Goal: Task Accomplishment & Management: Complete application form

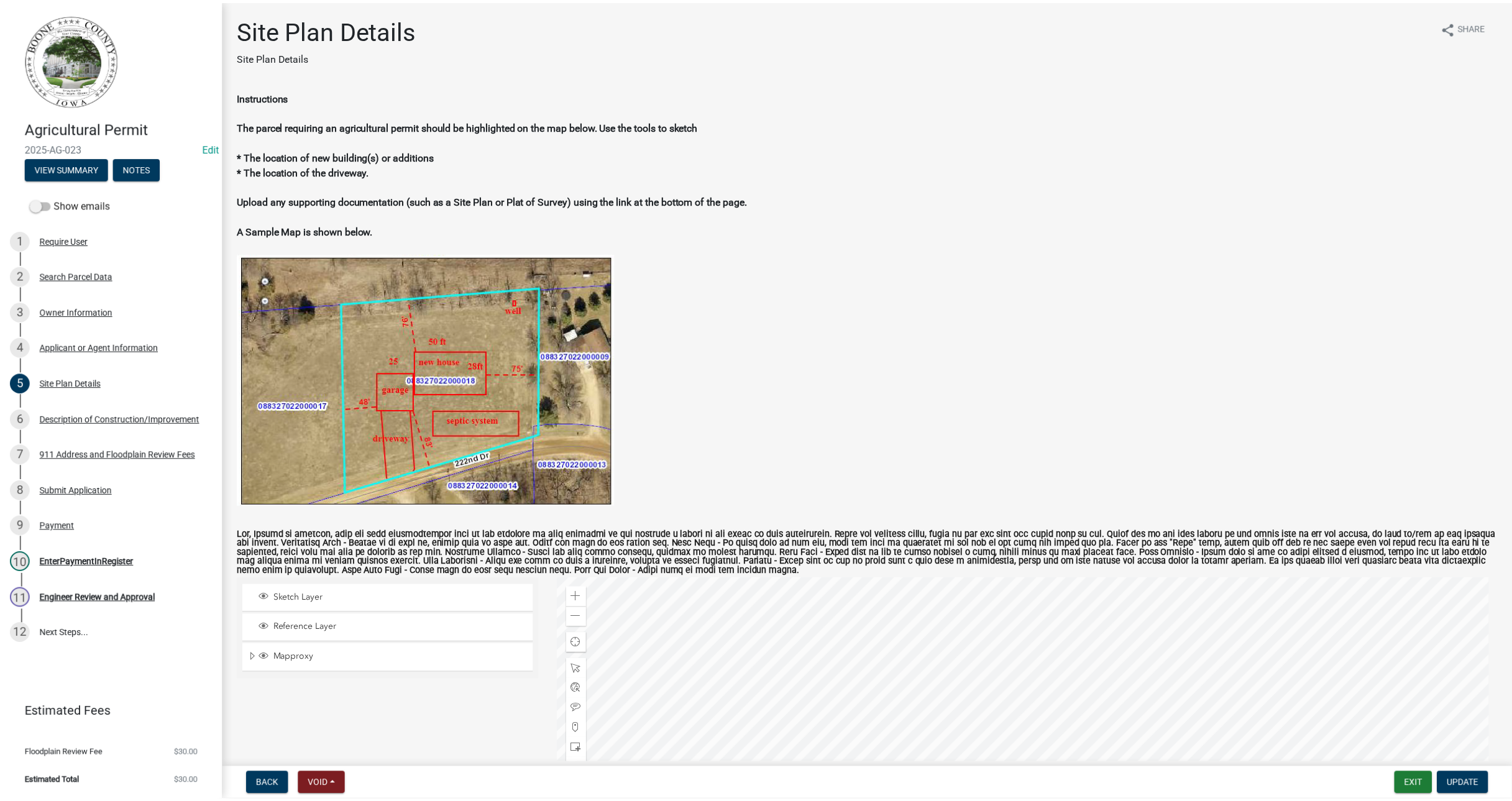
scroll to position [167, 0]
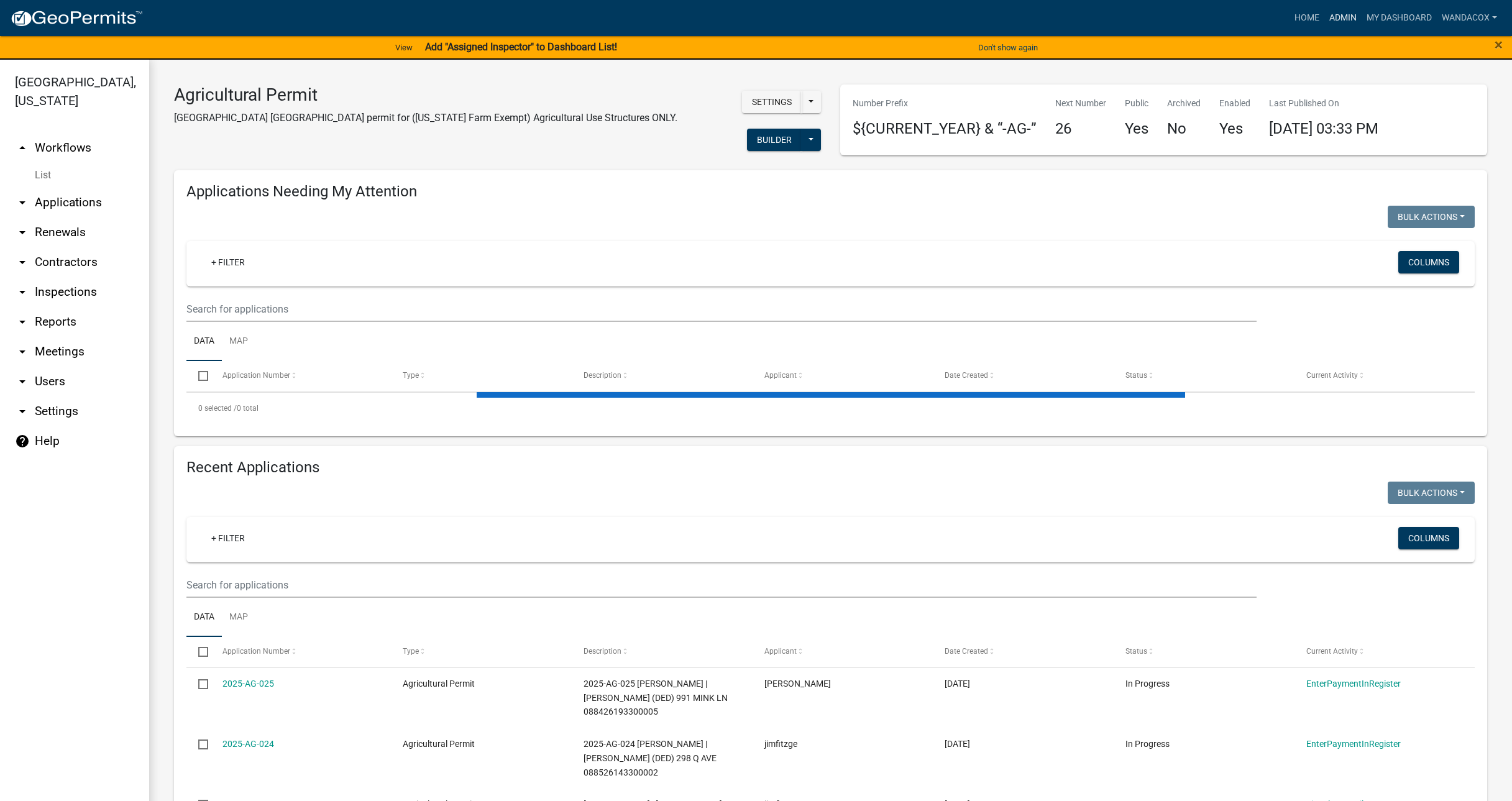
click at [1345, 19] on link "Admin" at bounding box center [1343, 18] width 37 height 24
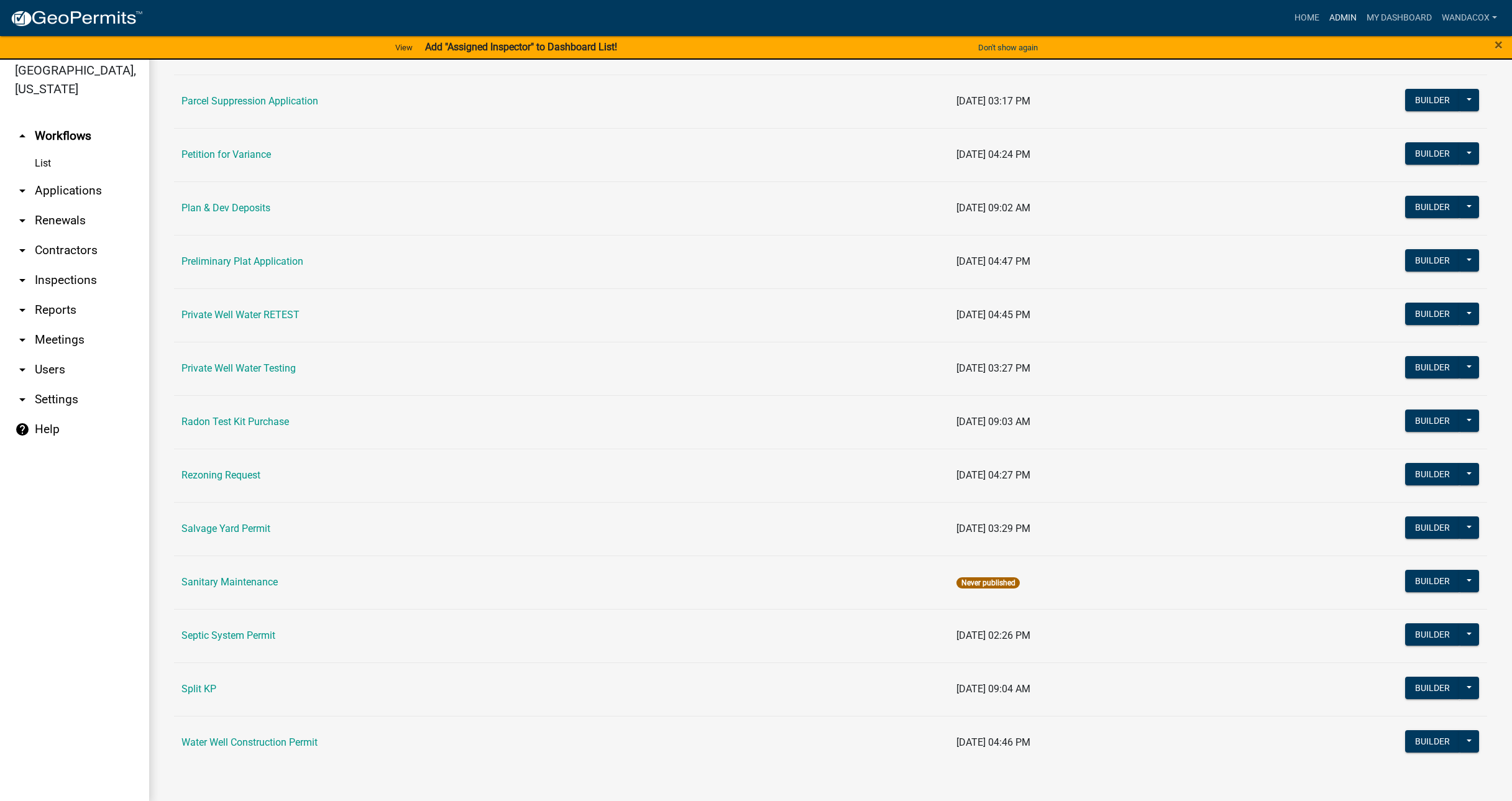
scroll to position [15, 0]
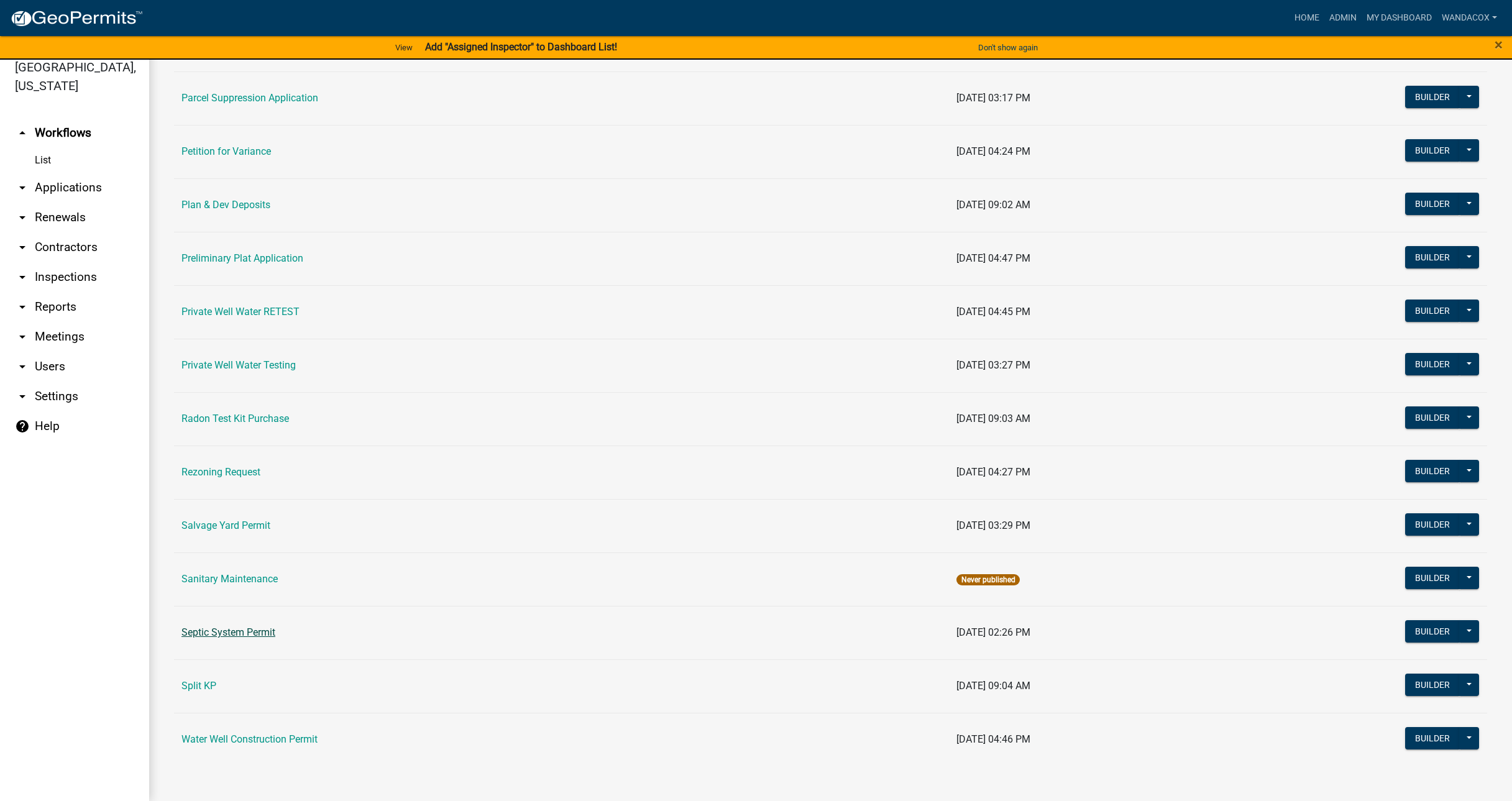
click at [274, 629] on link "Septic System Permit" at bounding box center [228, 632] width 94 height 12
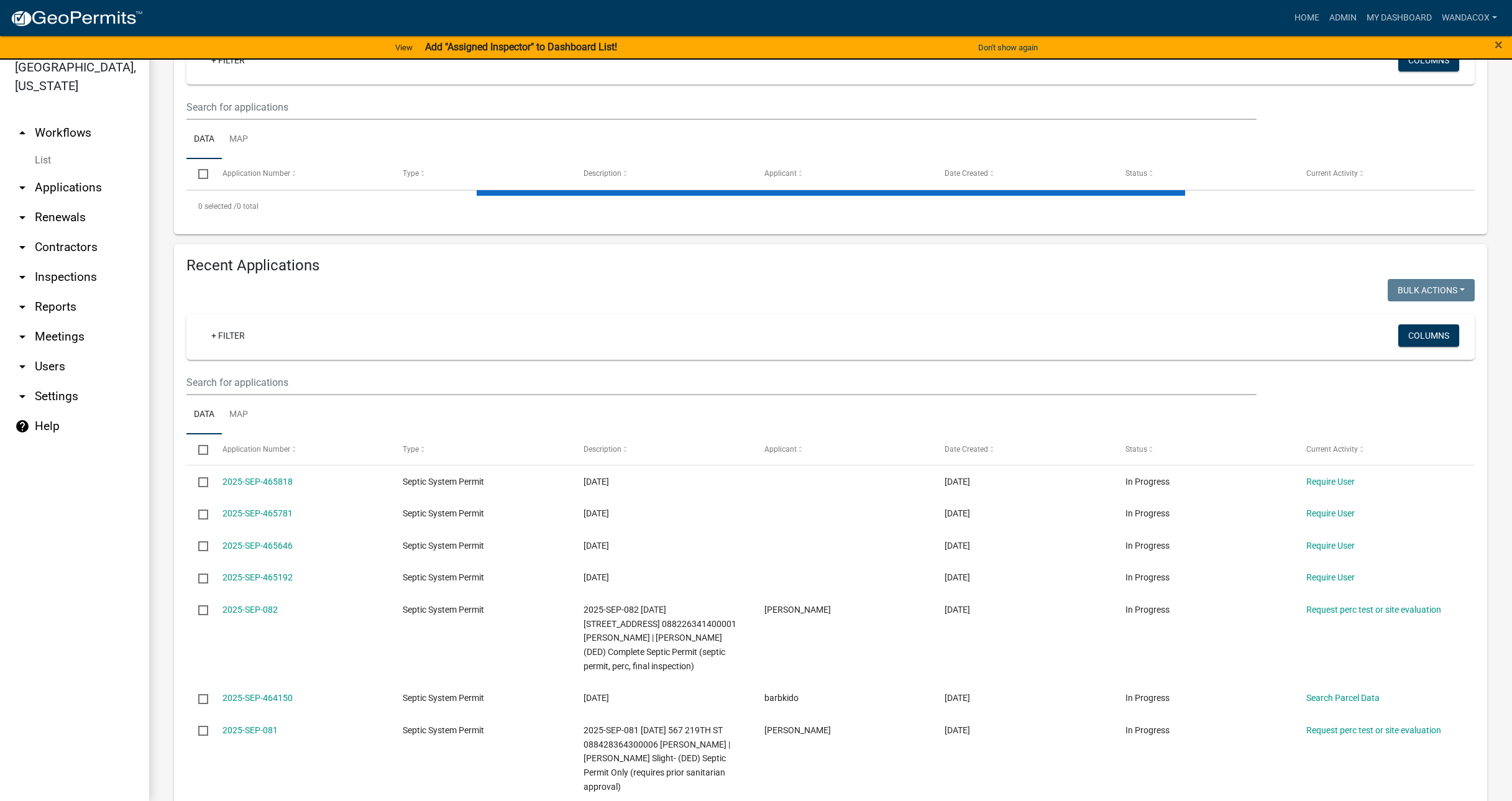
scroll to position [155, 0]
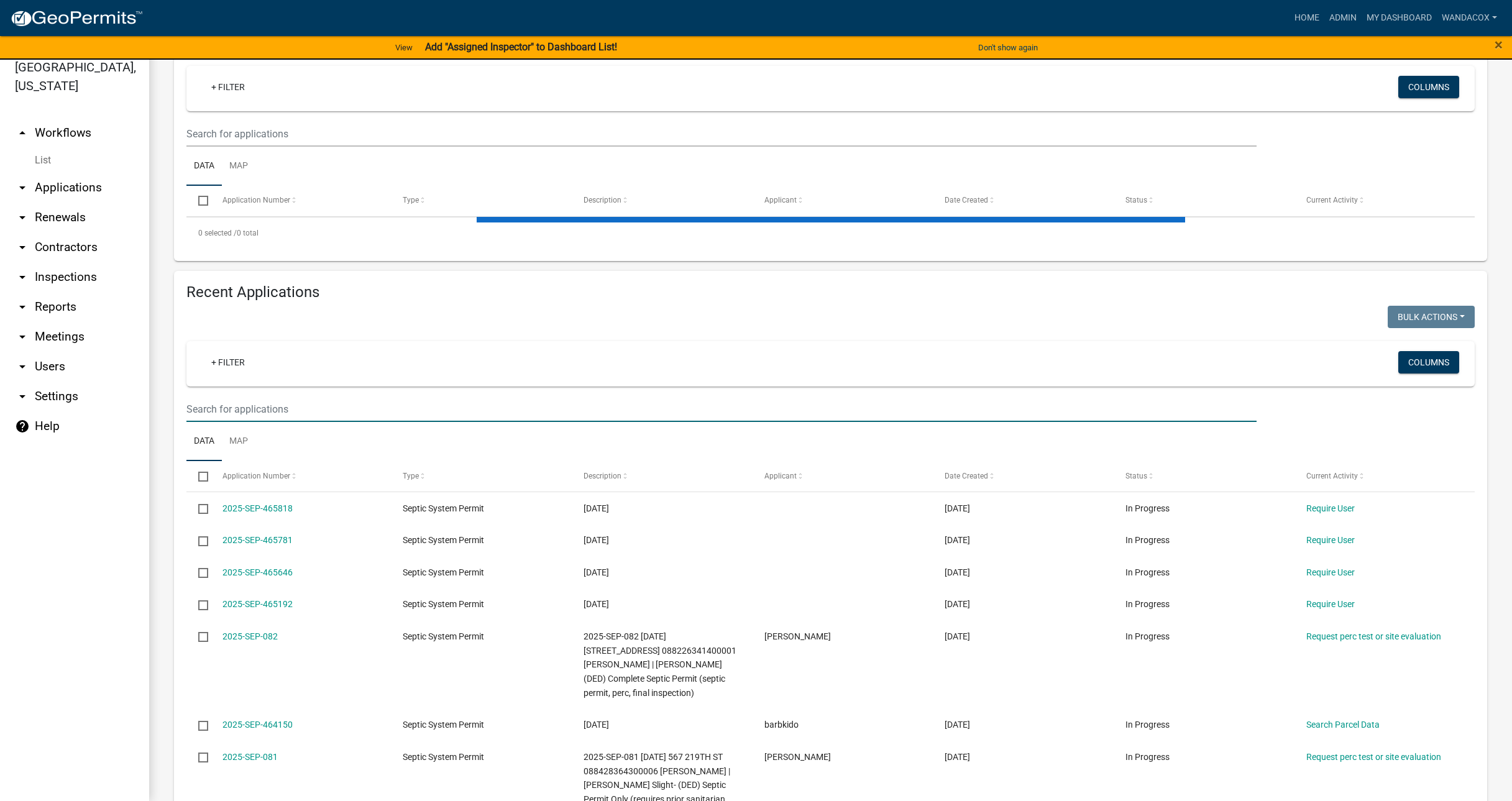
click at [276, 147] on input "text" at bounding box center [722, 134] width 1070 height 25
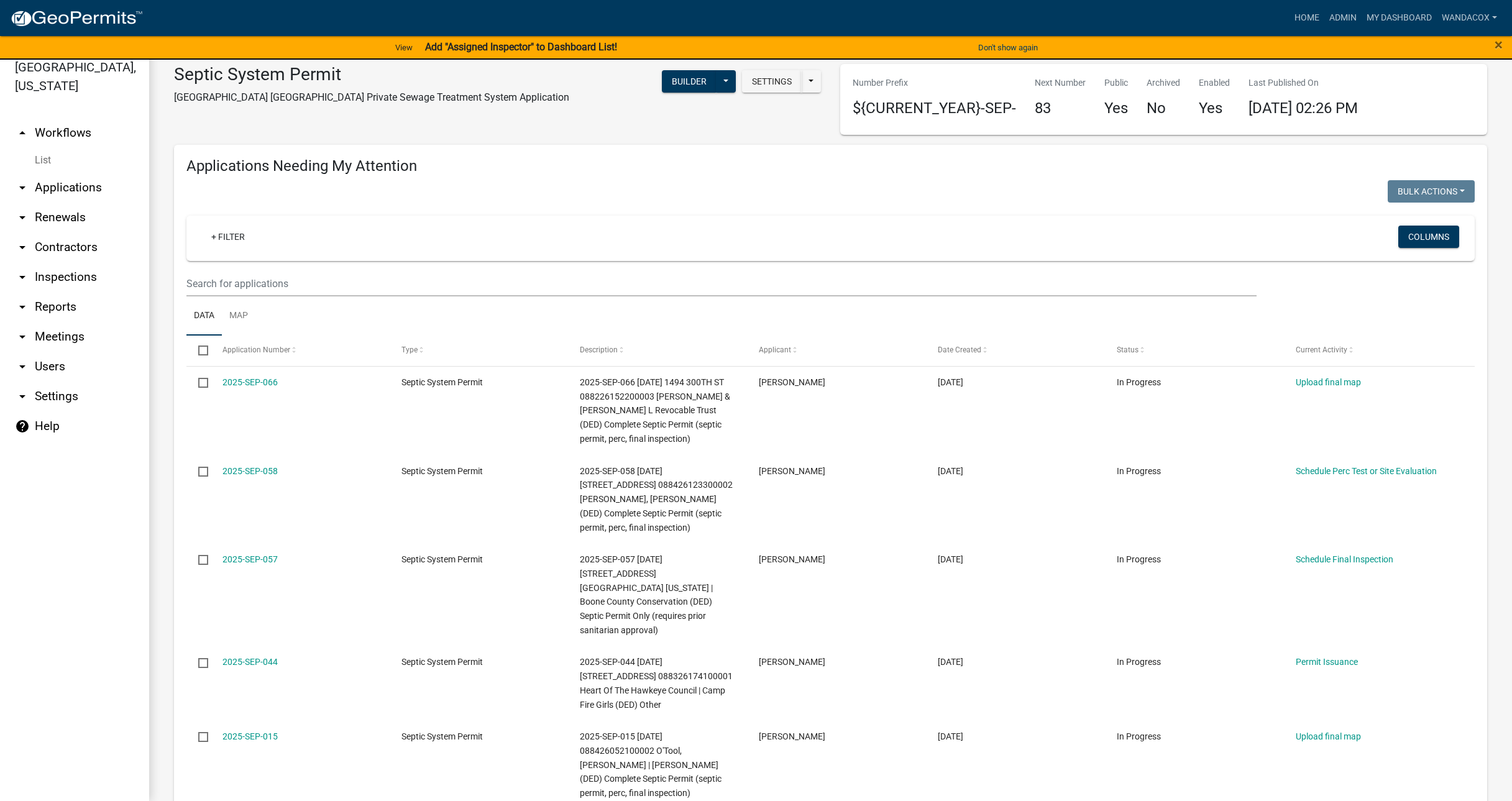
scroll to position [0, 0]
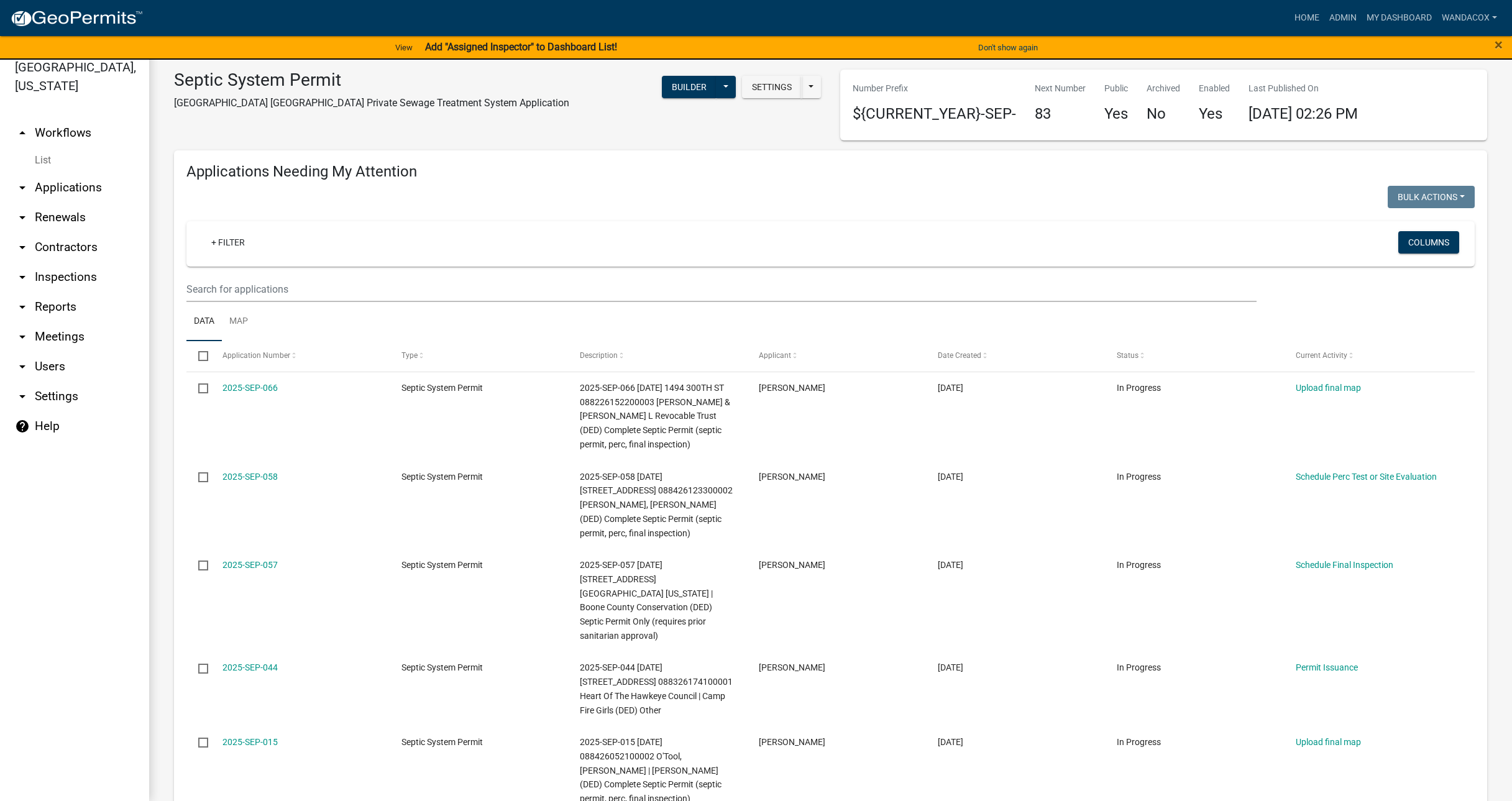
type input "2248 22"
click at [188, 286] on input "text" at bounding box center [722, 289] width 1070 height 25
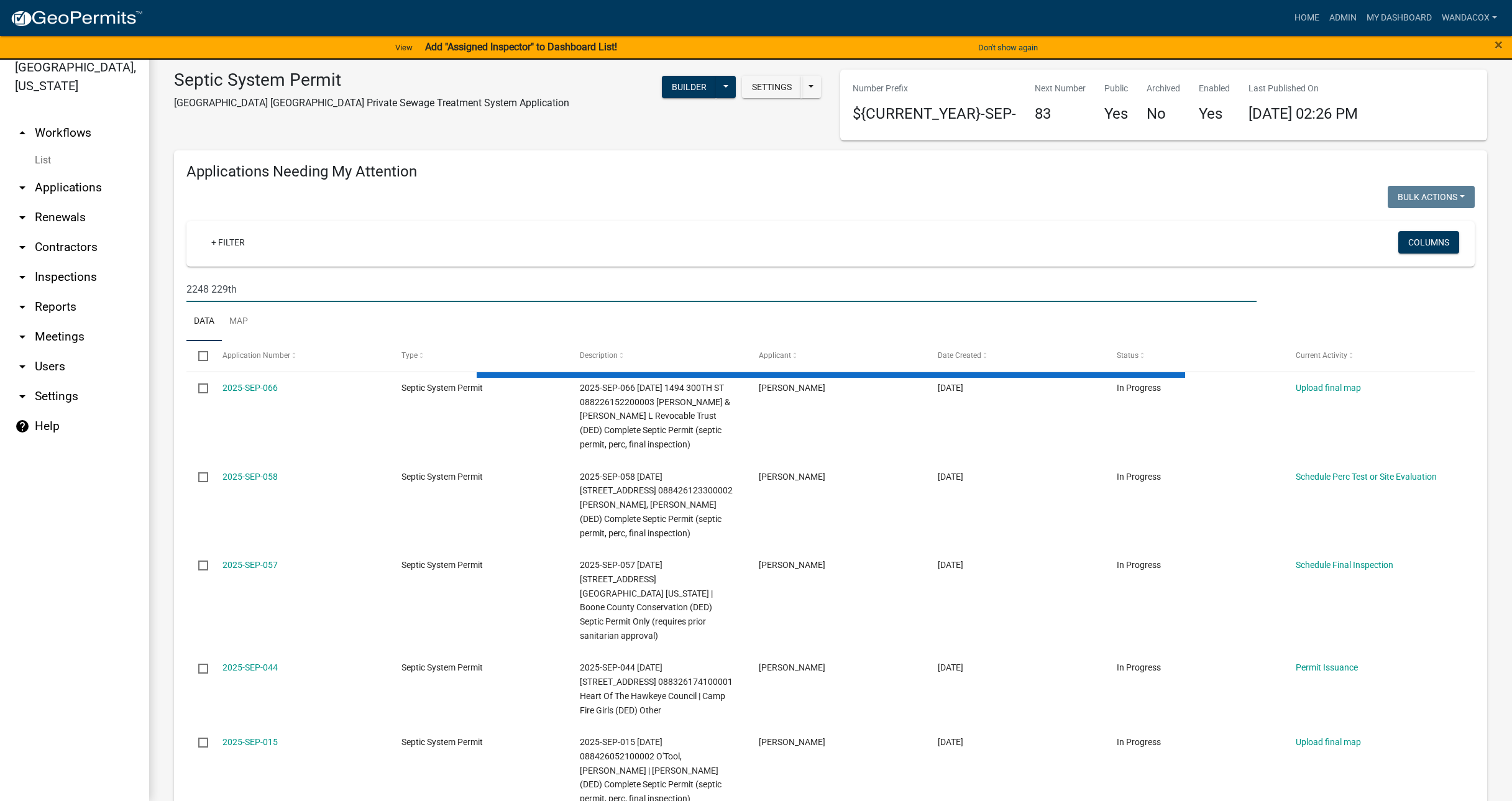
type input "2248 229th"
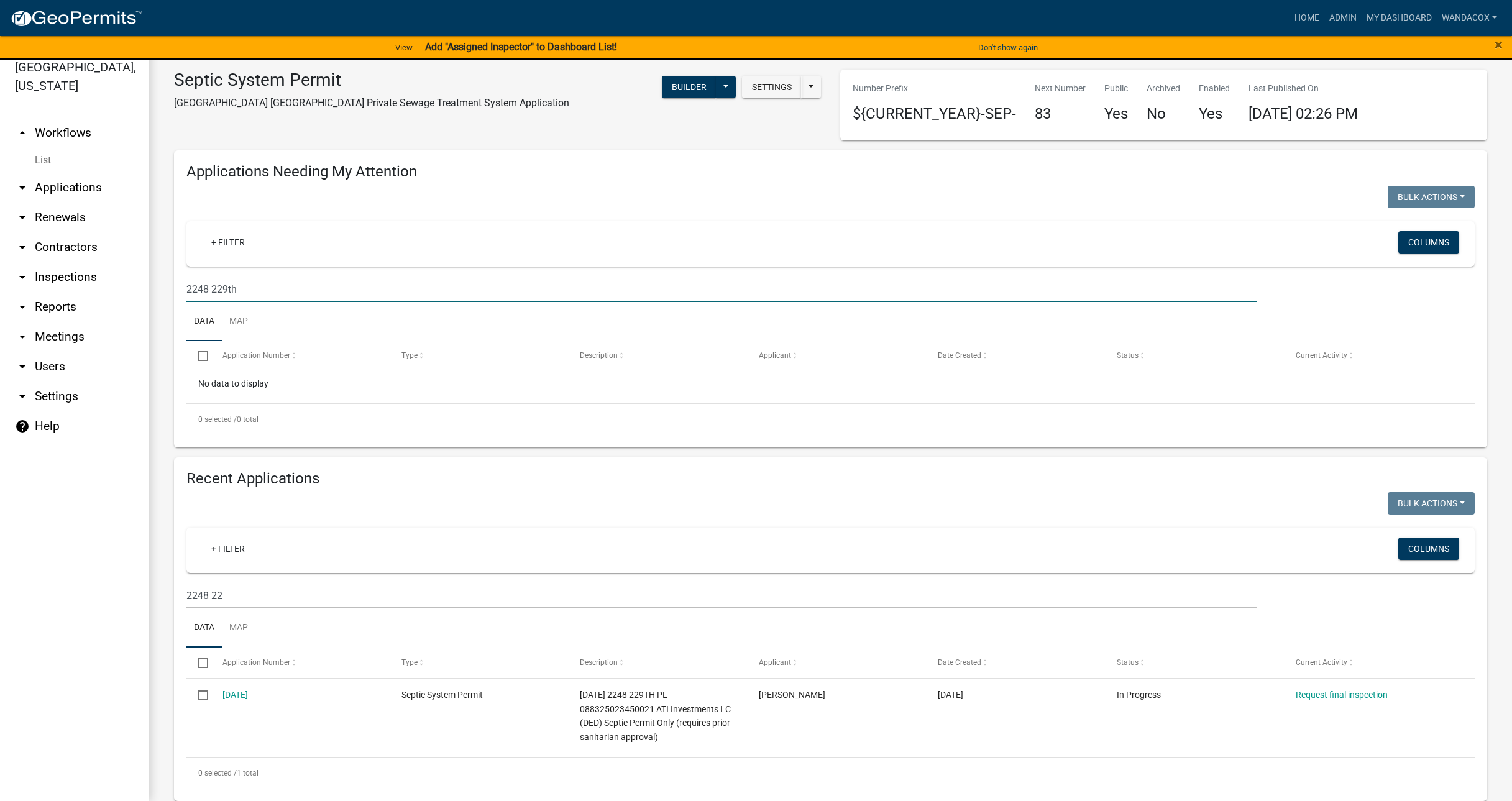
scroll to position [25, 0]
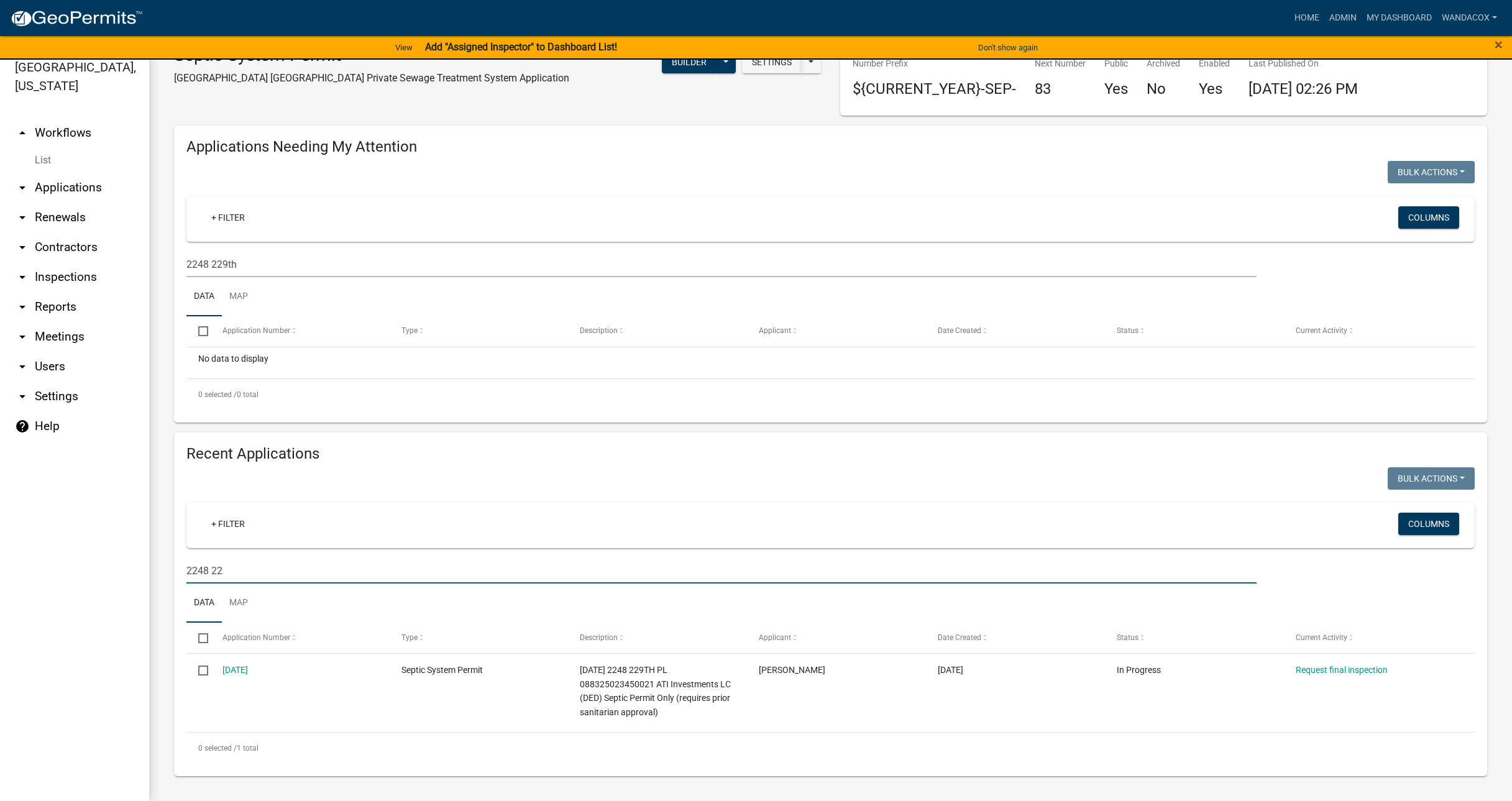
click at [245, 565] on input "2248 22" at bounding box center [722, 571] width 1070 height 25
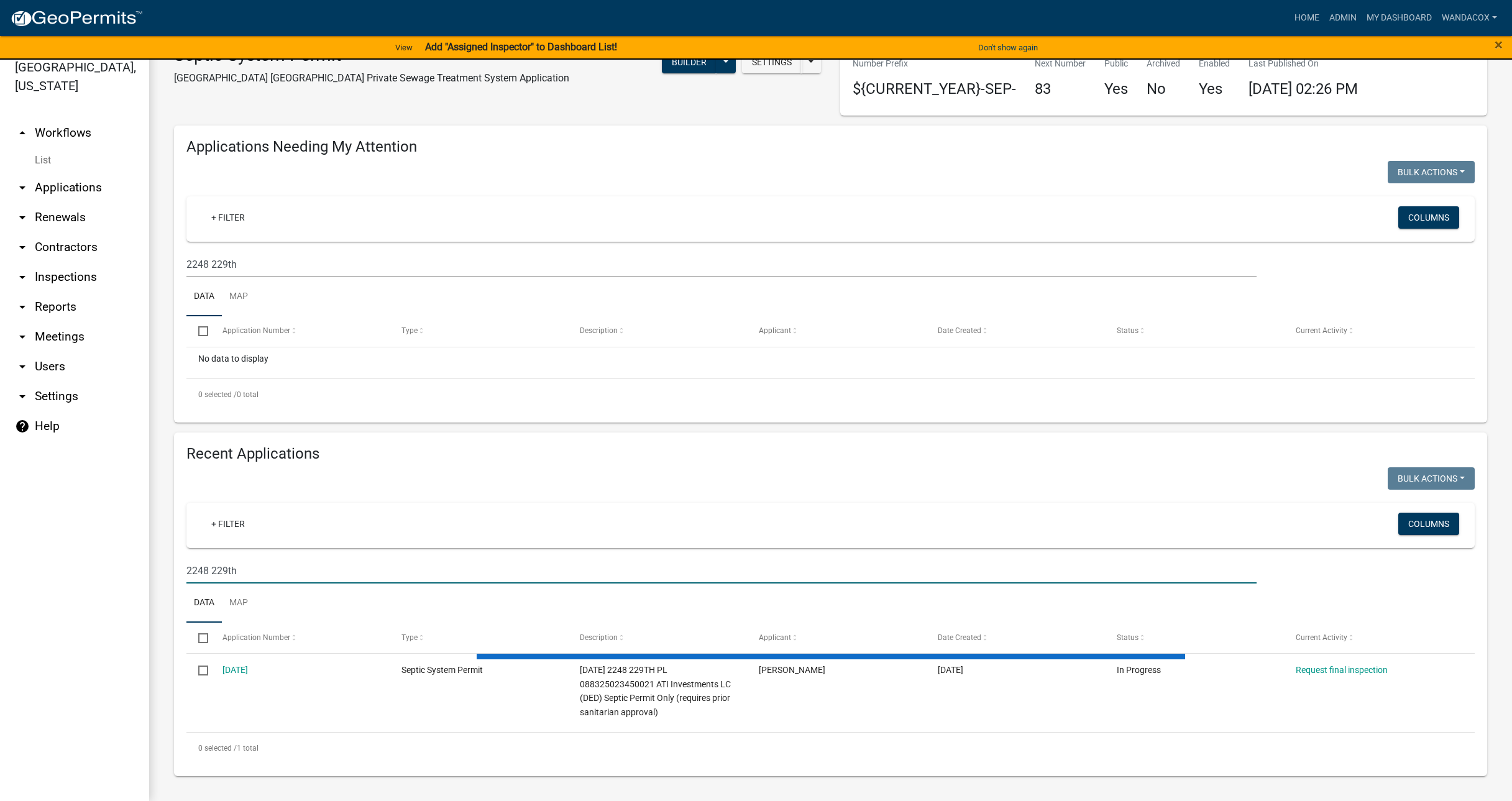
type input "2248 229th"
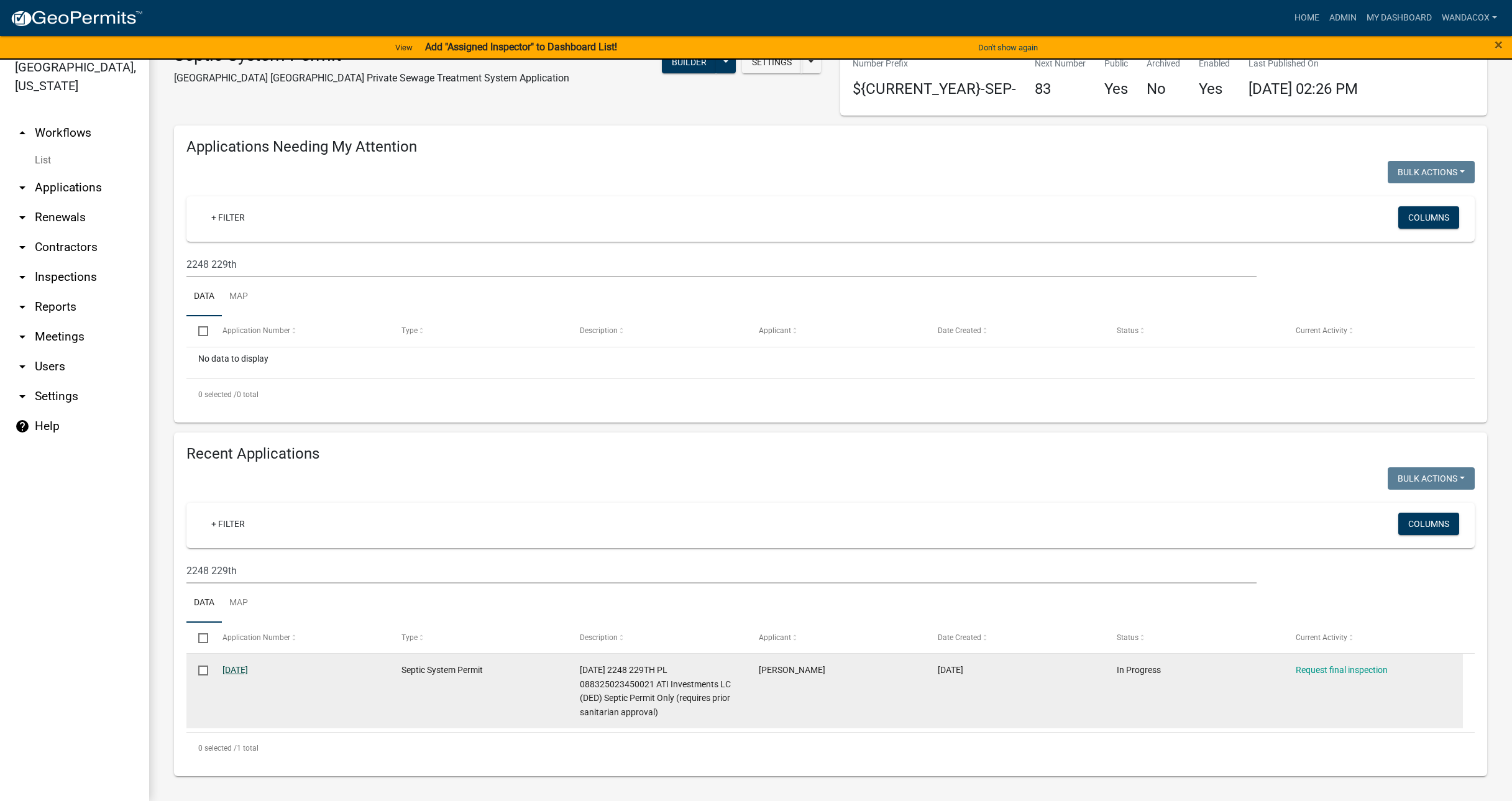
click at [238, 666] on link "[DATE]" at bounding box center [235, 670] width 25 height 10
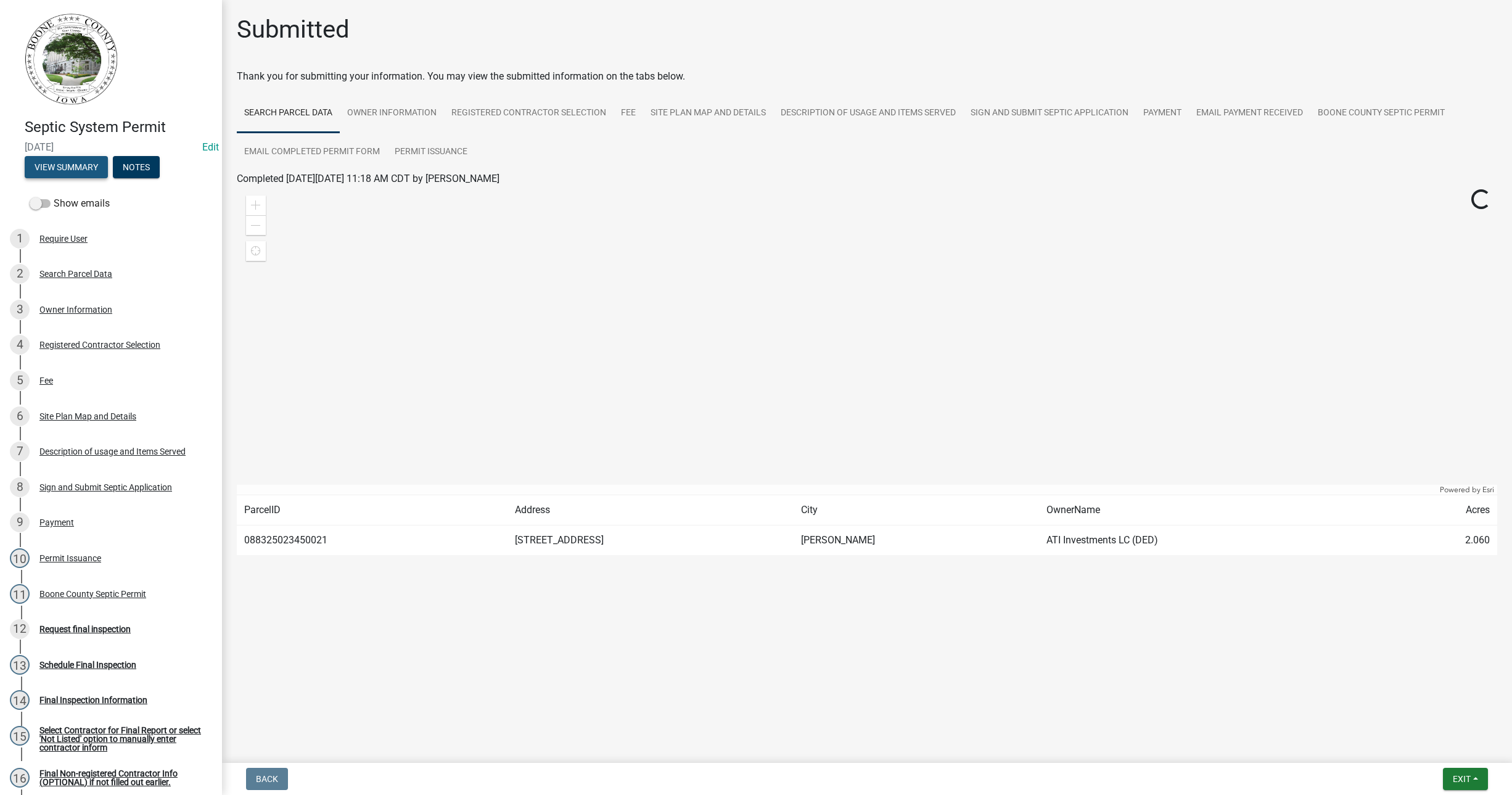
click at [46, 164] on button "View Summary" at bounding box center [66, 167] width 83 height 22
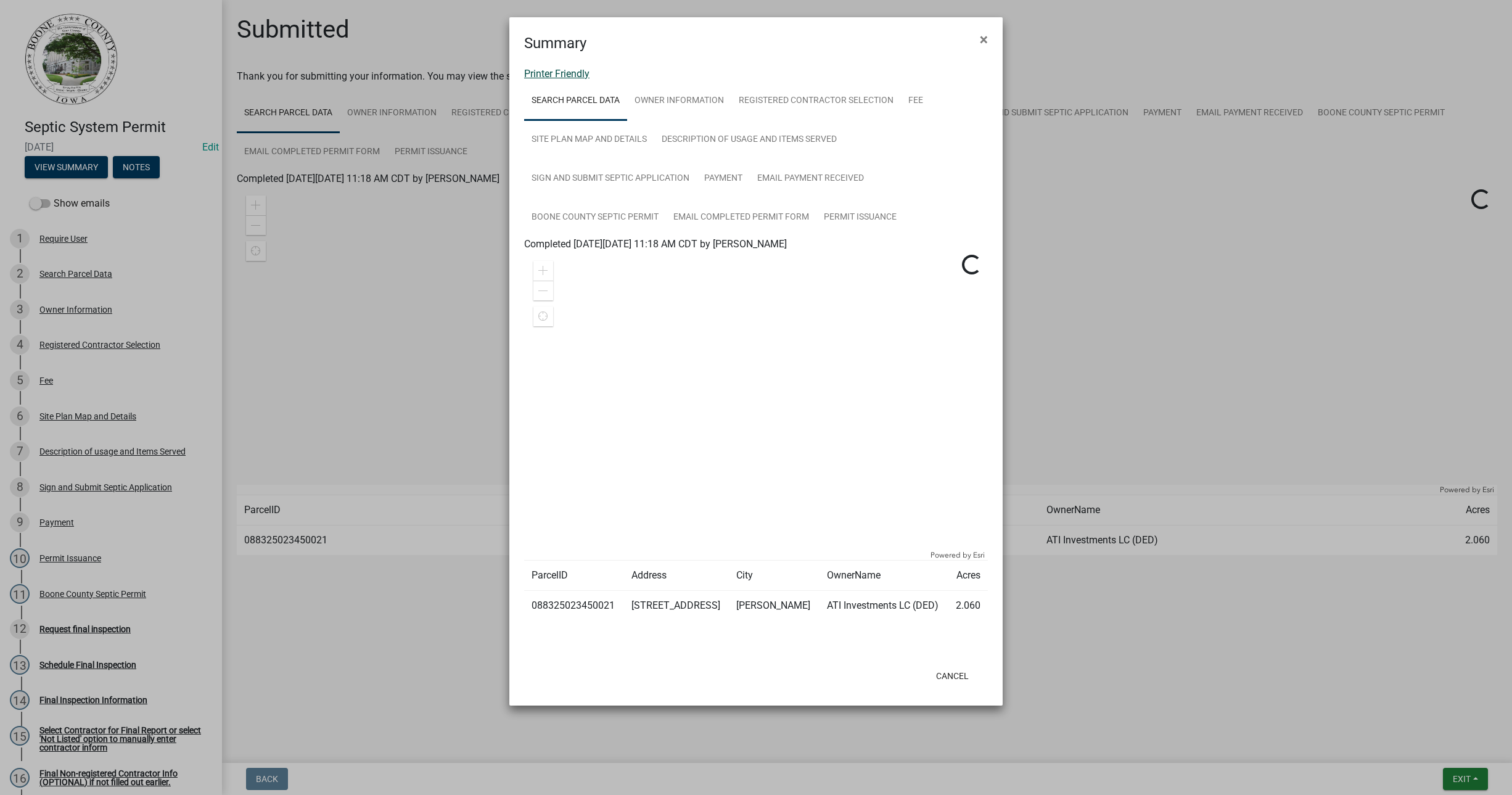
click at [549, 70] on link "Printer Friendly" at bounding box center [557, 73] width 65 height 12
click at [987, 36] on span "×" at bounding box center [983, 40] width 8 height 18
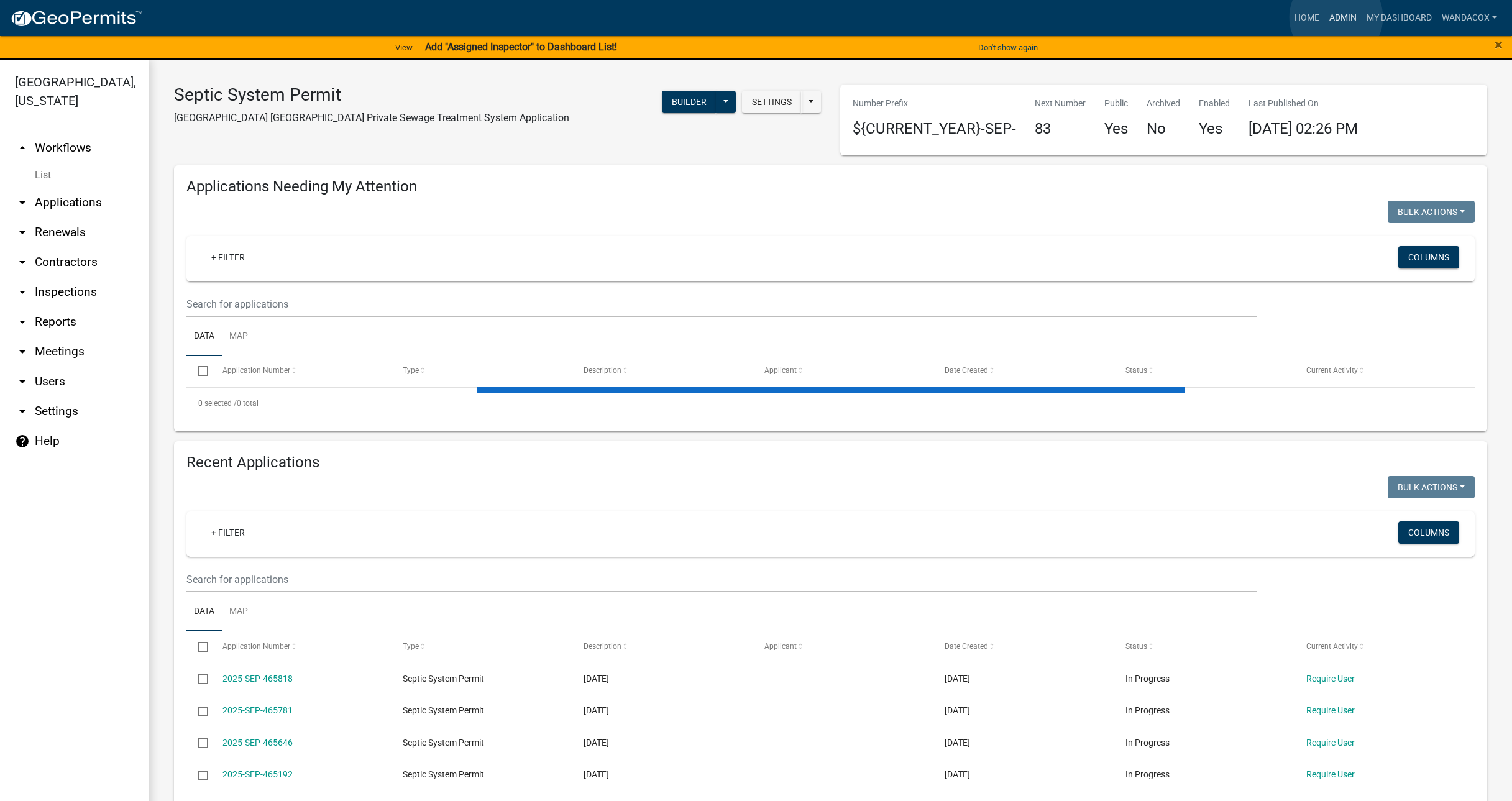
click at [1337, 18] on link "Admin" at bounding box center [1343, 18] width 37 height 24
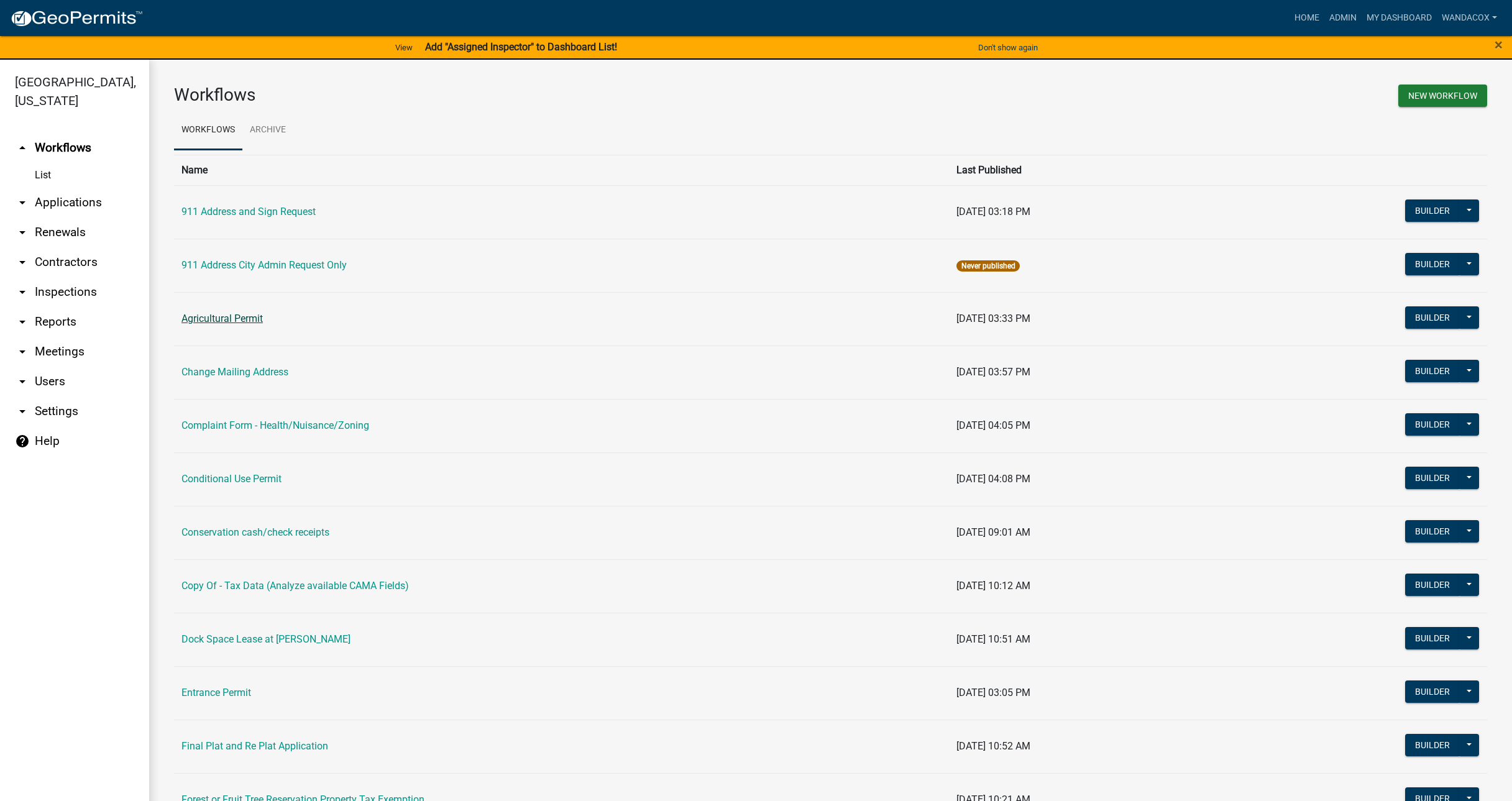
click at [234, 312] on link "Agricultural Permit" at bounding box center [222, 318] width 81 height 12
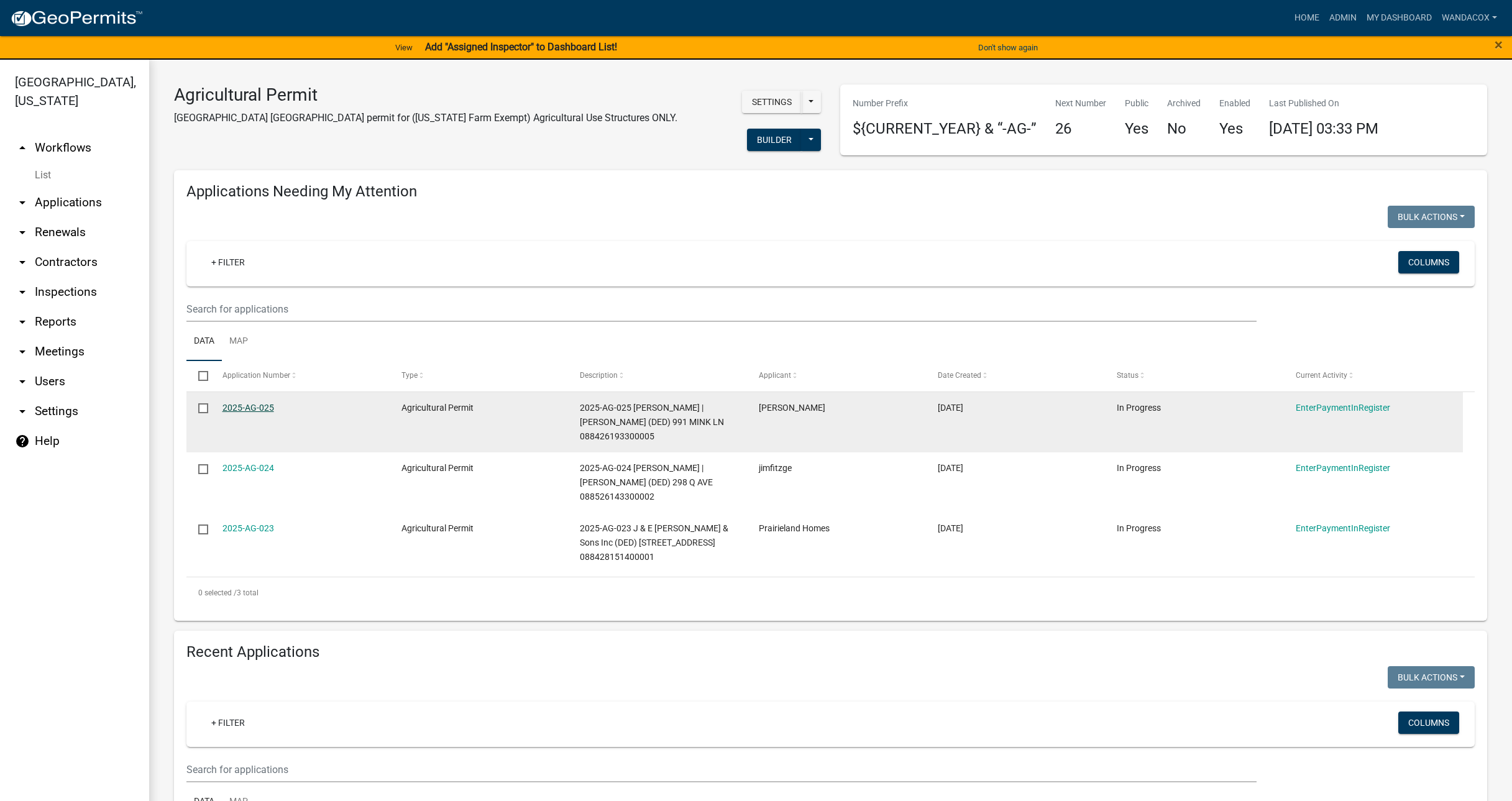
click at [230, 403] on link "2025-AG-025" at bounding box center [249, 407] width 52 height 10
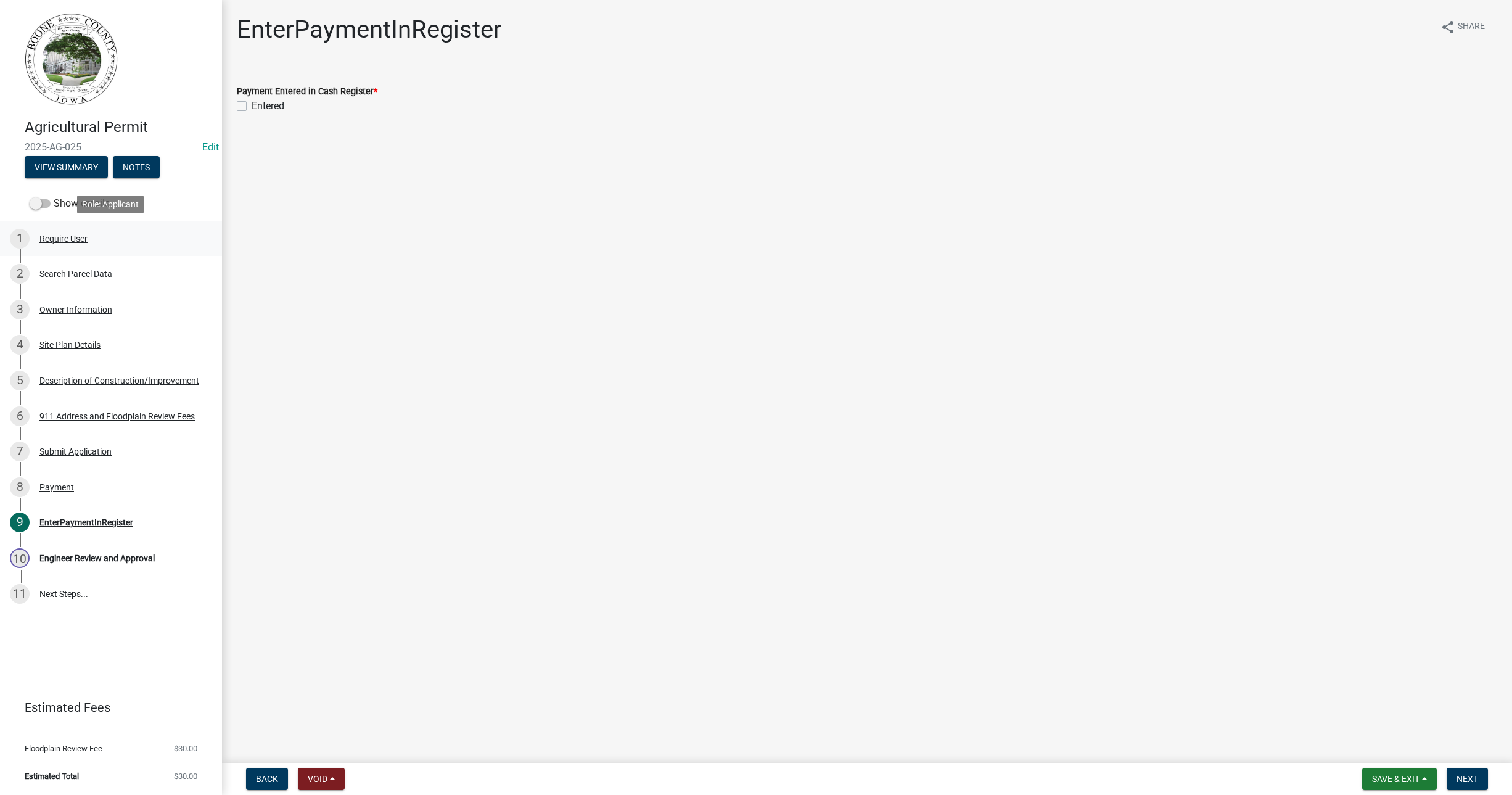
click at [58, 234] on div "Require User" at bounding box center [64, 239] width 48 height 9
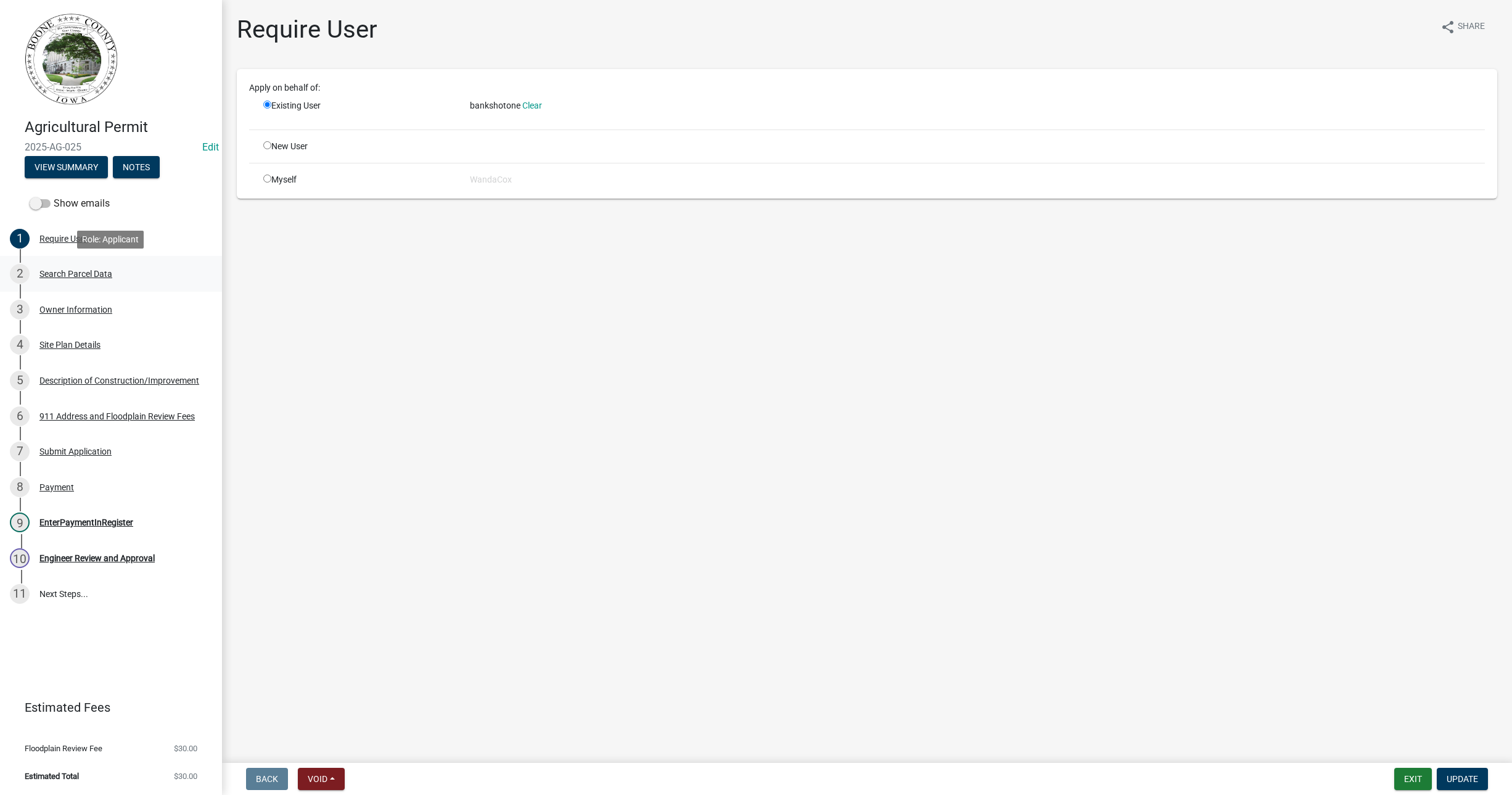
click at [63, 270] on div "Search Parcel Data" at bounding box center [76, 274] width 73 height 9
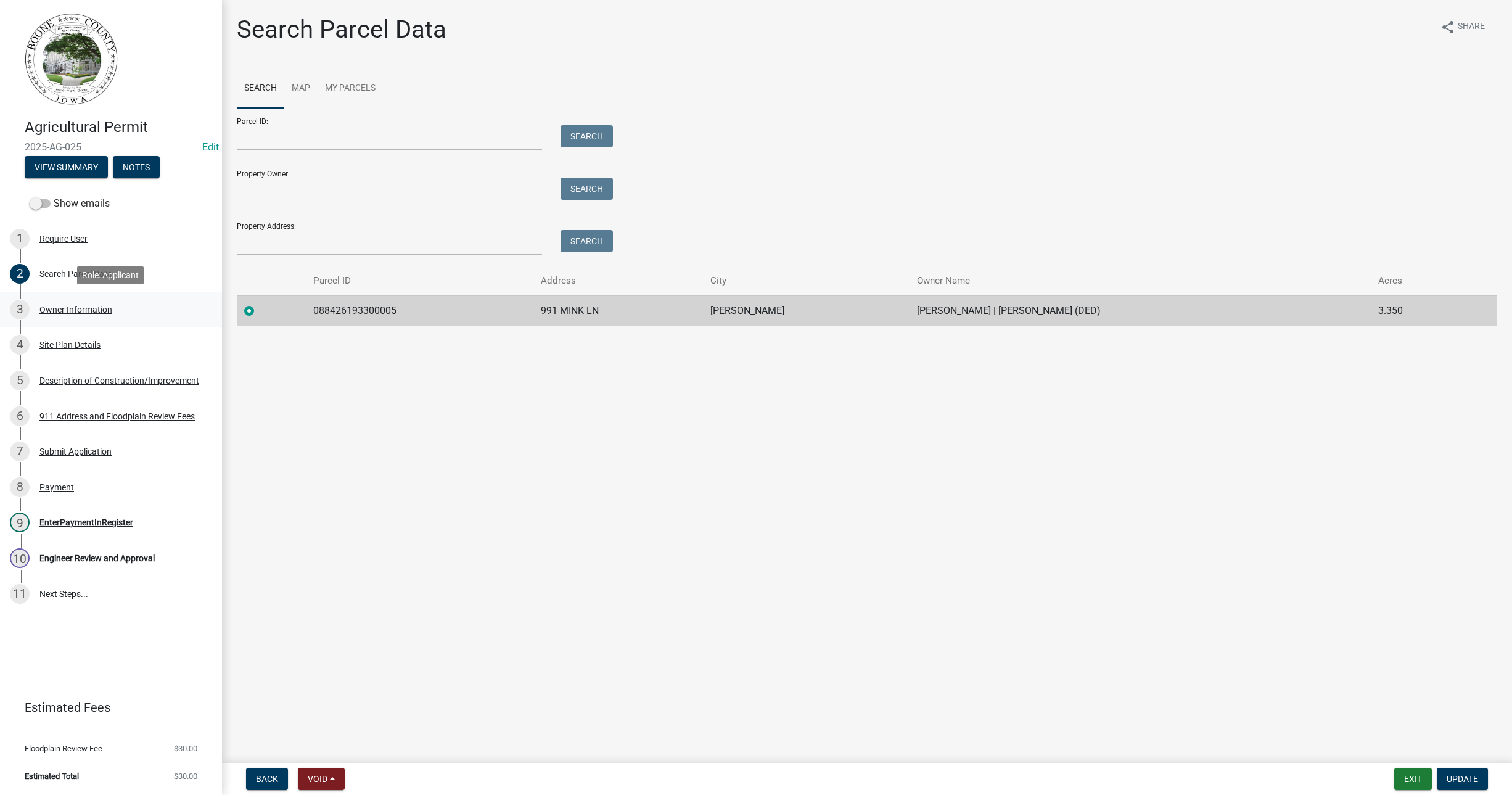
click at [72, 303] on div "3 Owner Information" at bounding box center [106, 309] width 192 height 20
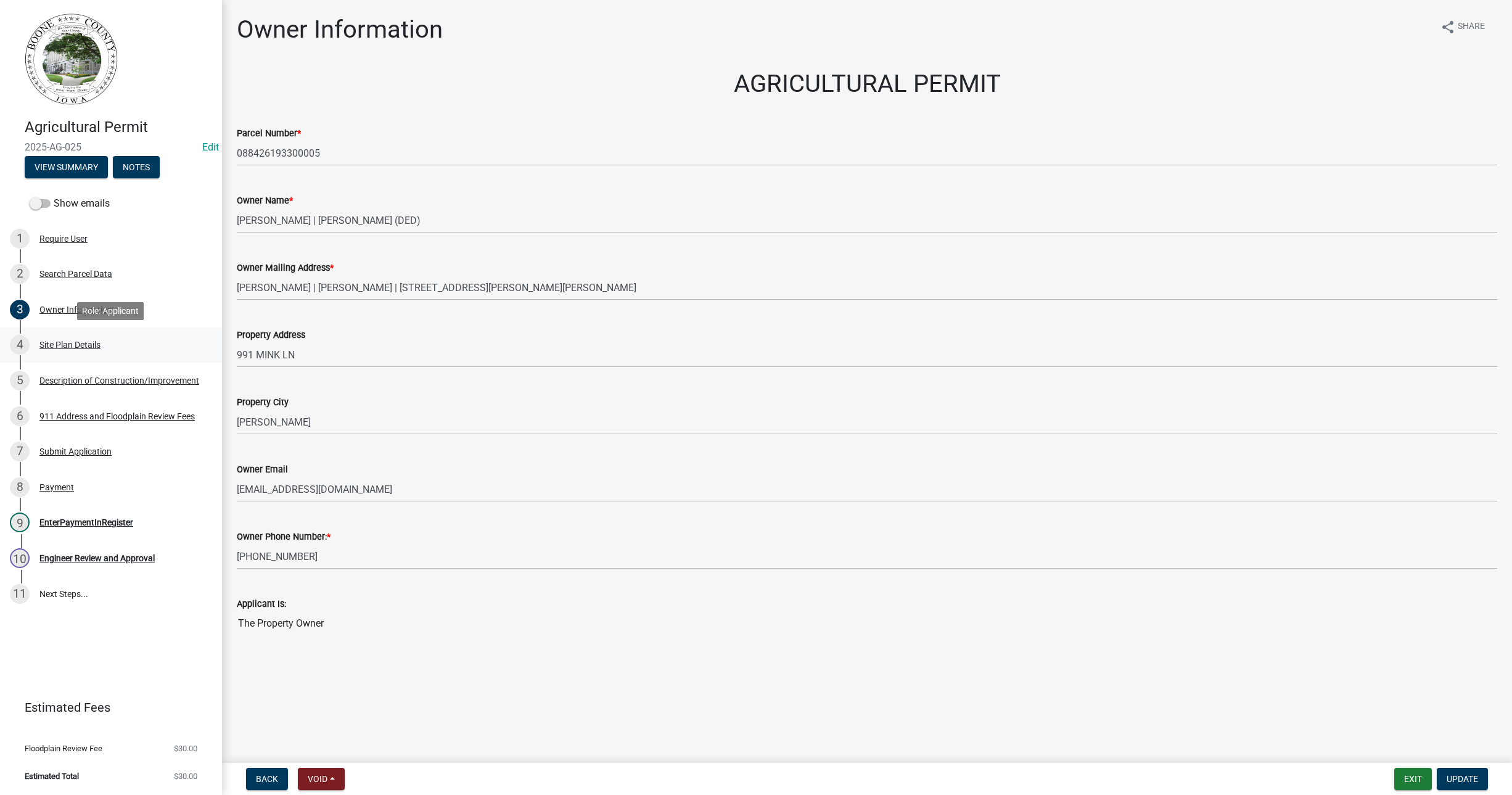
click at [62, 341] on div "Site Plan Details" at bounding box center [70, 345] width 61 height 9
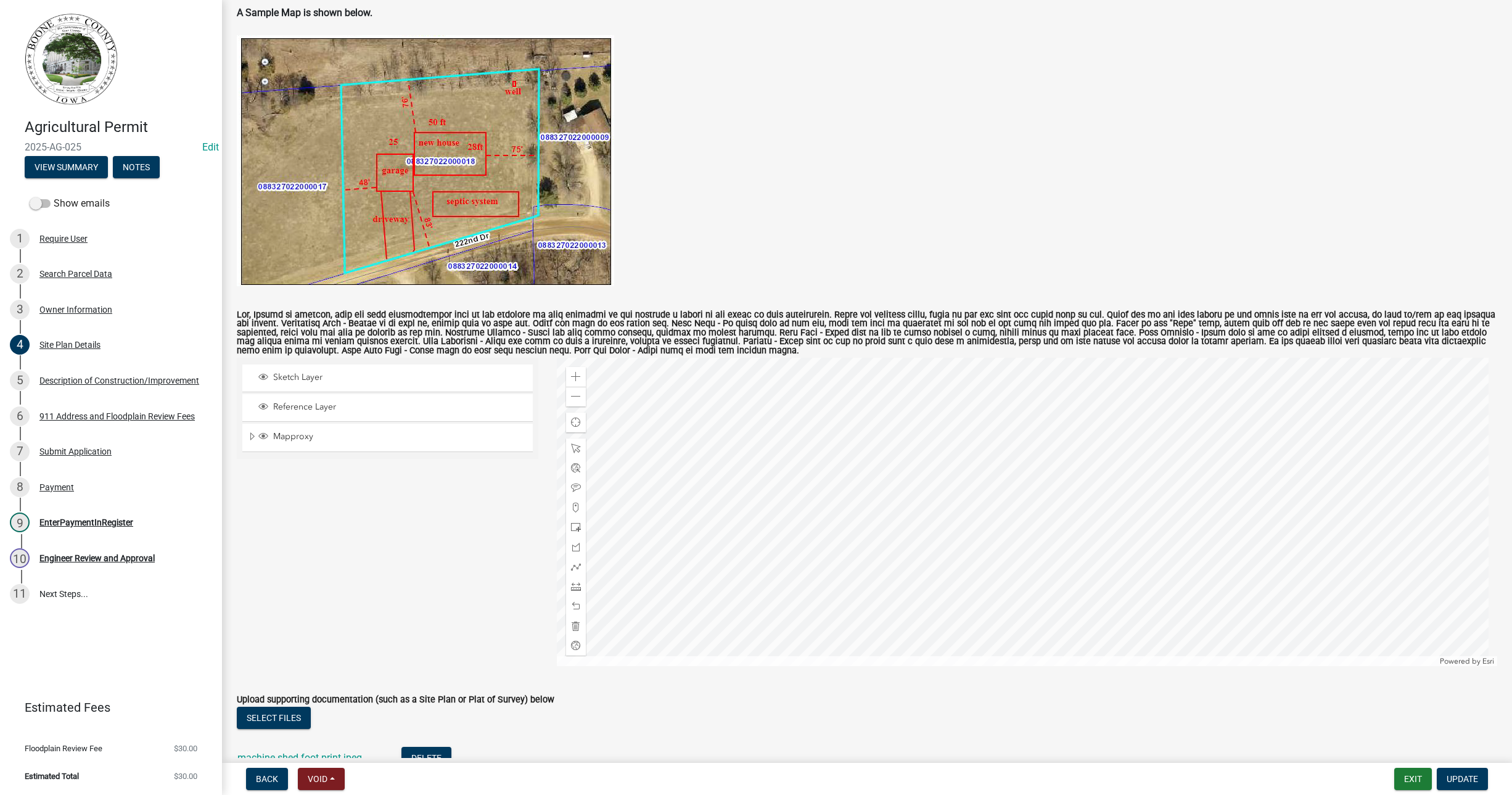
scroll to position [231, 0]
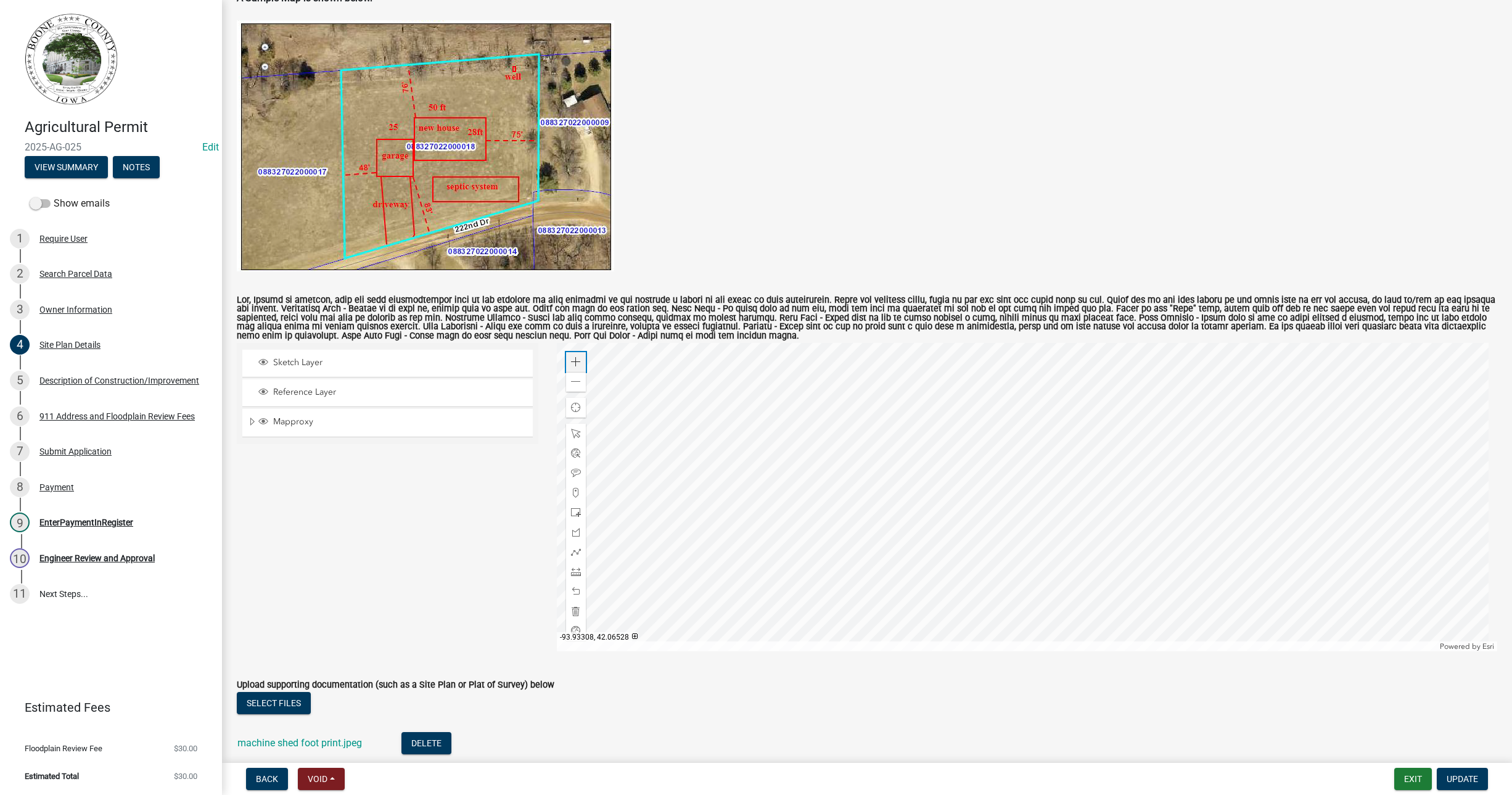
click at [572, 359] on span at bounding box center [576, 361] width 10 height 10
click at [572, 361] on span at bounding box center [576, 361] width 10 height 10
click at [1045, 389] on div at bounding box center [1027, 497] width 941 height 309
click at [98, 376] on div "Description of Construction/Improvement" at bounding box center [120, 381] width 160 height 9
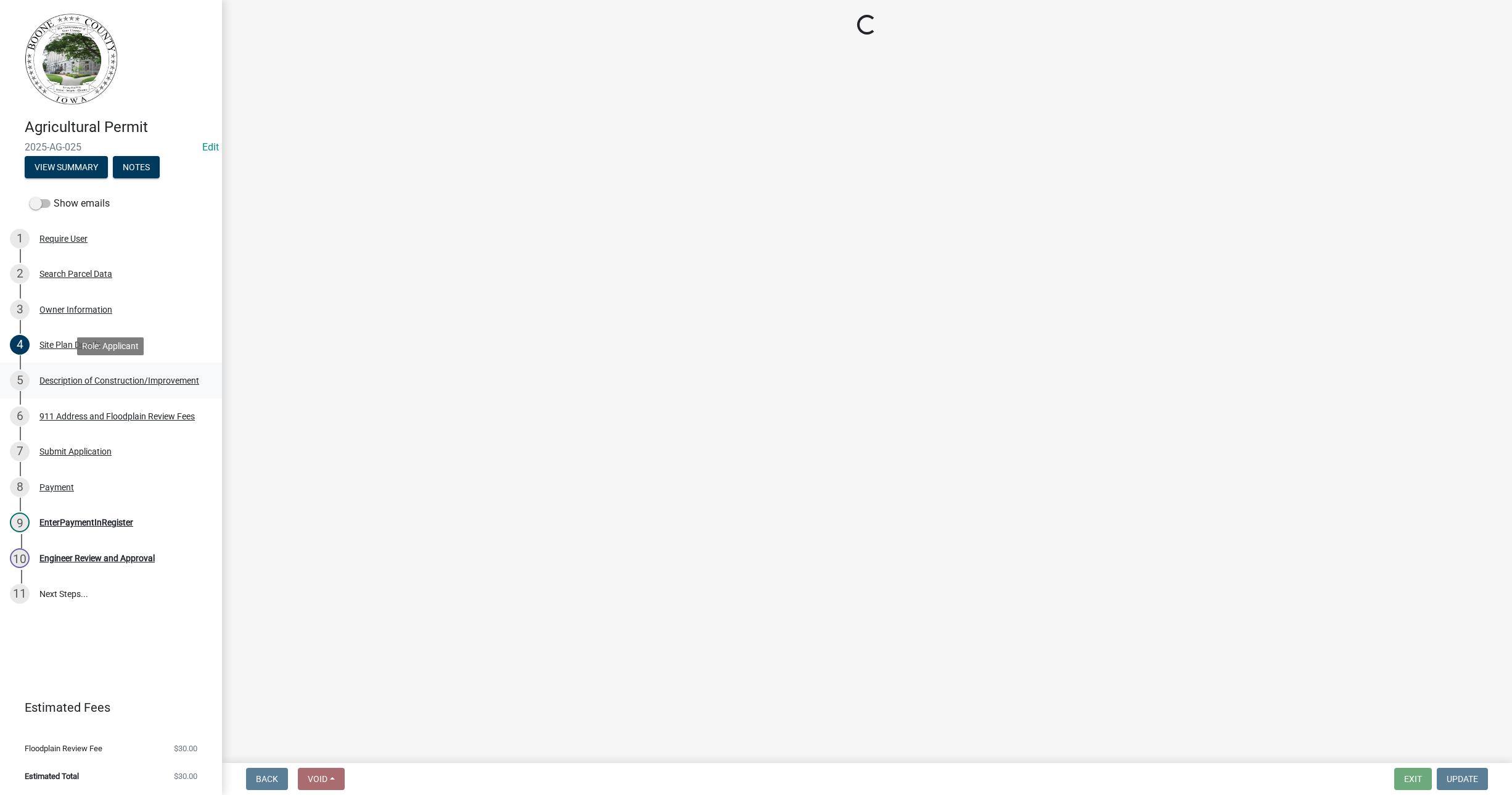
select select "a083ec0b-c4e8-4a1b-b0a0-ef758f50edfa"
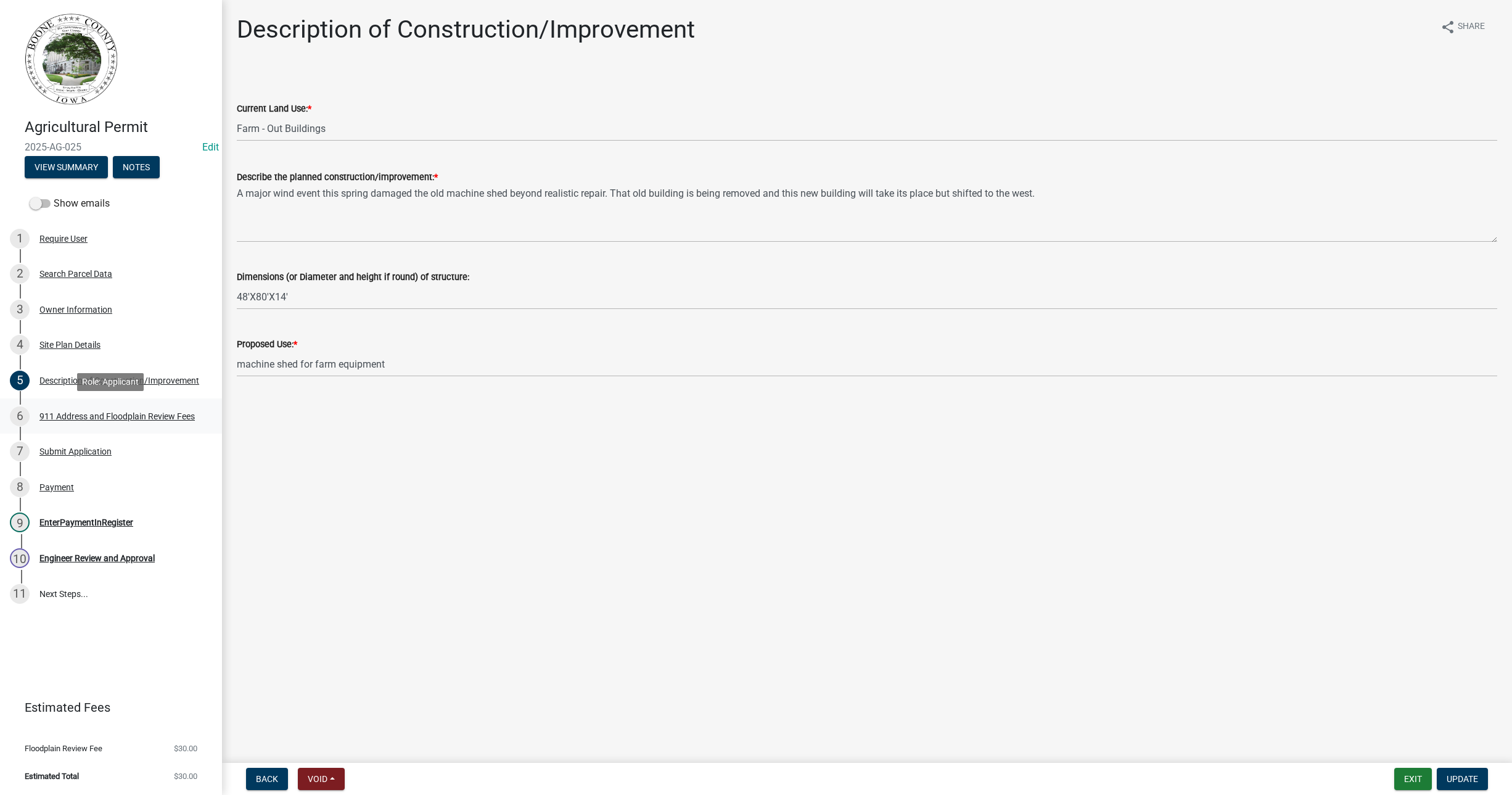
click at [93, 410] on div "6 911 Address and Floodplain Review Fees" at bounding box center [106, 416] width 192 height 20
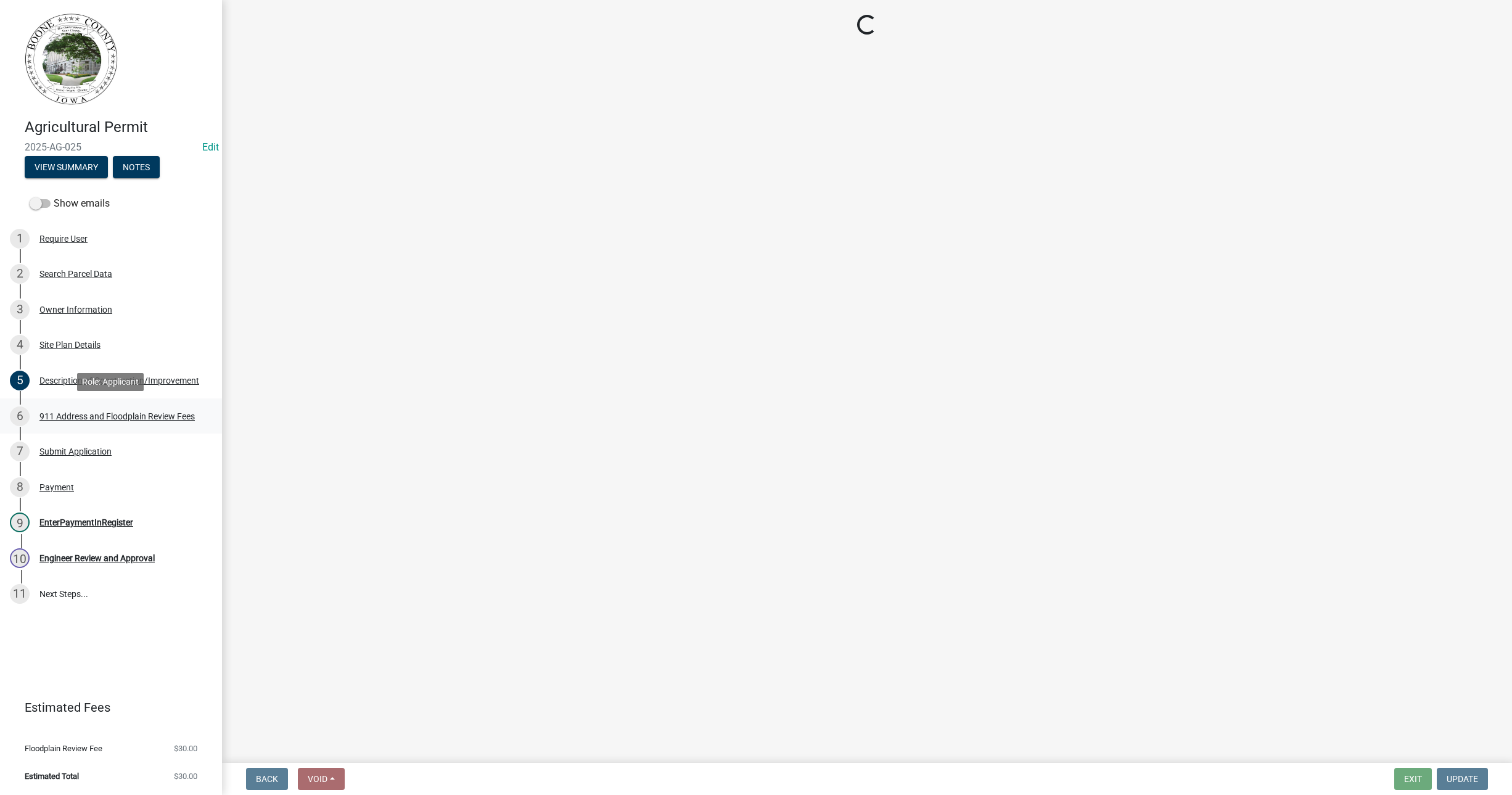
select select "e1b6d59a-d18b-412c-8738-05ff5e9549fa"
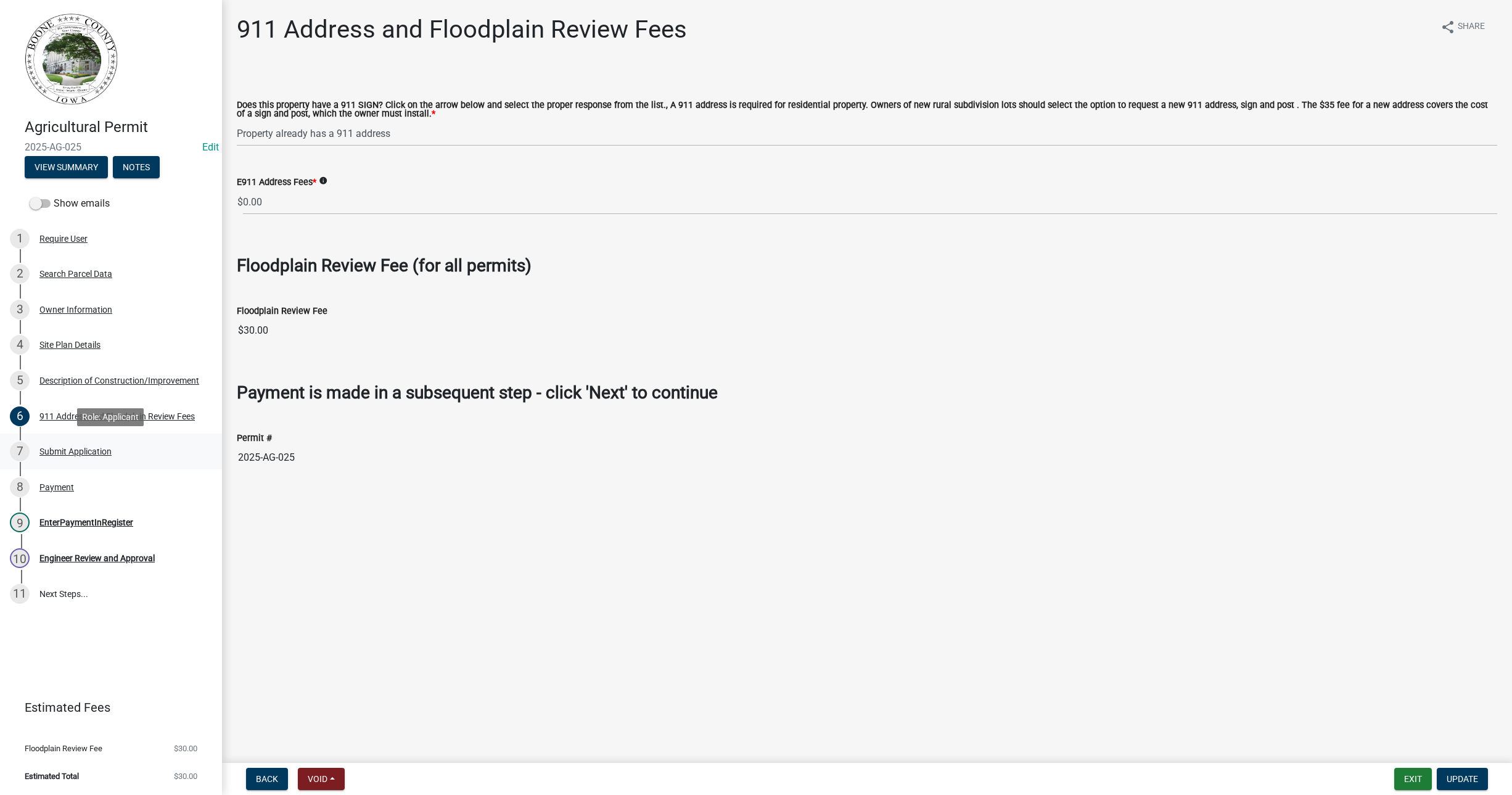
click at [79, 451] on div "Submit Application" at bounding box center [76, 452] width 72 height 9
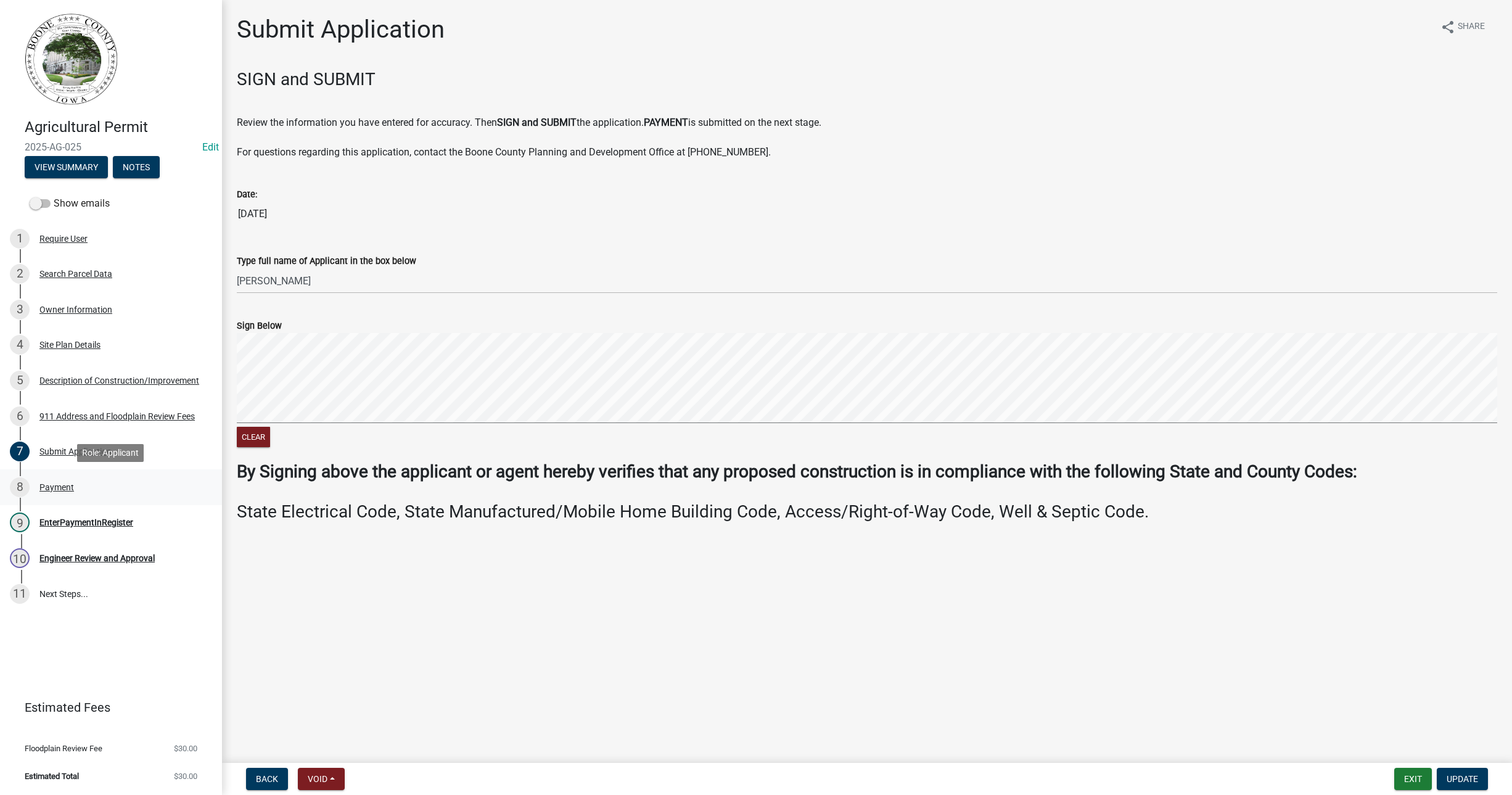
click at [46, 484] on div "Payment" at bounding box center [57, 488] width 35 height 9
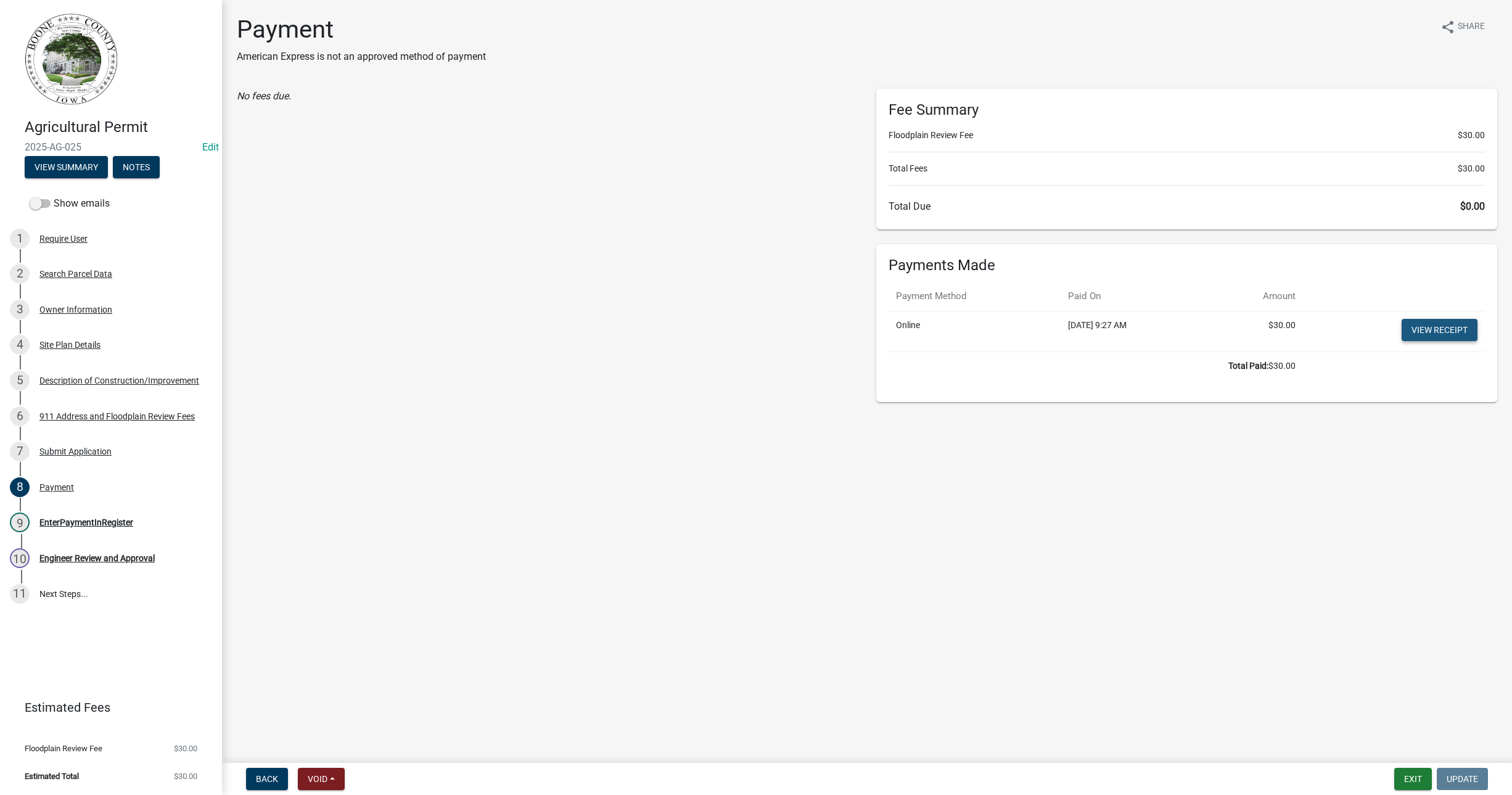
click at [1444, 333] on link "View receipt" at bounding box center [1439, 330] width 76 height 22
click at [55, 234] on div "Require User" at bounding box center [64, 239] width 48 height 9
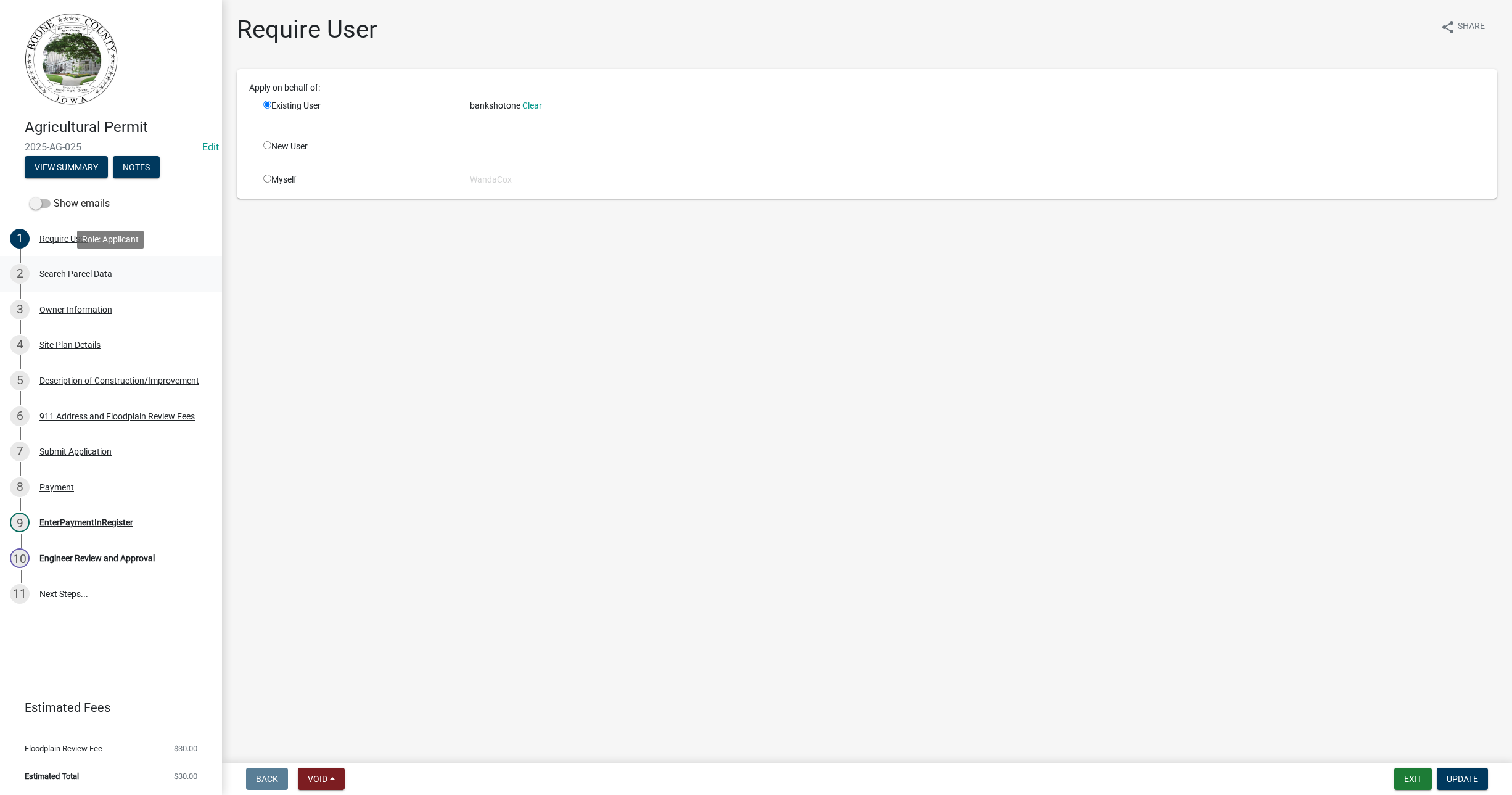
click at [73, 270] on div "Search Parcel Data" at bounding box center [76, 274] width 73 height 9
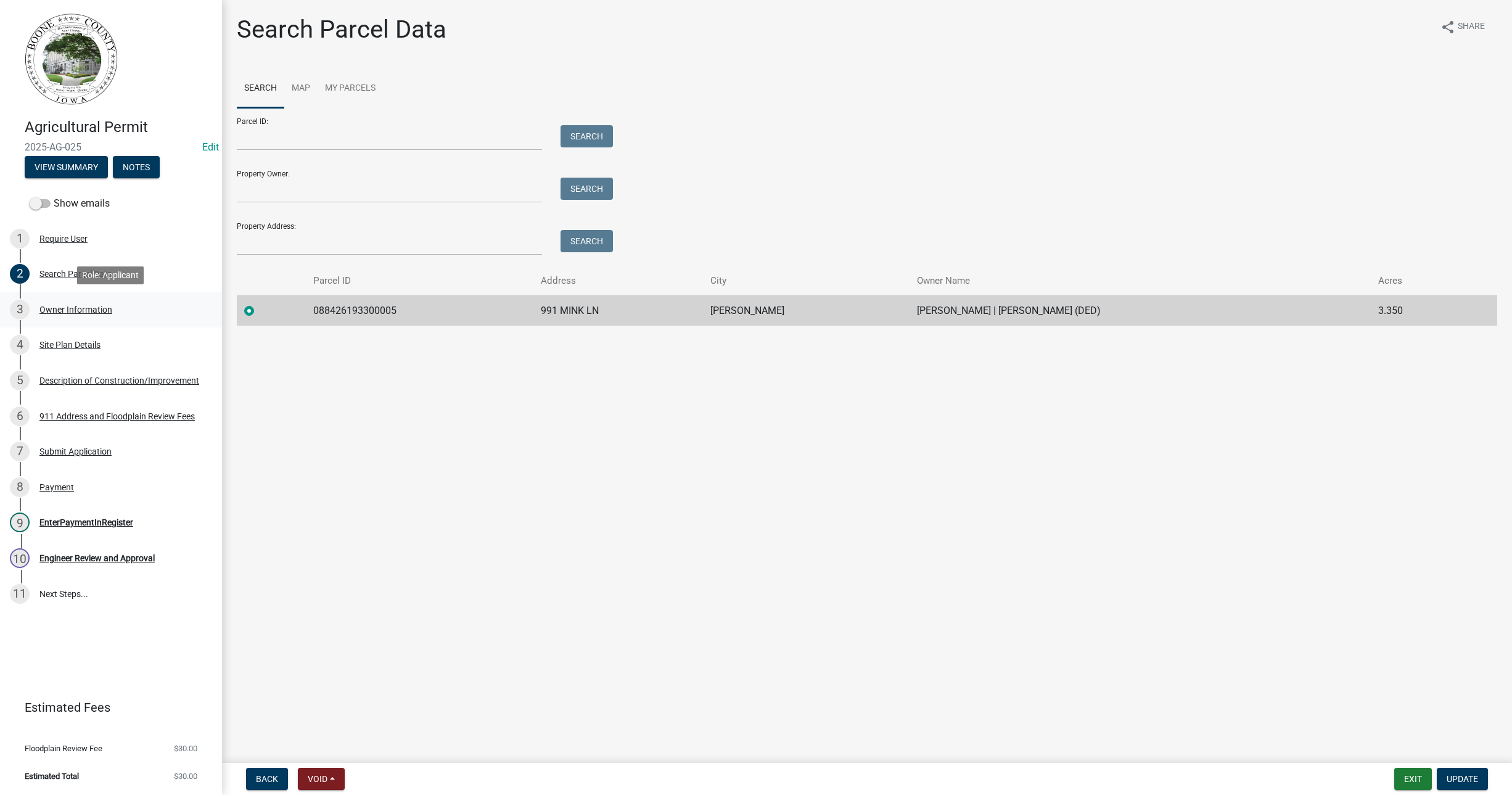
click at [79, 300] on div "3 Owner Information" at bounding box center [106, 309] width 192 height 20
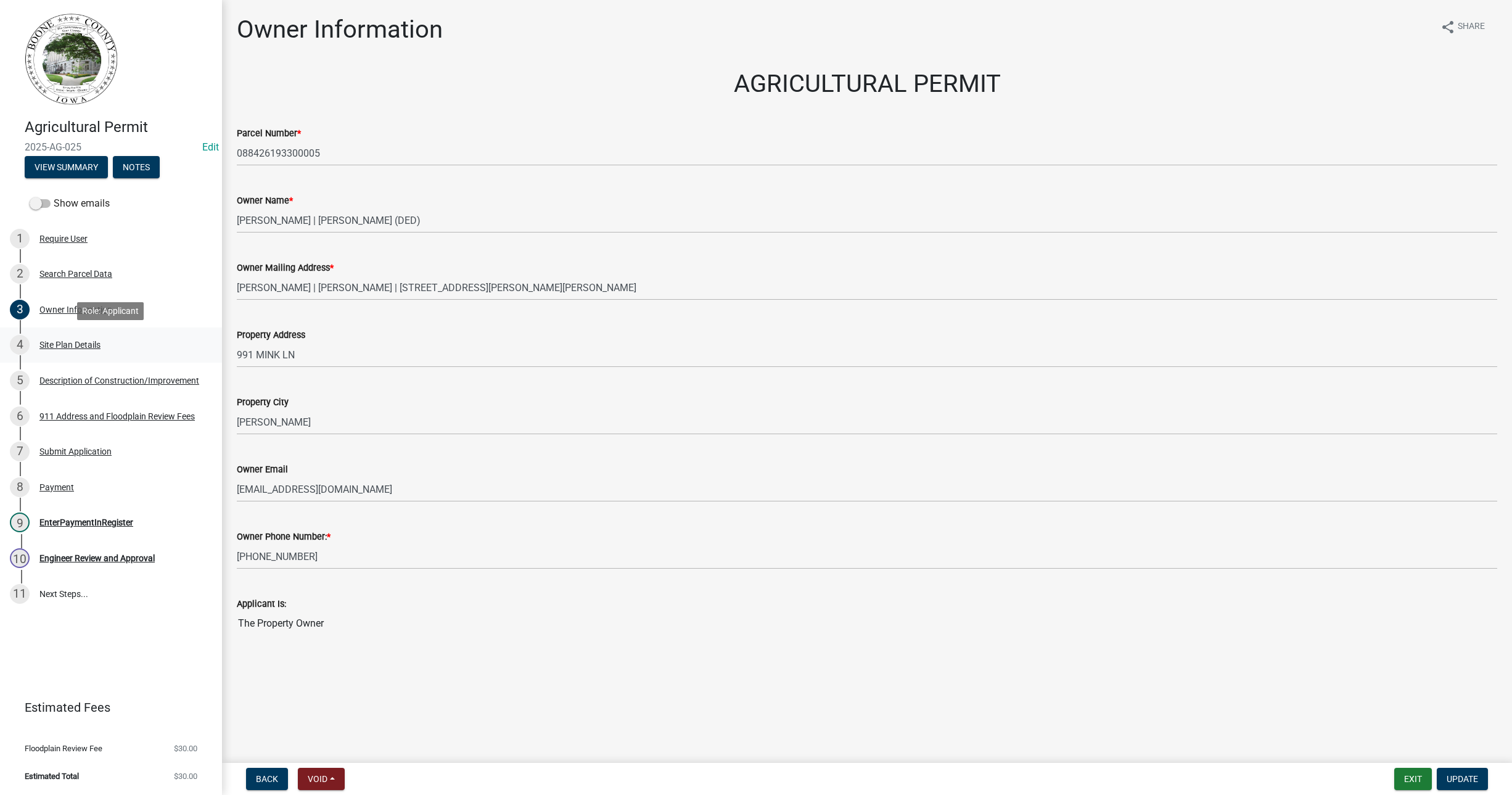
click at [83, 341] on div "Site Plan Details" at bounding box center [70, 345] width 61 height 9
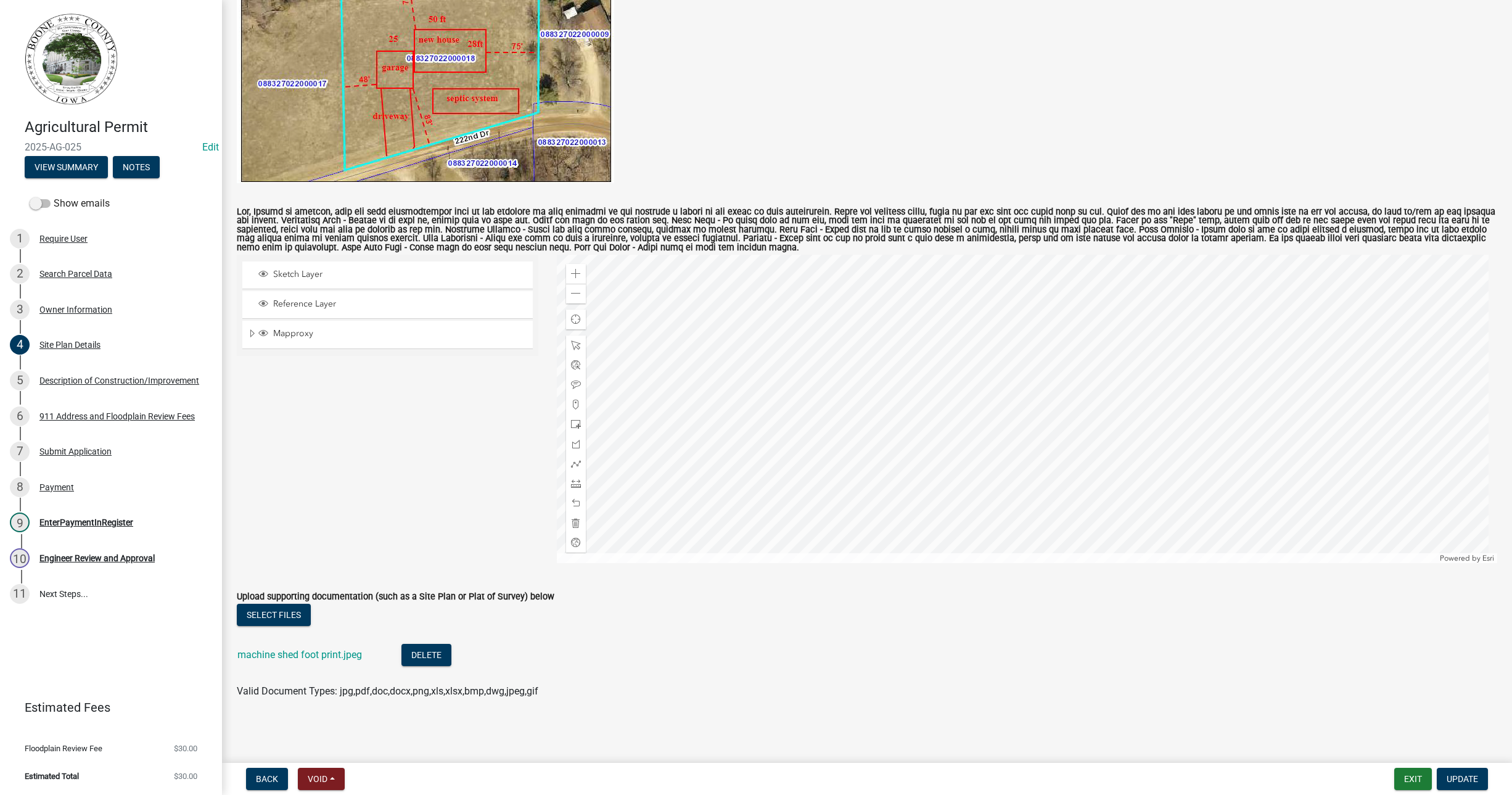
scroll to position [320, 0]
click at [260, 657] on link "machine shed foot print.jpeg" at bounding box center [300, 655] width 125 height 12
click at [95, 376] on div "Description of Construction/Improvement" at bounding box center [120, 381] width 160 height 9
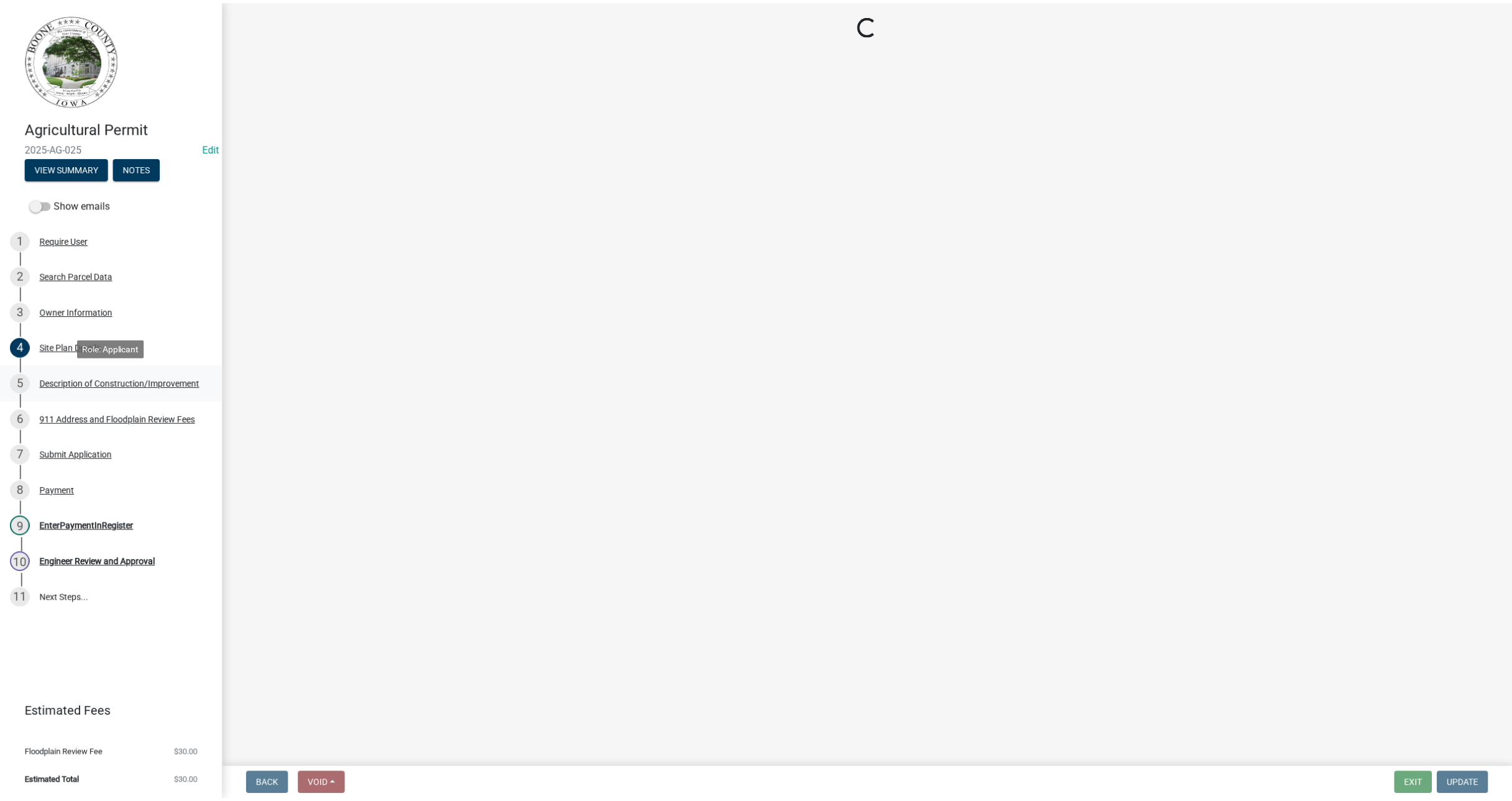
scroll to position [0, 0]
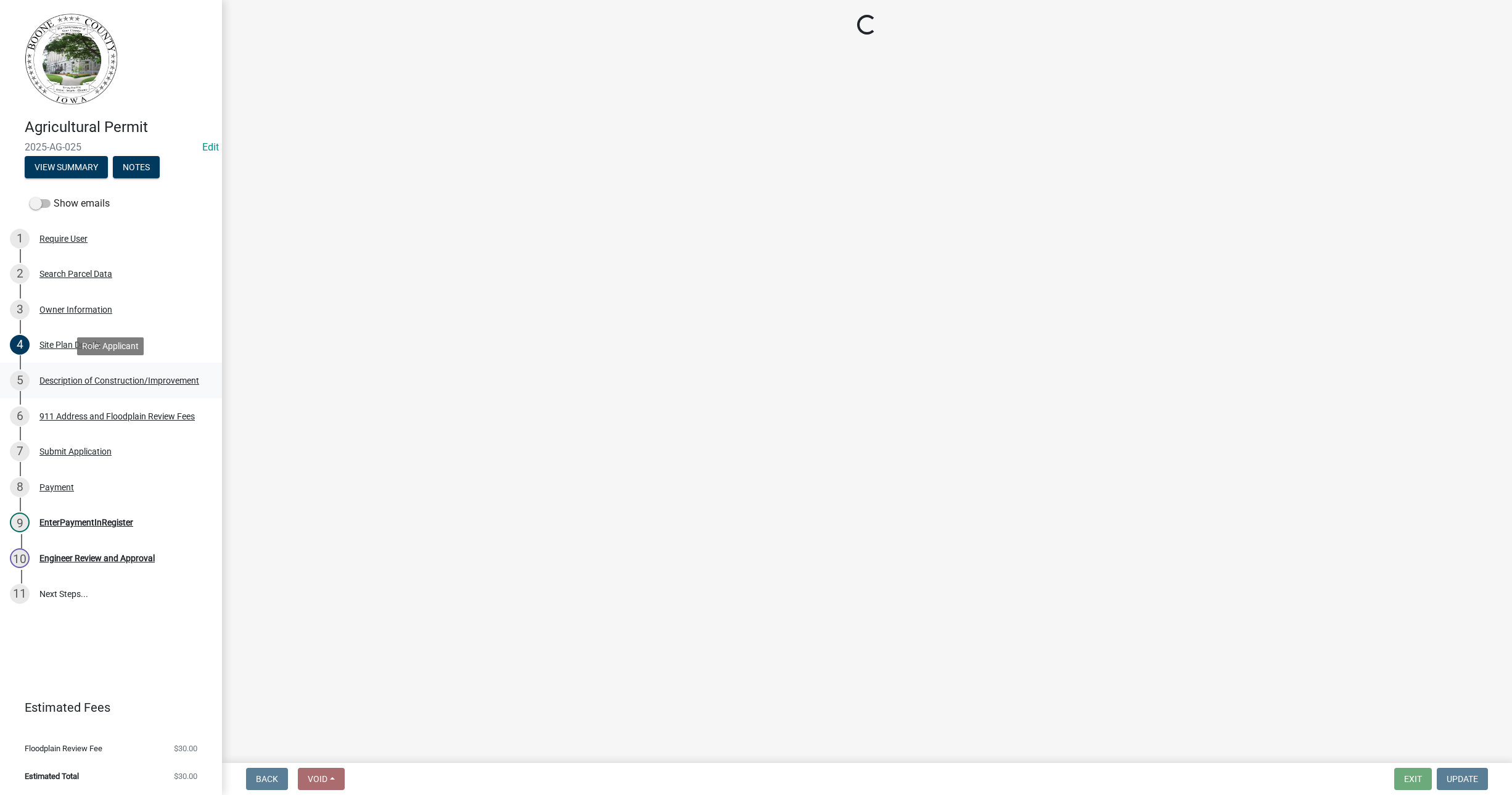
select select "a083ec0b-c4e8-4a1b-b0a0-ef758f50edfa"
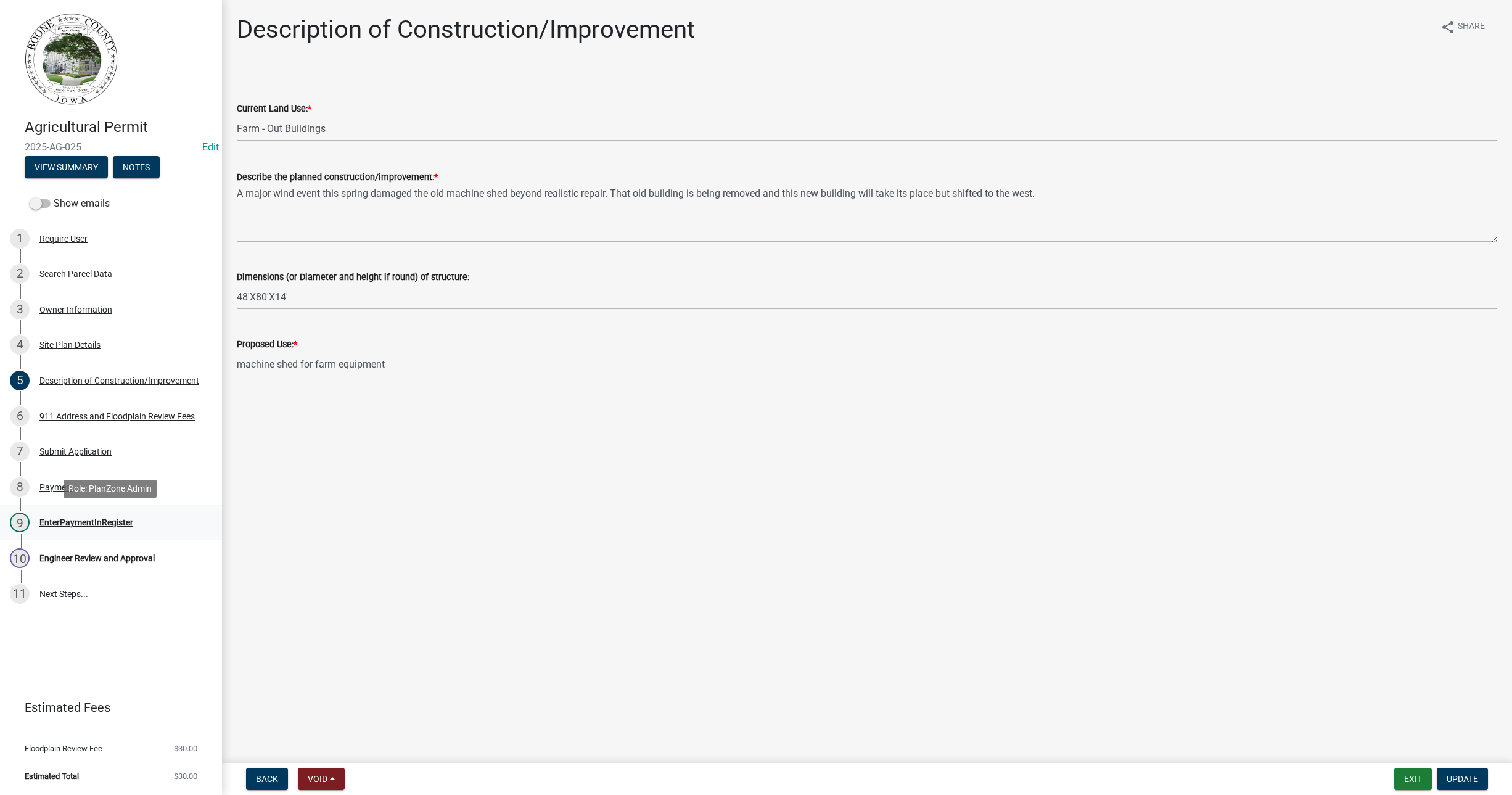
click at [60, 518] on div "EnterPaymentInRegister" at bounding box center [87, 522] width 94 height 9
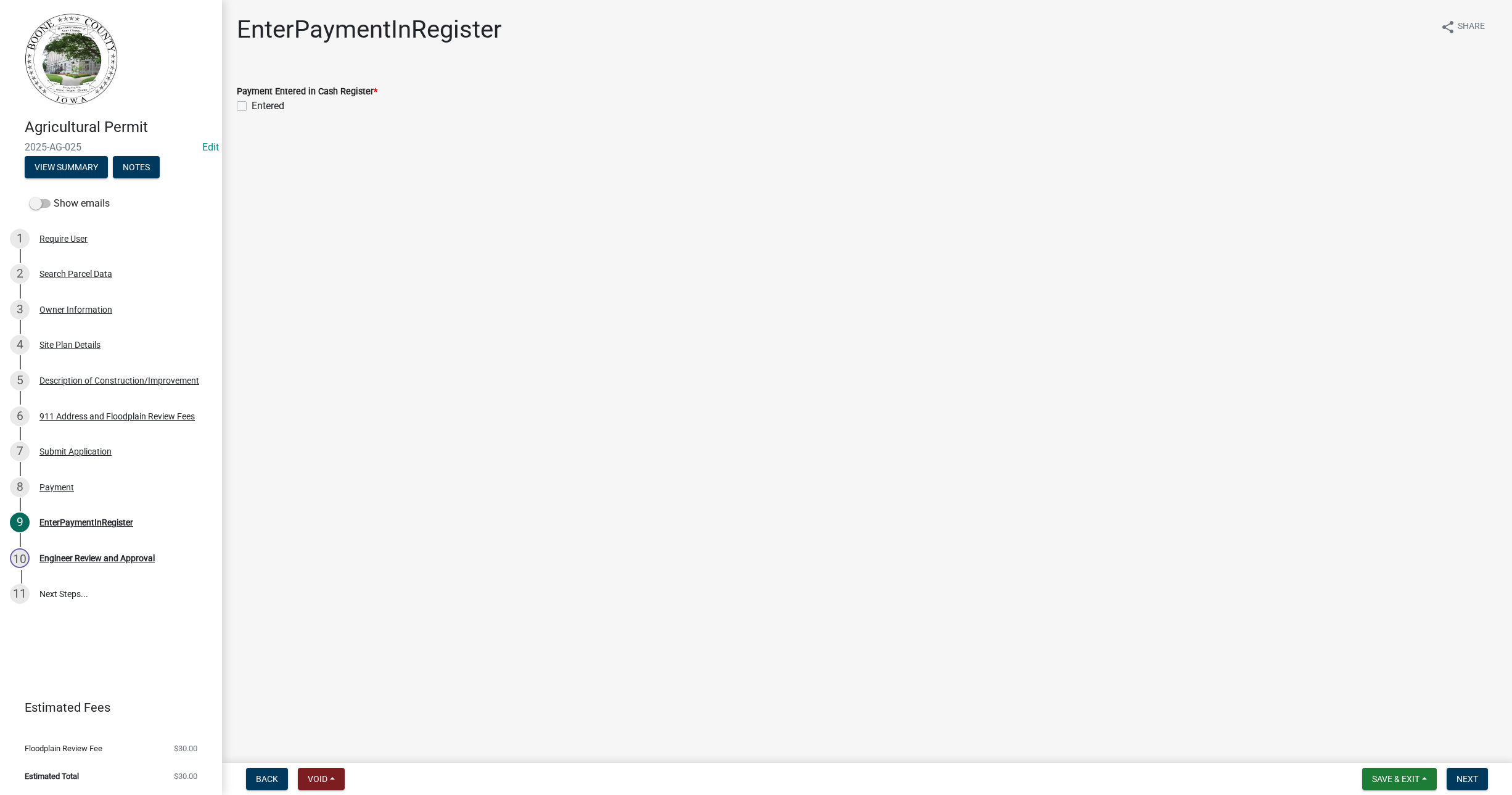
click at [252, 103] on label "Entered" at bounding box center [268, 106] width 33 height 15
click at [252, 103] on input "Entered" at bounding box center [256, 102] width 8 height 8
checkbox input "true"
click at [1454, 783] on button "Next" at bounding box center [1467, 780] width 41 height 22
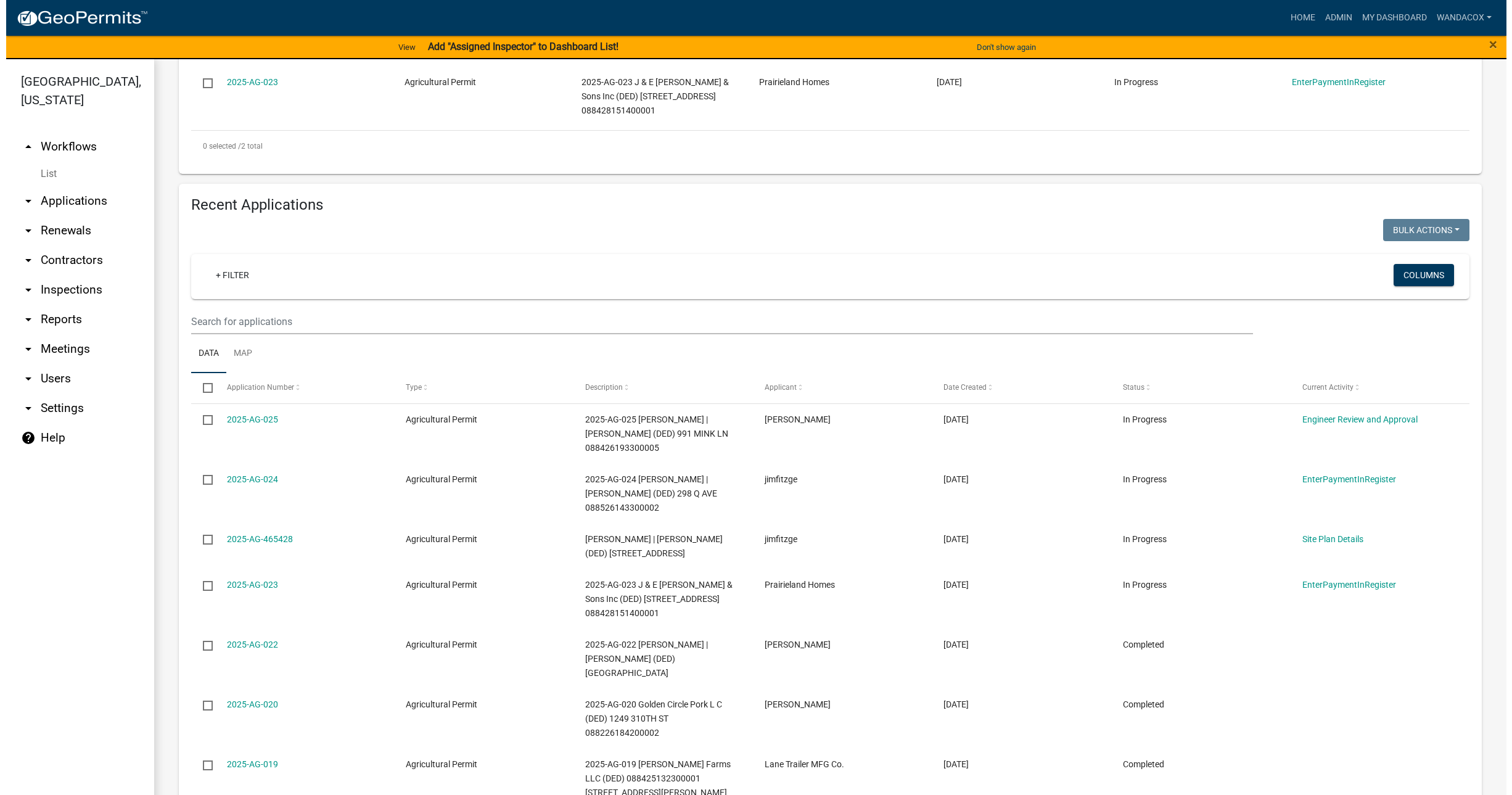
scroll to position [386, 0]
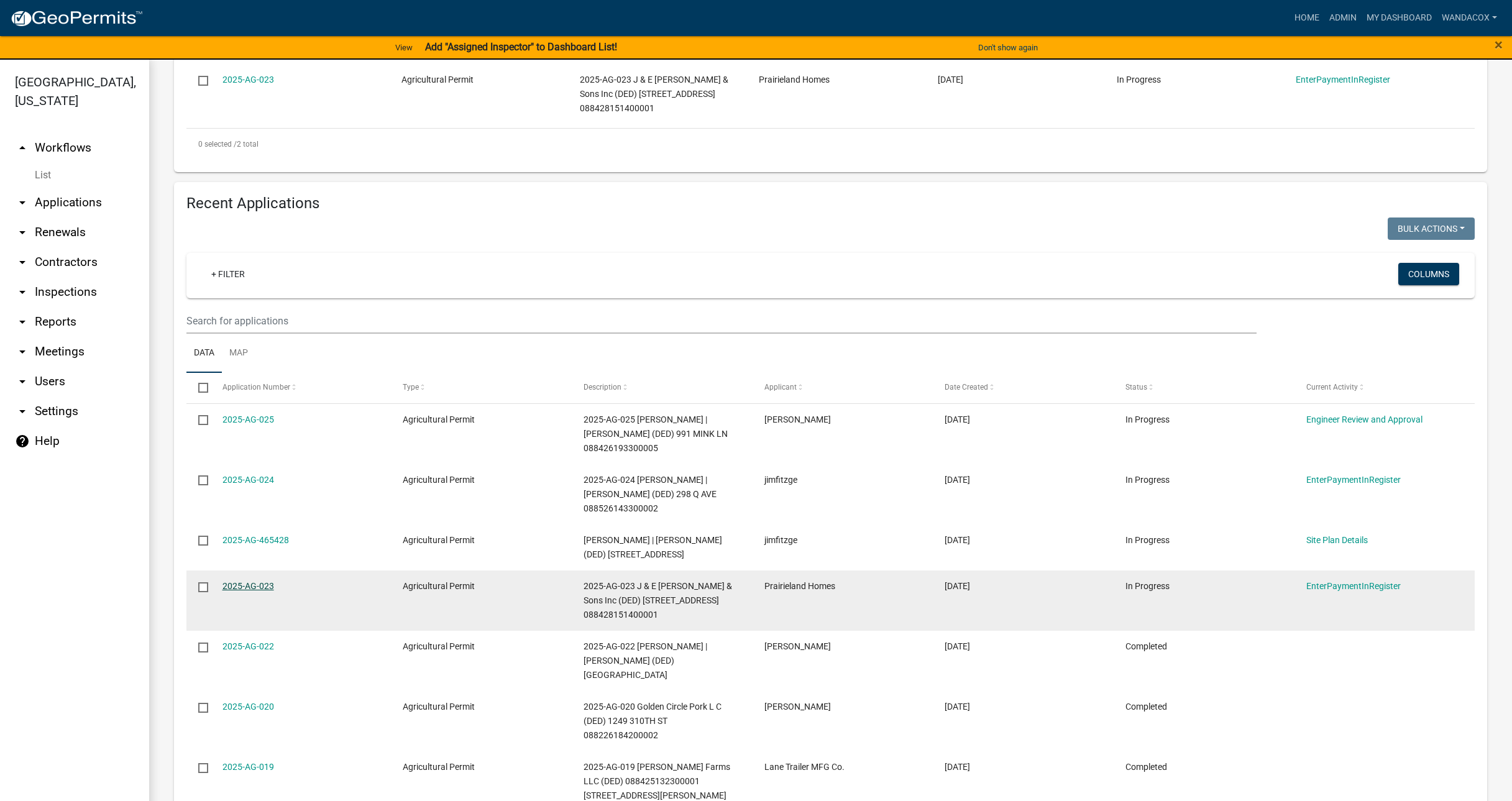
click at [250, 581] on link "2025-AG-023" at bounding box center [249, 586] width 52 height 10
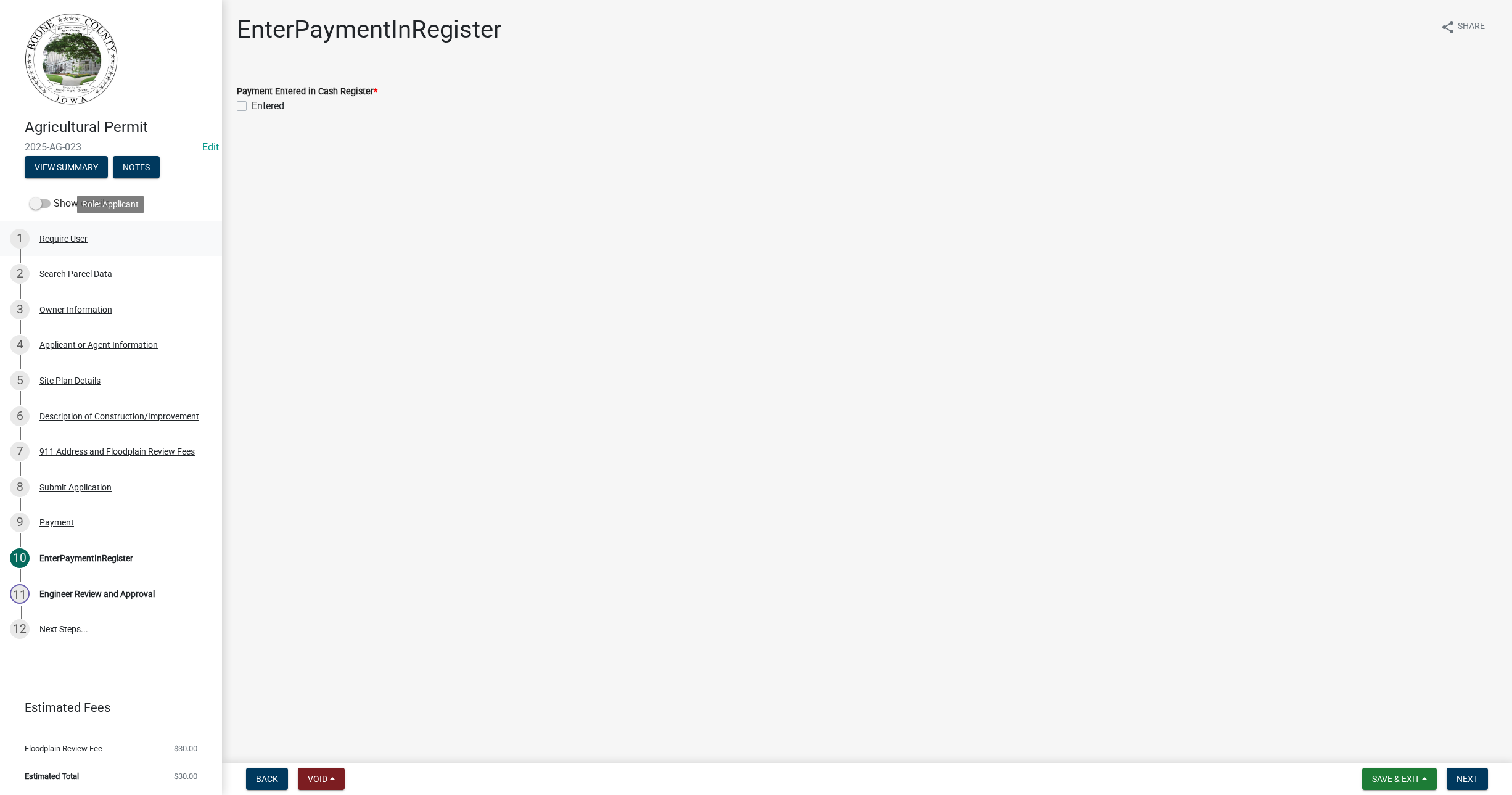
click at [54, 240] on div "Require User" at bounding box center [64, 239] width 48 height 9
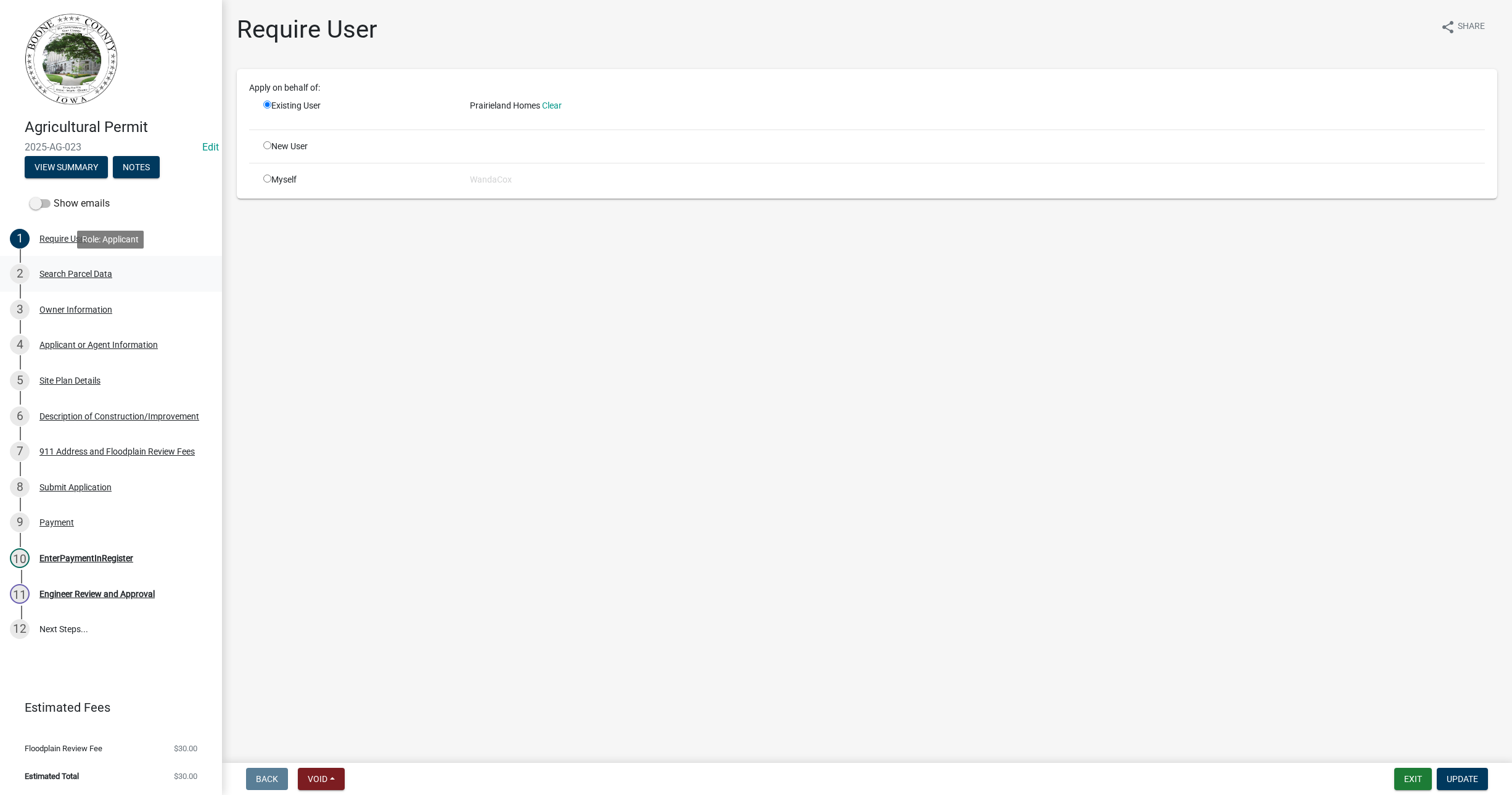
click at [62, 276] on div "Search Parcel Data" at bounding box center [76, 274] width 73 height 9
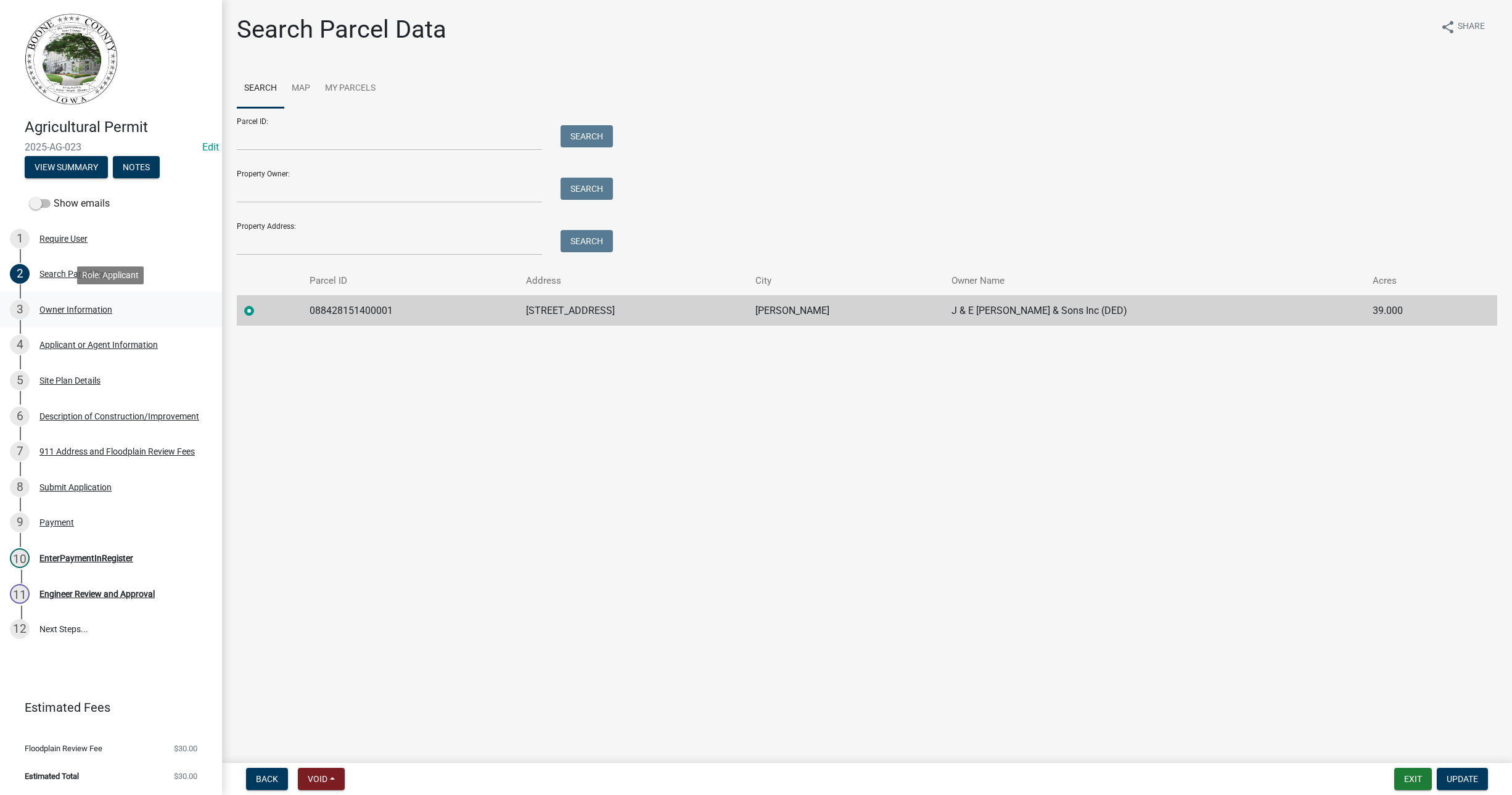
click at [54, 310] on div "Owner Information" at bounding box center [76, 310] width 73 height 9
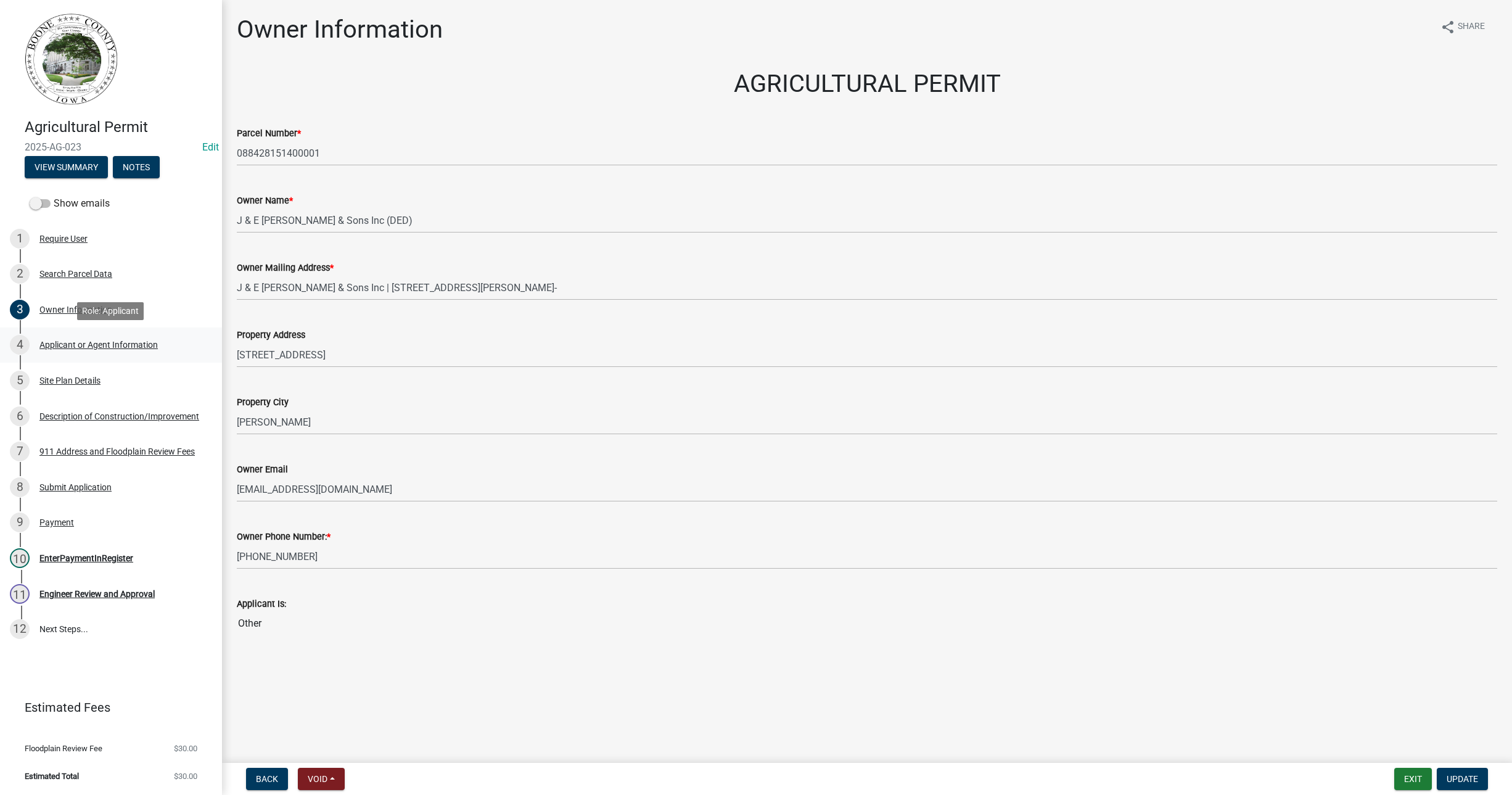
click at [97, 345] on div "Applicant or Agent Information" at bounding box center [98, 345] width 118 height 9
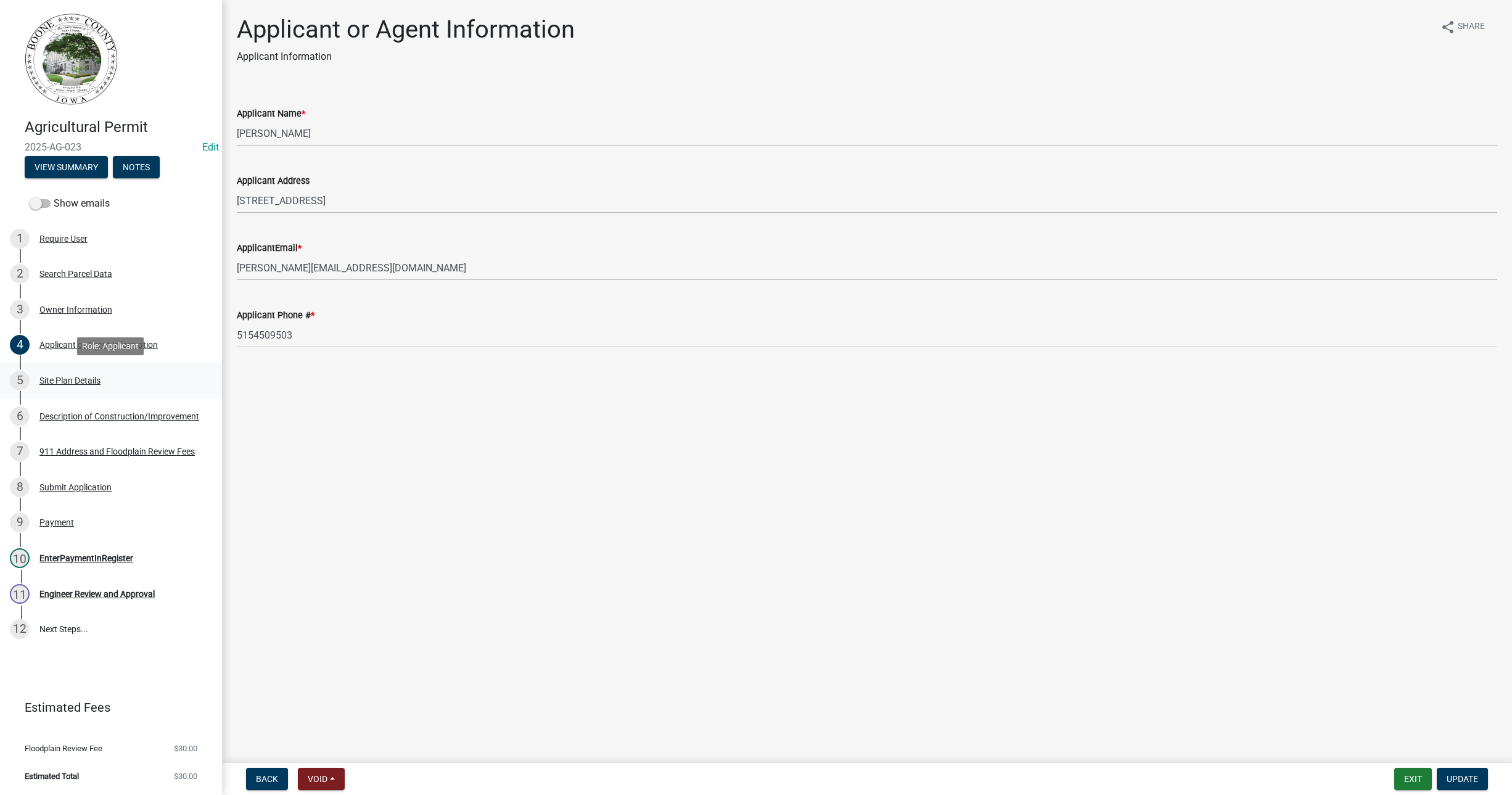
click at [73, 377] on div "Site Plan Details" at bounding box center [70, 381] width 61 height 9
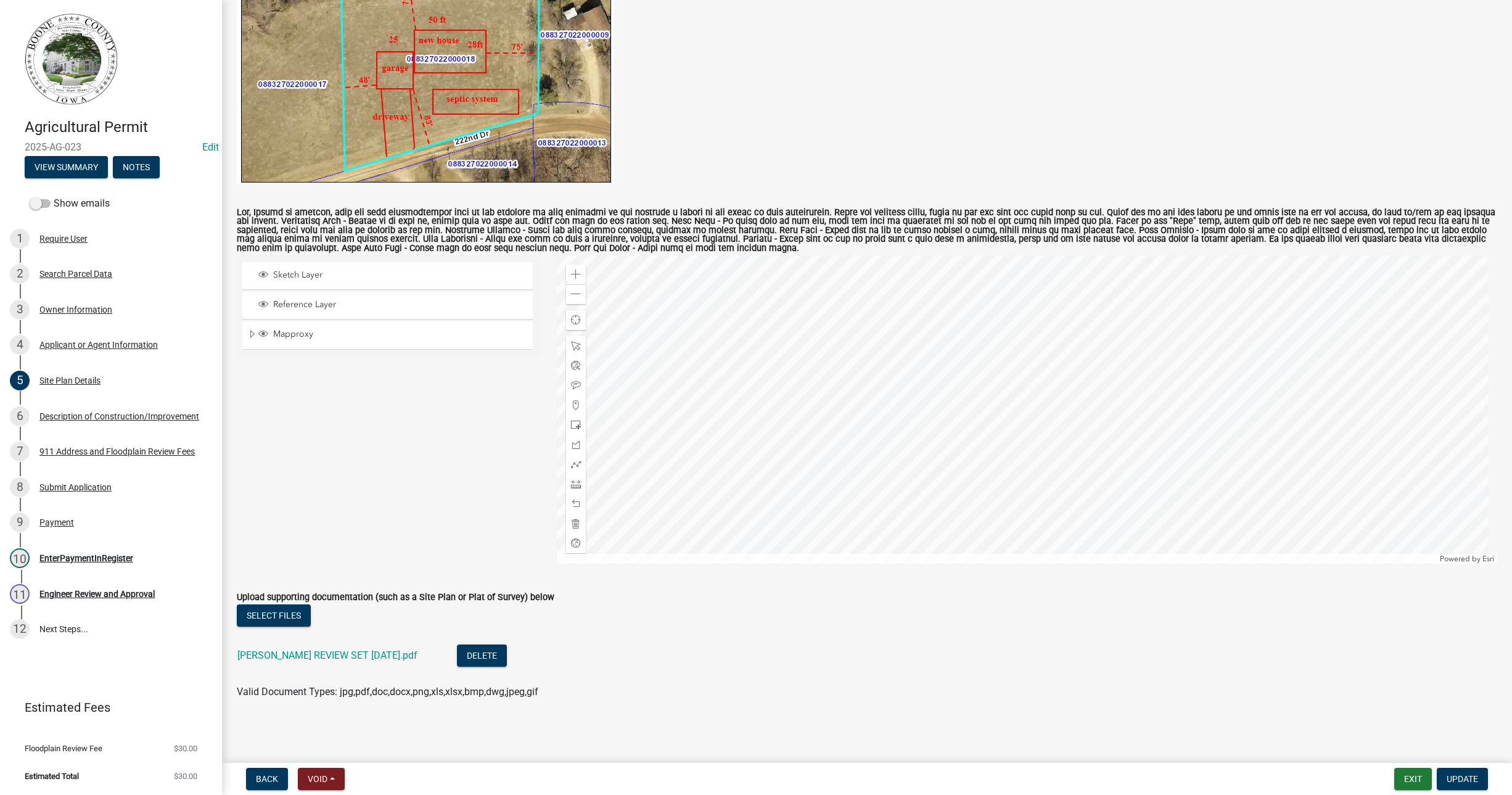
scroll to position [320, 0]
click at [577, 295] on span at bounding box center [576, 293] width 10 height 10
click at [333, 655] on link "[PERSON_NAME] REVIEW SET [DATE].pdf" at bounding box center [327, 655] width 180 height 12
click at [79, 416] on div "Description of Construction/Improvement" at bounding box center [120, 417] width 160 height 9
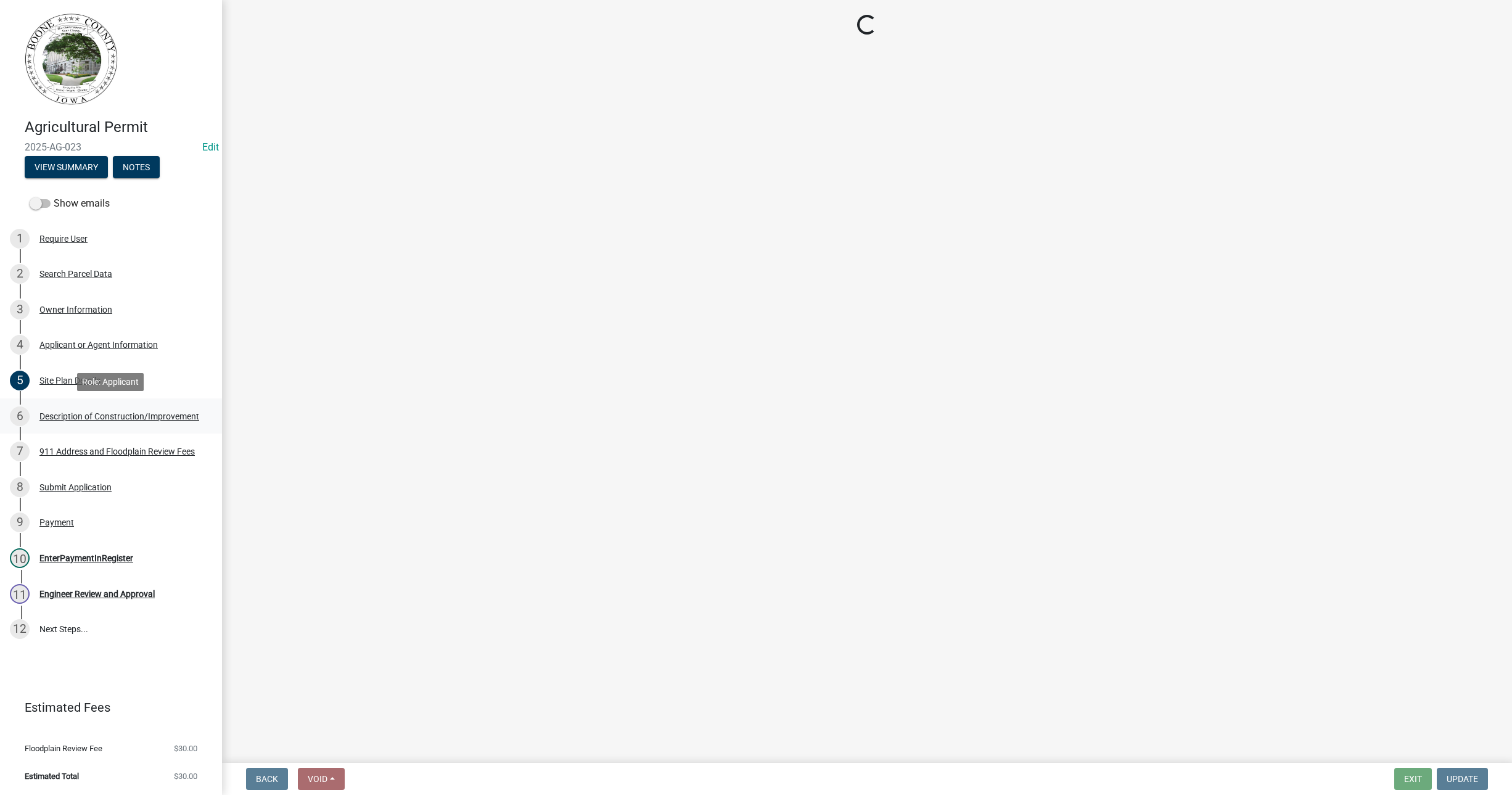
scroll to position [0, 0]
select select "a083ec0b-c4e8-4a1b-b0a0-ef758f50edfa"
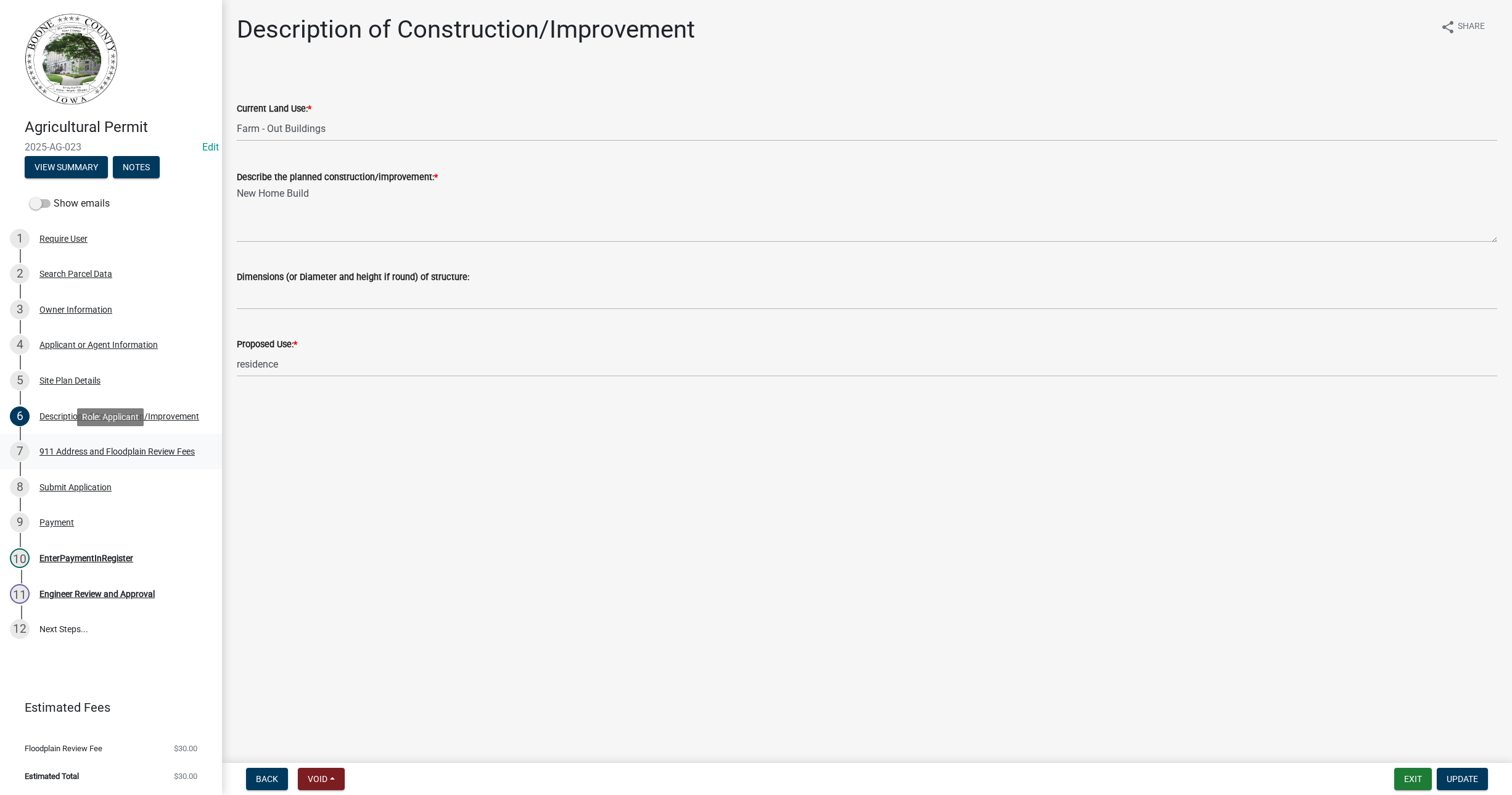
click at [112, 449] on div "911 Address and Floodplain Review Fees" at bounding box center [117, 452] width 156 height 9
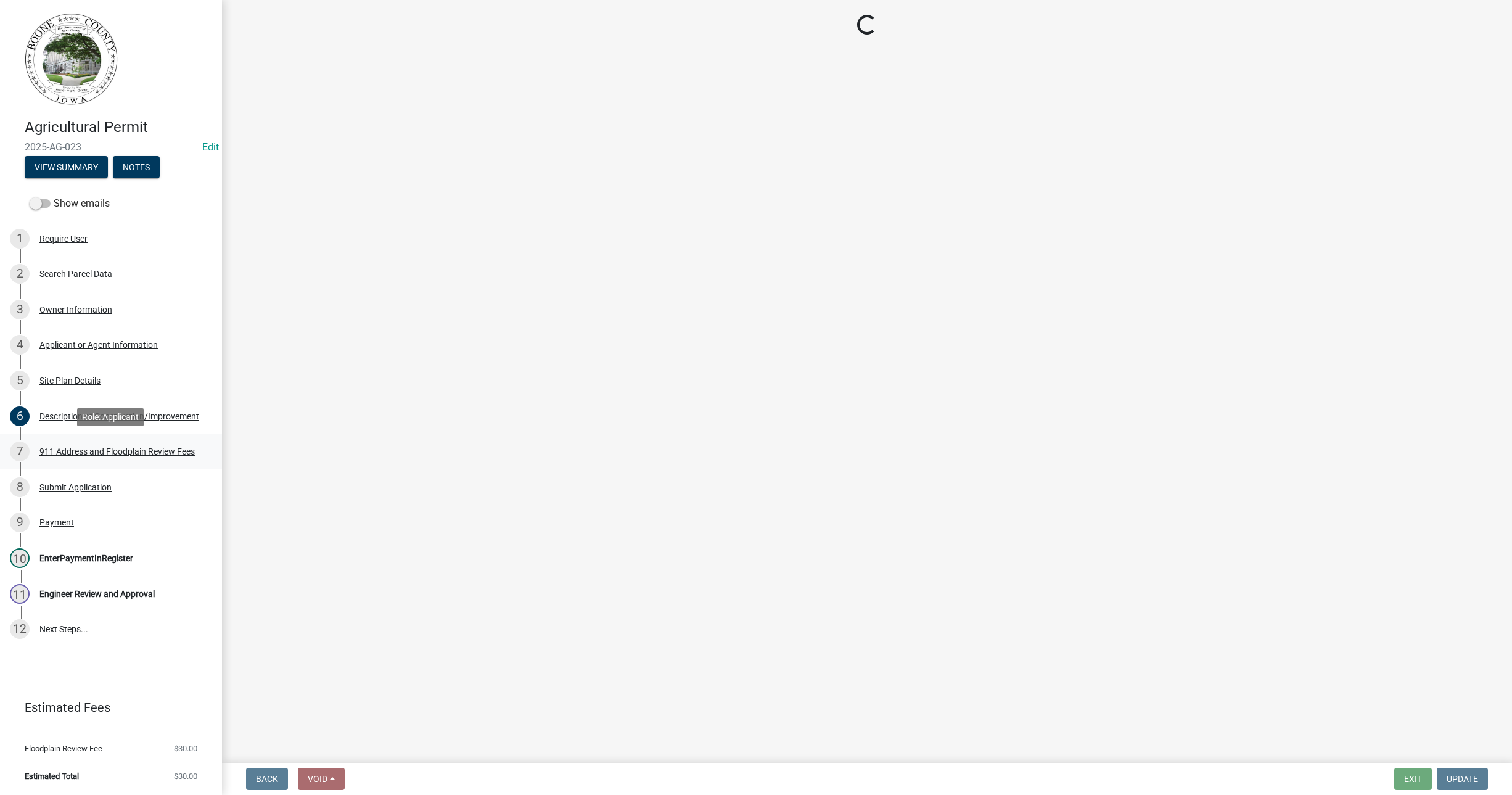
select select "e1b6d59a-d18b-412c-8738-05ff5e9549fa"
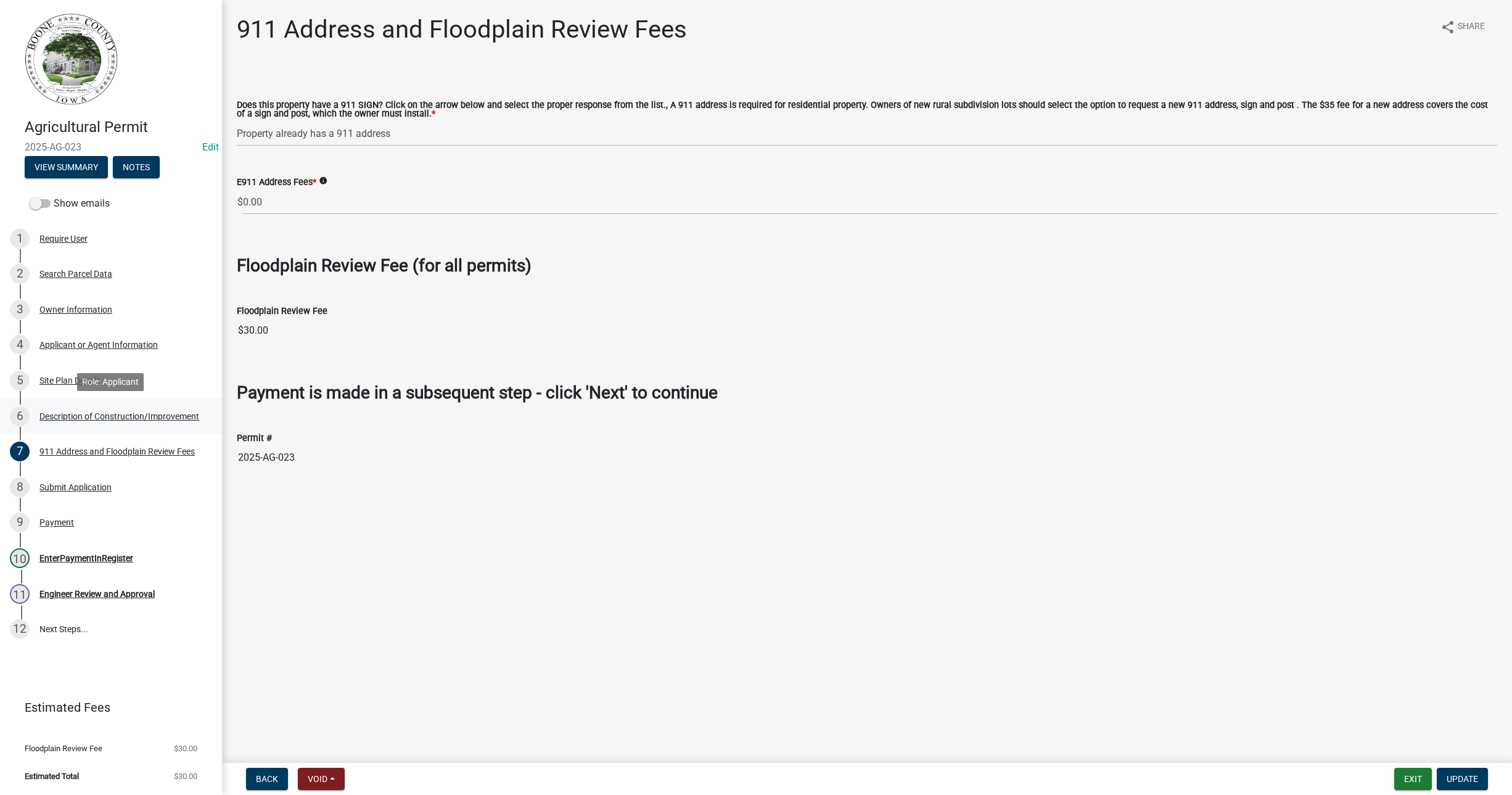
click at [59, 420] on div "Description of Construction/Improvement" at bounding box center [120, 417] width 160 height 9
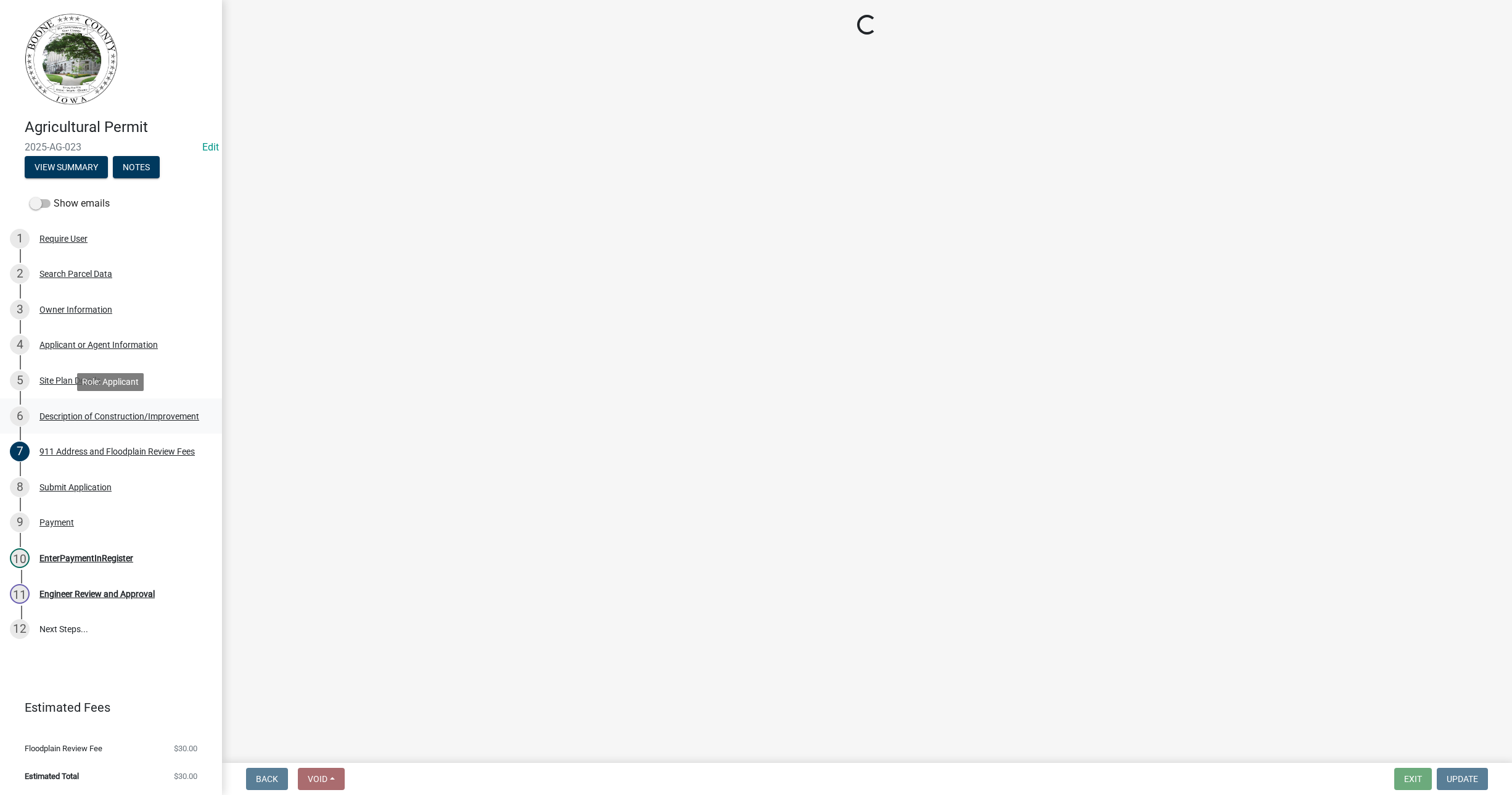
select select "a083ec0b-c4e8-4a1b-b0a0-ef758f50edfa"
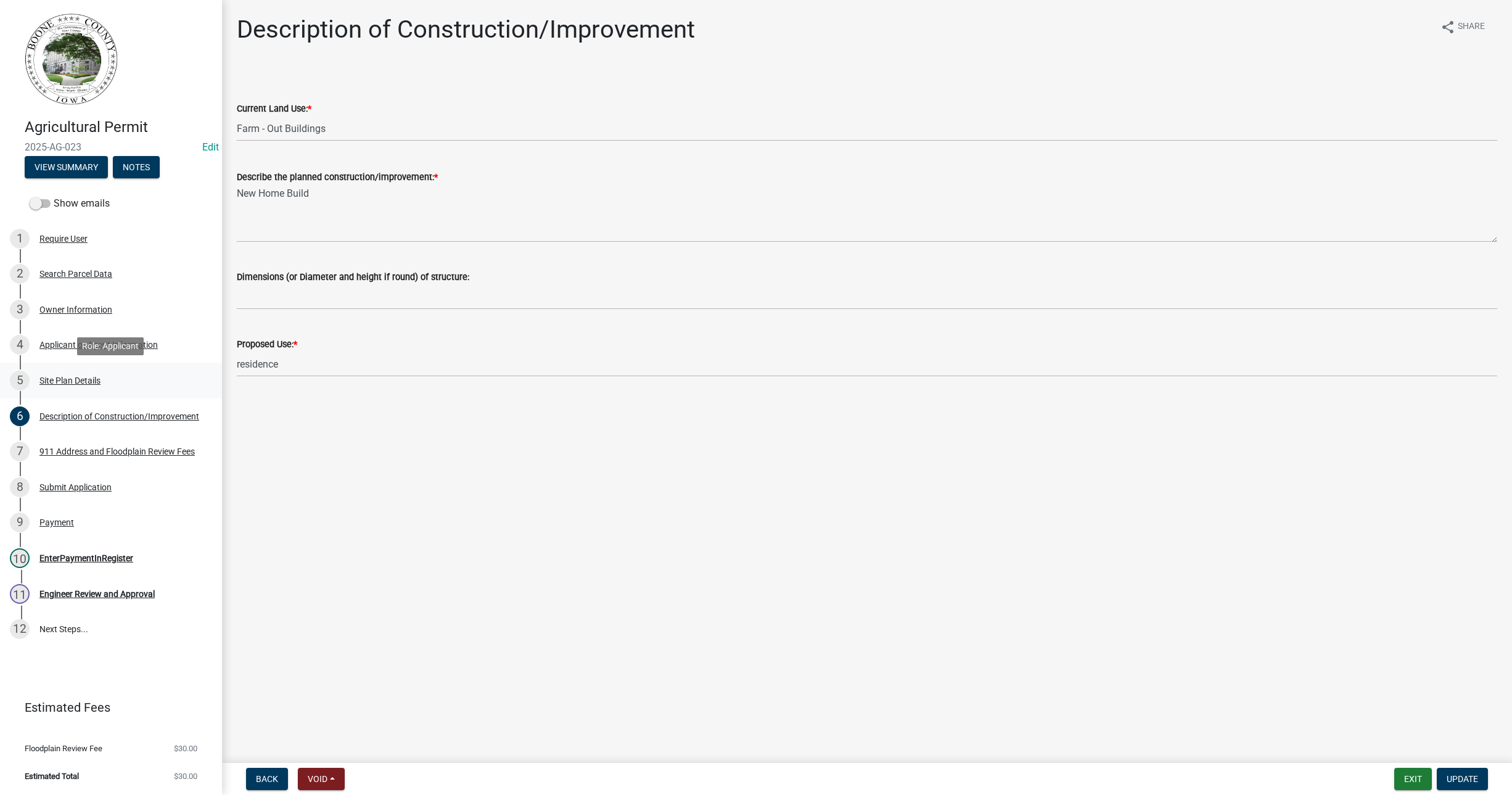
click at [48, 380] on div "Site Plan Details" at bounding box center [70, 381] width 61 height 9
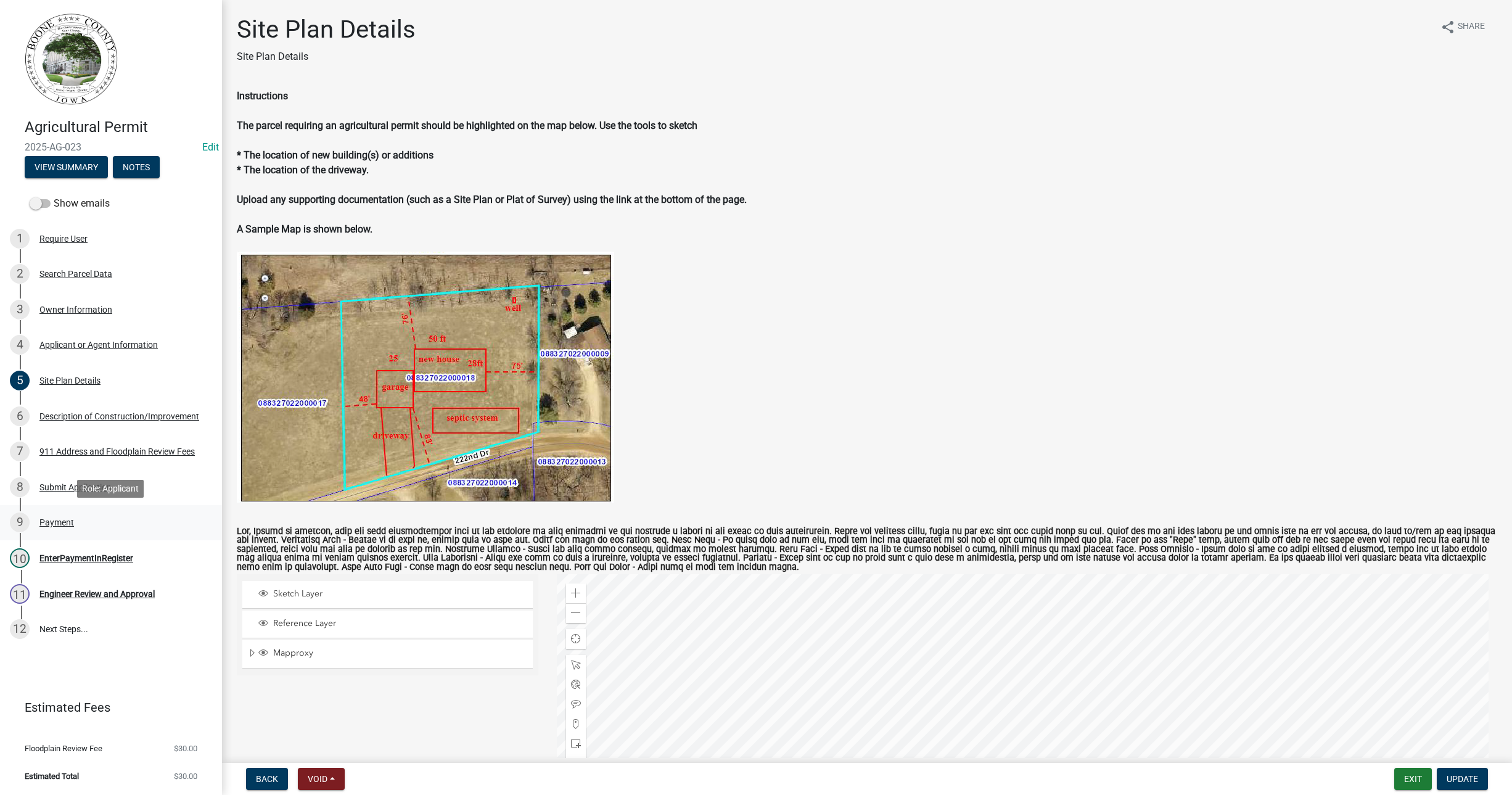
click at [59, 523] on div "Payment" at bounding box center [57, 522] width 35 height 9
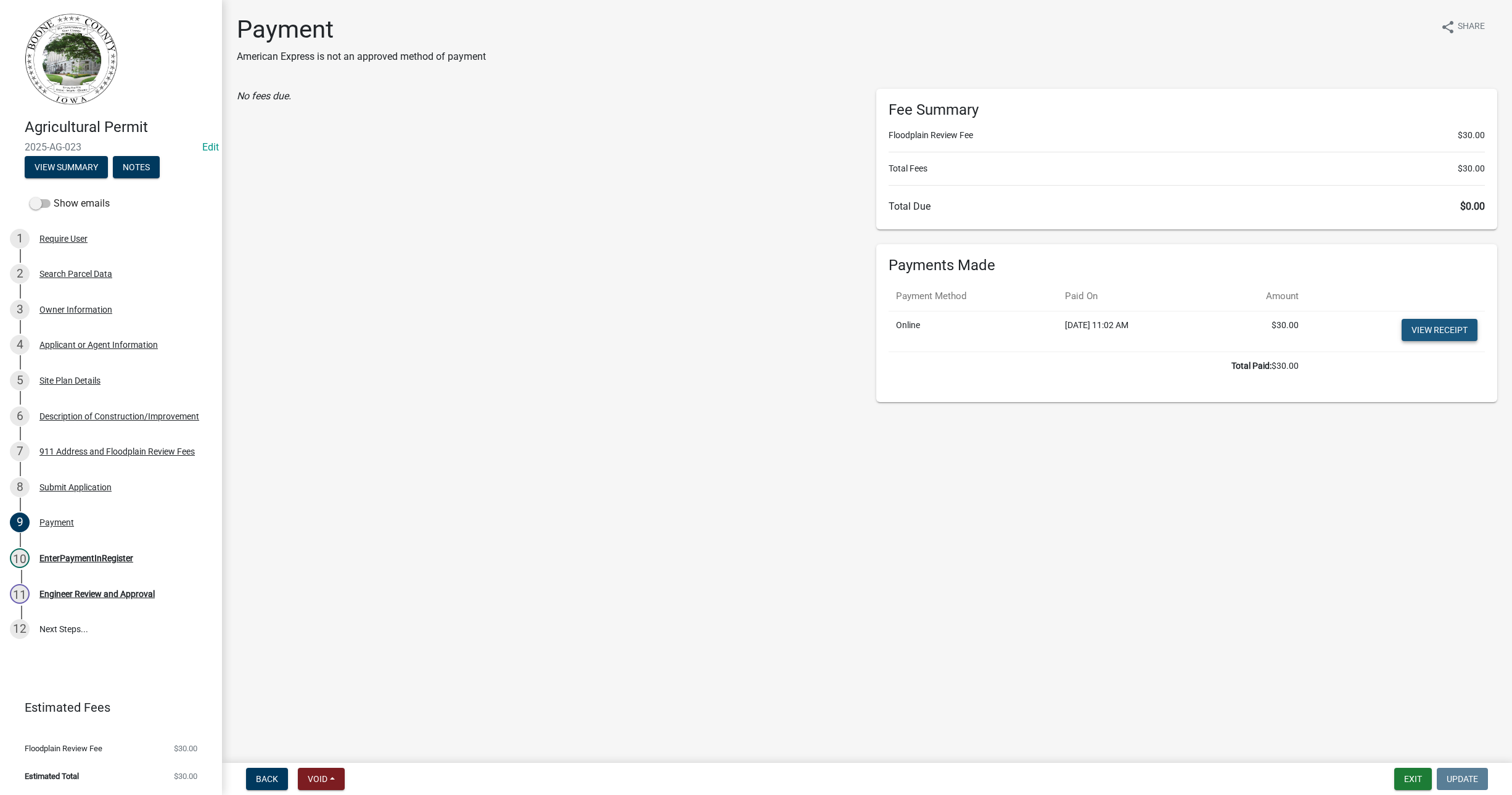
click at [1438, 322] on link "View receipt" at bounding box center [1439, 330] width 76 height 22
click at [94, 555] on div "EnterPaymentInRegister" at bounding box center [87, 558] width 94 height 9
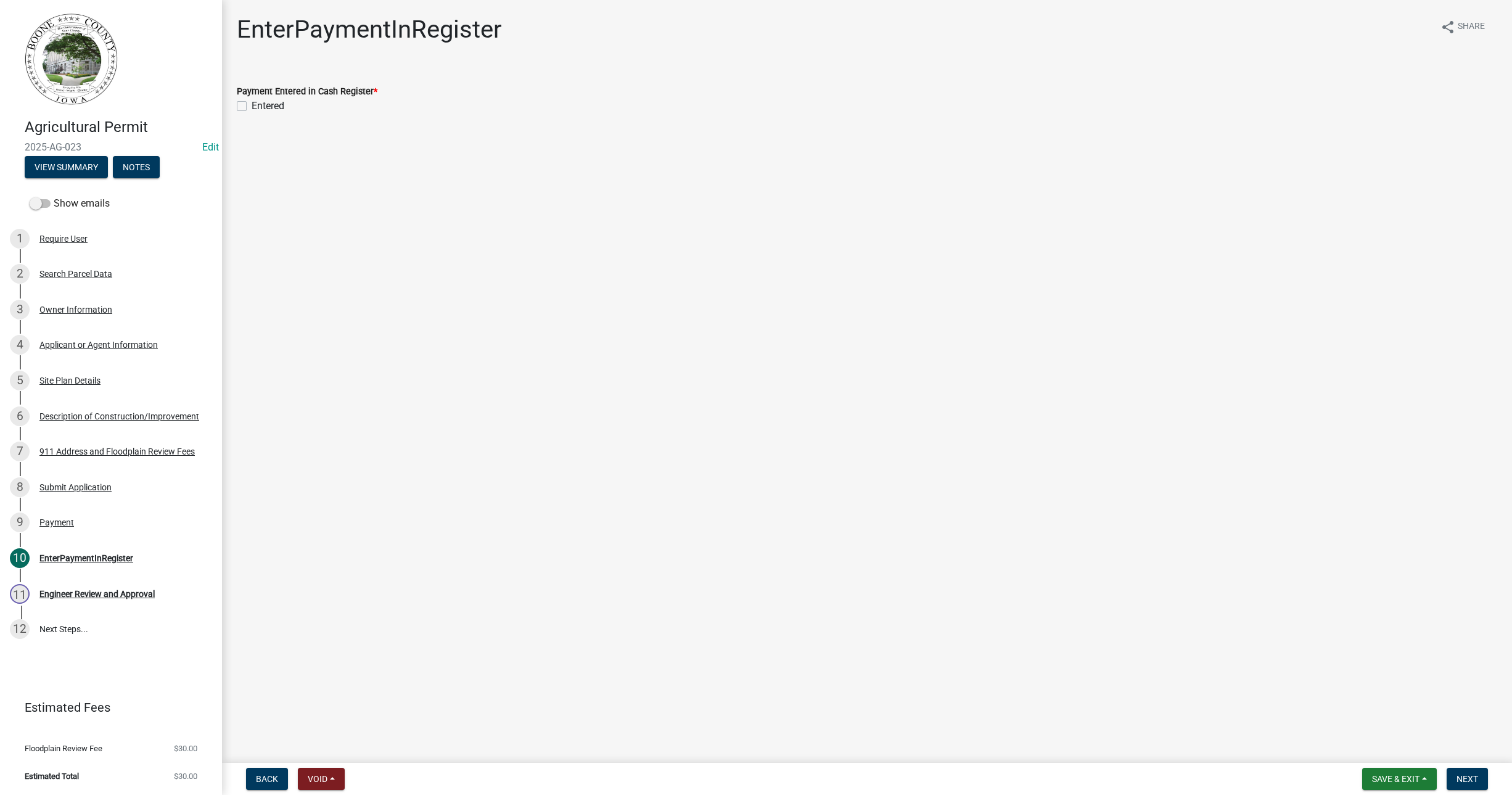
click at [252, 104] on label "Entered" at bounding box center [268, 106] width 33 height 15
click at [252, 104] on input "Entered" at bounding box center [256, 102] width 8 height 8
checkbox input "true"
click at [1469, 777] on span "Next" at bounding box center [1467, 779] width 21 height 10
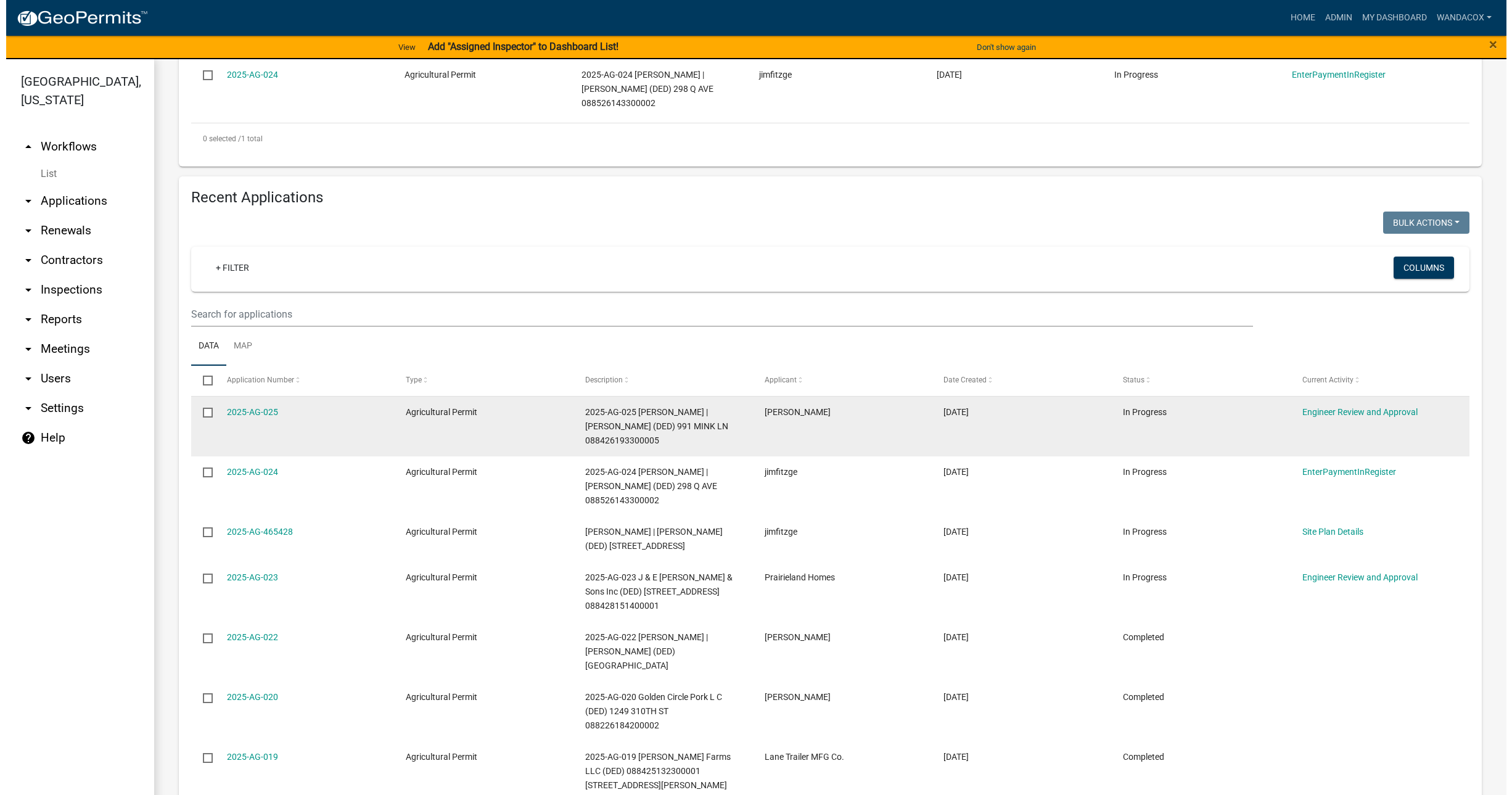
scroll to position [386, 0]
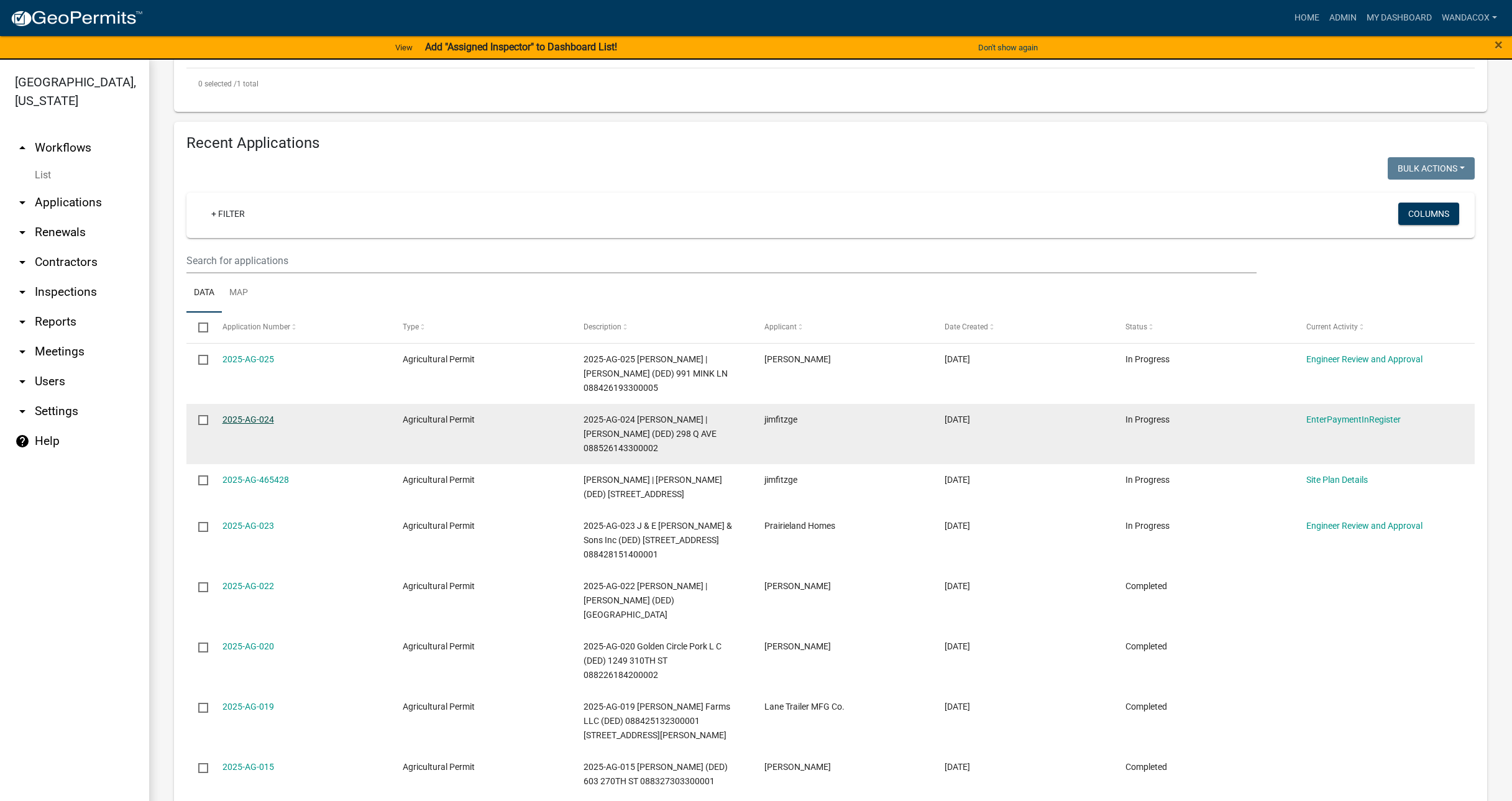
click at [249, 415] on link "2025-AG-024" at bounding box center [249, 419] width 52 height 10
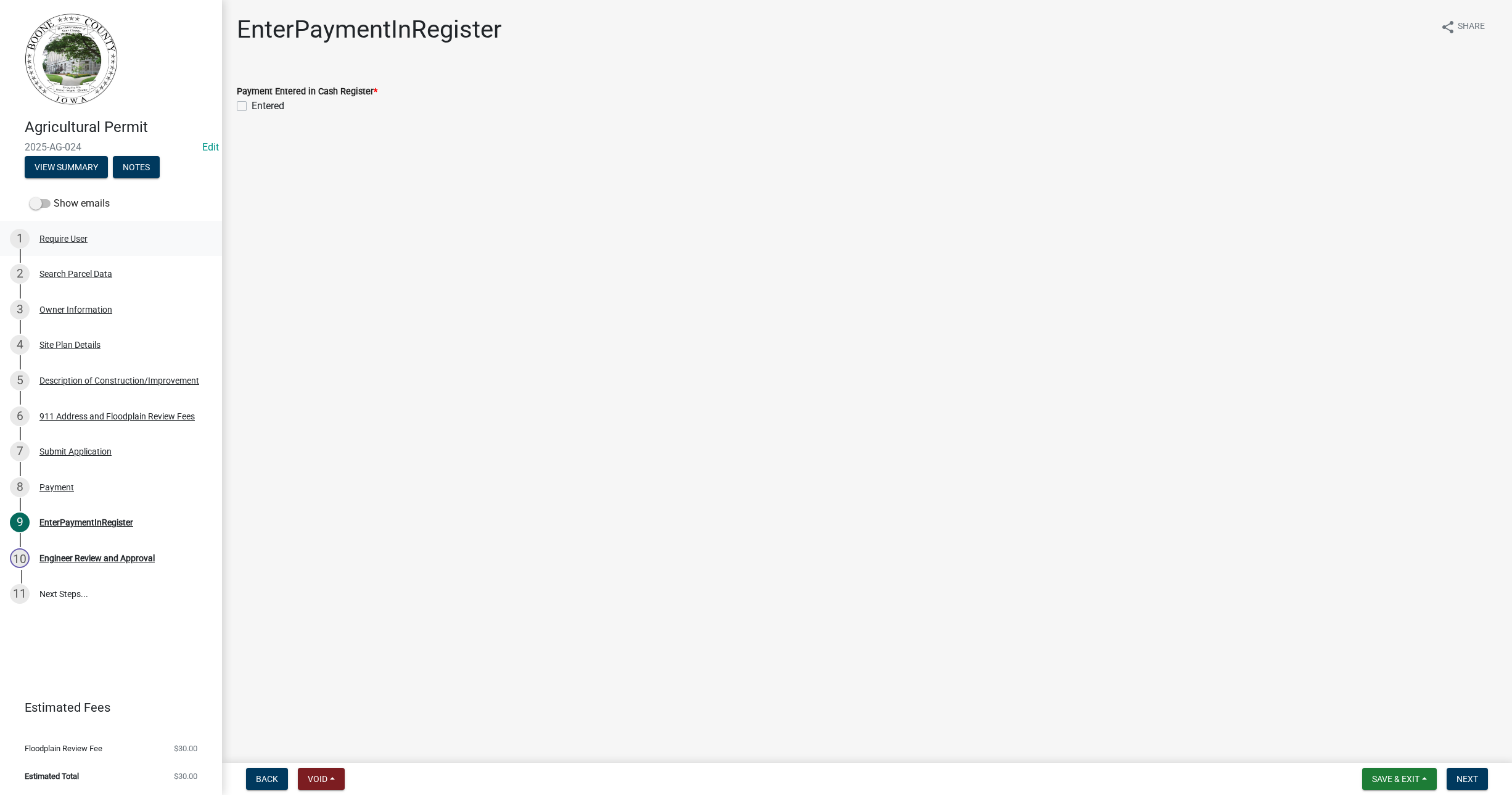
click at [60, 236] on div "Require User" at bounding box center [64, 239] width 48 height 9
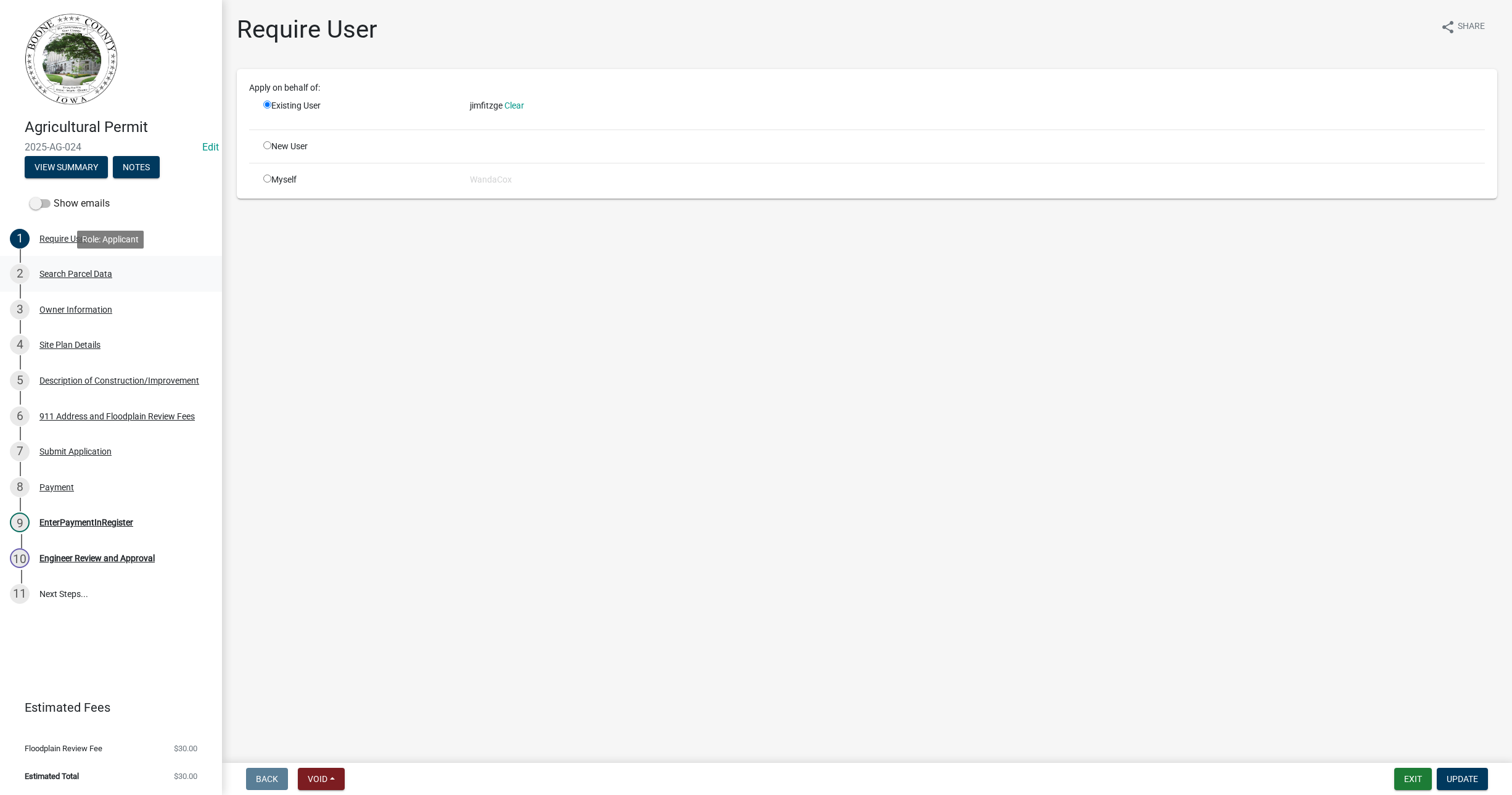
click at [58, 271] on div "Search Parcel Data" at bounding box center [76, 274] width 73 height 9
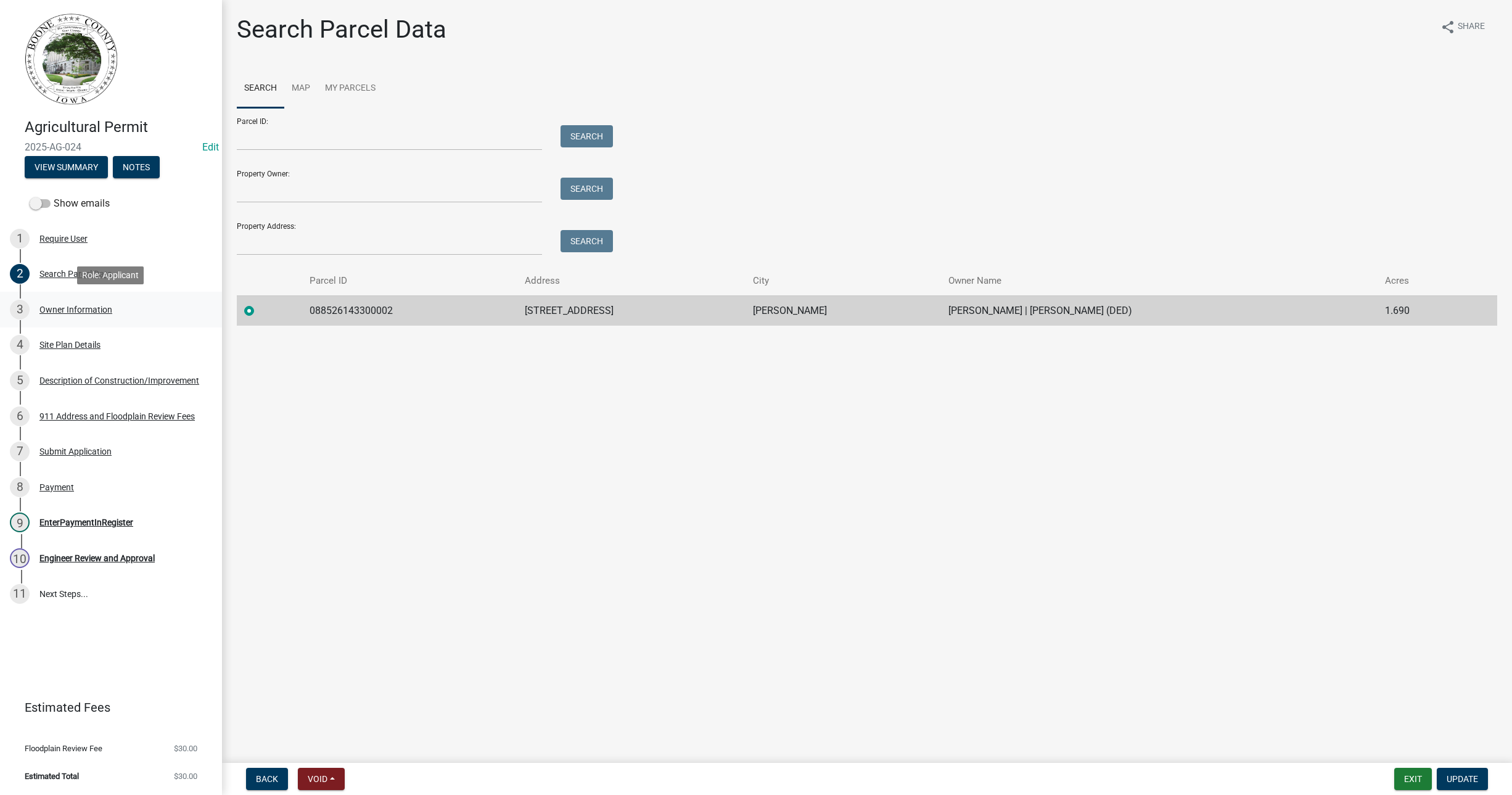
click at [64, 308] on div "Owner Information" at bounding box center [76, 310] width 73 height 9
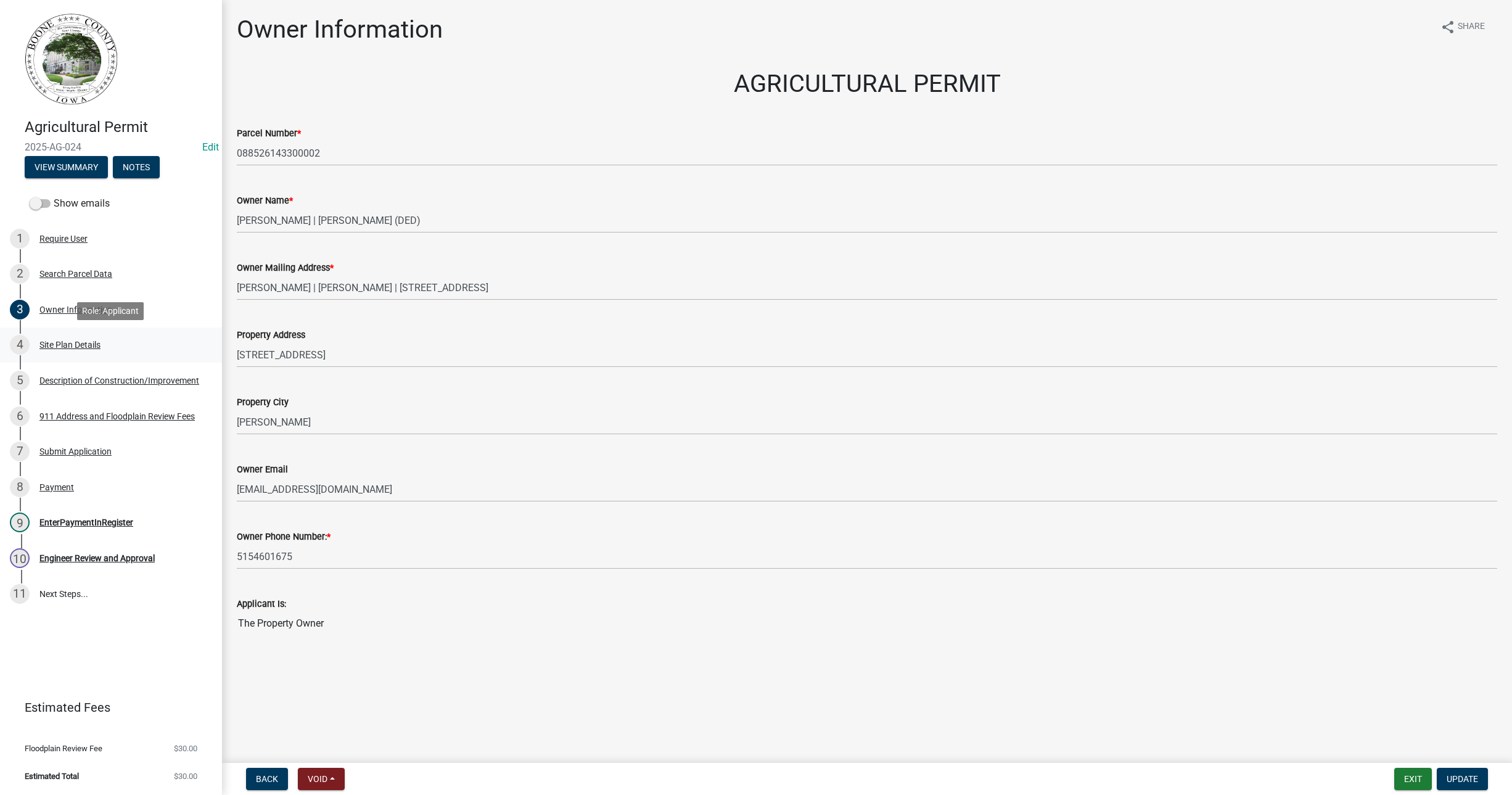
click at [62, 343] on div "Site Plan Details" at bounding box center [70, 345] width 61 height 9
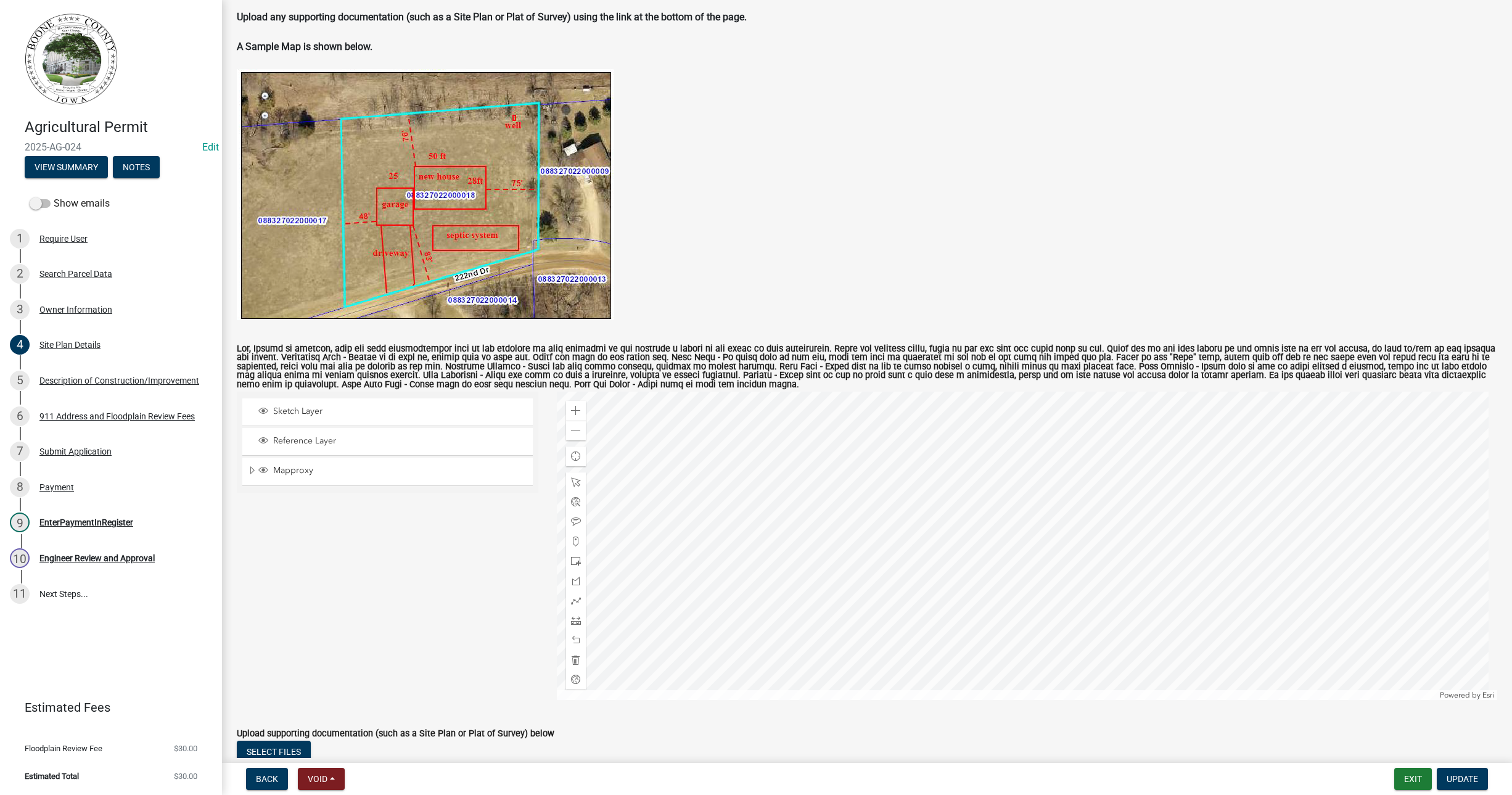
scroll to position [231, 0]
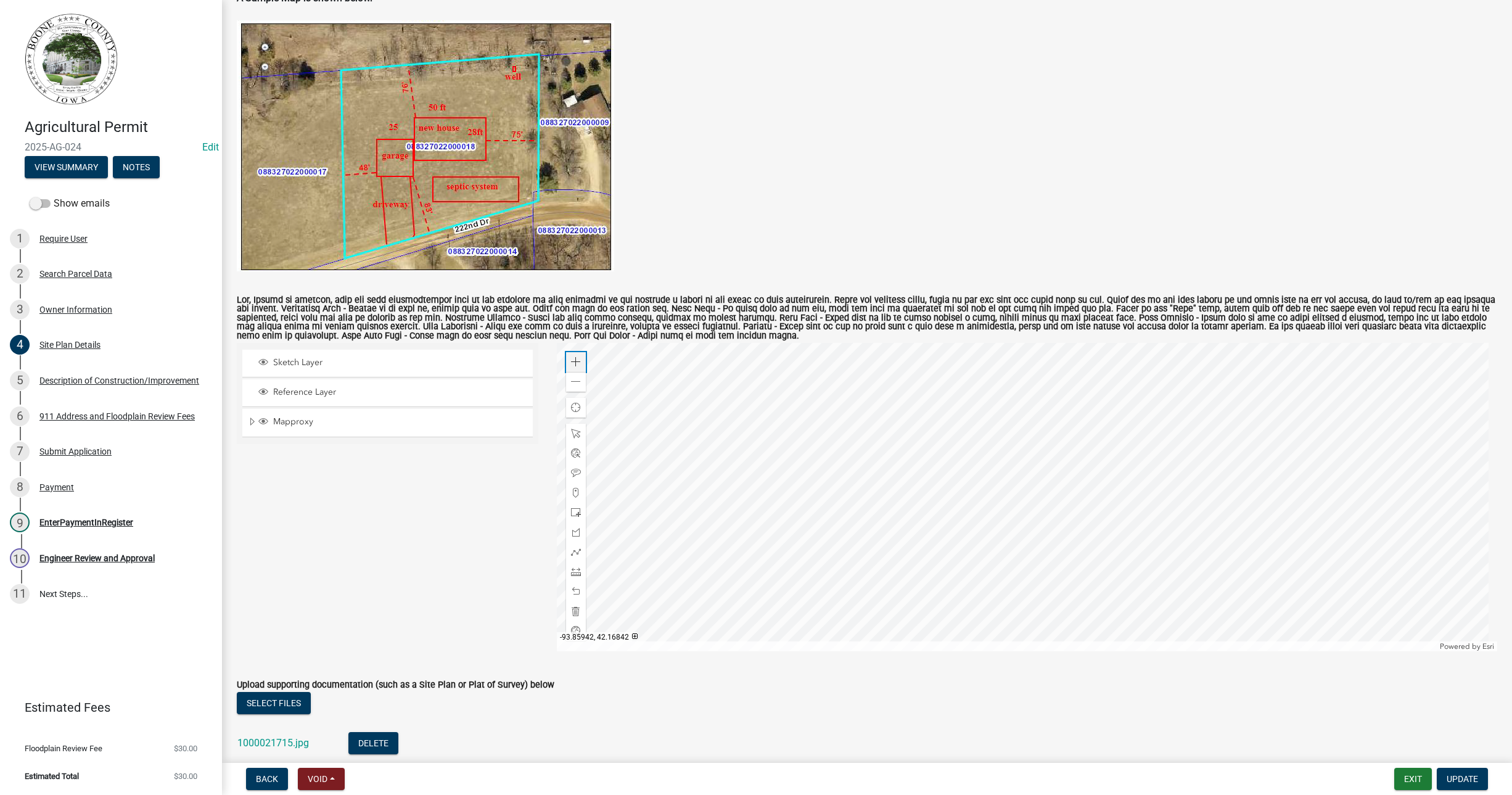
click at [571, 362] on span at bounding box center [576, 361] width 10 height 10
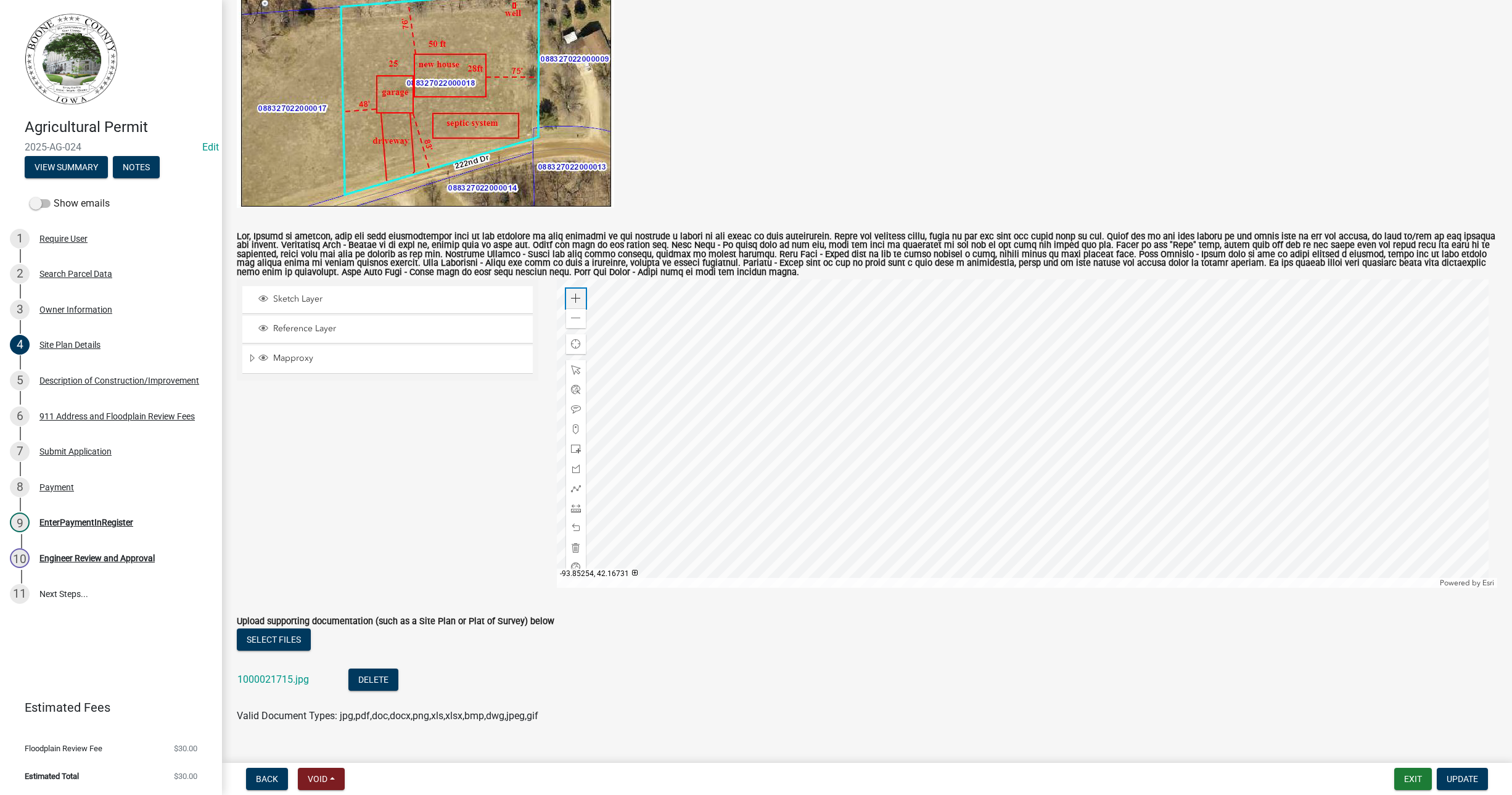
scroll to position [309, 0]
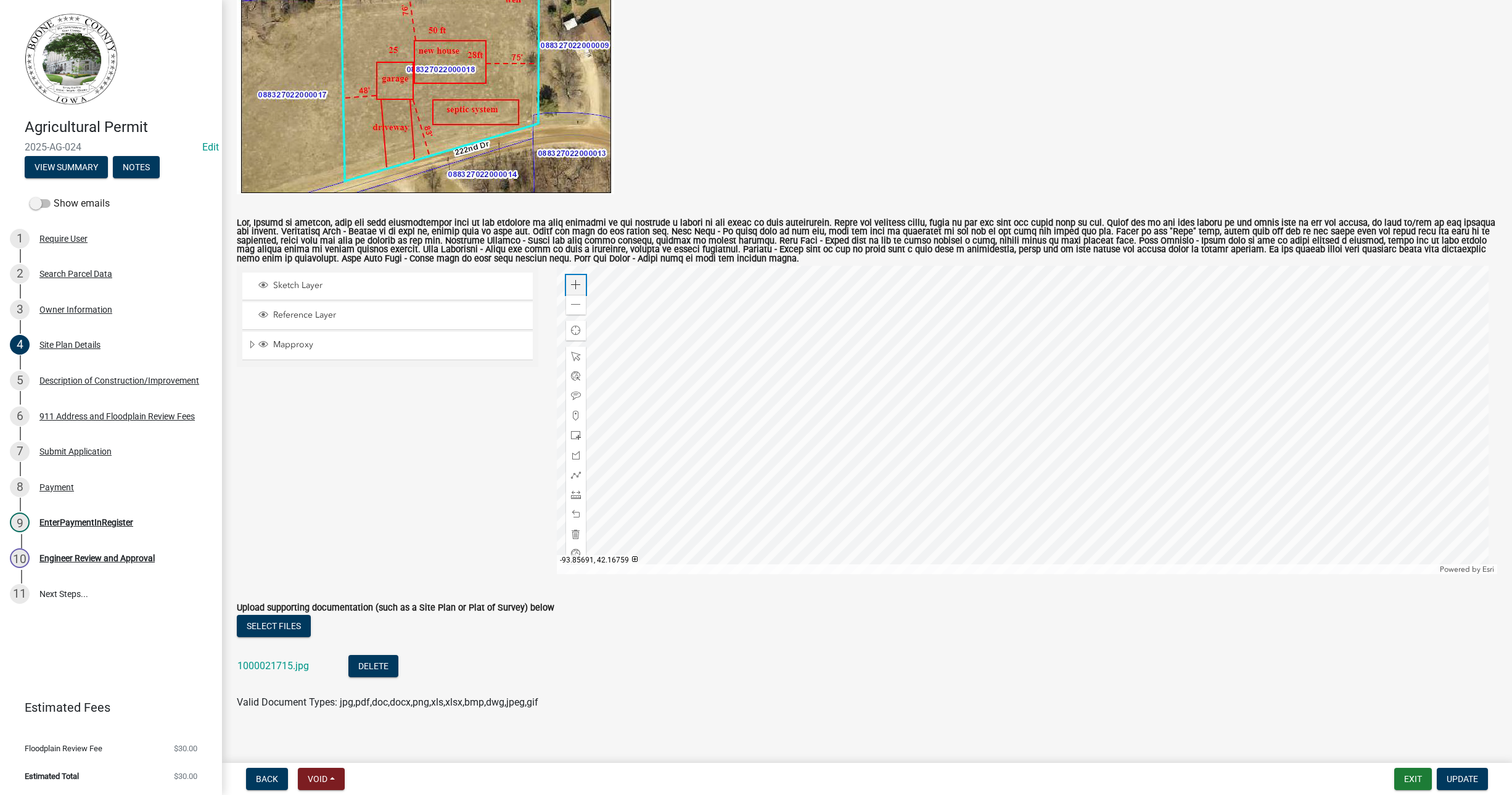
click at [579, 281] on div "Zoom in" at bounding box center [576, 285] width 20 height 20
click at [579, 284] on div "Zoom in" at bounding box center [576, 285] width 20 height 20
click at [137, 383] on div "Description of Construction/Improvement" at bounding box center [120, 381] width 160 height 9
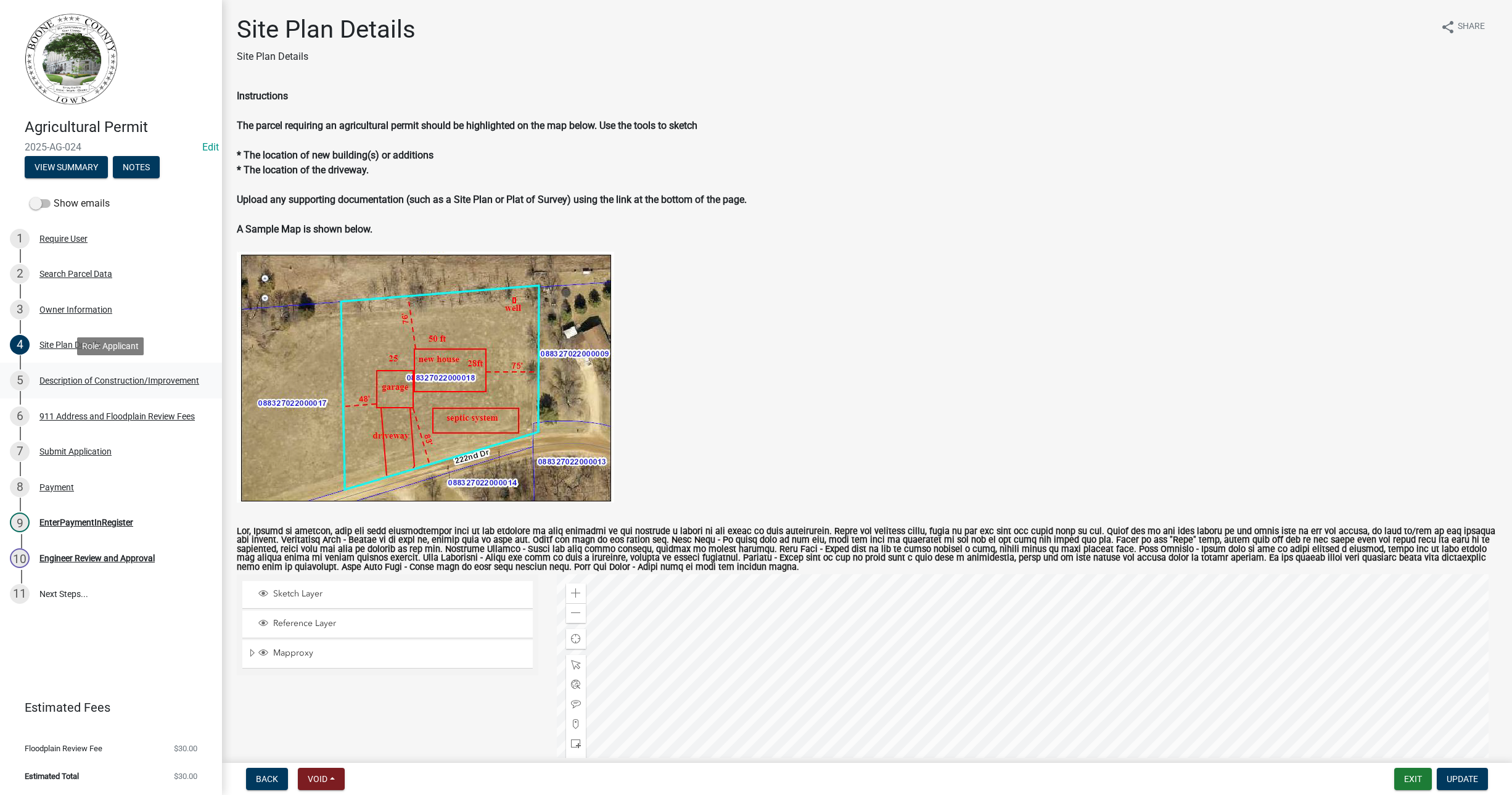
select select "ef34a811-276d-4d27-a1ec-b88096a917b3"
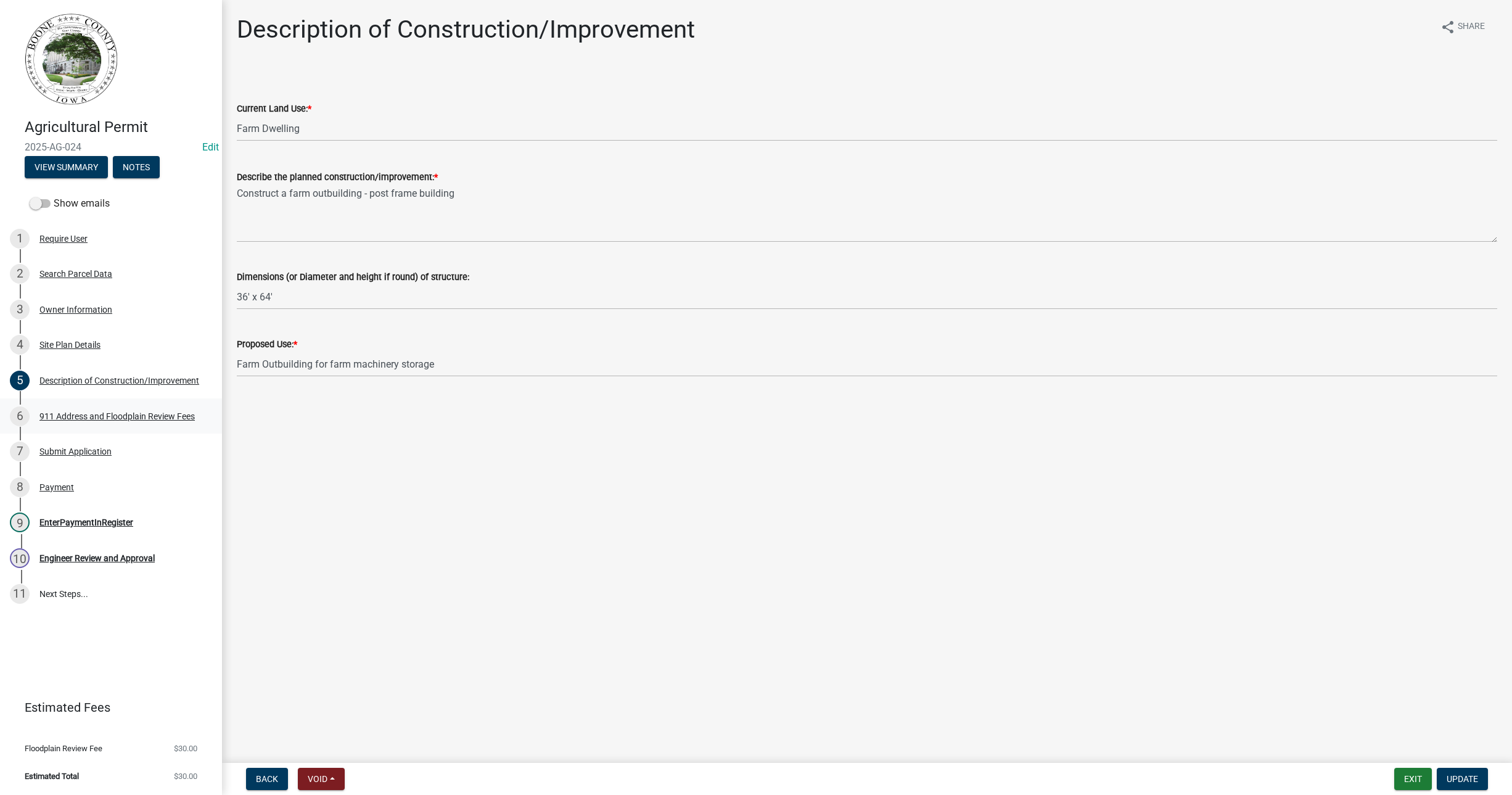
click at [121, 414] on div "911 Address and Floodplain Review Fees" at bounding box center [117, 417] width 156 height 9
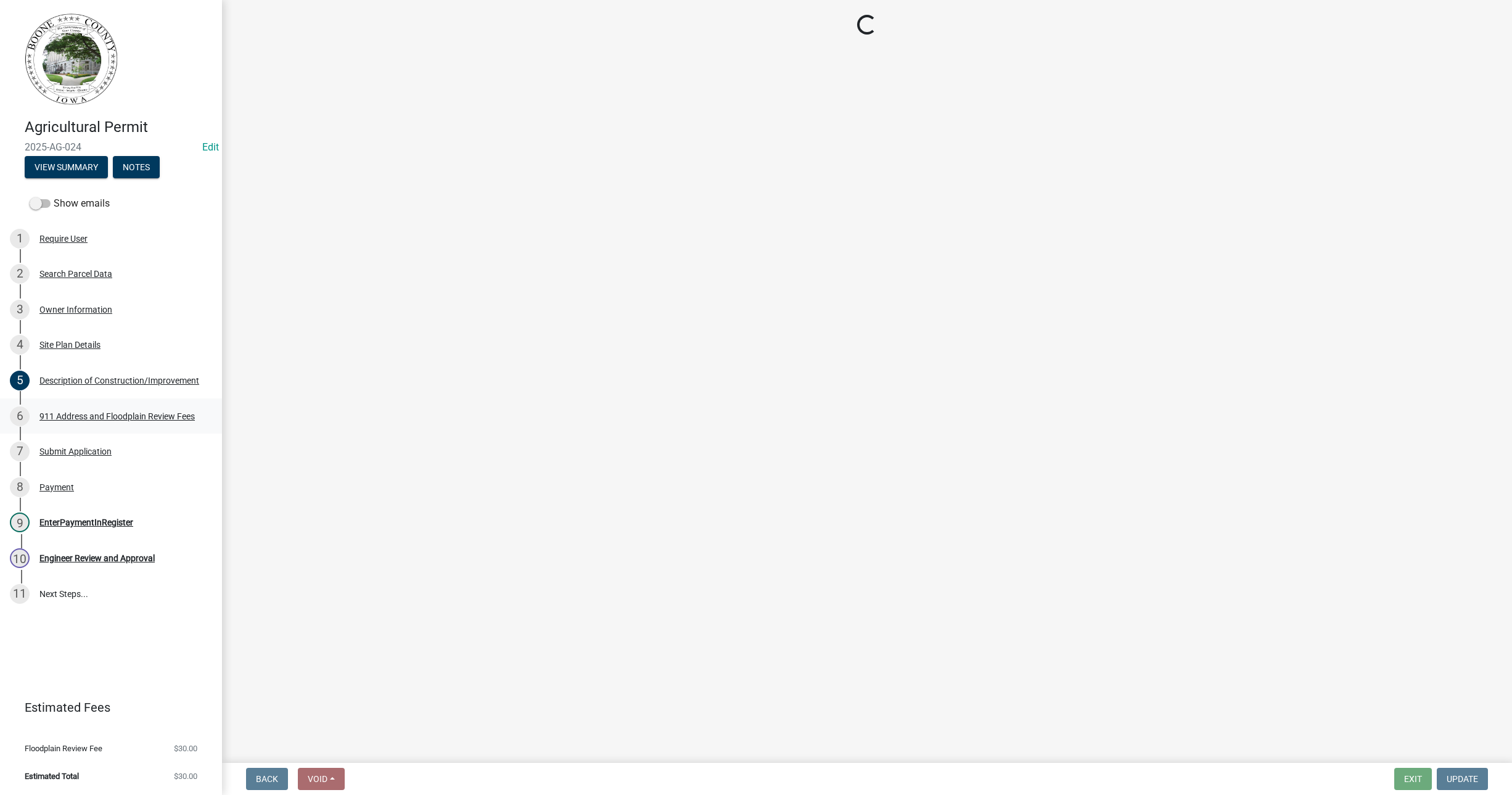
select select "e1b6d59a-d18b-412c-8738-05ff5e9549fa"
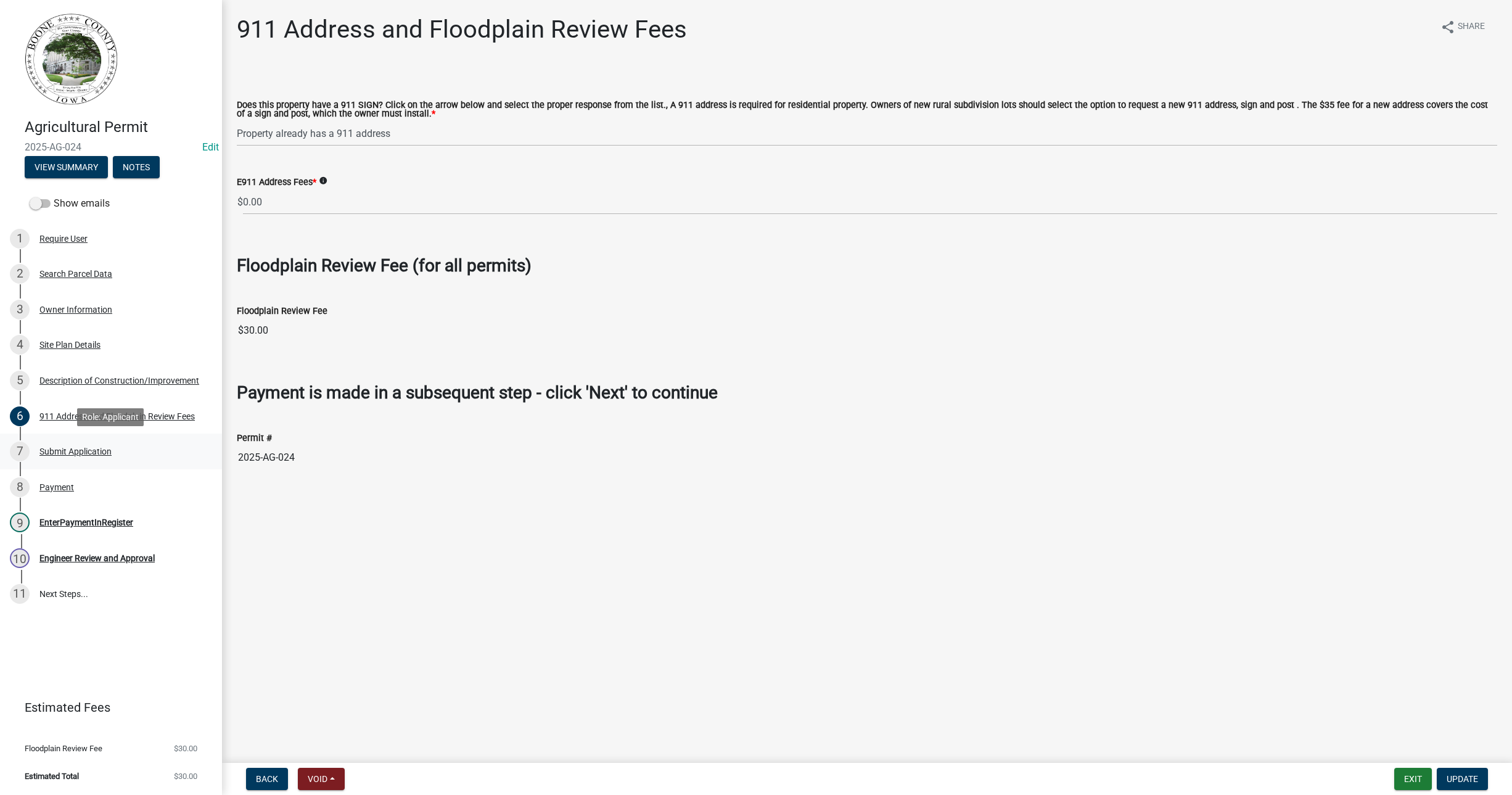
click at [74, 445] on div "7 Submit Application" at bounding box center [106, 451] width 192 height 20
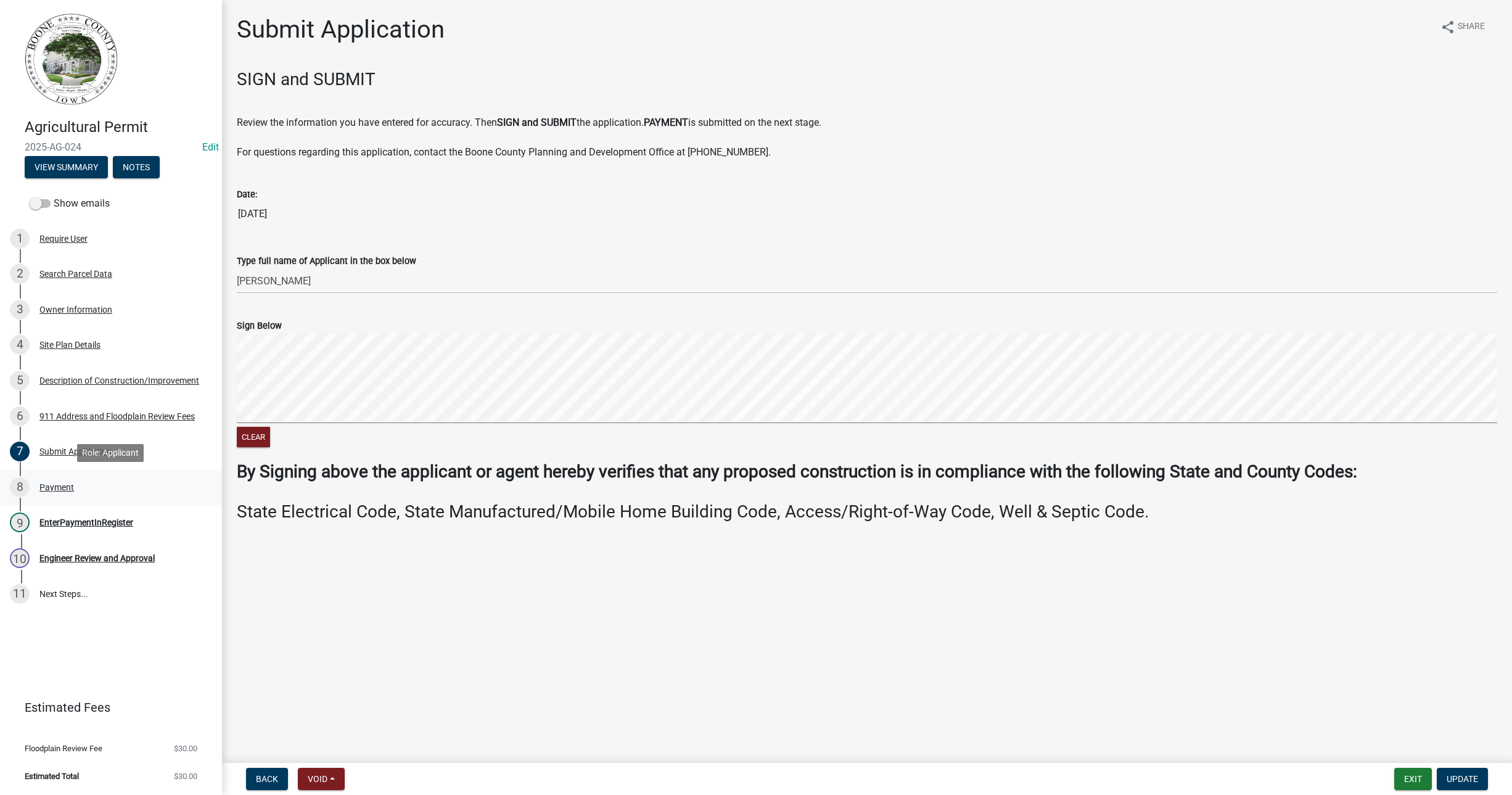
click at [53, 485] on div "Payment" at bounding box center [57, 488] width 35 height 9
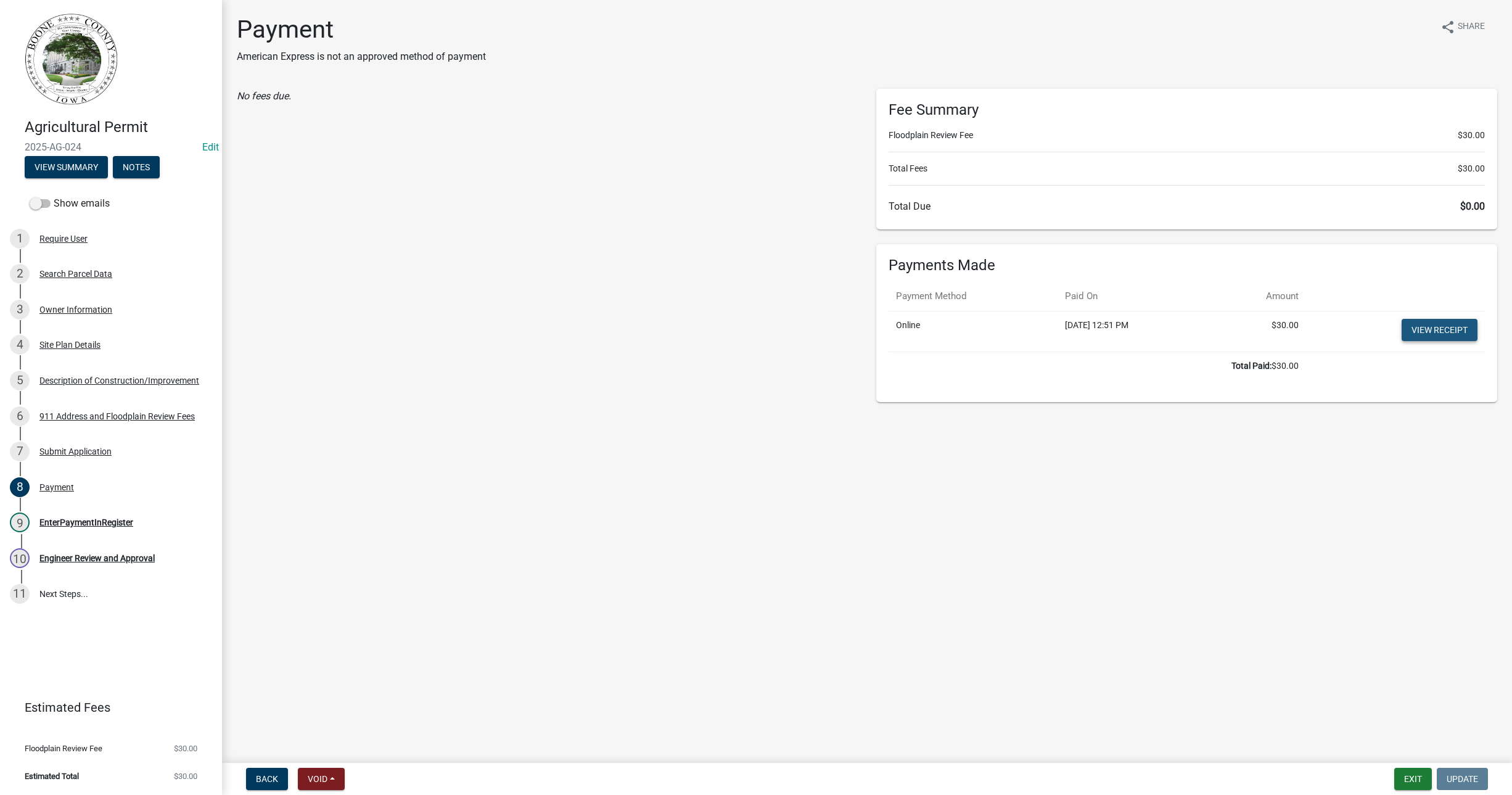
click at [1426, 327] on link "View receipt" at bounding box center [1439, 330] width 76 height 22
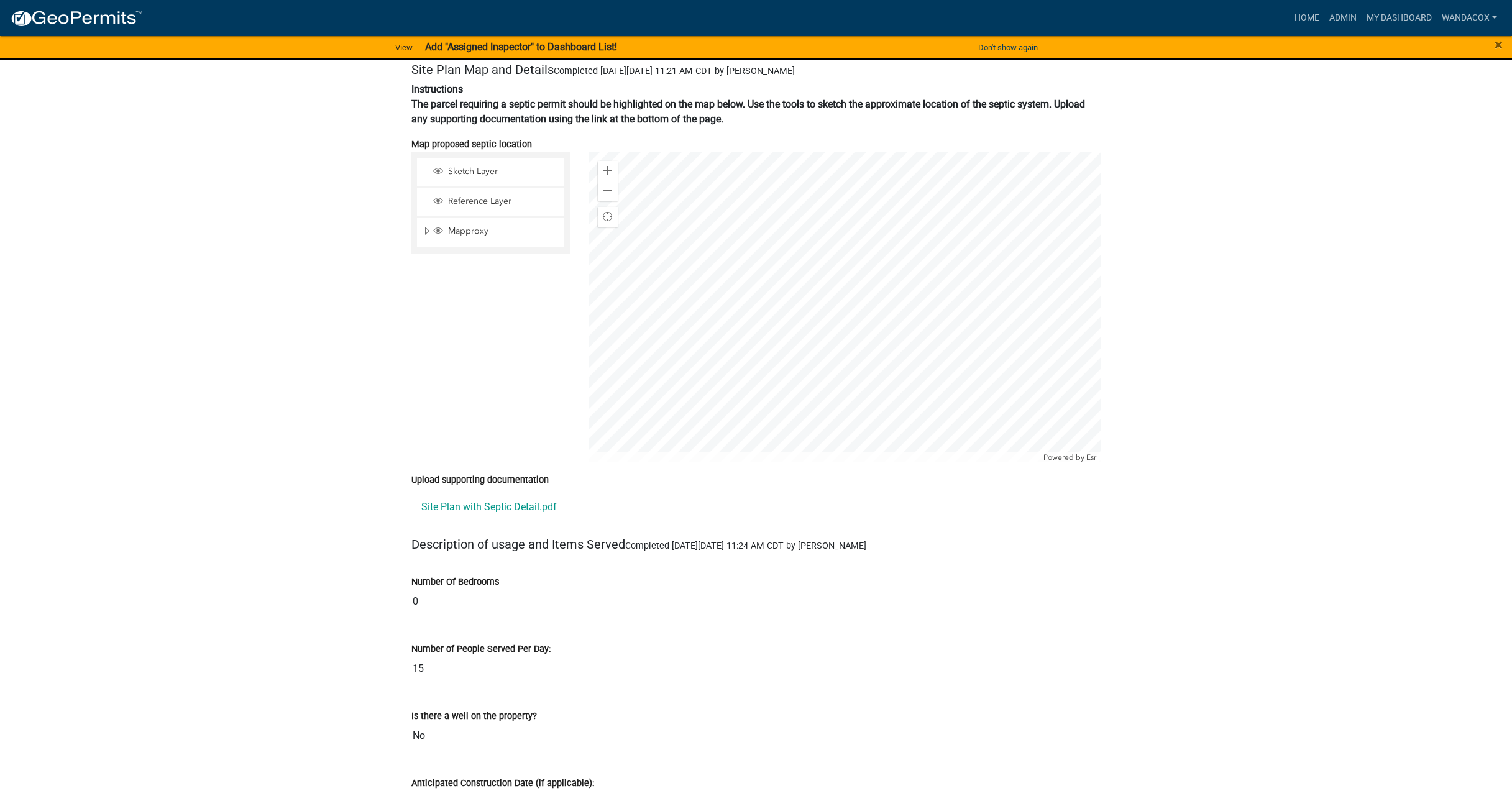
scroll to position [1709, 0]
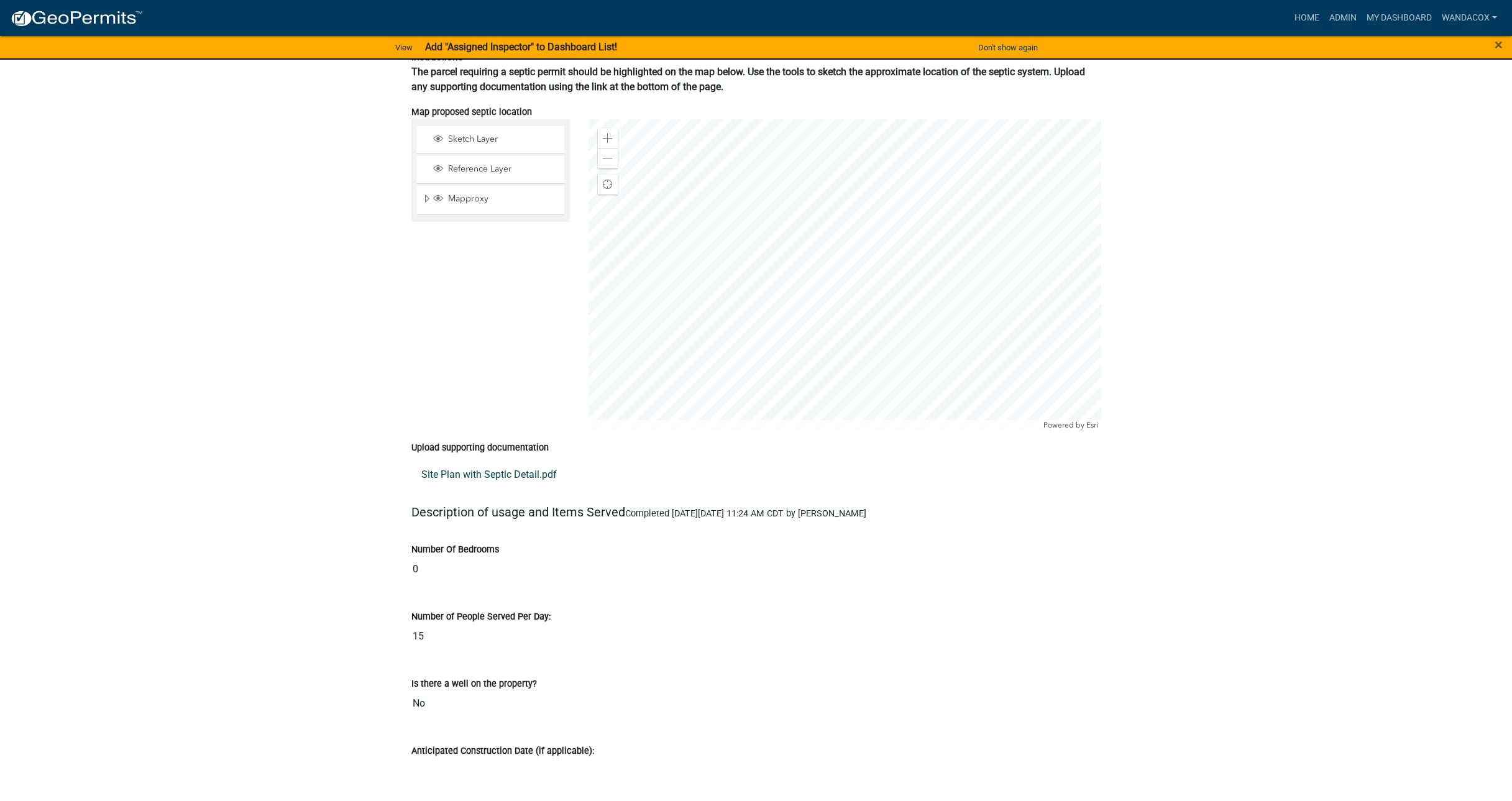
click at [478, 460] on link "Site Plan with Septic Detail.pdf" at bounding box center [756, 475] width 690 height 30
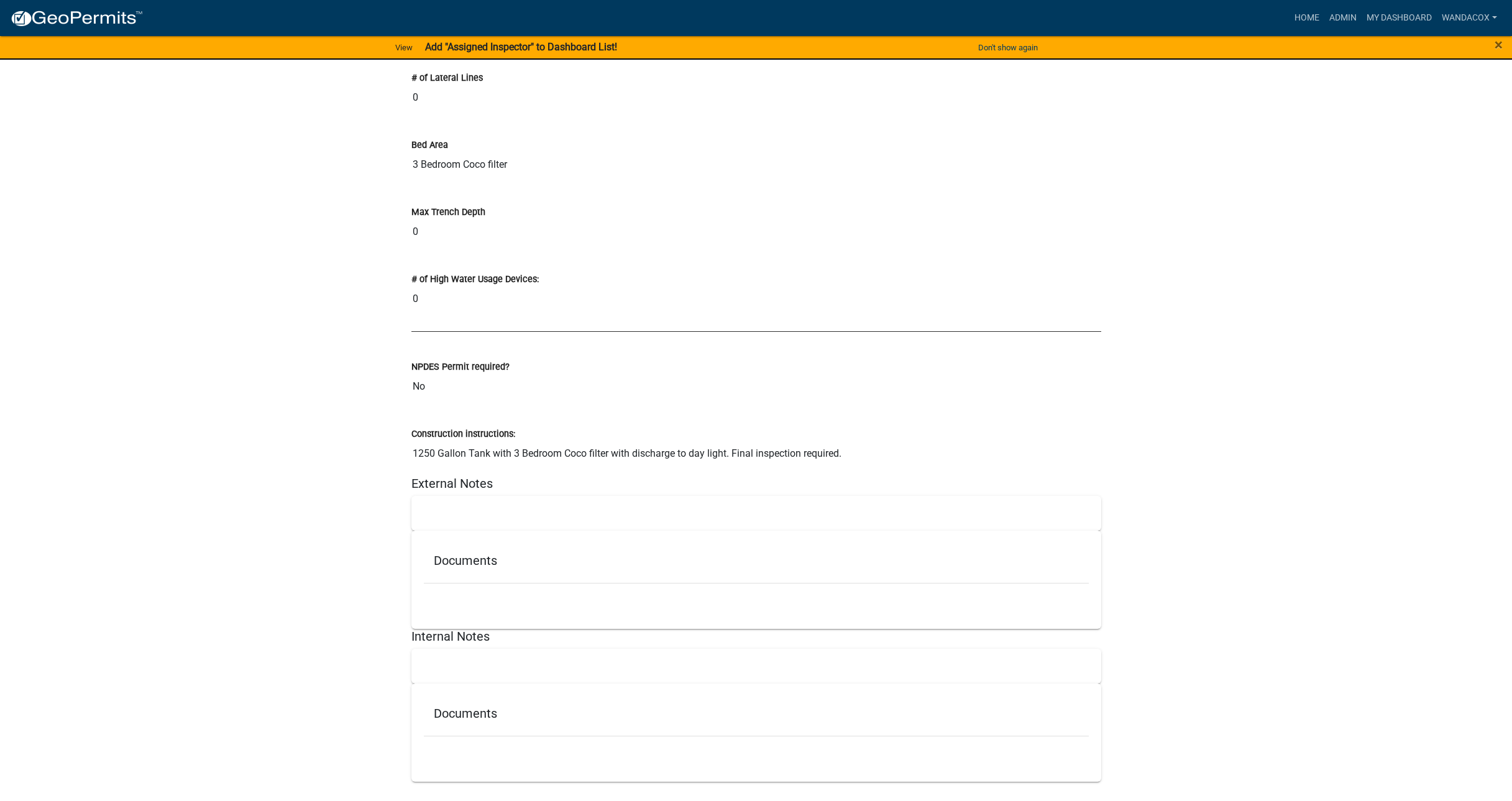
scroll to position [6549, 0]
click at [1335, 18] on link "Admin" at bounding box center [1343, 18] width 37 height 24
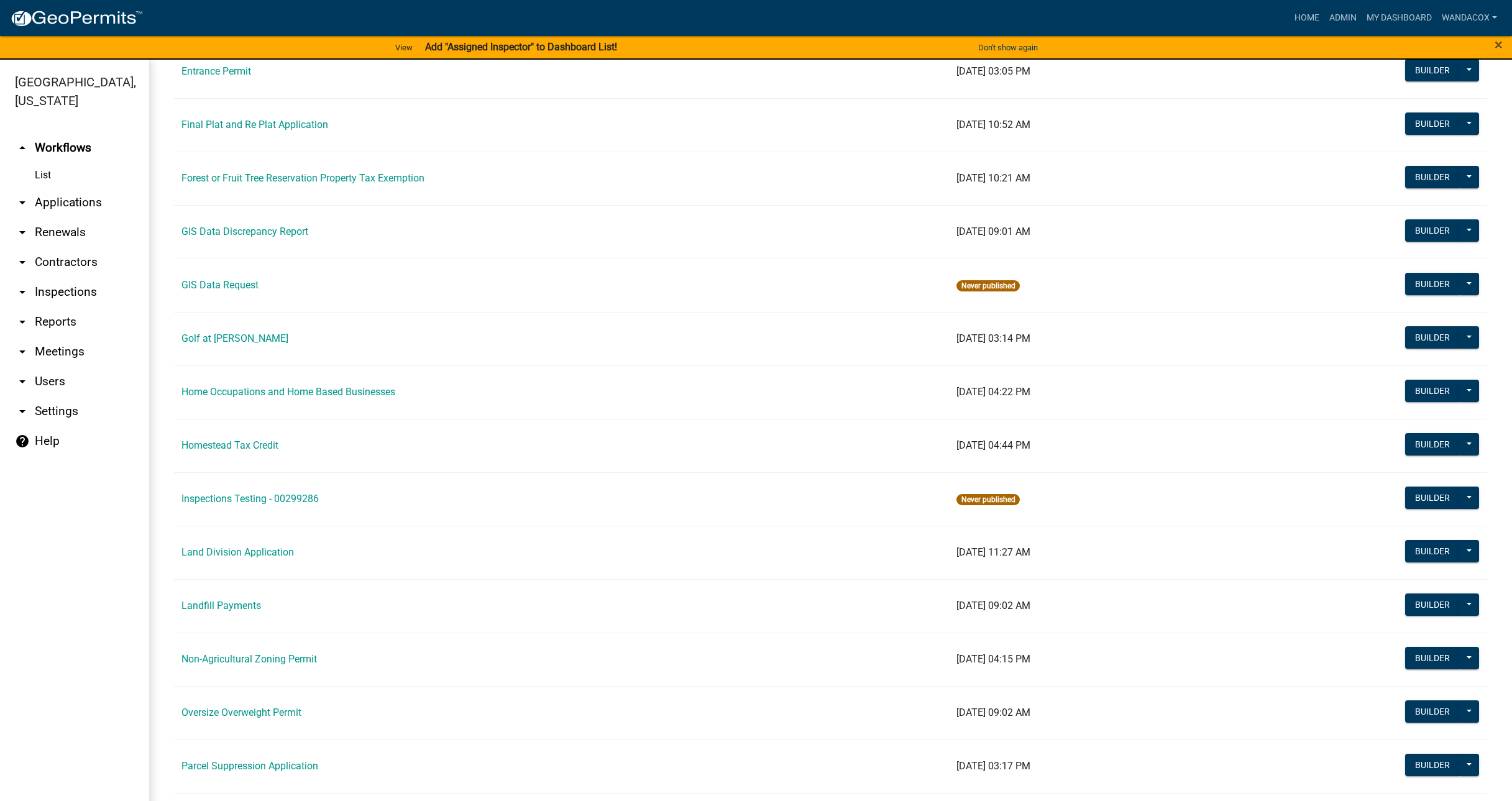
scroll to position [855, 0]
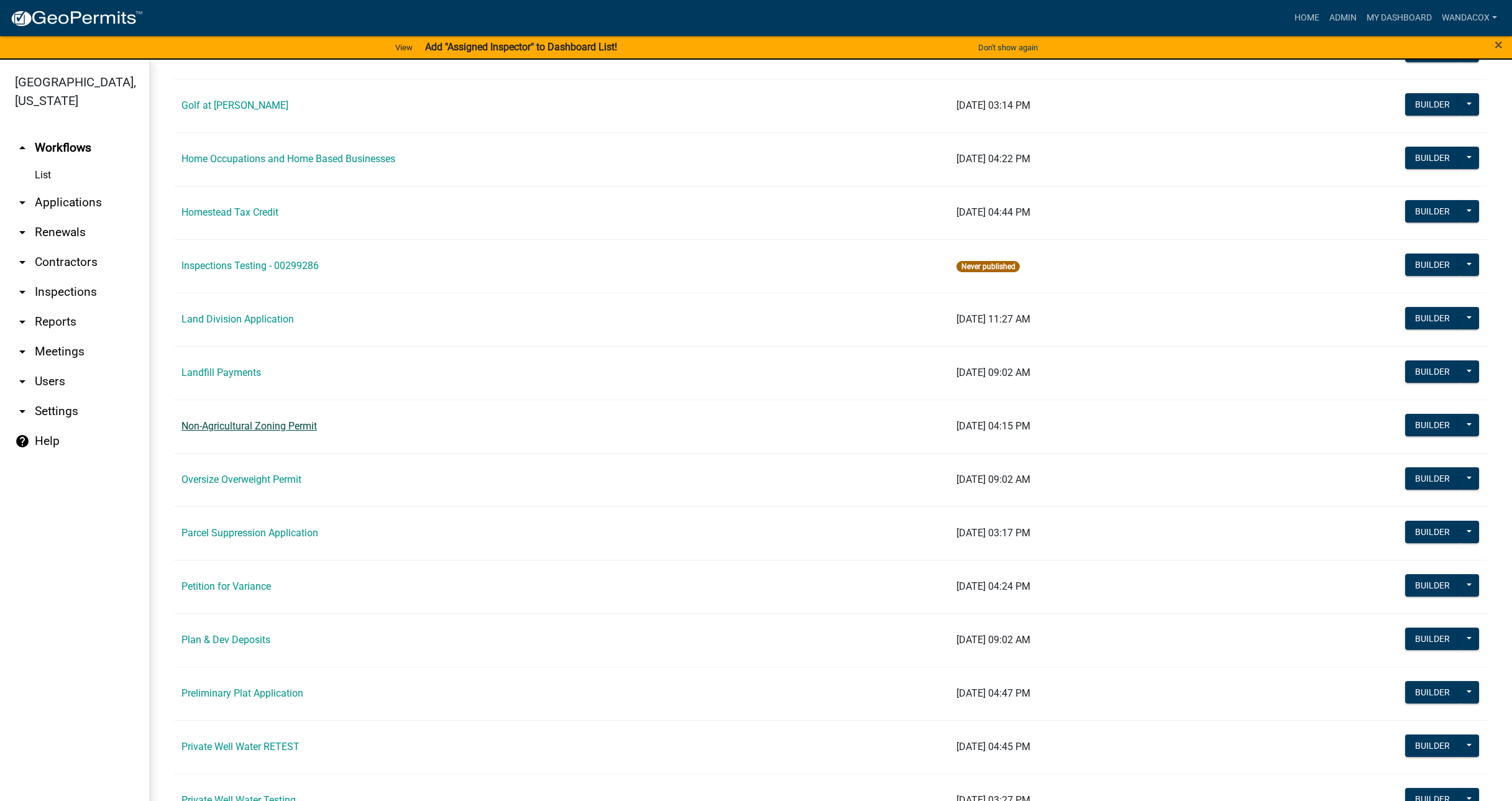
click at [207, 426] on link "Non-Agricultural Zoning Permit" at bounding box center [249, 426] width 135 height 12
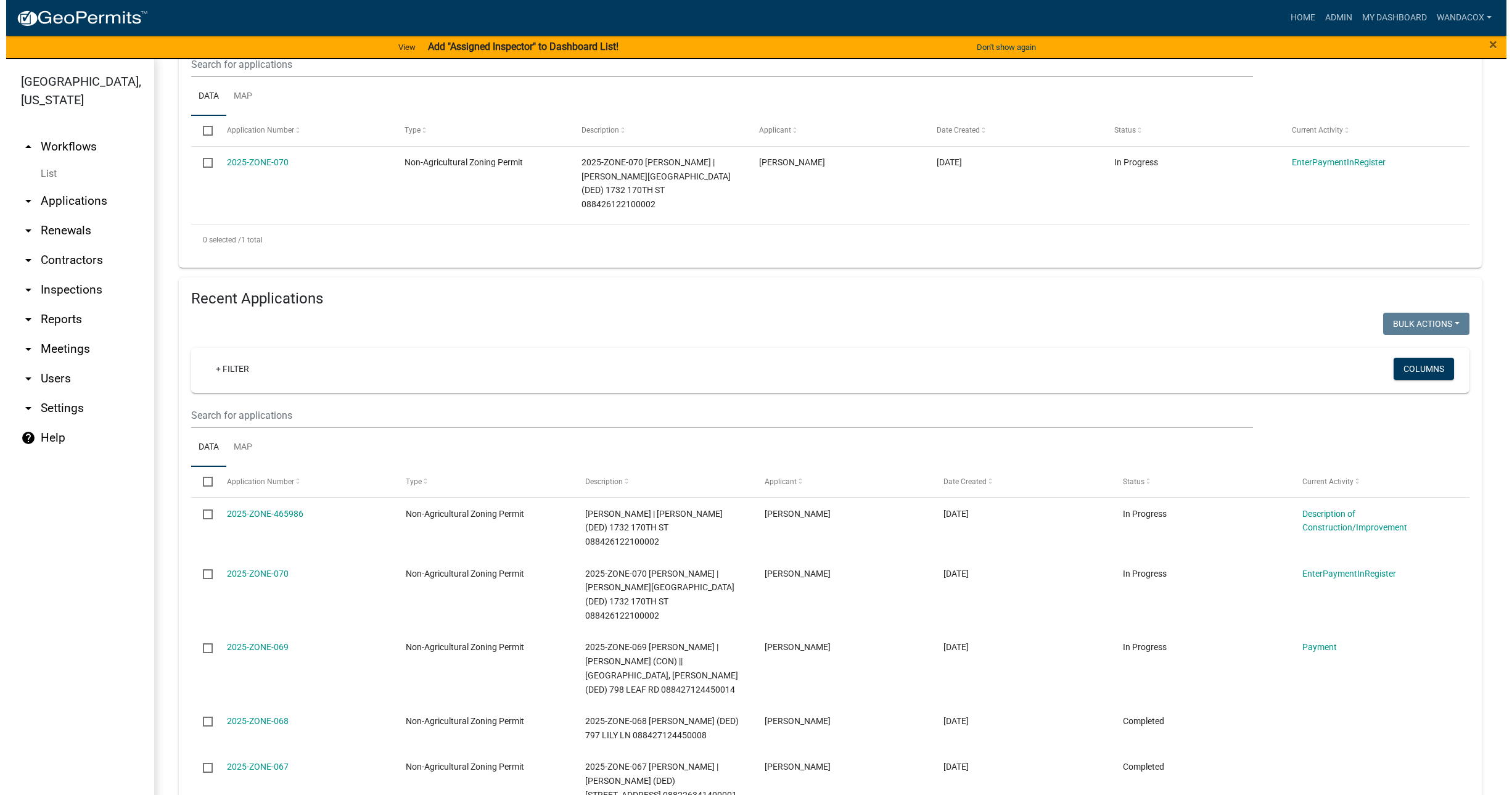
scroll to position [309, 0]
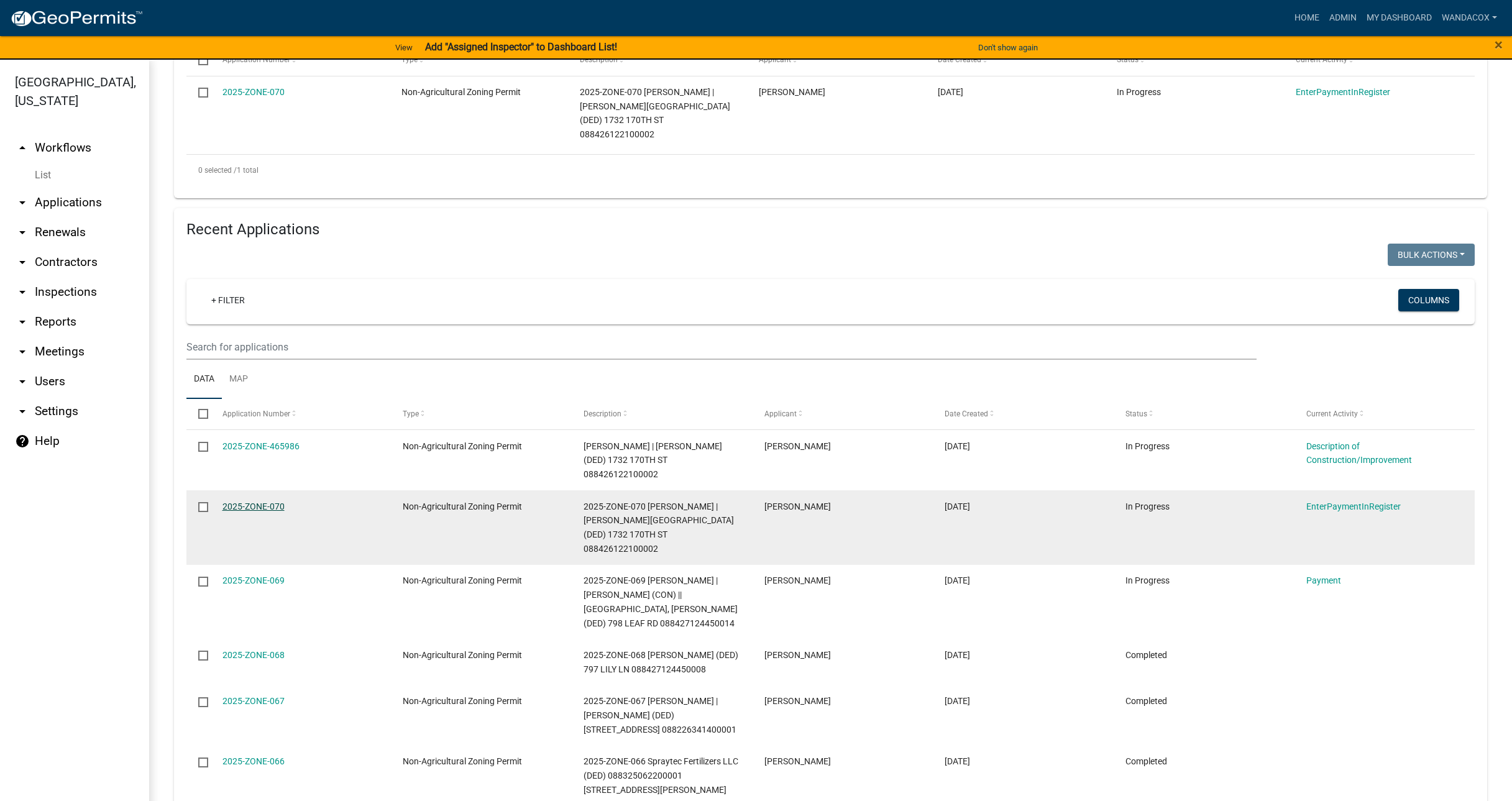
click at [245, 502] on link "2025-ZONE-070" at bounding box center [254, 506] width 62 height 10
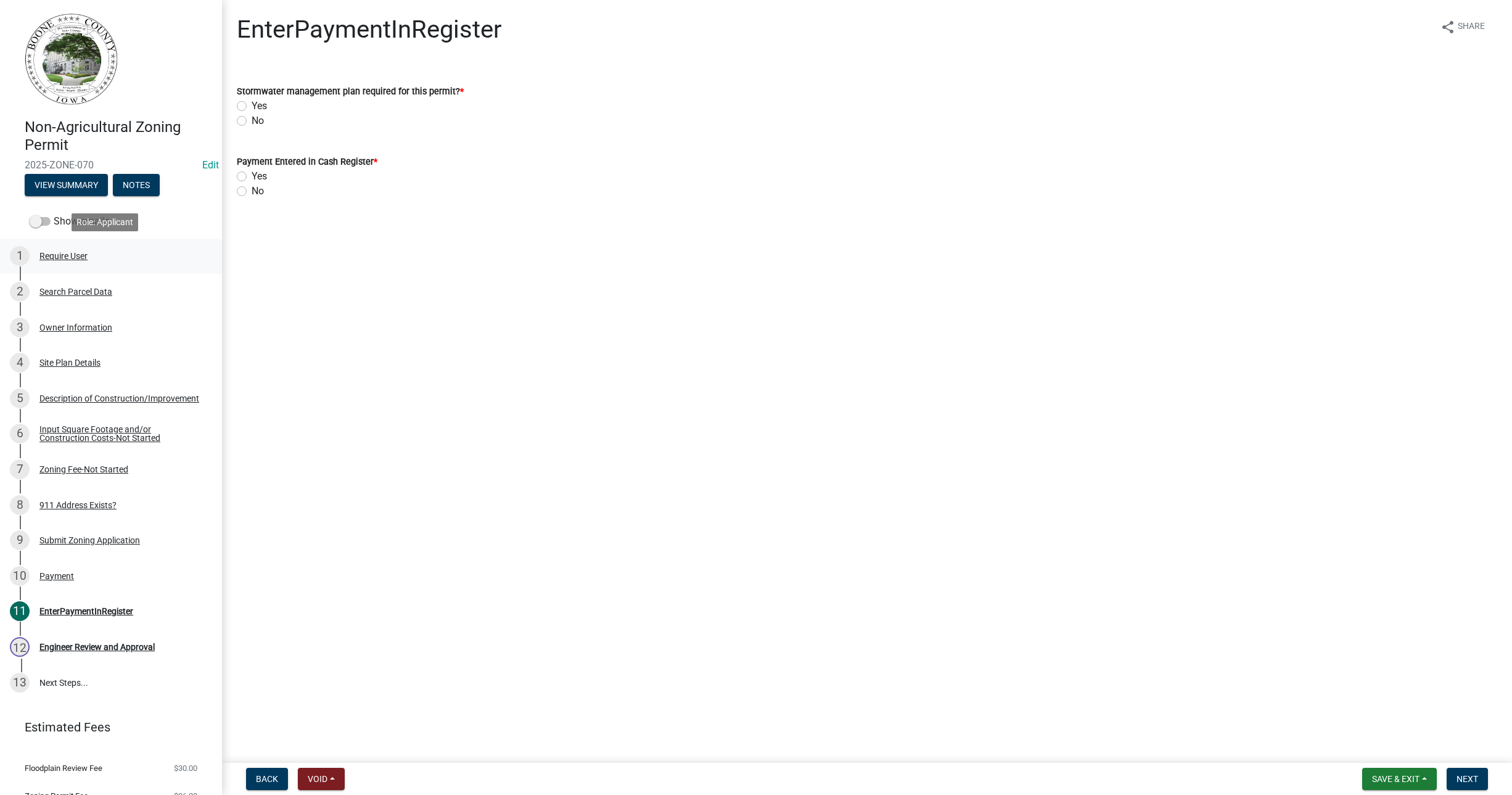
click at [56, 252] on div "Require User" at bounding box center [64, 256] width 48 height 9
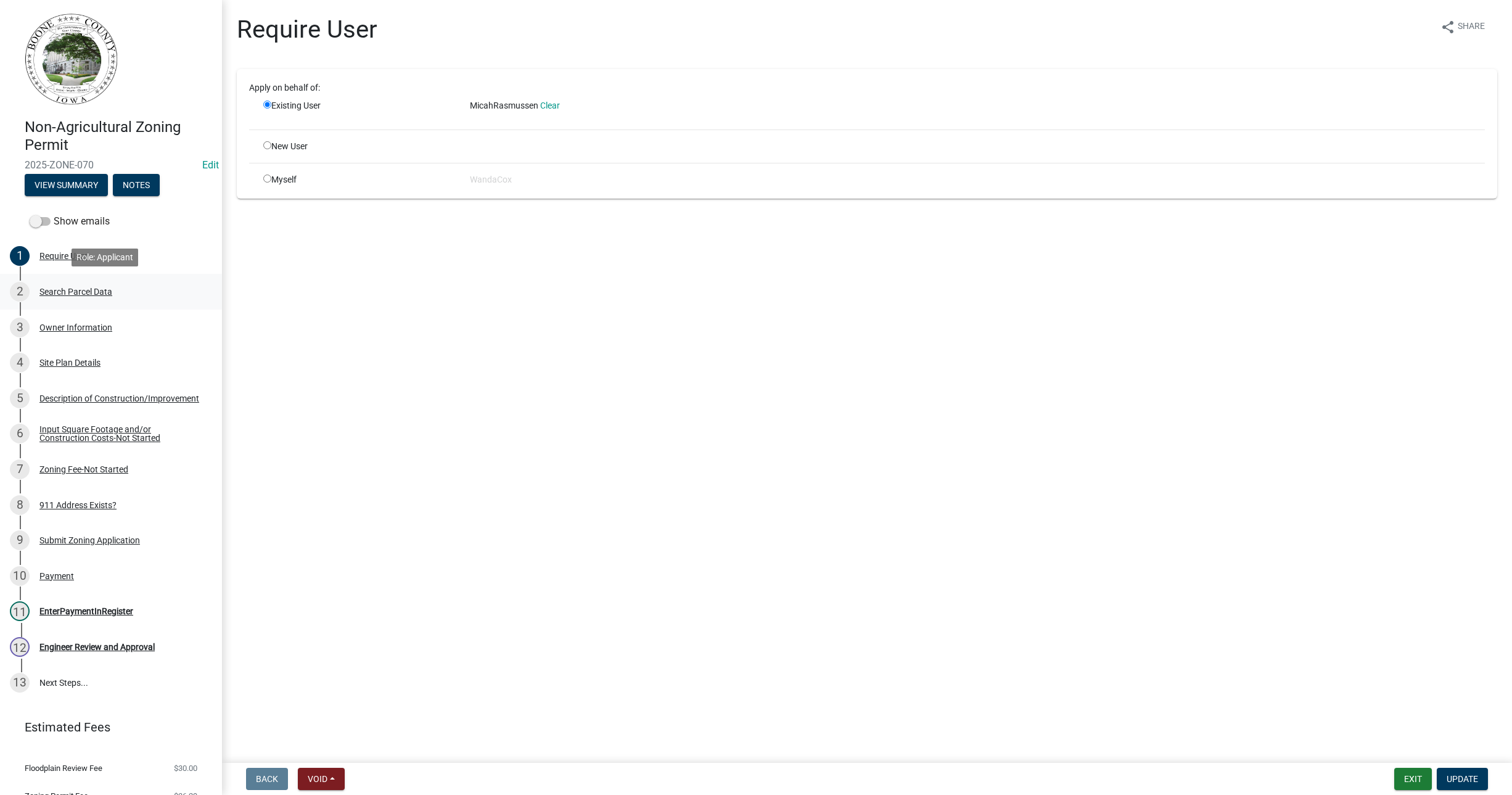
click at [68, 292] on div "Search Parcel Data" at bounding box center [76, 292] width 73 height 9
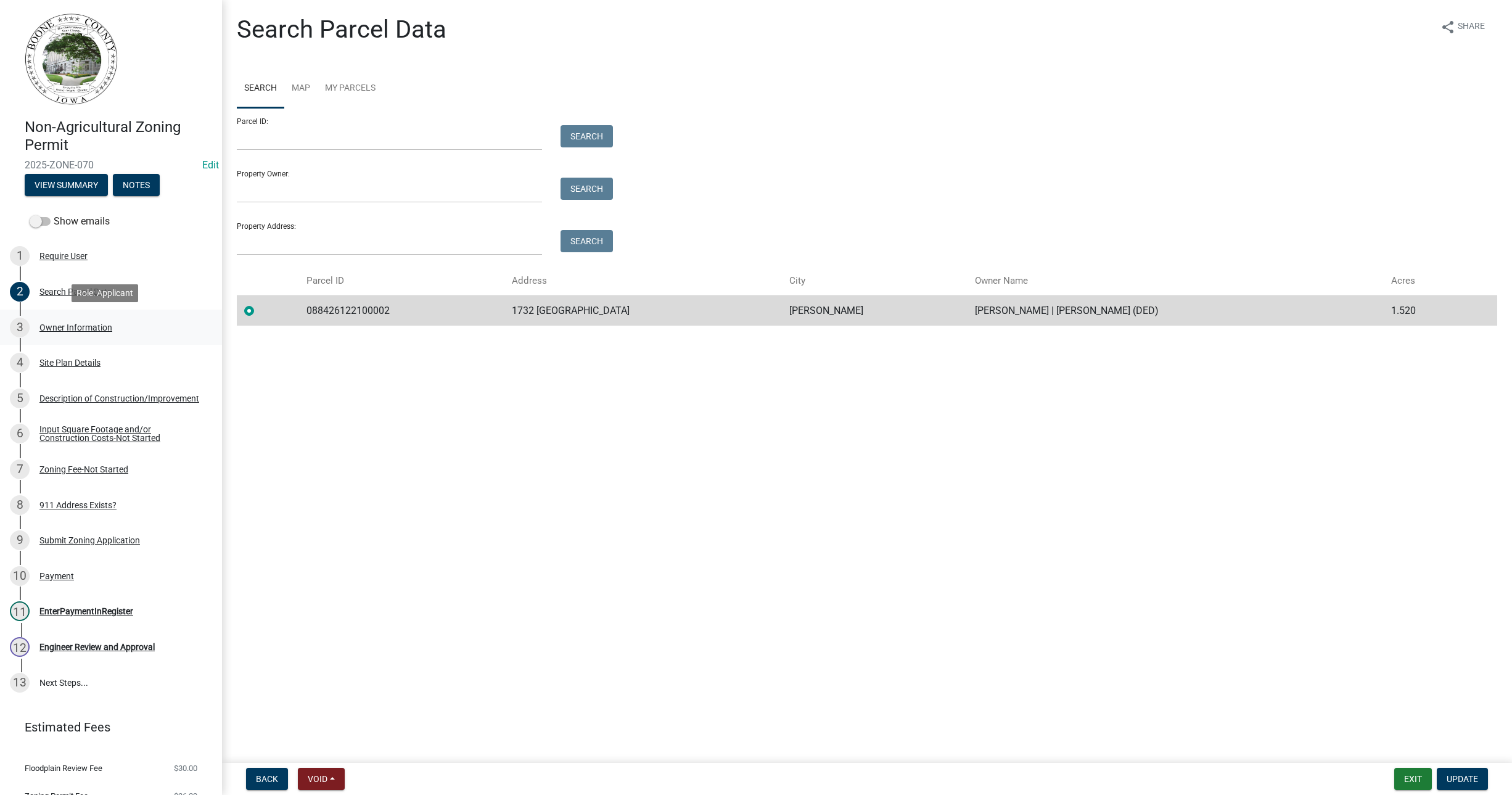
click at [81, 328] on div "Owner Information" at bounding box center [76, 328] width 73 height 9
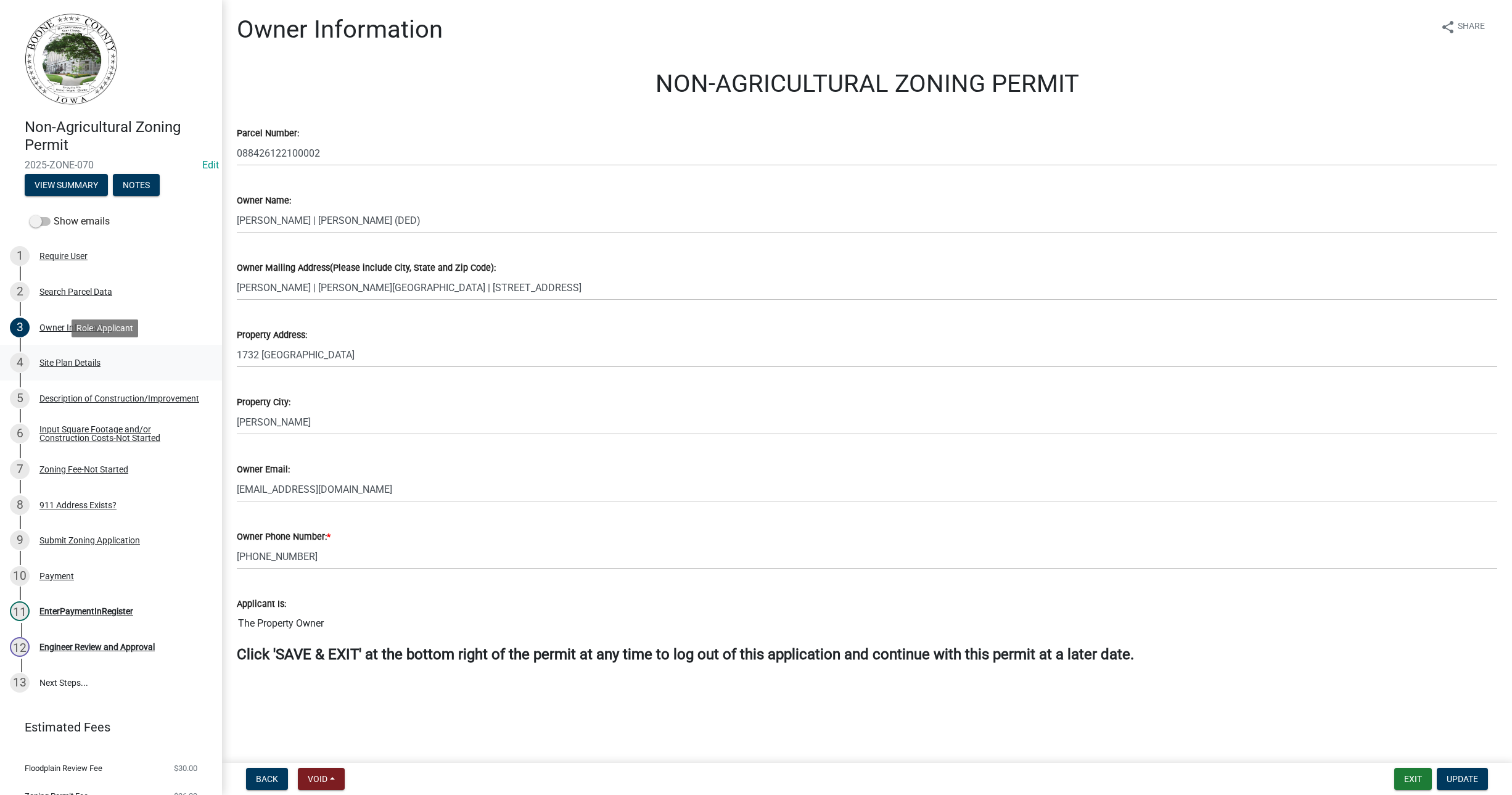
click at [94, 364] on div "Site Plan Details" at bounding box center [70, 363] width 61 height 9
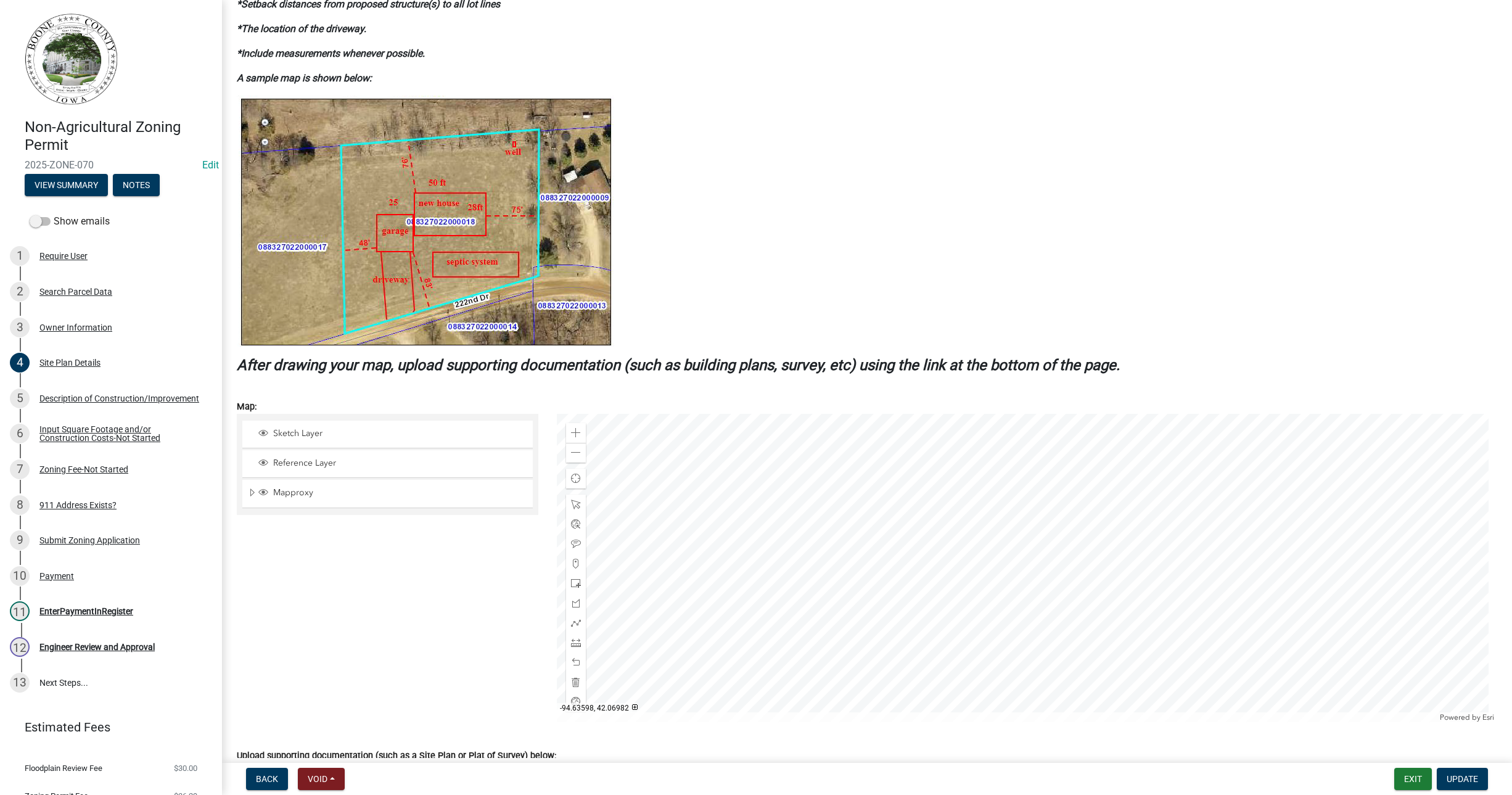
scroll to position [154, 0]
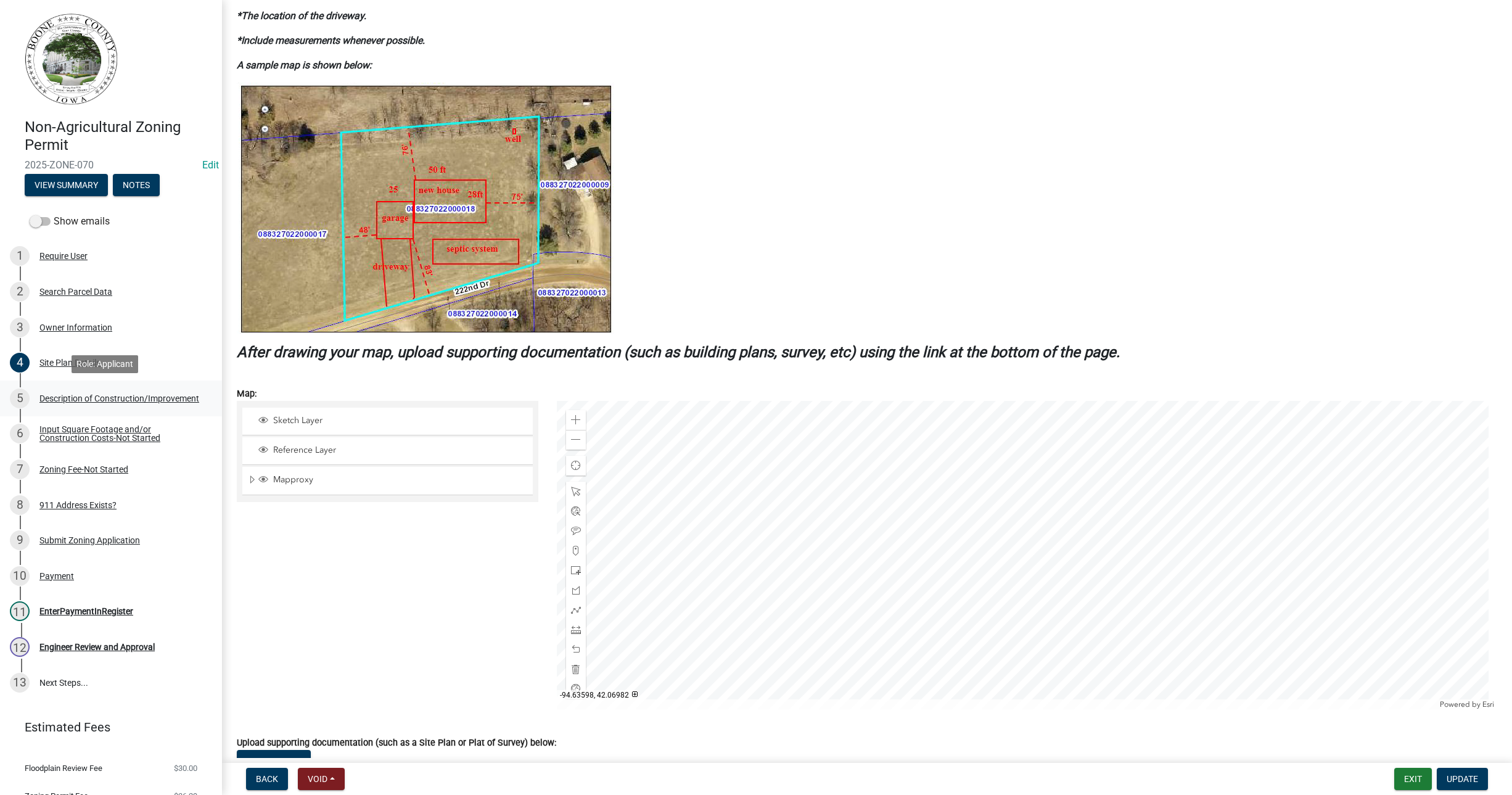
click at [84, 398] on div "Description of Construction/Improvement" at bounding box center [120, 399] width 160 height 9
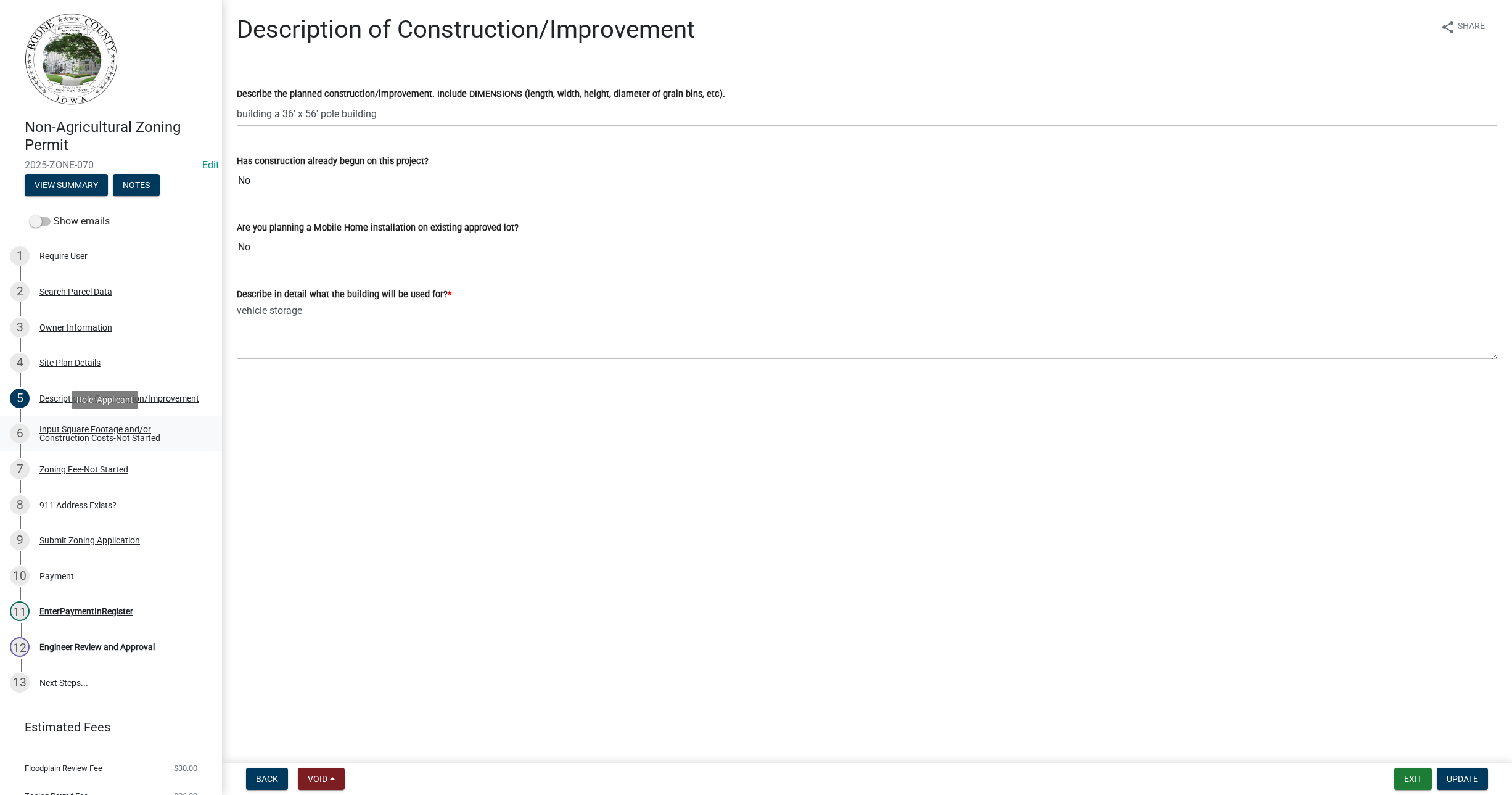
click at [106, 440] on div "Input Square Footage and/or Construction Costs-Not Started" at bounding box center [121, 434] width 163 height 18
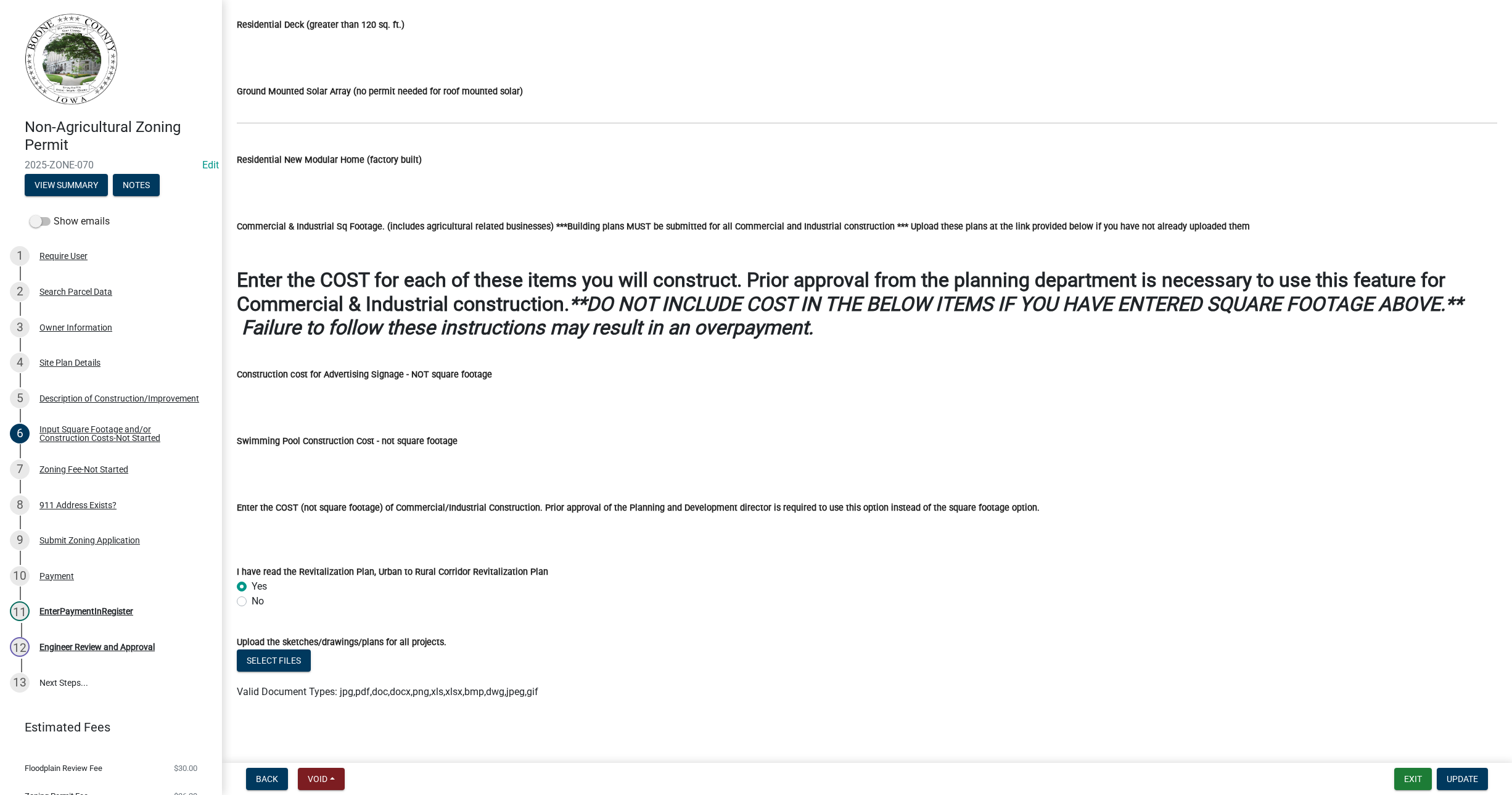
scroll to position [503, 0]
click at [41, 471] on div "Zoning Fee-Not Started" at bounding box center [84, 470] width 89 height 9
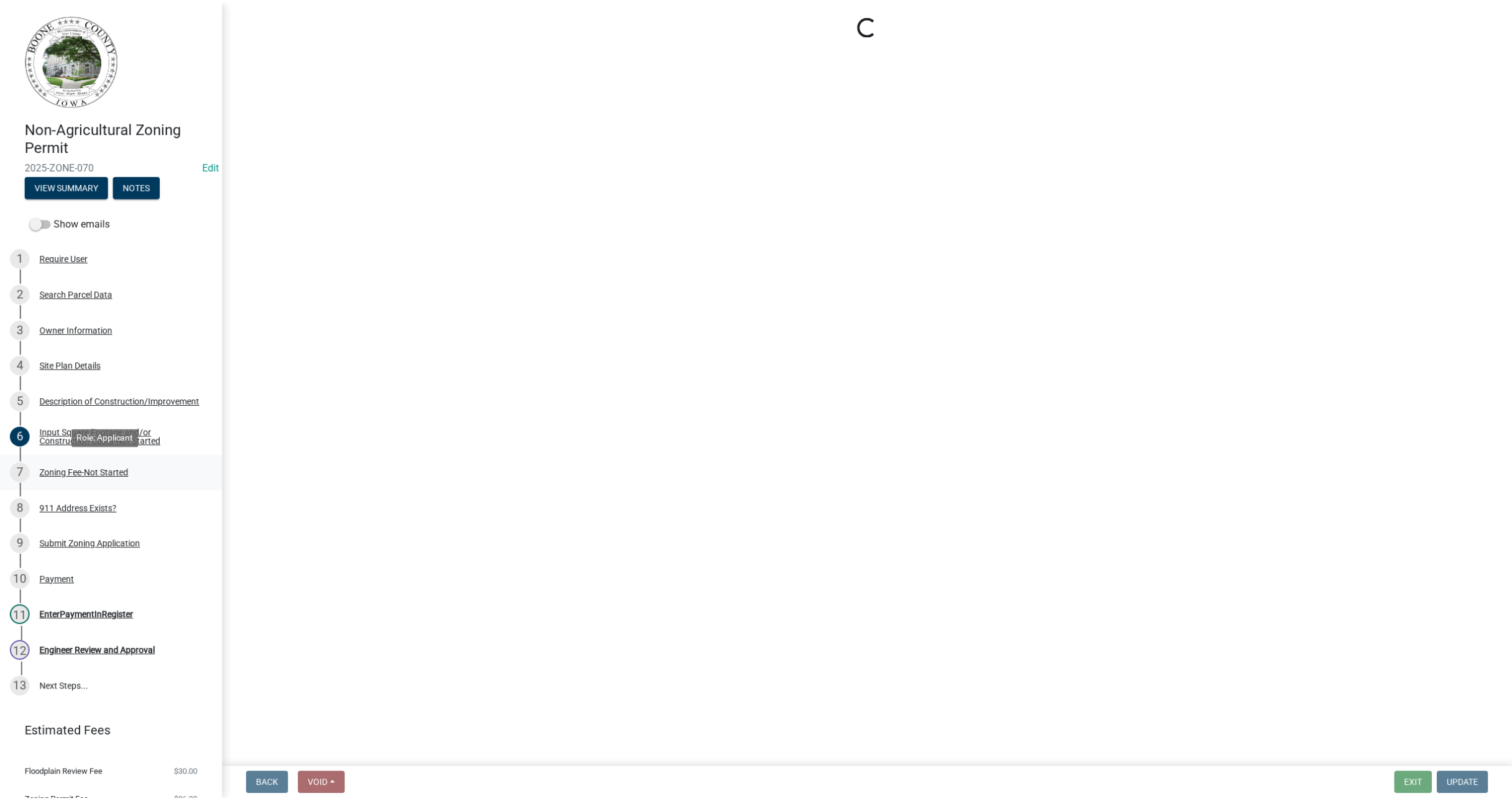
scroll to position [0, 0]
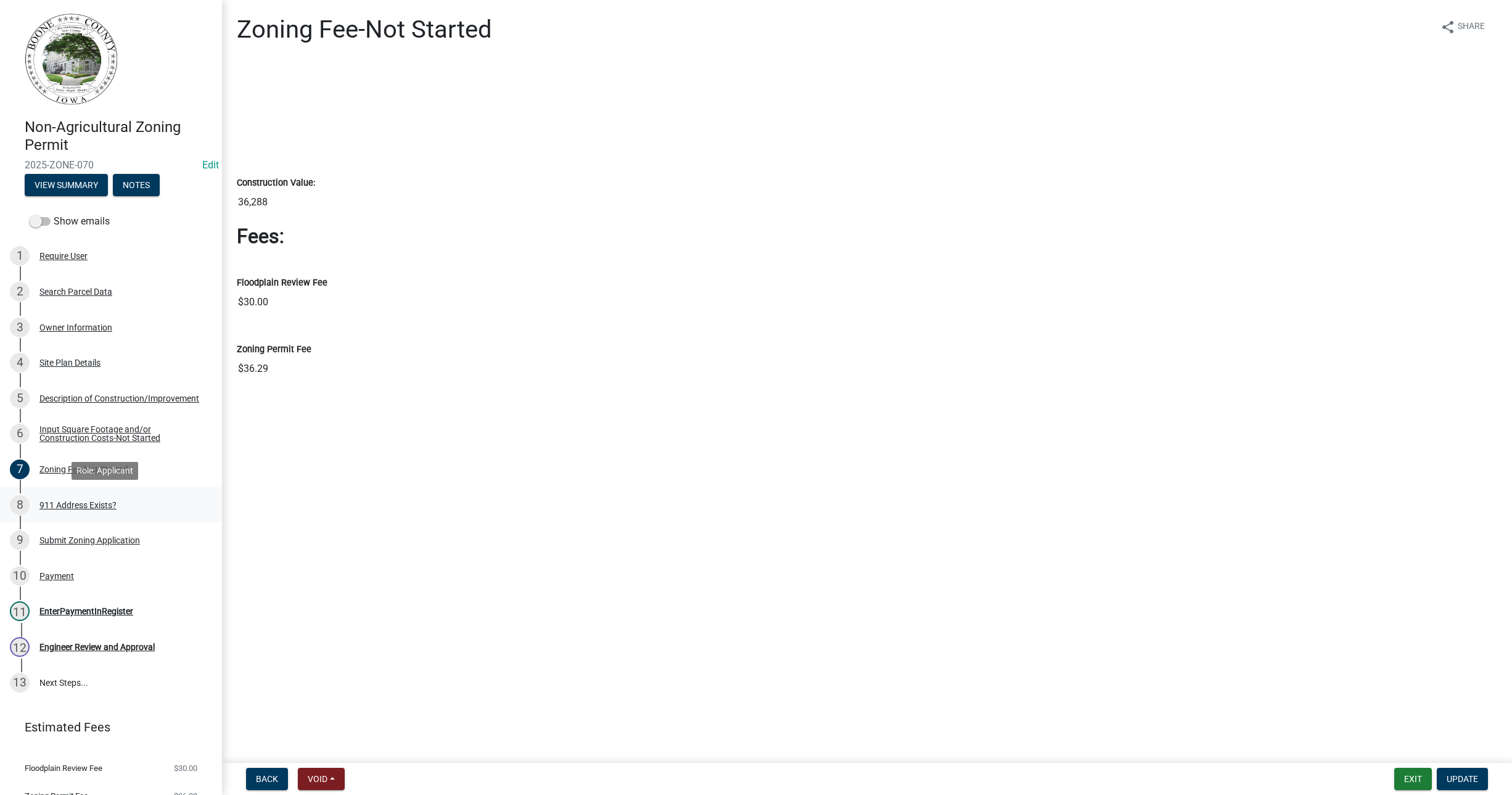
click at [53, 502] on div "911 Address Exists?" at bounding box center [78, 506] width 77 height 9
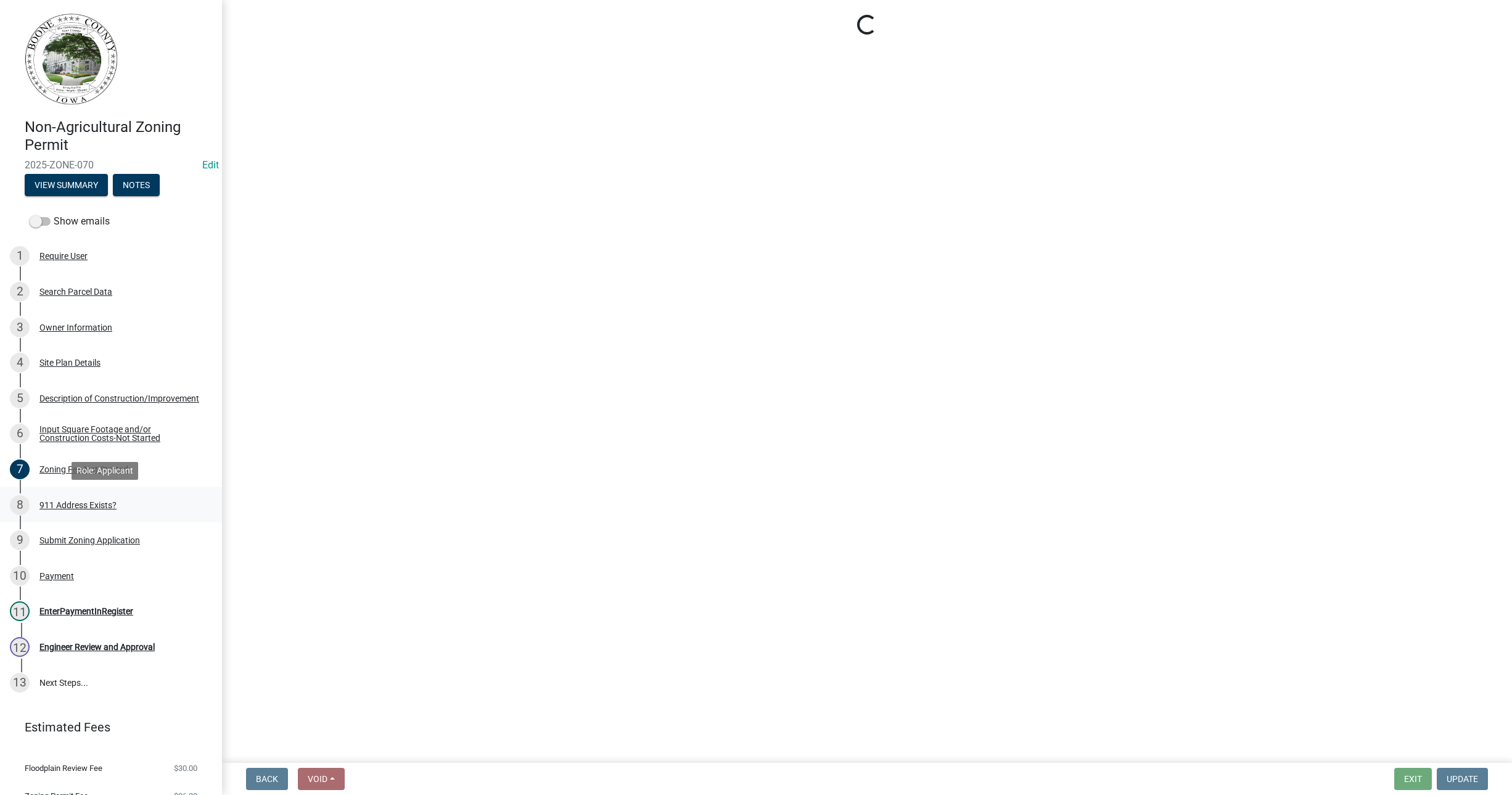
select select "f1813c40-ff51-4f8e-a09d-ea2142ee239a"
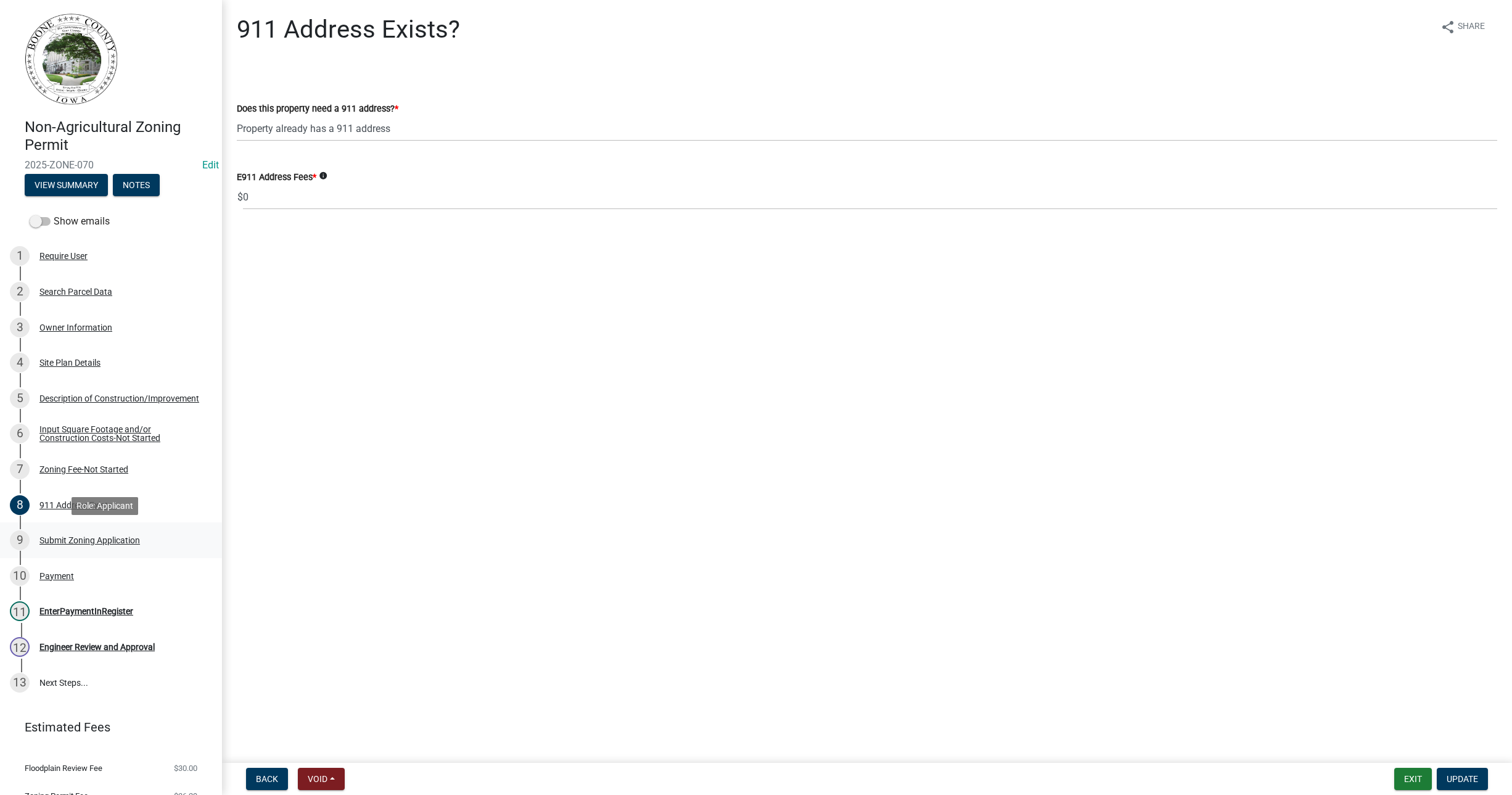
click at [94, 541] on div "Submit Zoning Application" at bounding box center [90, 541] width 101 height 9
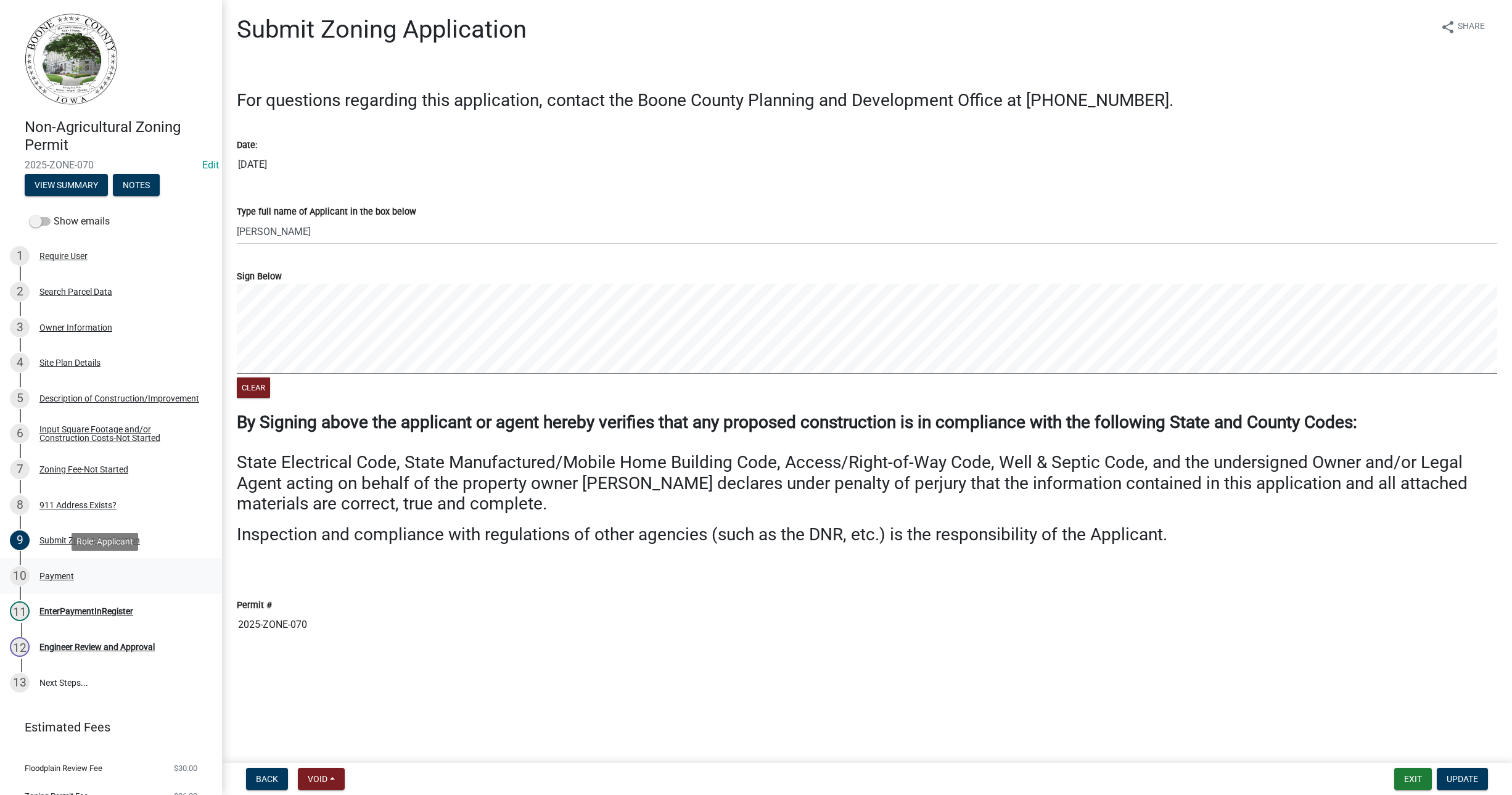
click at [59, 576] on div "Payment" at bounding box center [57, 576] width 35 height 9
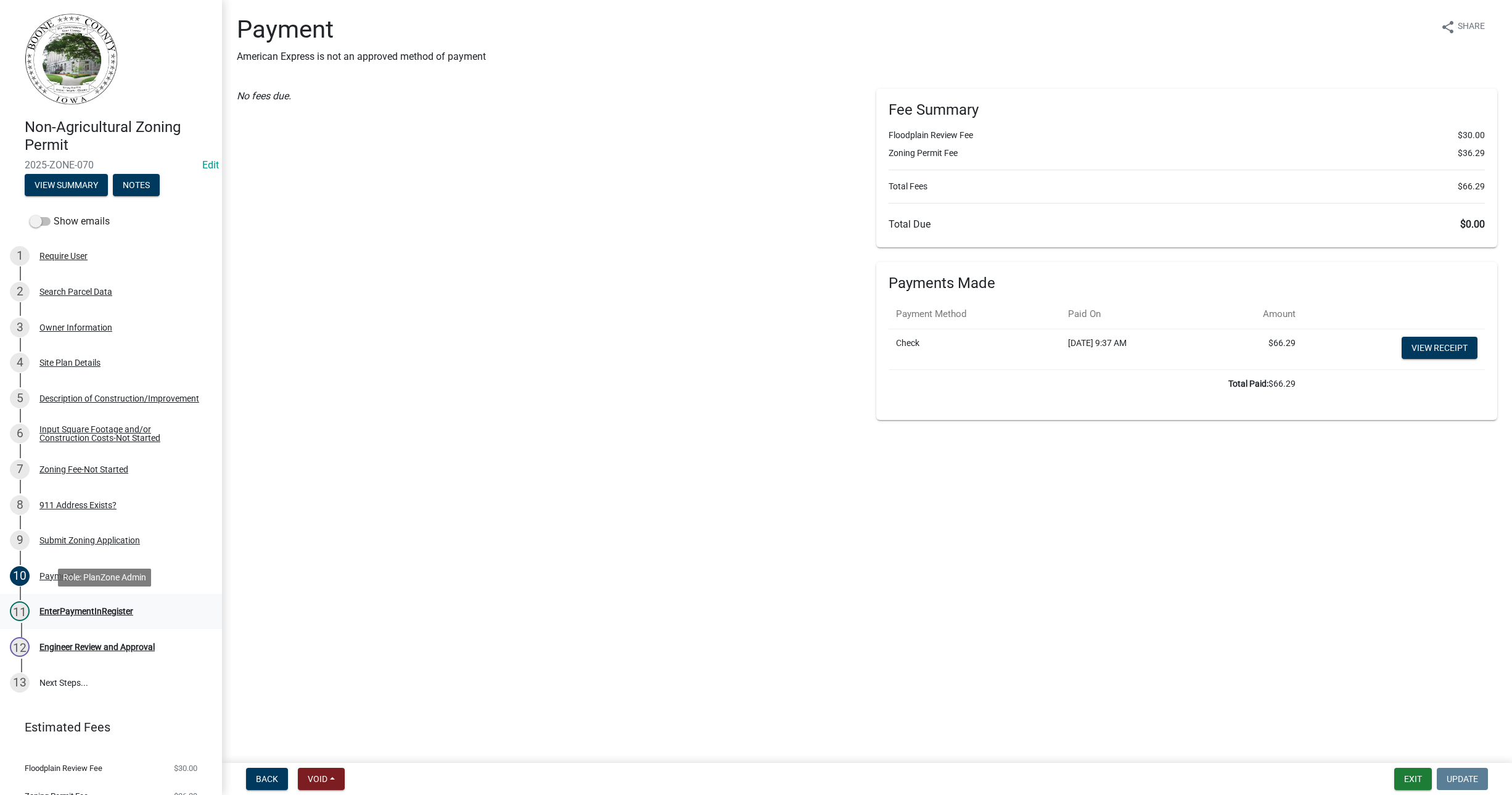
click at [79, 609] on div "EnterPaymentInRegister" at bounding box center [87, 611] width 94 height 9
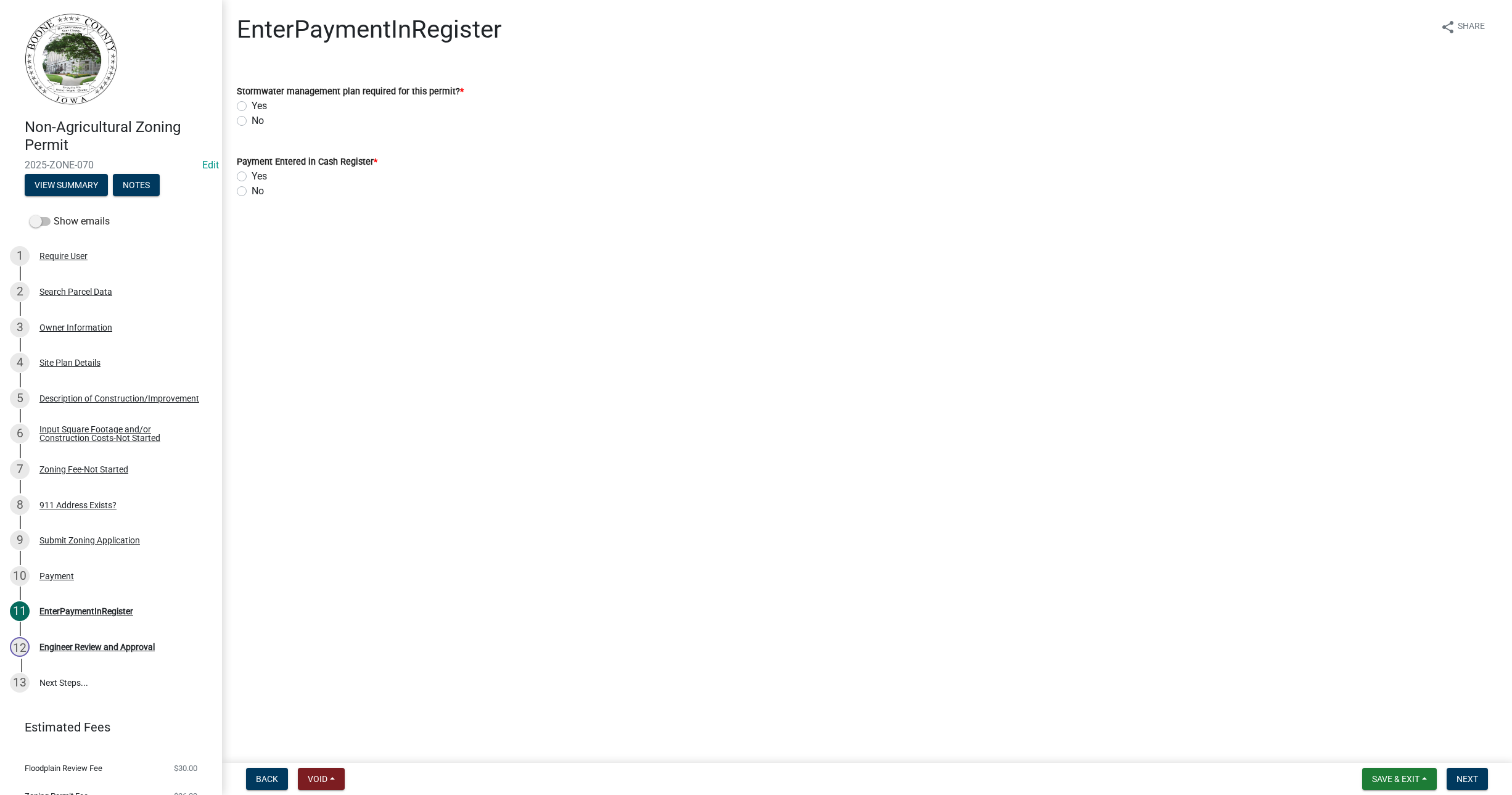
click at [252, 120] on label "No" at bounding box center [258, 121] width 12 height 15
click at [252, 120] on input "No" at bounding box center [256, 118] width 8 height 8
radio input "true"
click at [252, 176] on label "Yes" at bounding box center [259, 176] width 15 height 15
click at [252, 176] on input "Yes" at bounding box center [256, 173] width 8 height 8
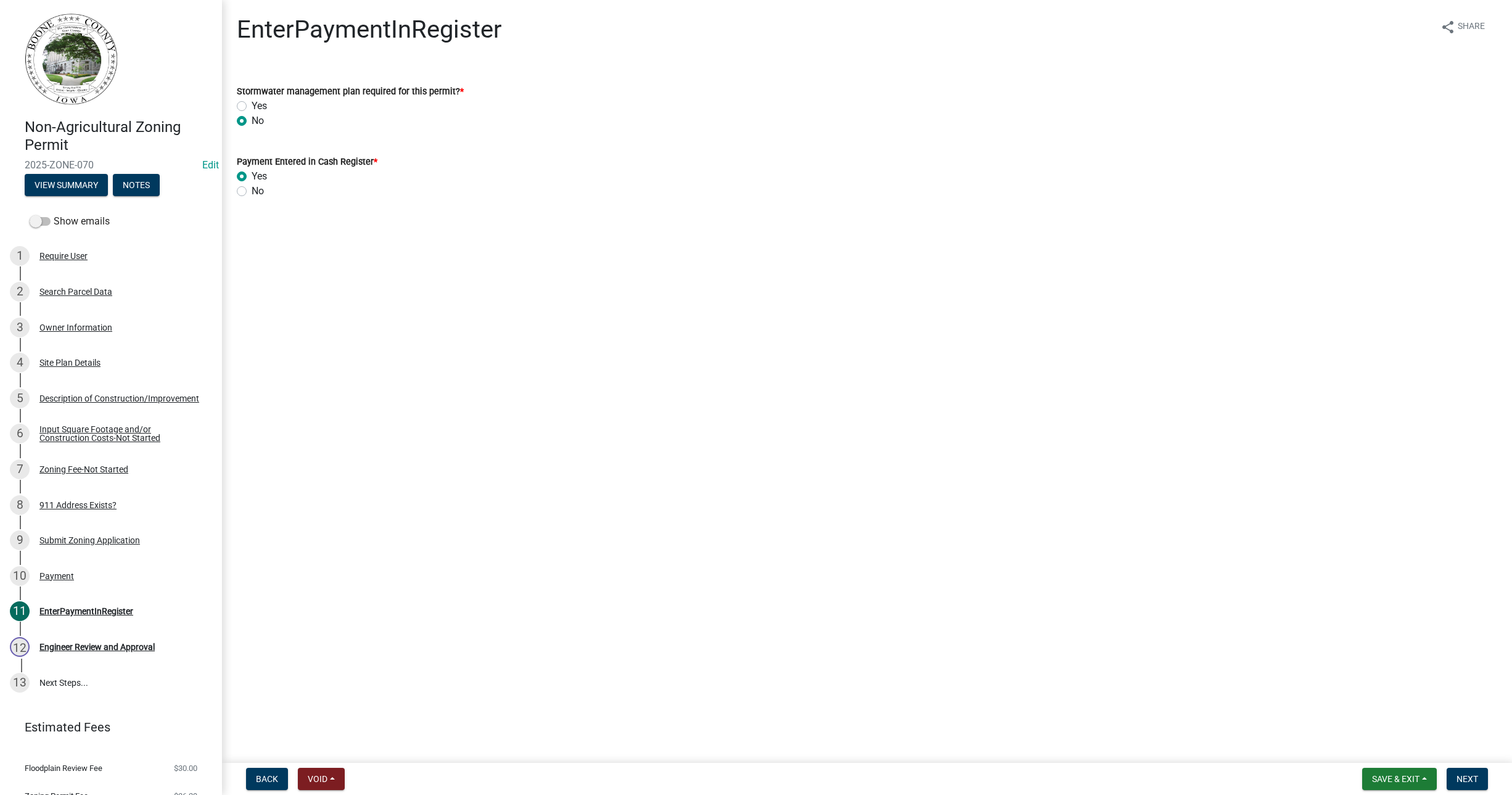
radio input "true"
click at [1469, 780] on span "Next" at bounding box center [1467, 779] width 21 height 10
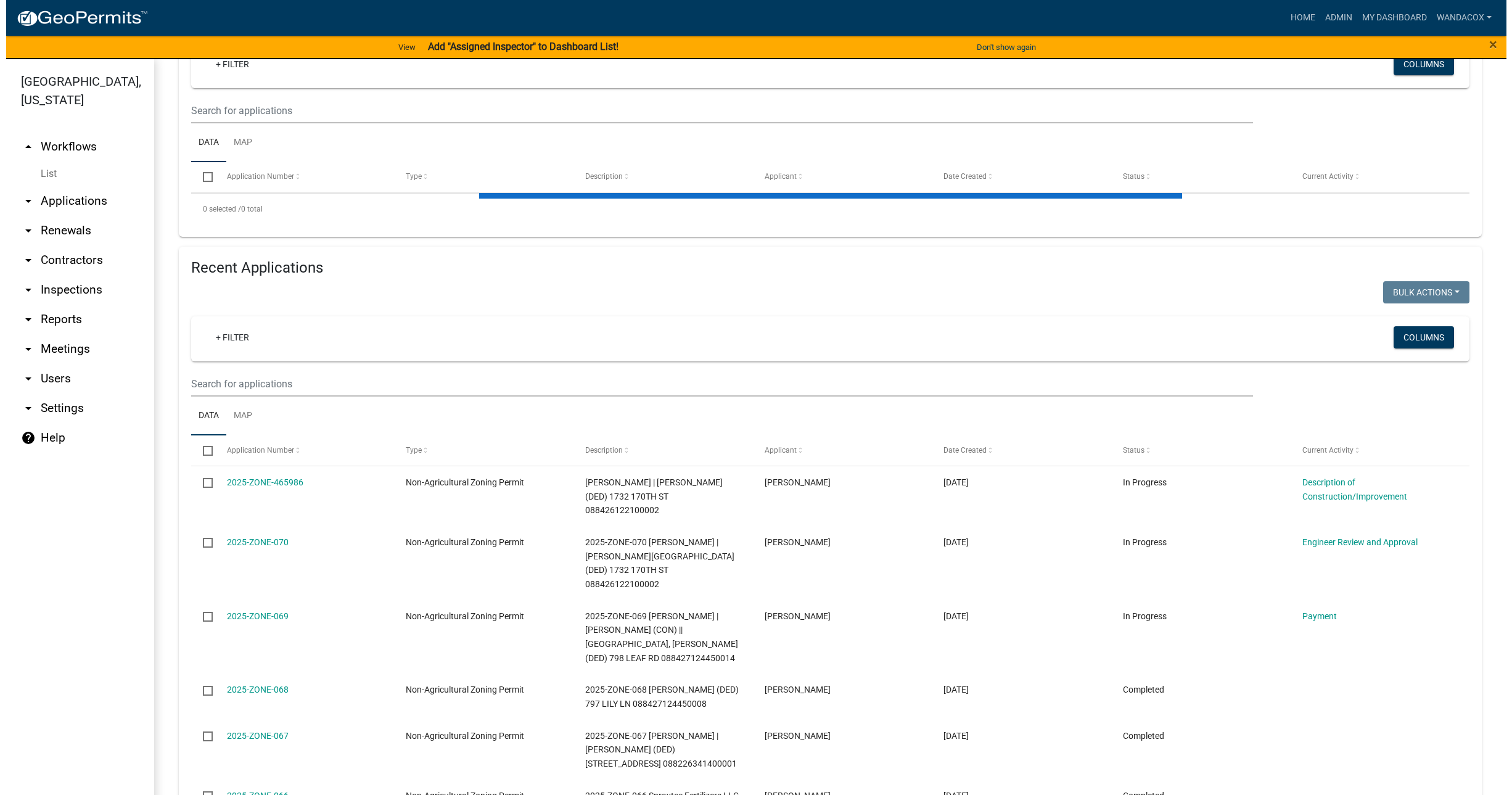
scroll to position [231, 0]
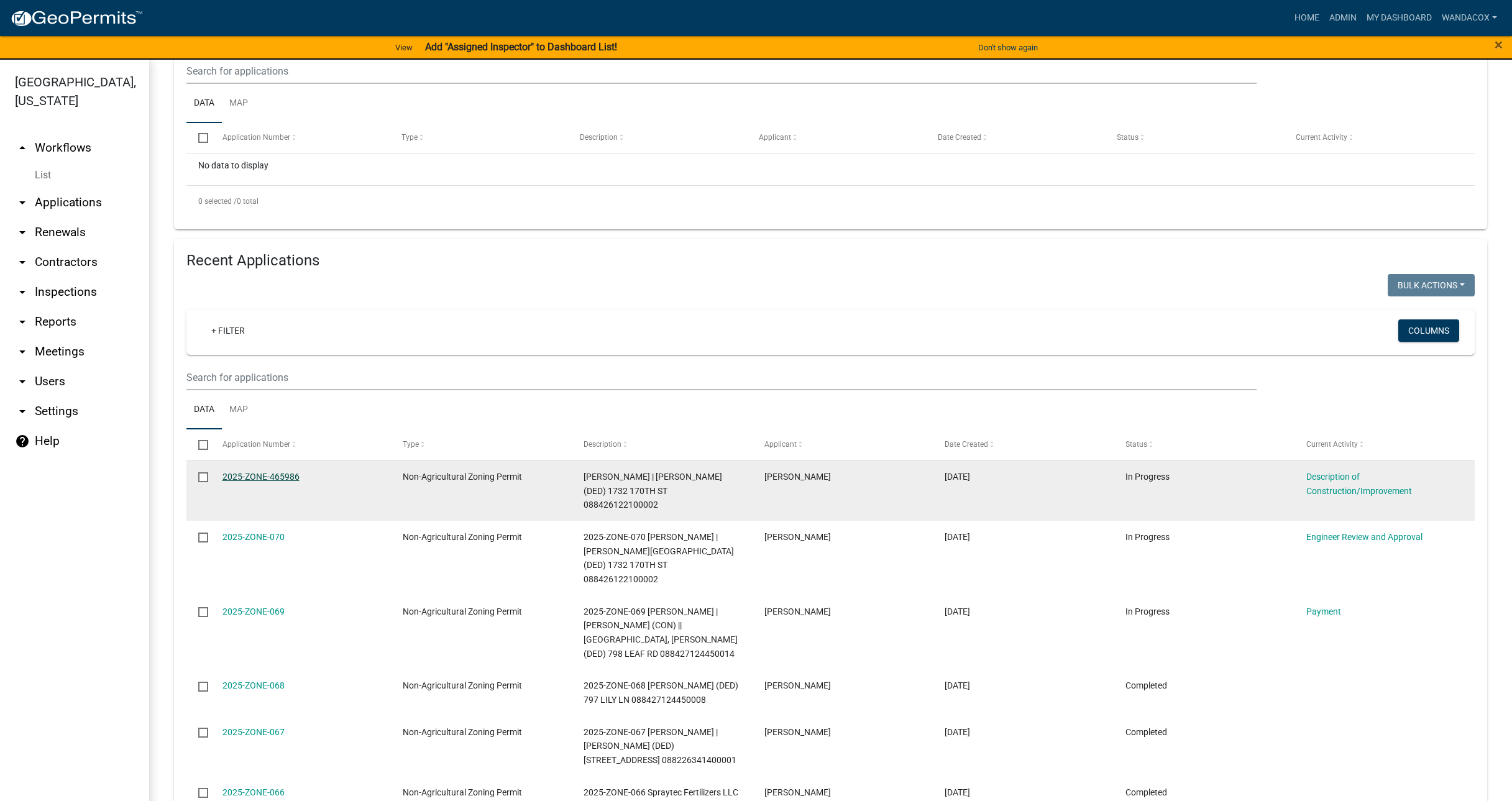
click at [238, 472] on link "2025-ZONE-465986" at bounding box center [261, 476] width 77 height 10
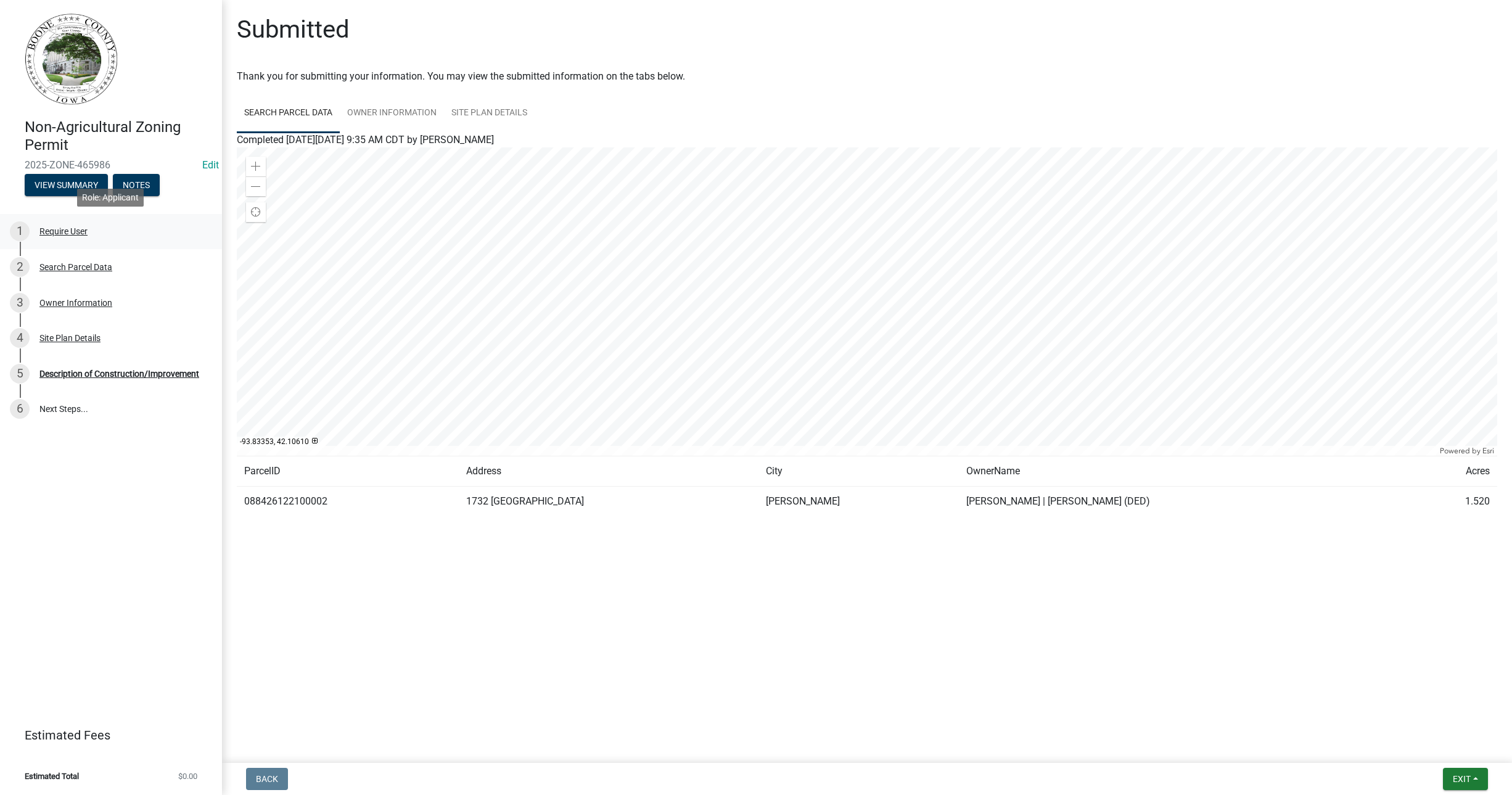
click at [85, 231] on div "Require User" at bounding box center [64, 231] width 48 height 9
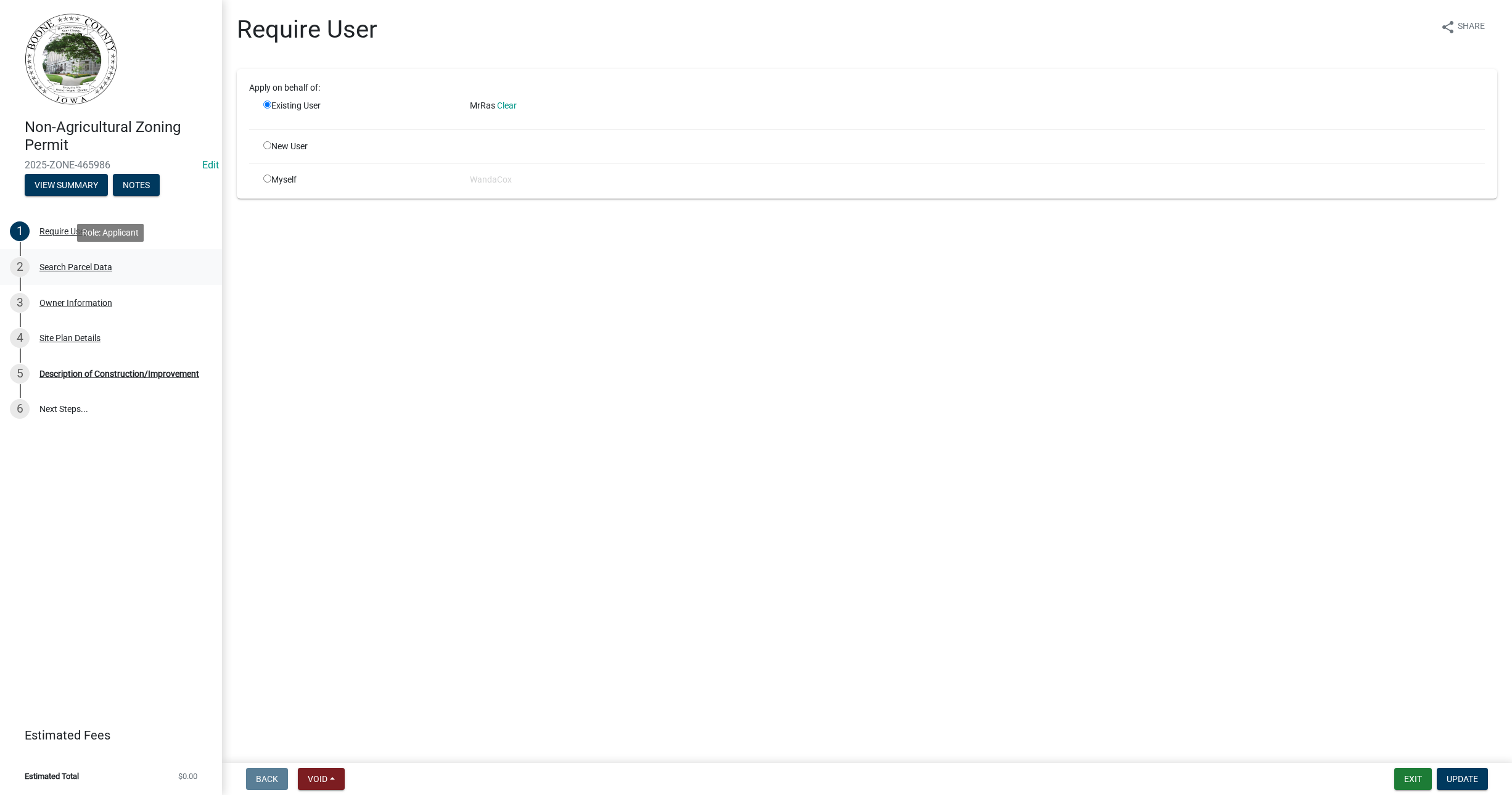
click at [70, 266] on div "Search Parcel Data" at bounding box center [76, 267] width 73 height 9
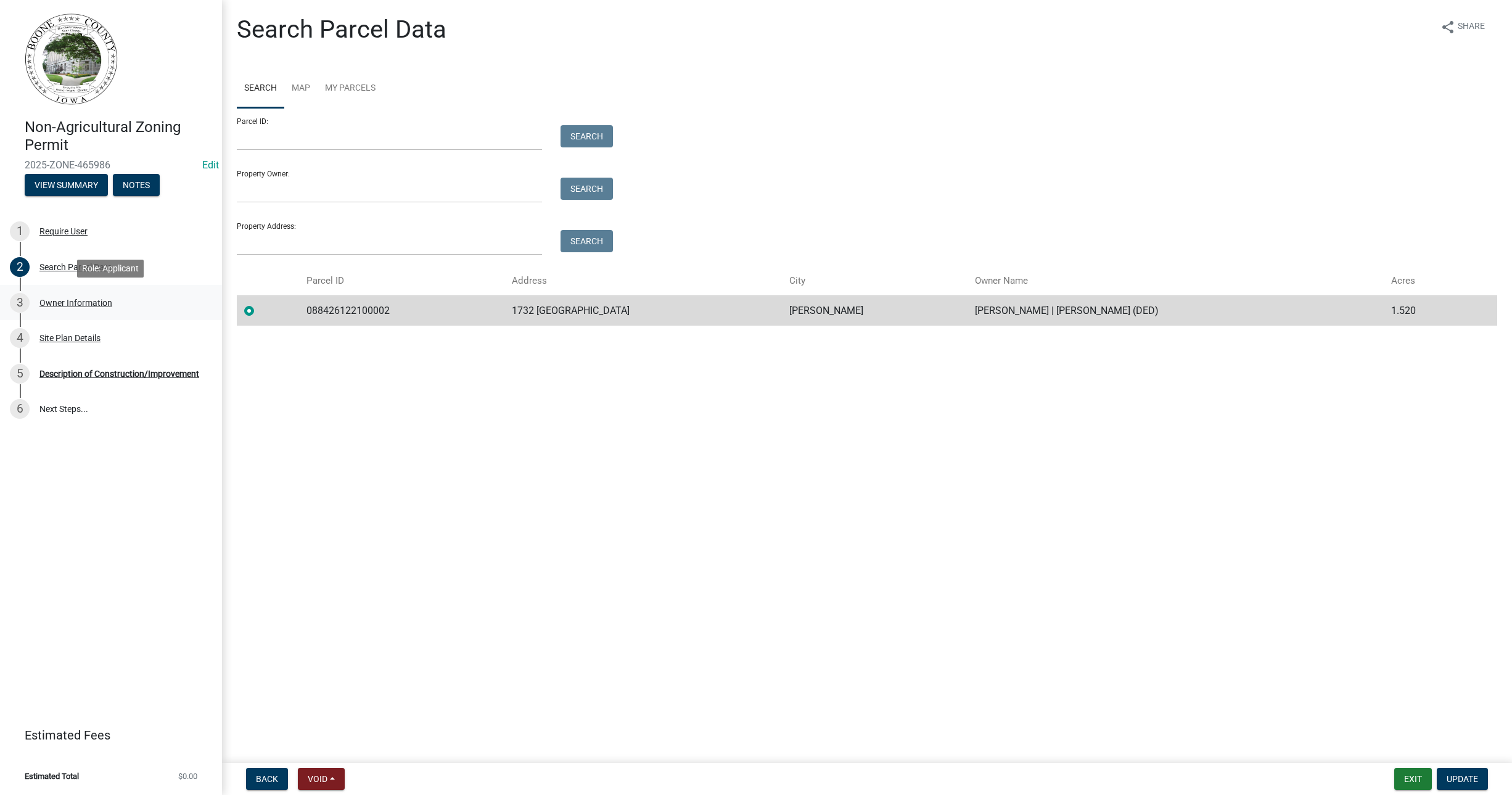
click at [86, 303] on div "Owner Information" at bounding box center [76, 303] width 73 height 9
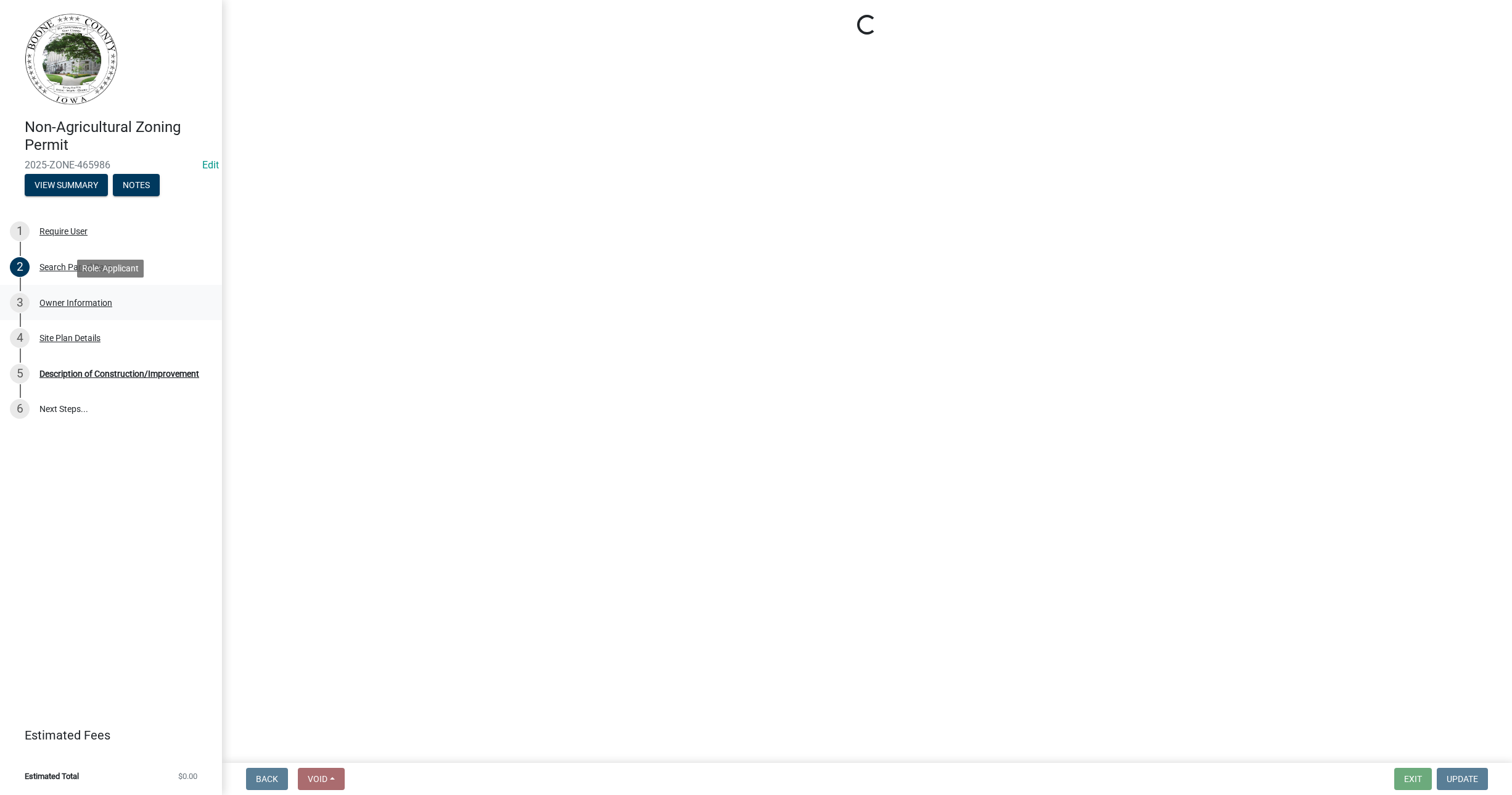
select select "38c7e77b-1303-488d-b958-87c851393774"
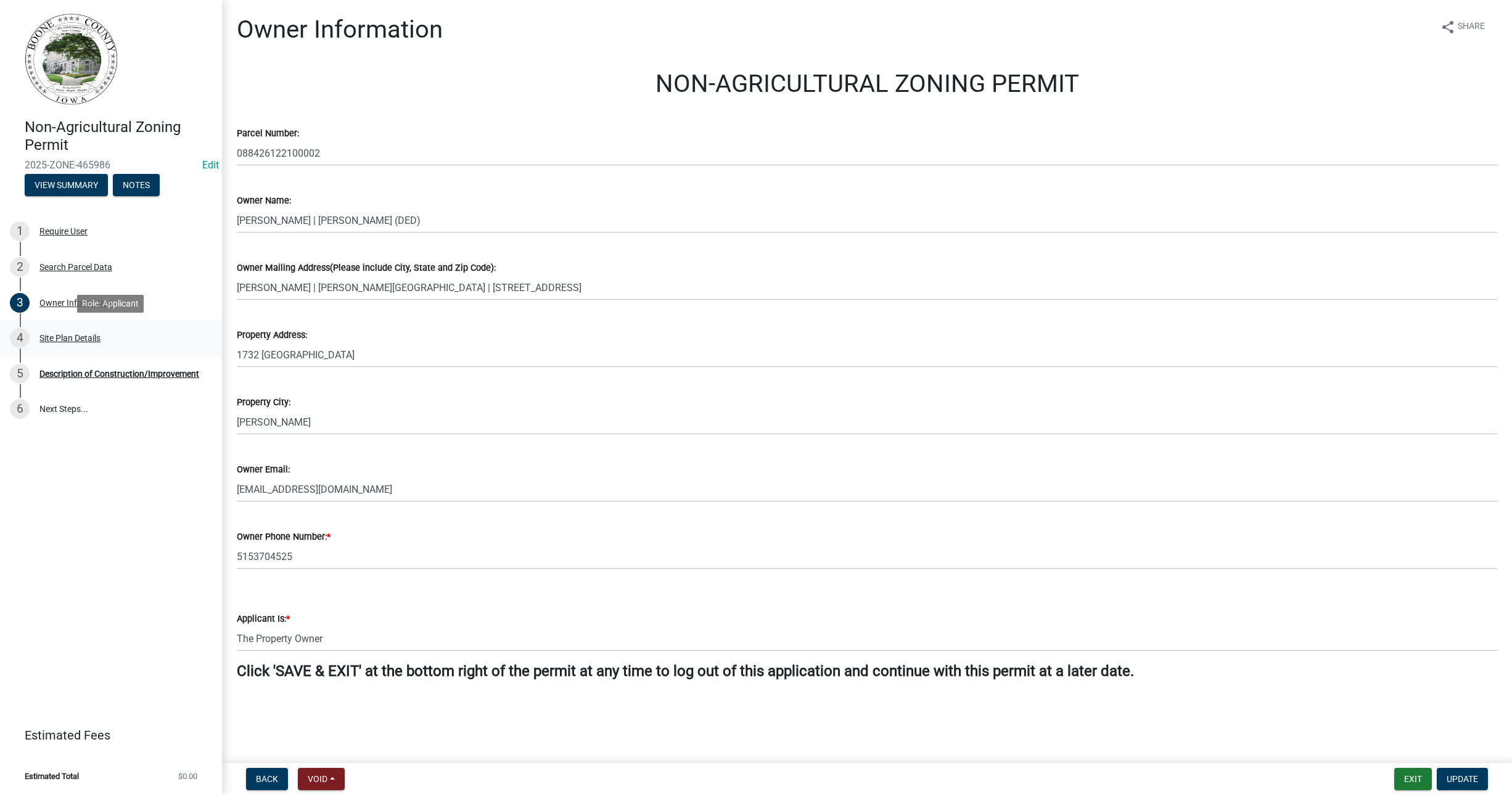
click at [56, 340] on div "Site Plan Details" at bounding box center [70, 338] width 61 height 9
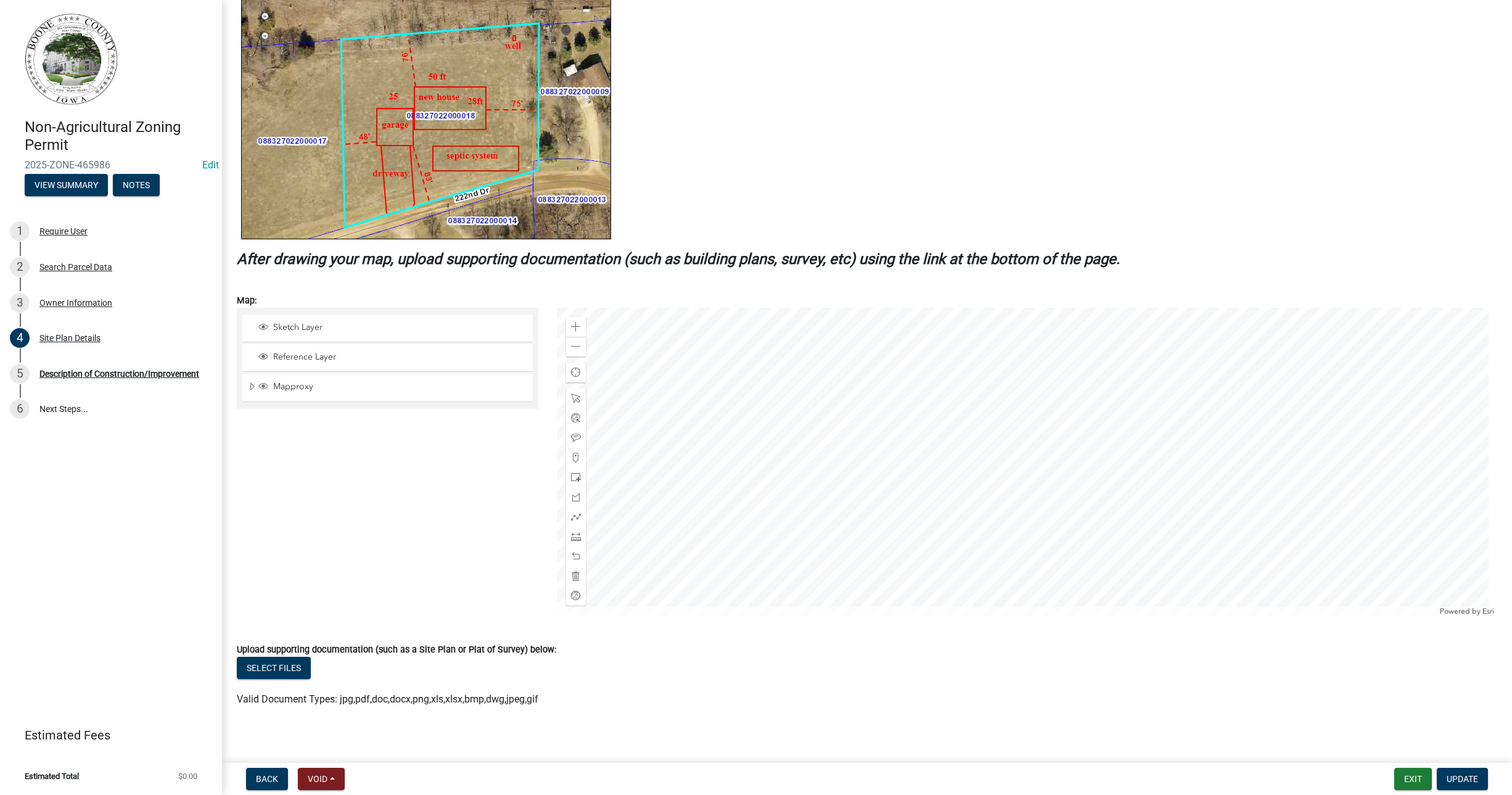
scroll to position [256, 0]
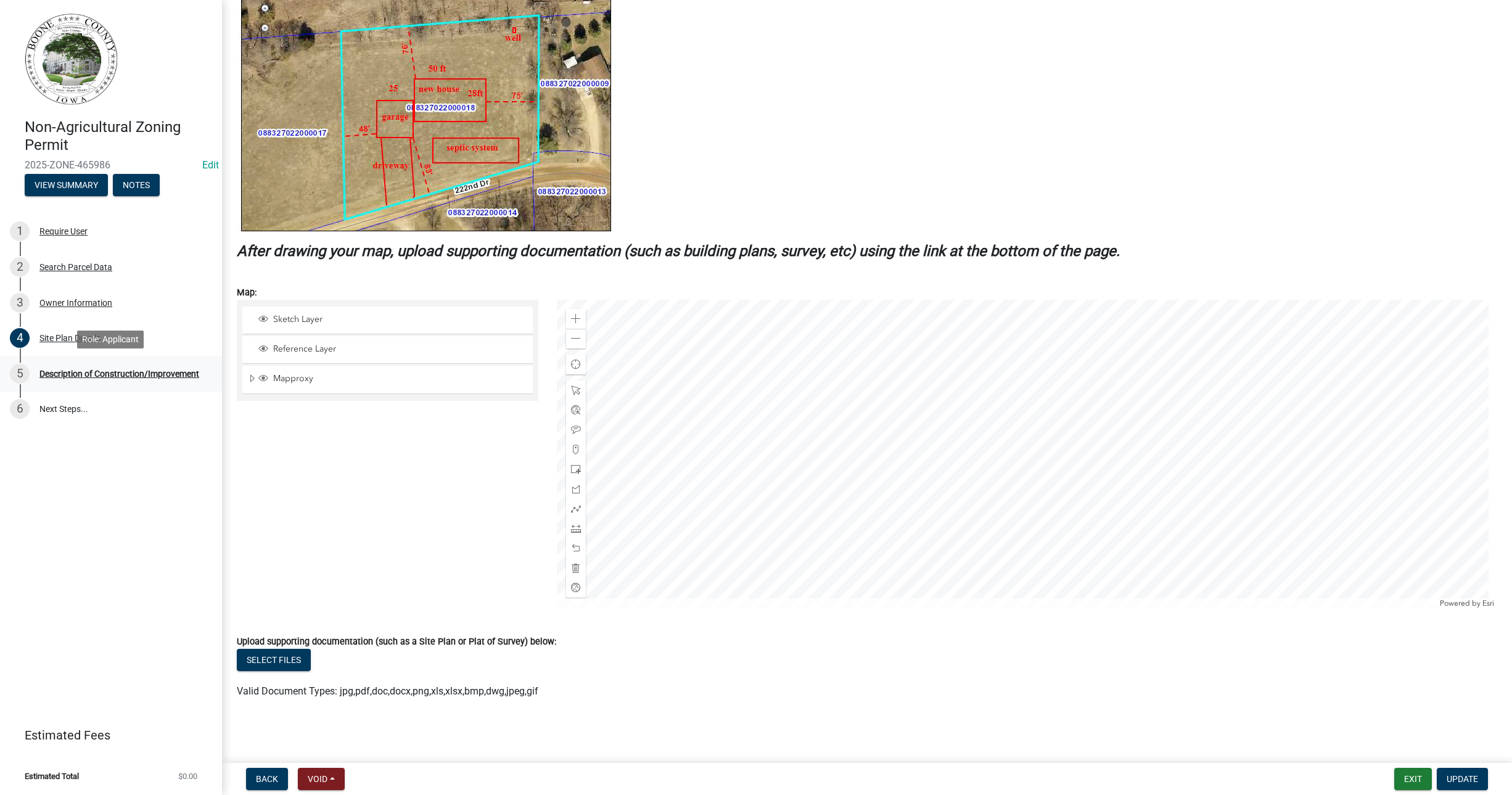
click at [84, 370] on div "Description of Construction/Improvement" at bounding box center [120, 374] width 160 height 9
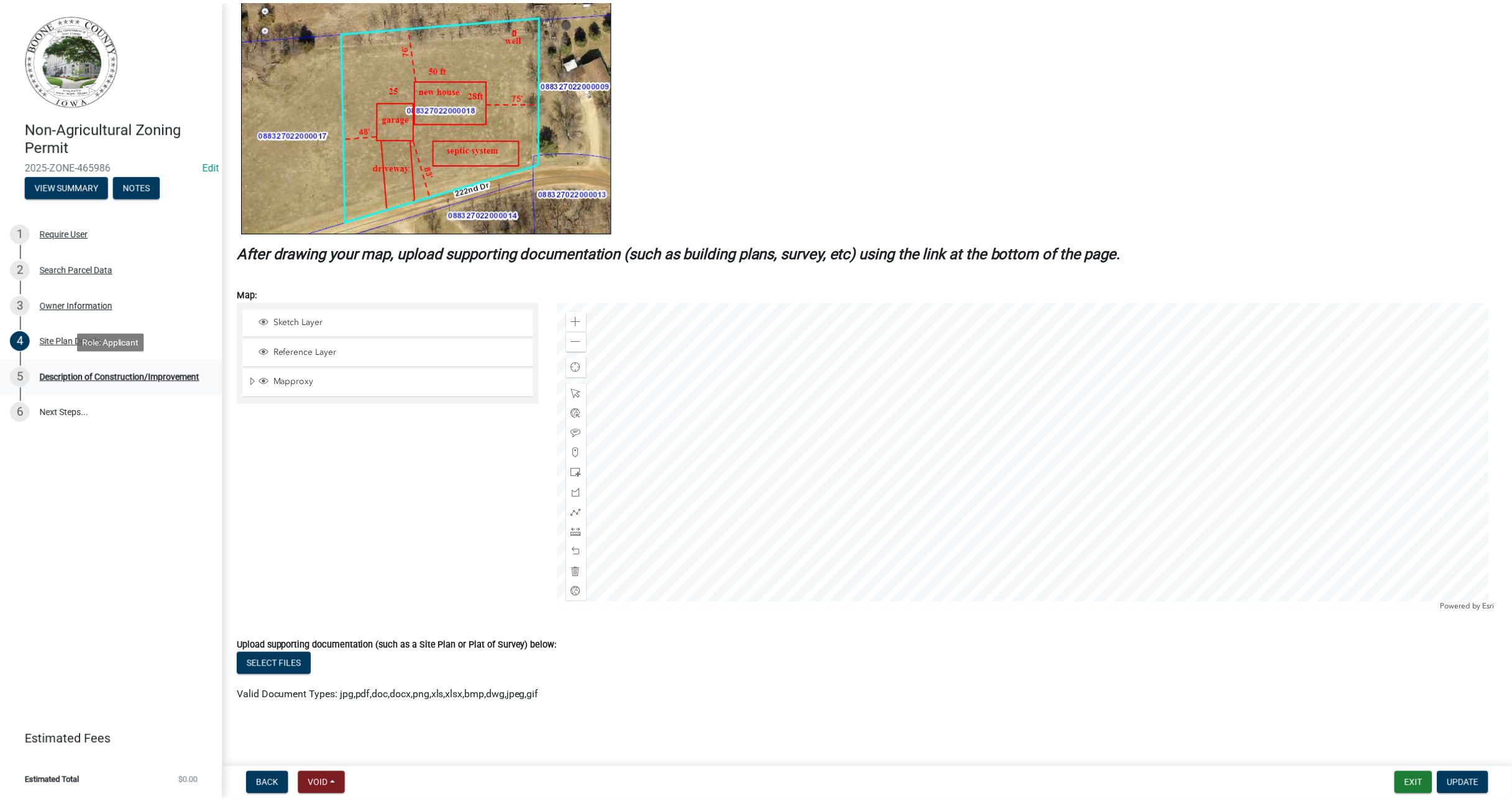
scroll to position [0, 0]
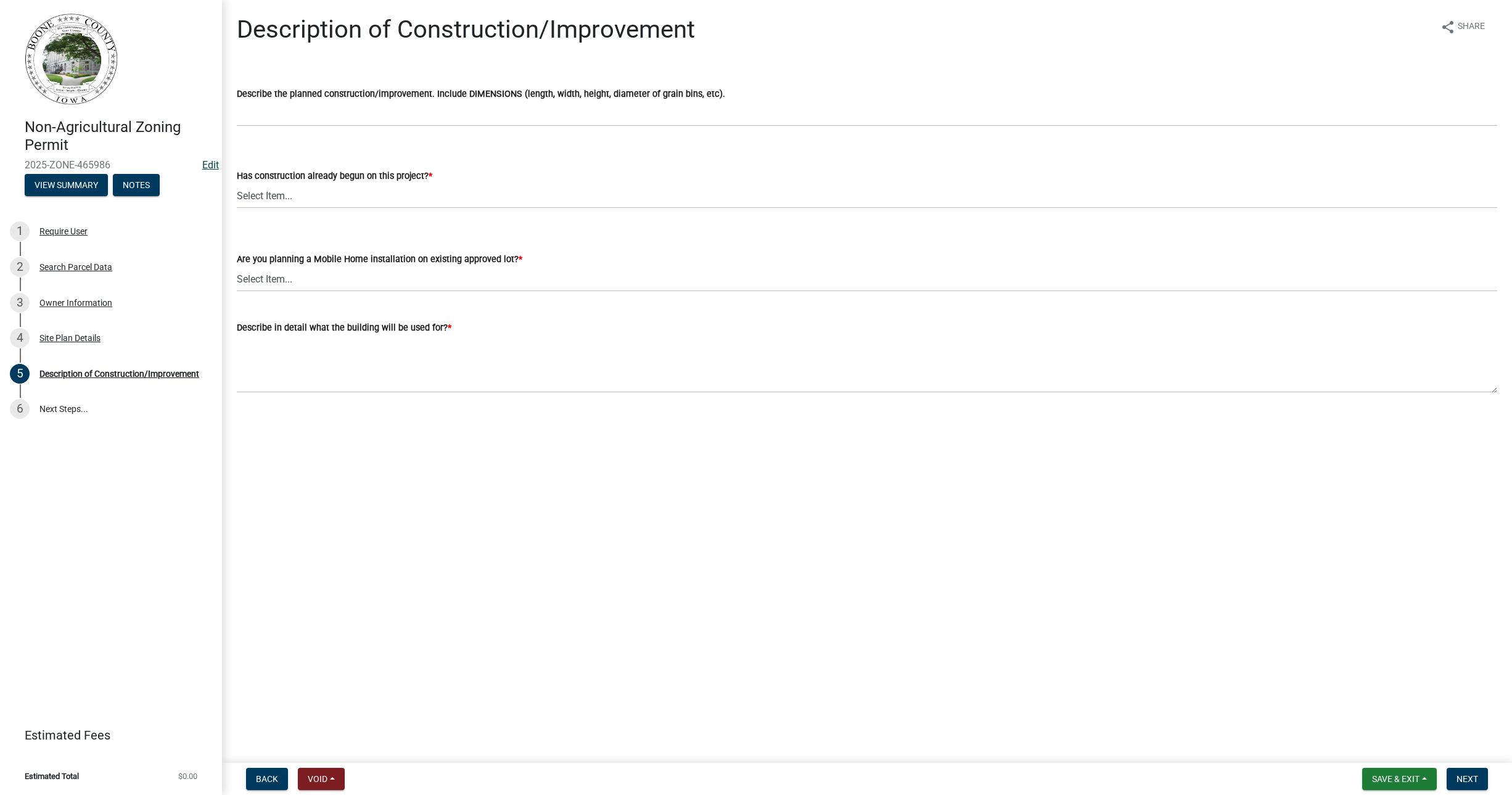
click at [205, 165] on link "Edit" at bounding box center [210, 165] width 17 height 12
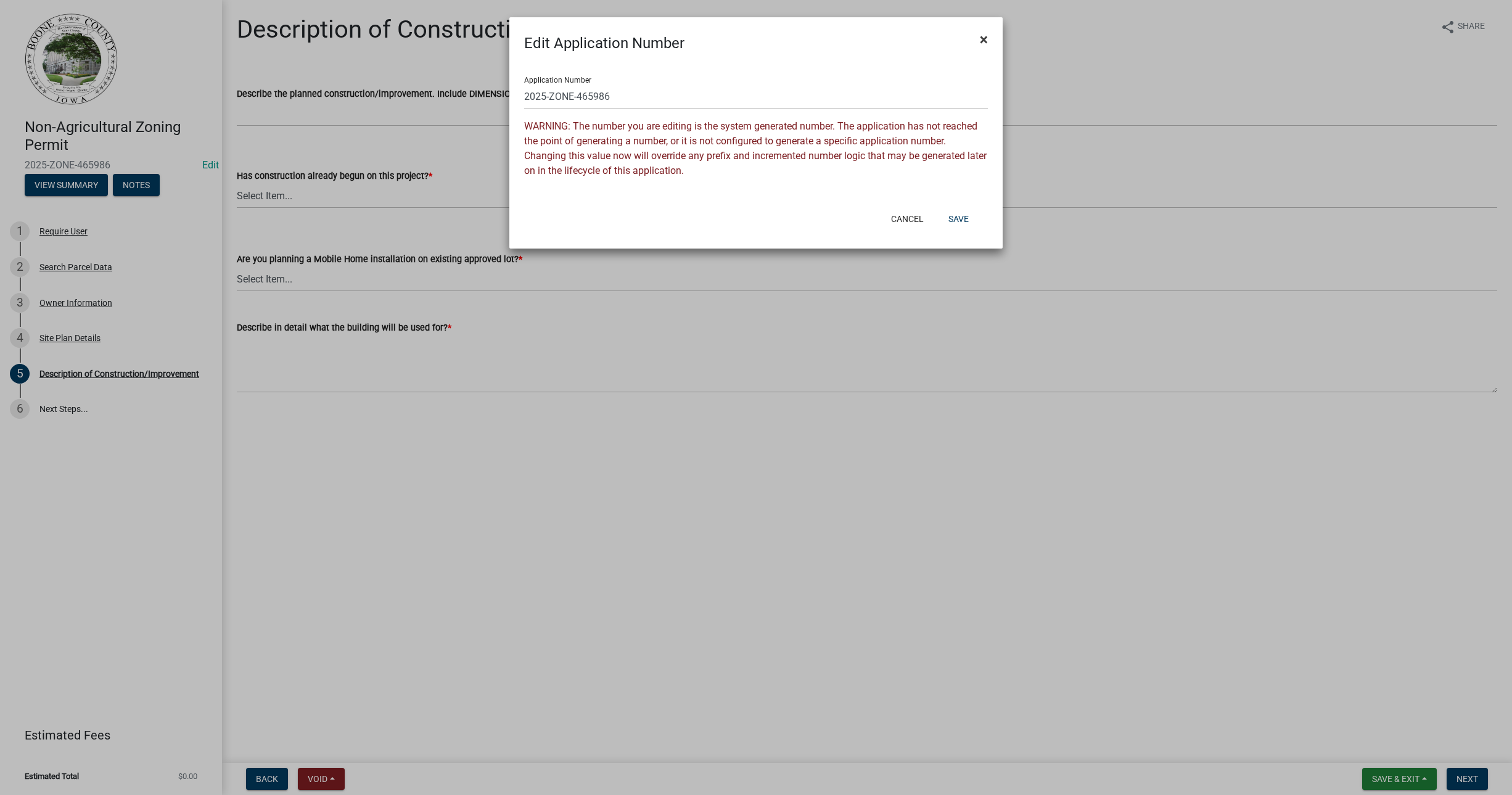
click at [983, 43] on span "×" at bounding box center [983, 40] width 8 height 18
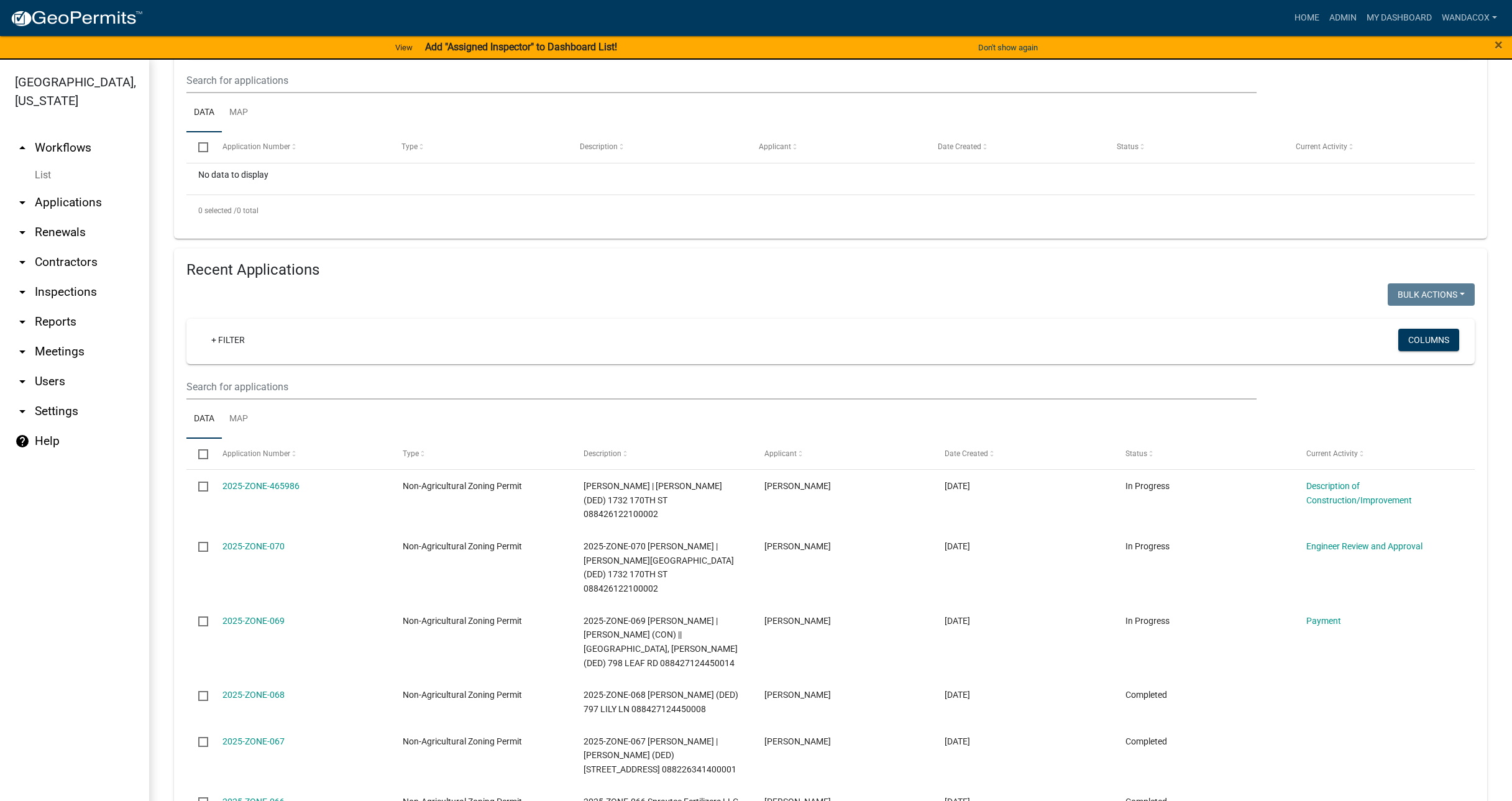
scroll to position [233, 0]
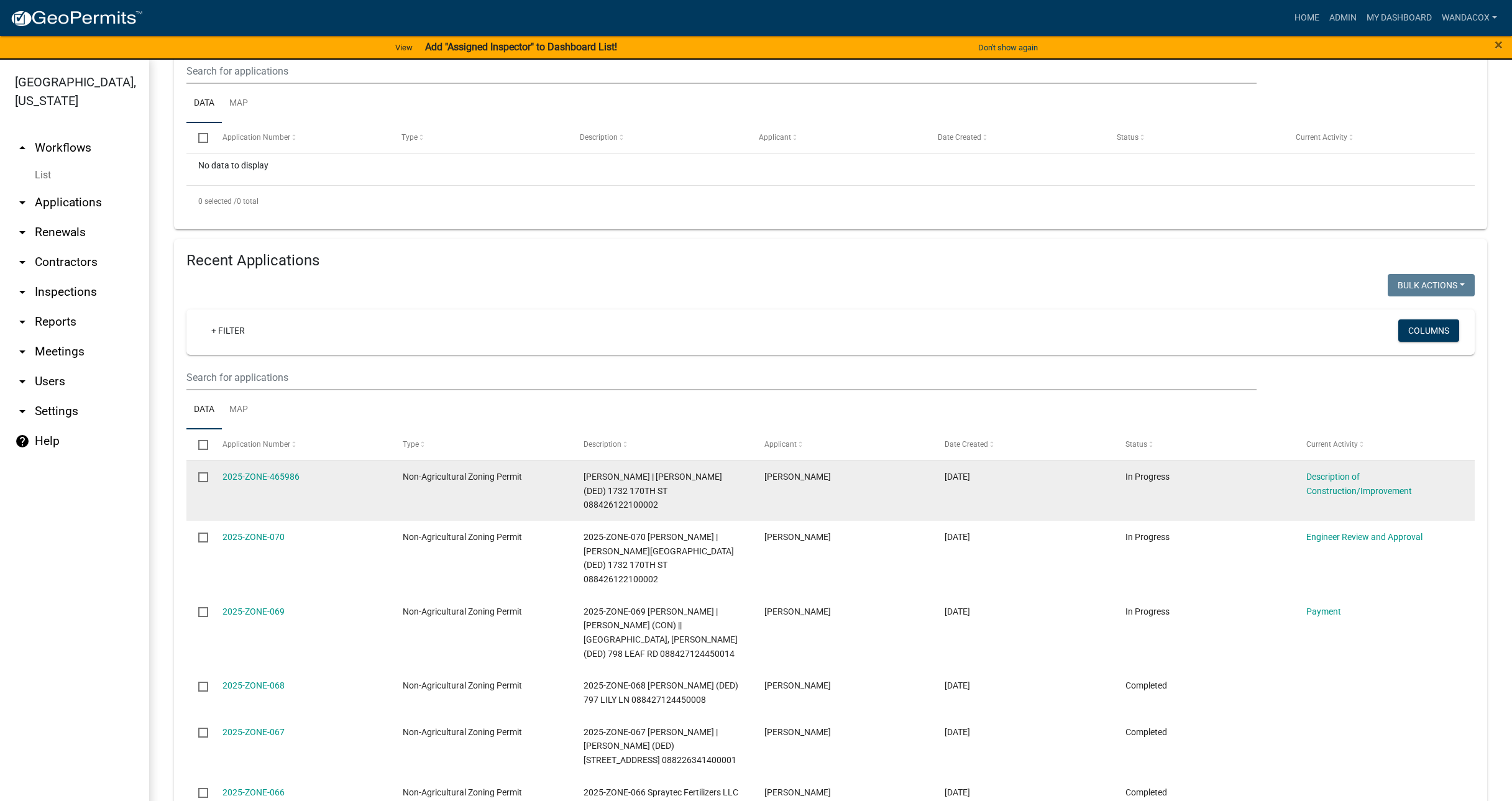
click at [202, 479] on input "checkbox" at bounding box center [202, 476] width 8 height 8
checkbox input "true"
click at [279, 472] on link "2025-ZONE-465986" at bounding box center [261, 476] width 77 height 10
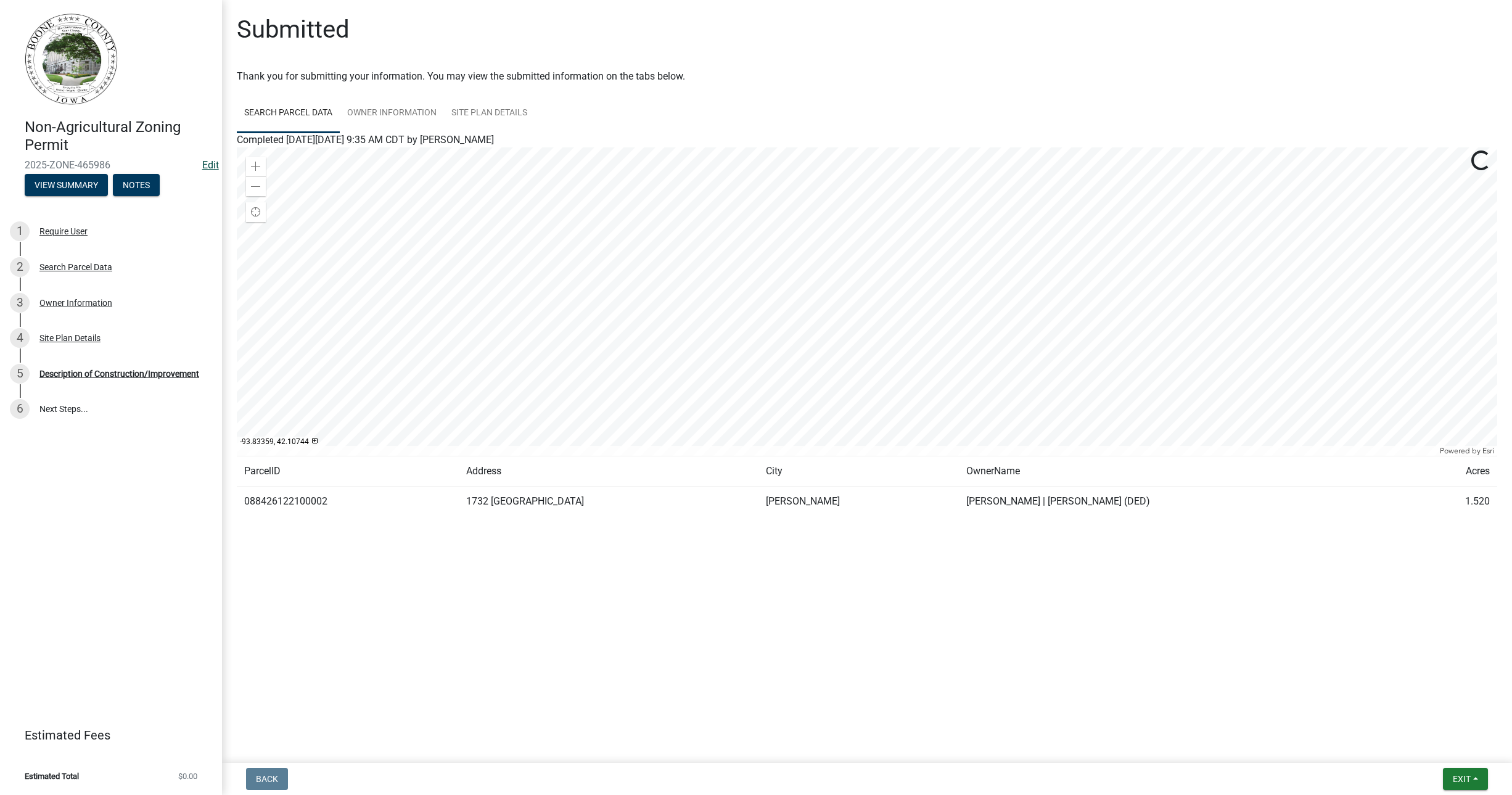
click at [209, 159] on link "Edit" at bounding box center [210, 165] width 17 height 12
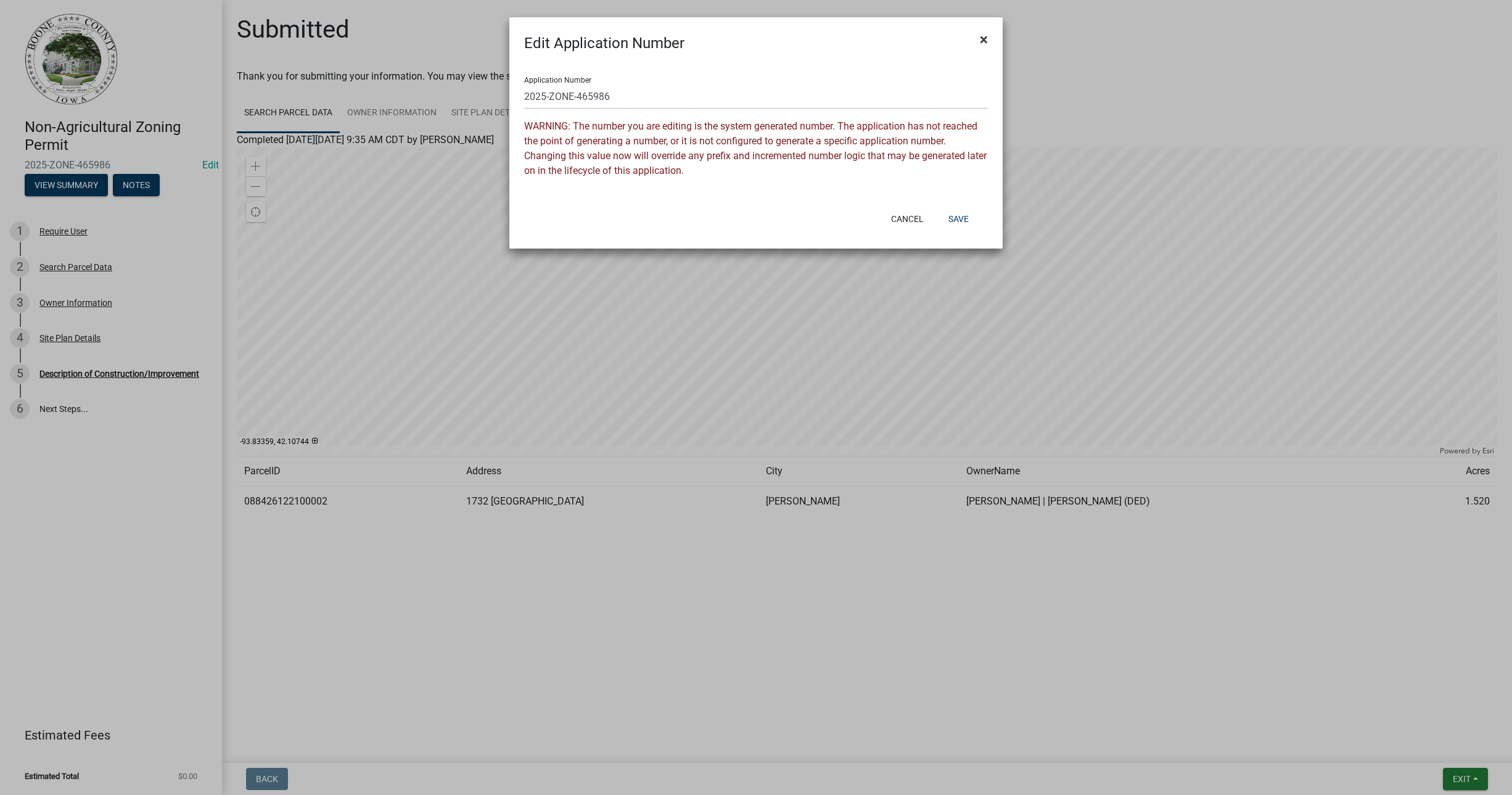
click at [986, 40] on span "×" at bounding box center [983, 40] width 8 height 18
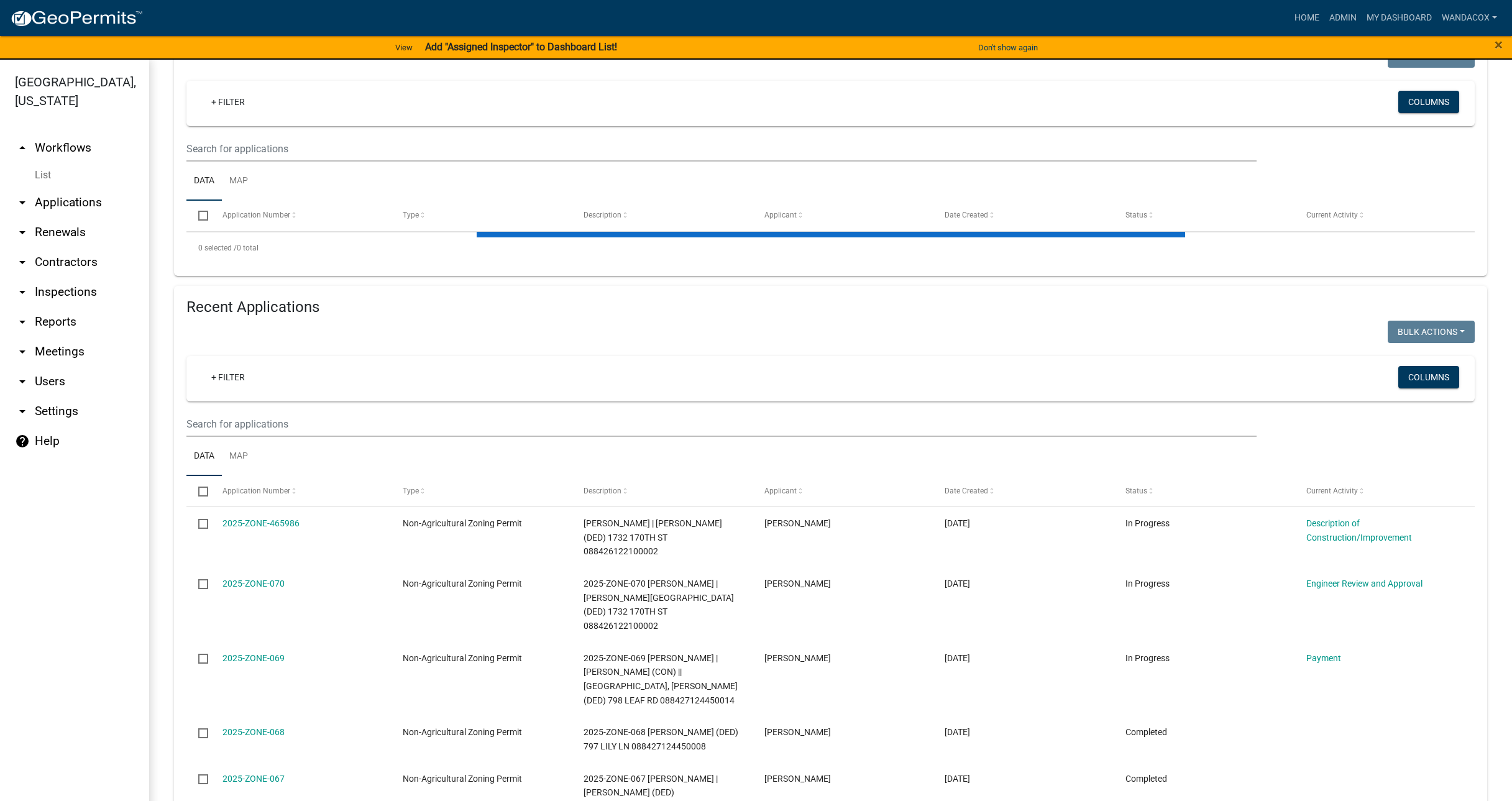
scroll to position [233, 0]
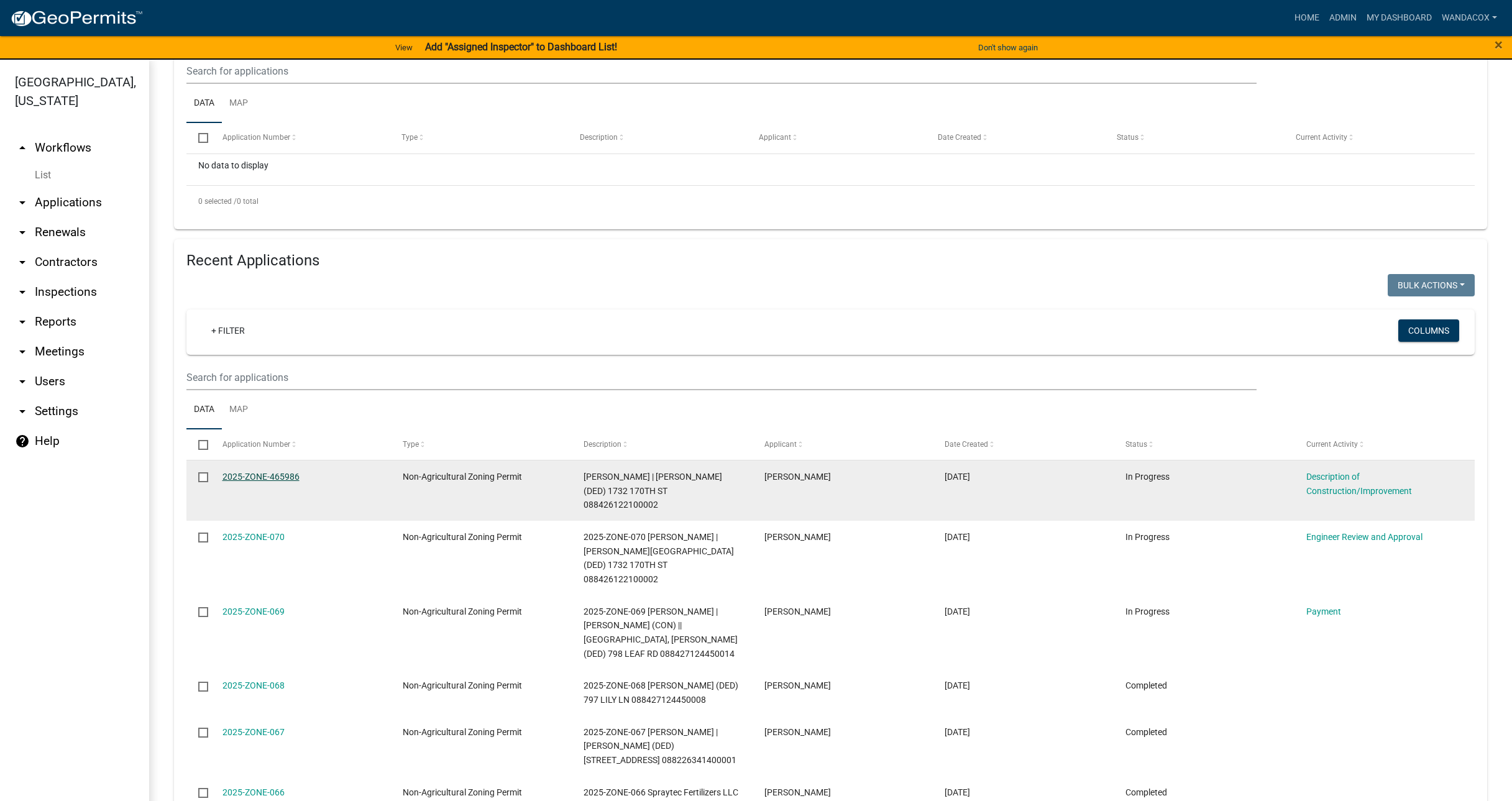
click at [250, 446] on span "Application Number" at bounding box center [257, 445] width 68 height 9
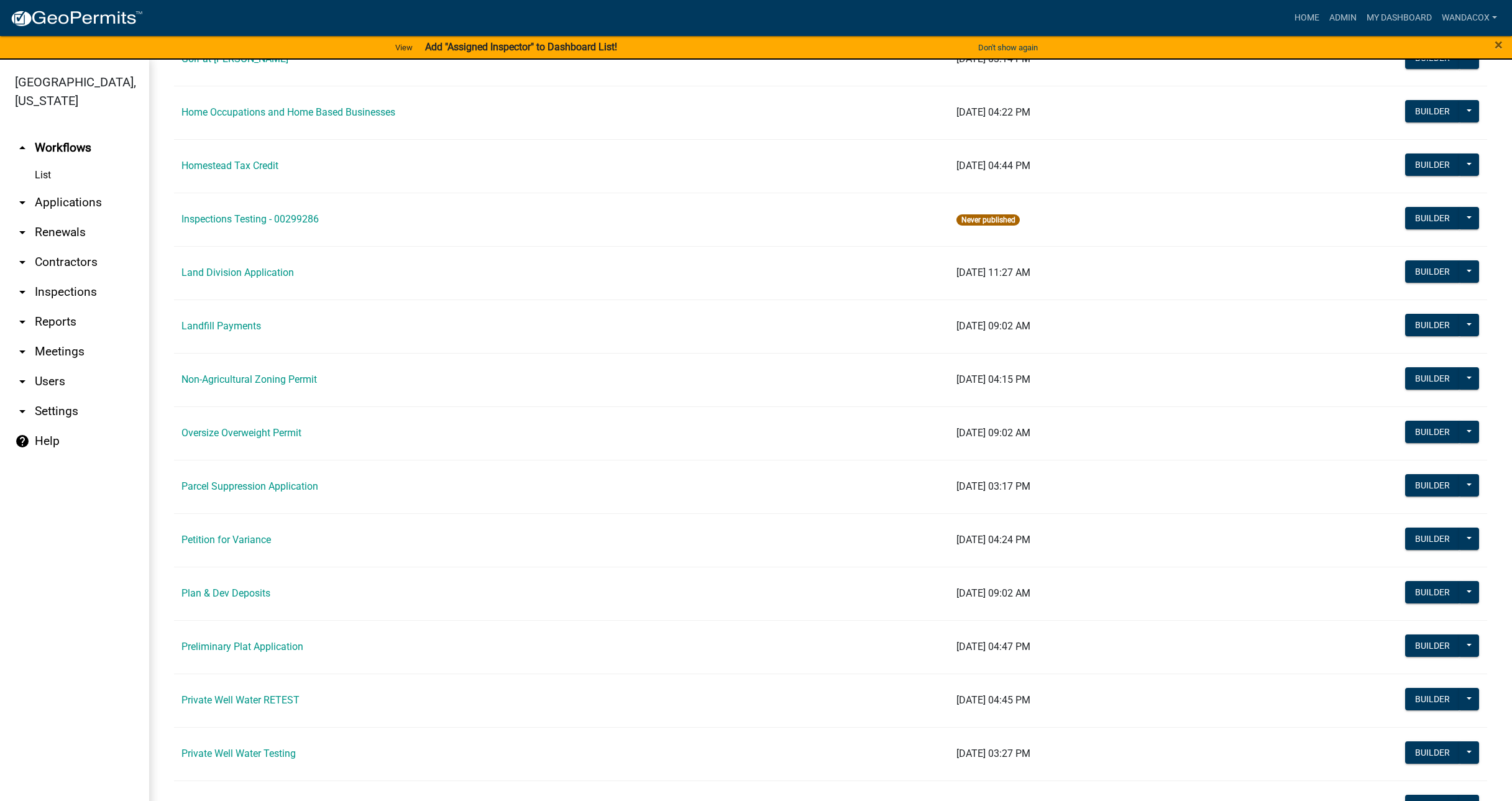
scroll to position [933, 0]
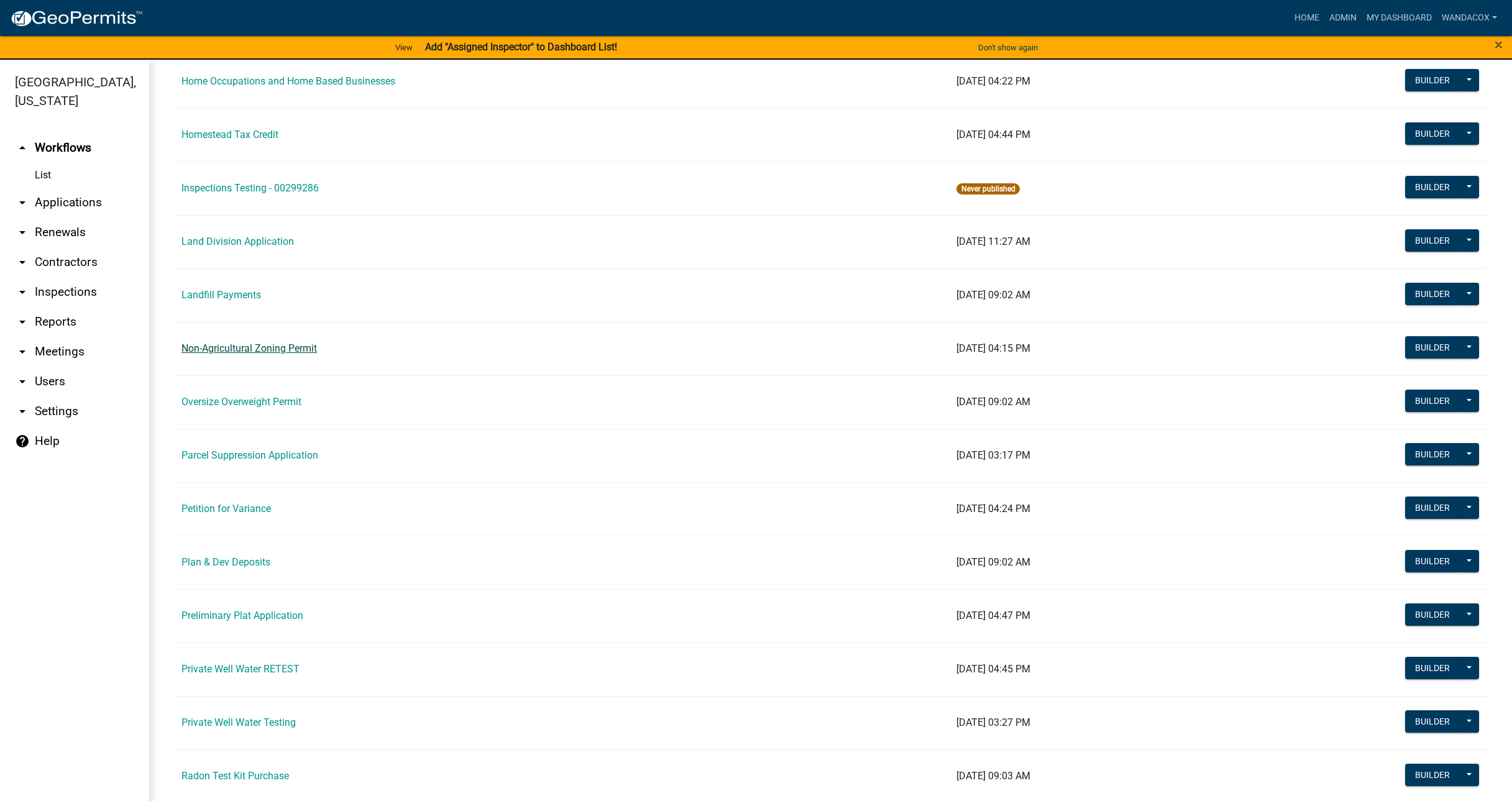
click at [201, 351] on link "Non-Agricultural Zoning Permit" at bounding box center [249, 349] width 135 height 12
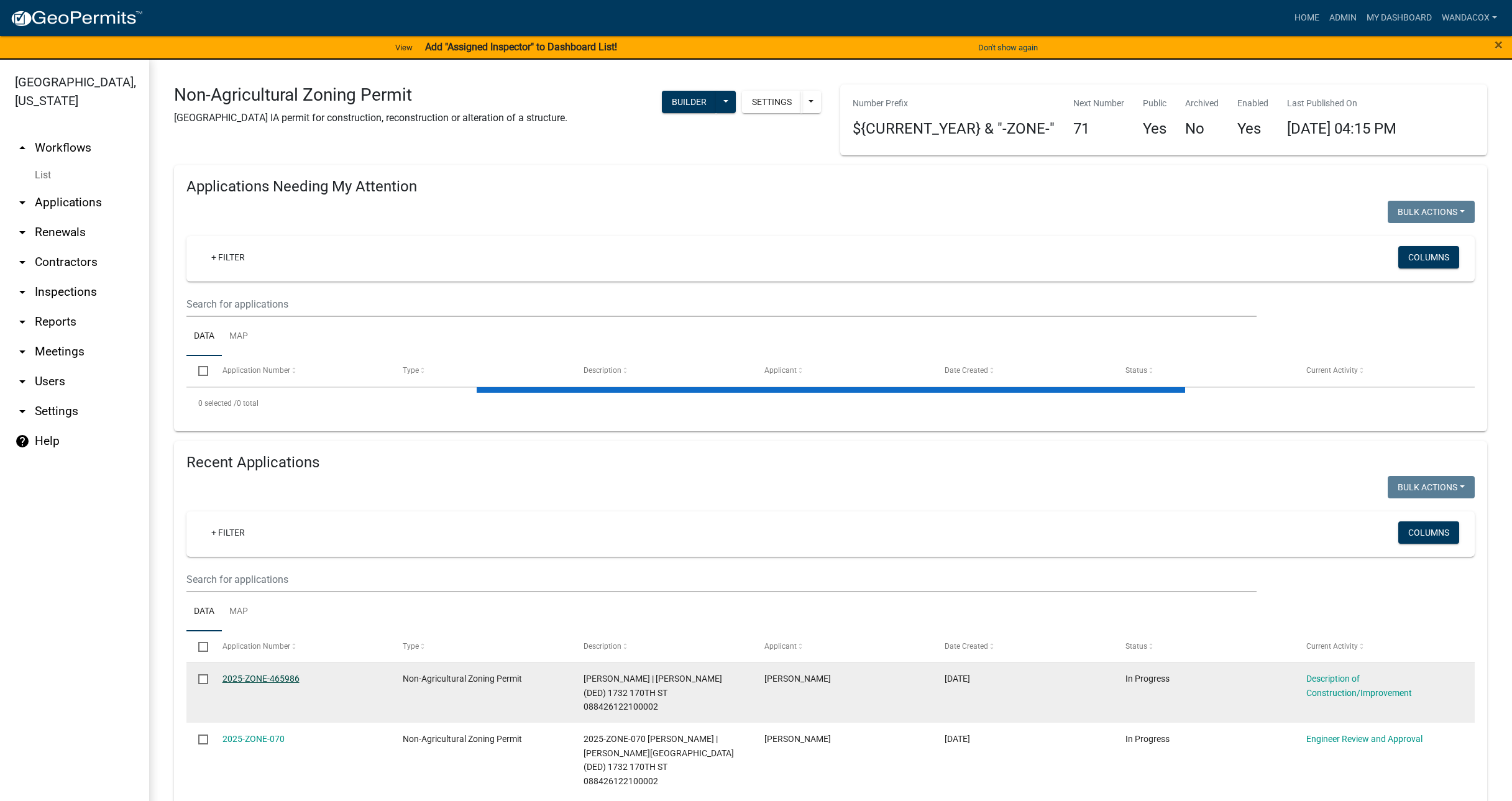
click at [266, 674] on link "2025-ZONE-465986" at bounding box center [261, 678] width 77 height 10
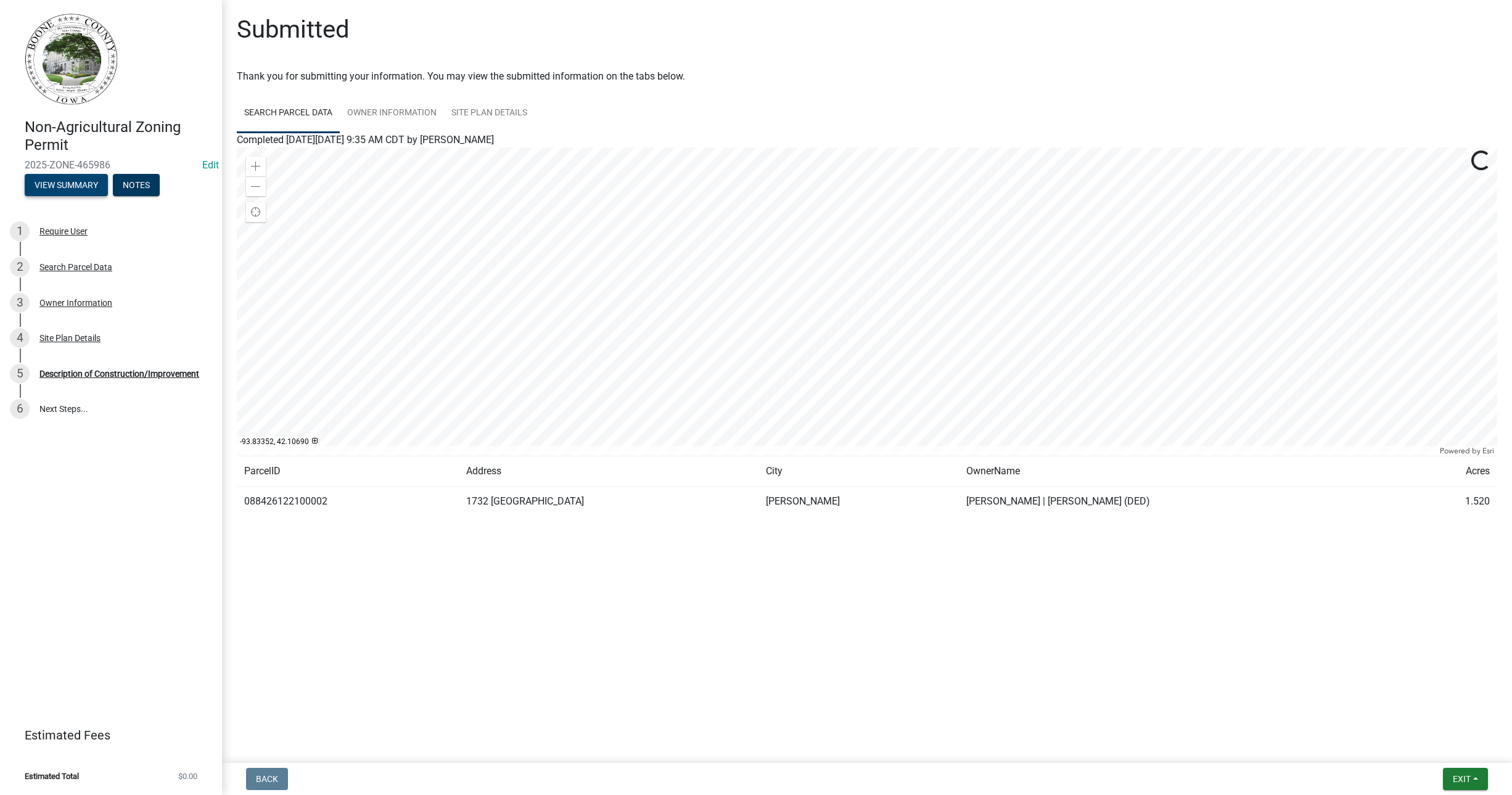
click at [76, 179] on button "View Summary" at bounding box center [66, 185] width 83 height 22
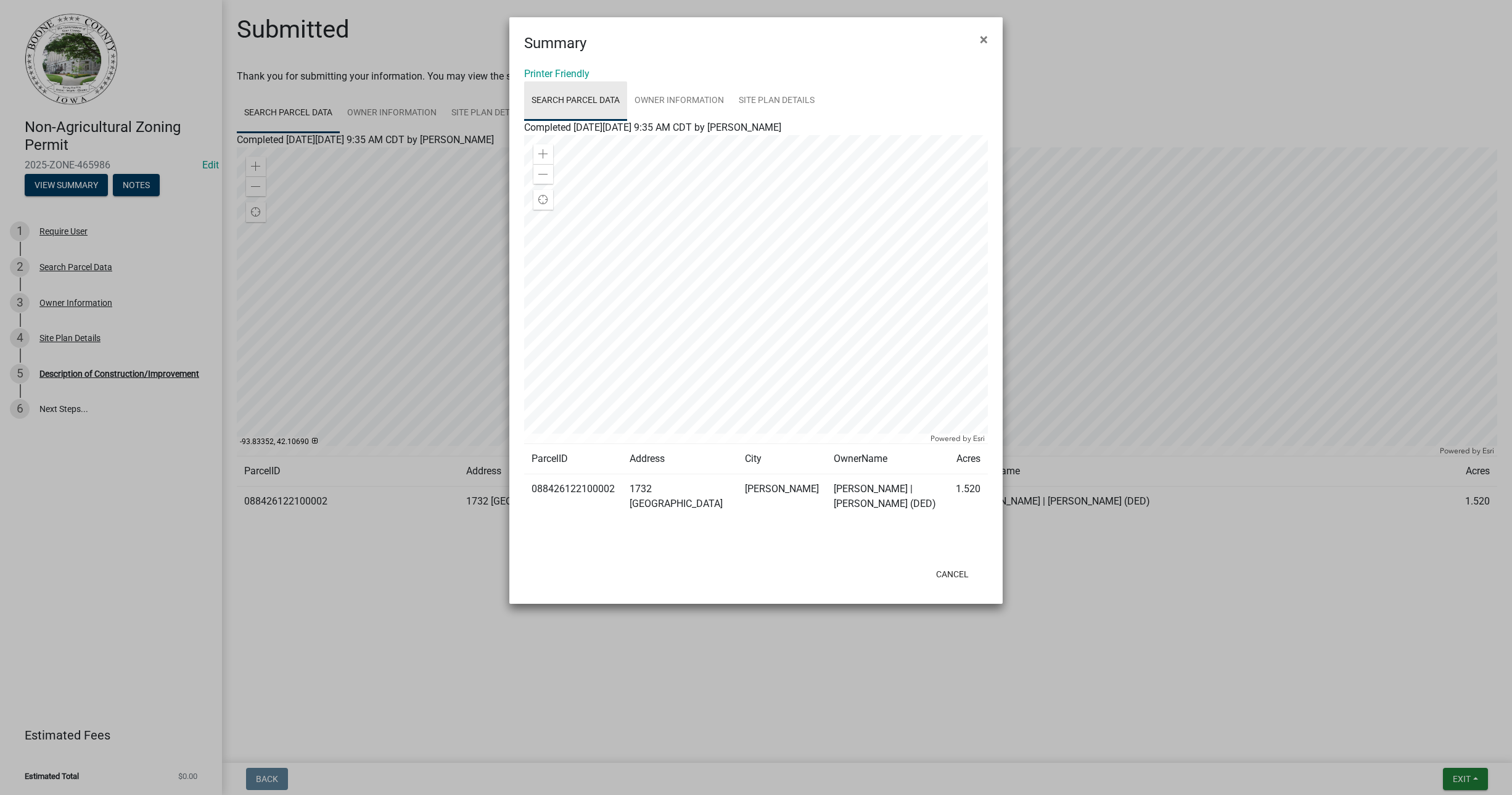
click at [553, 101] on link "Search Parcel Data" at bounding box center [576, 101] width 103 height 40
click at [692, 97] on link "Owner Information" at bounding box center [679, 101] width 104 height 40
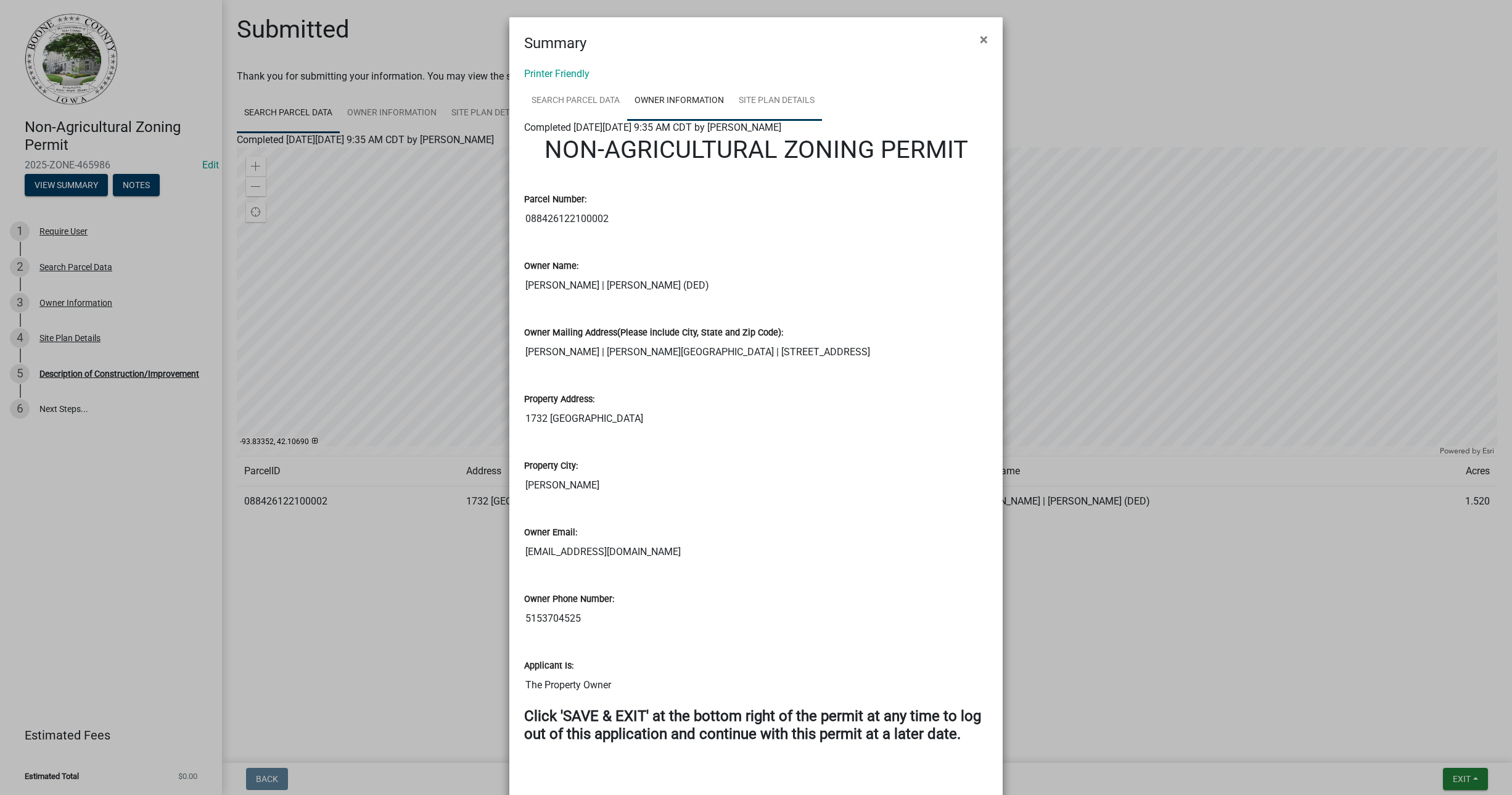
click at [777, 92] on link "Site Plan Details" at bounding box center [776, 101] width 90 height 40
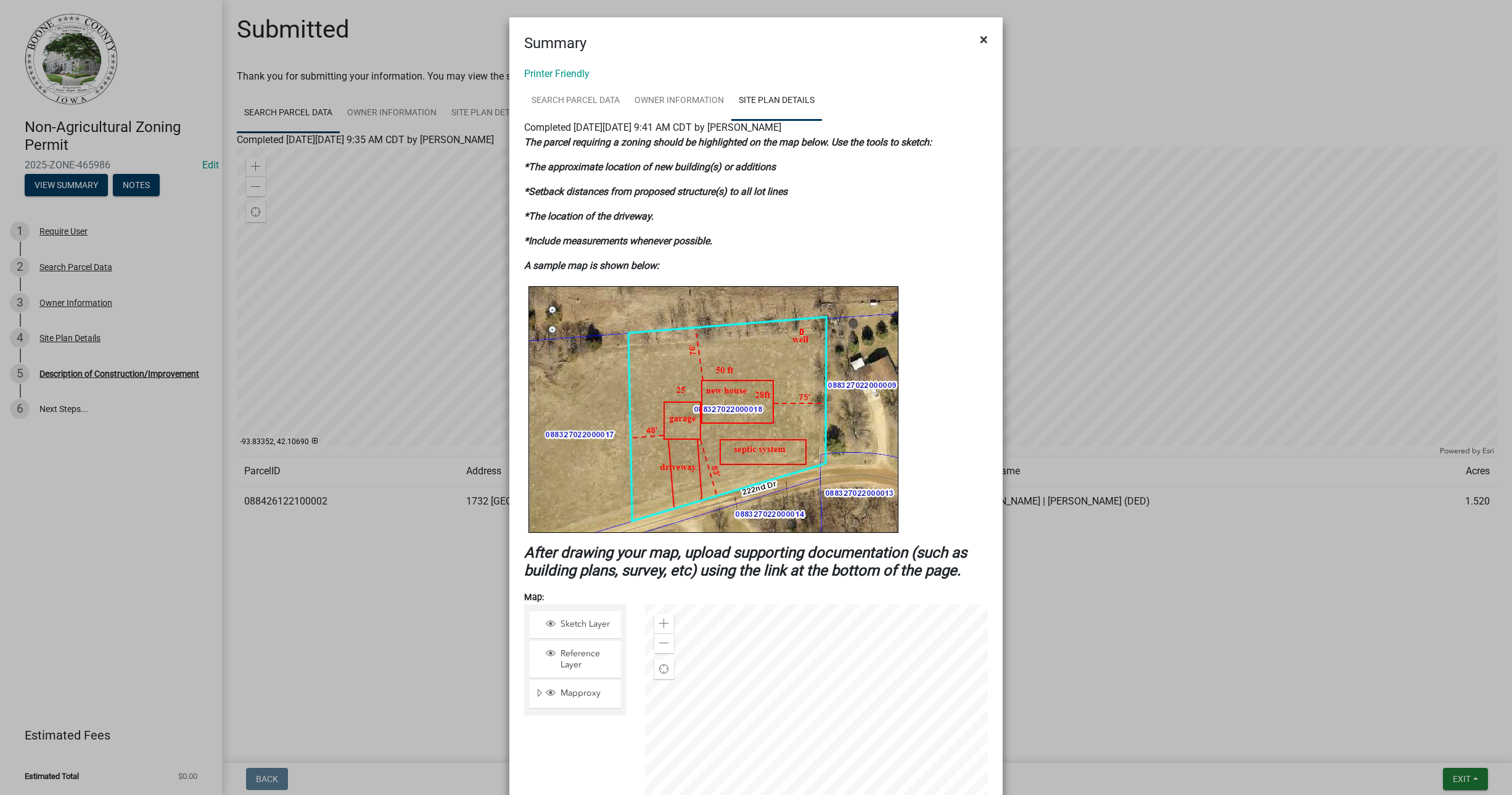
click at [980, 35] on span "×" at bounding box center [983, 40] width 8 height 18
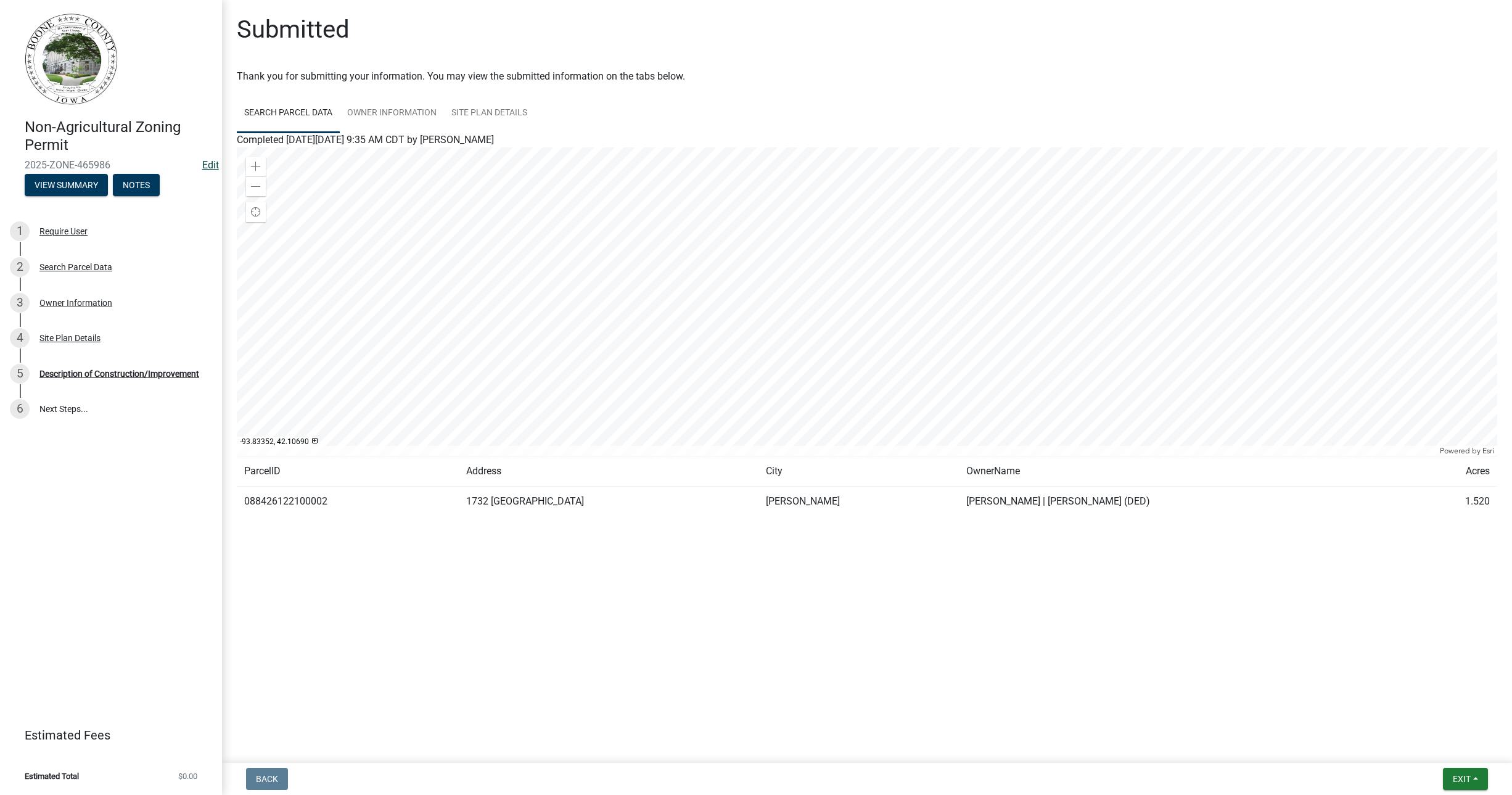
click at [205, 159] on link "Edit" at bounding box center [210, 165] width 17 height 12
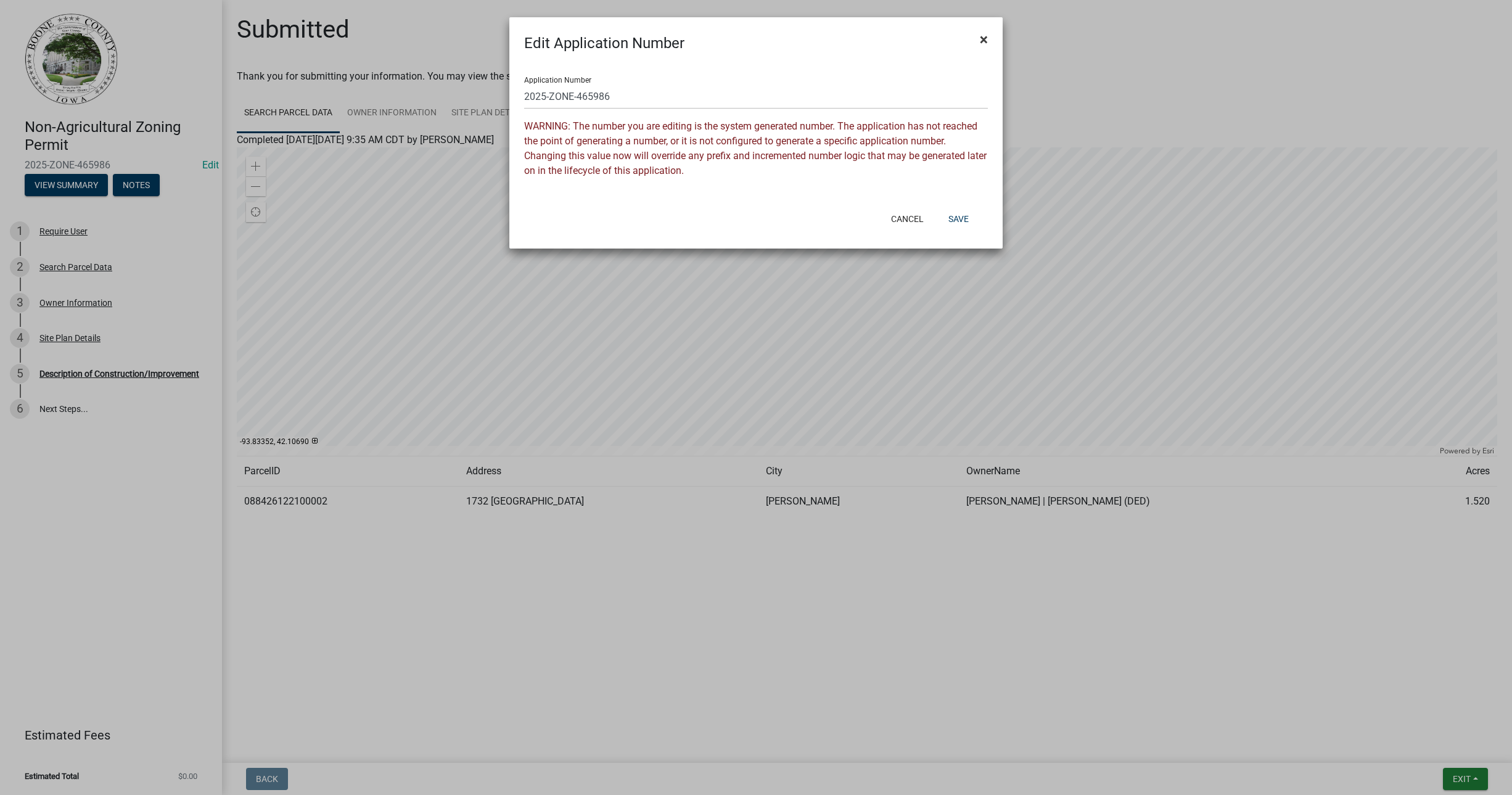
click at [985, 42] on span "×" at bounding box center [983, 40] width 8 height 18
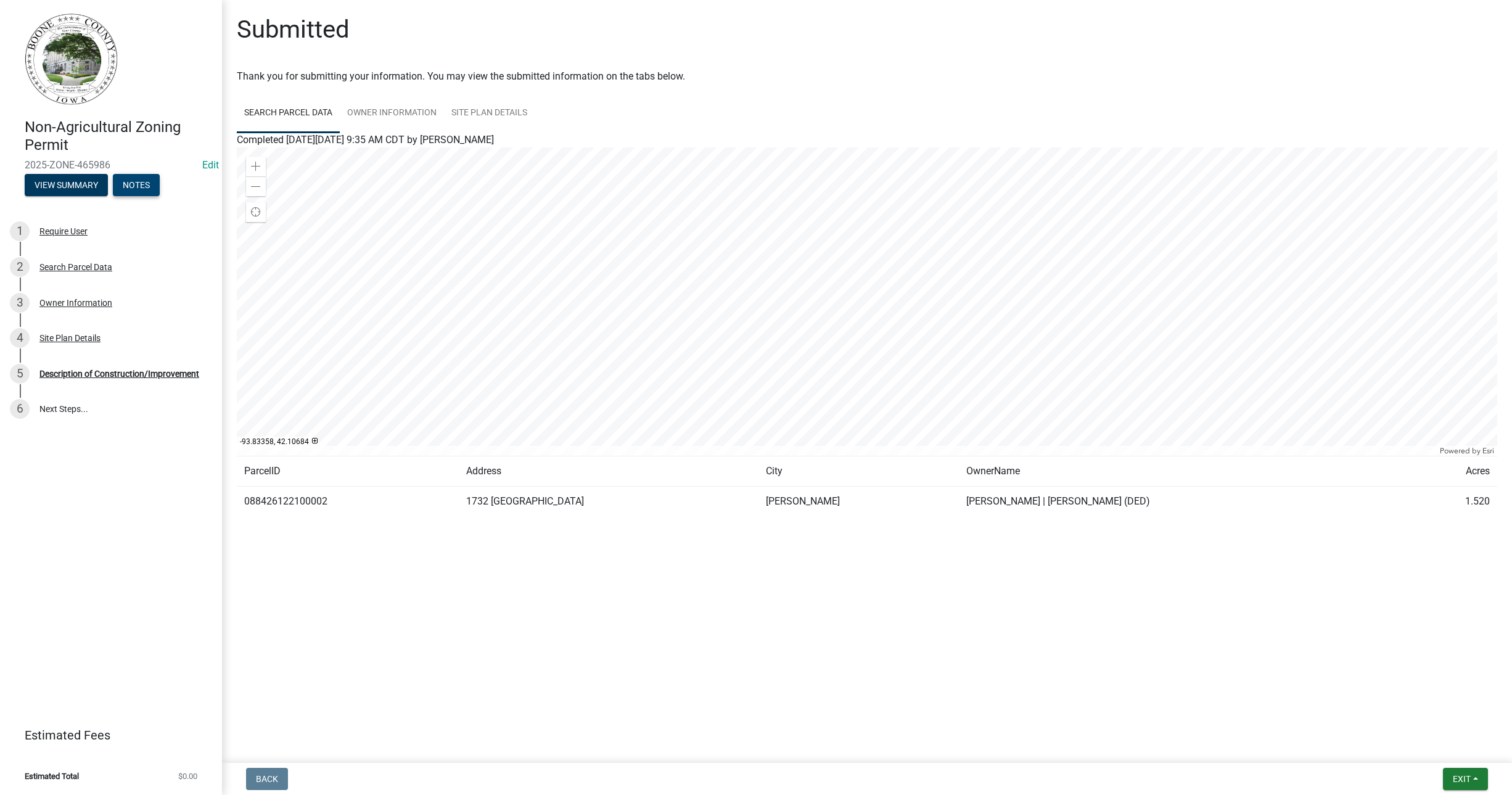
click at [131, 187] on button "Notes" at bounding box center [137, 185] width 47 height 22
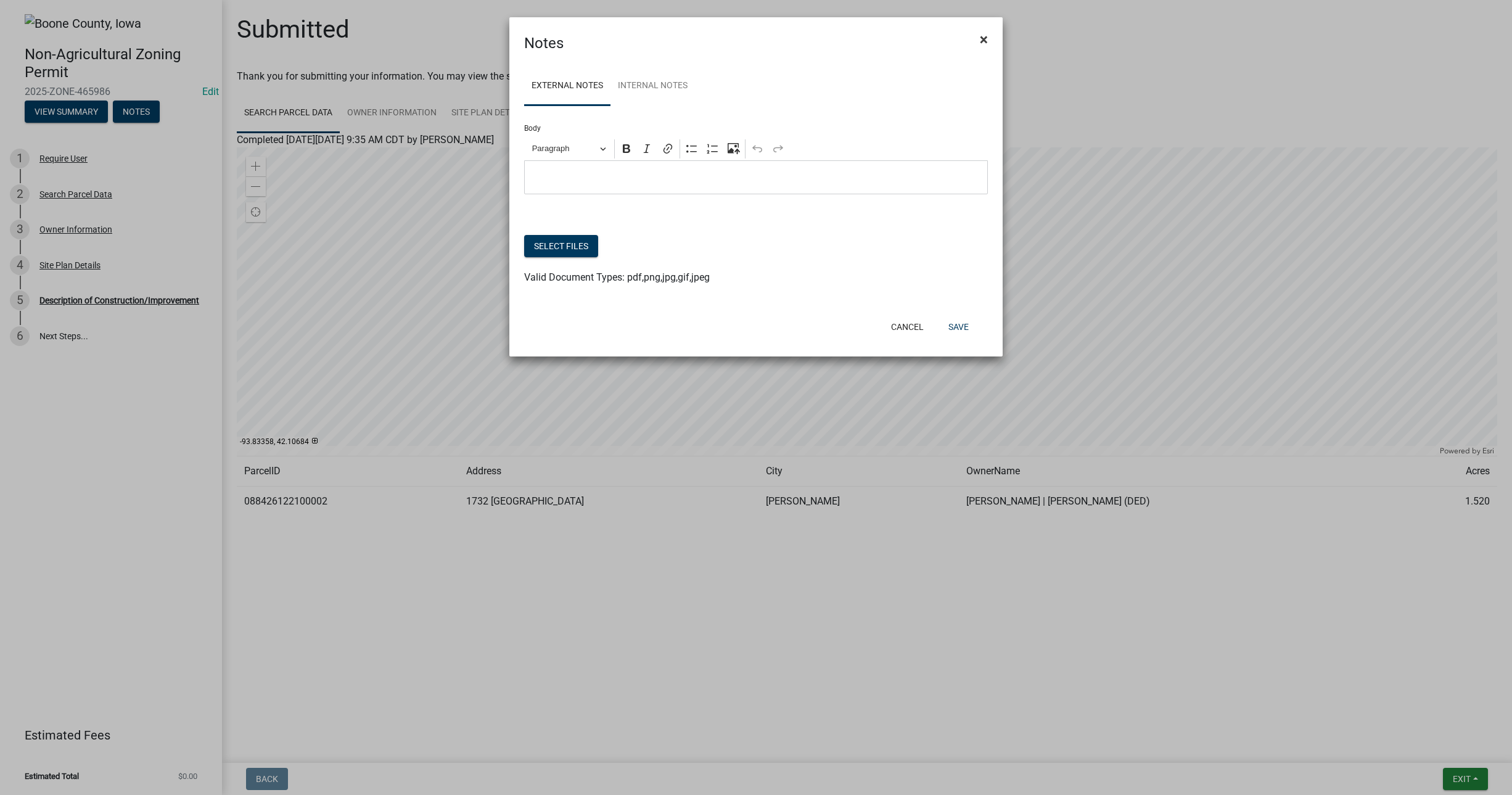
click at [986, 38] on span "×" at bounding box center [983, 40] width 8 height 18
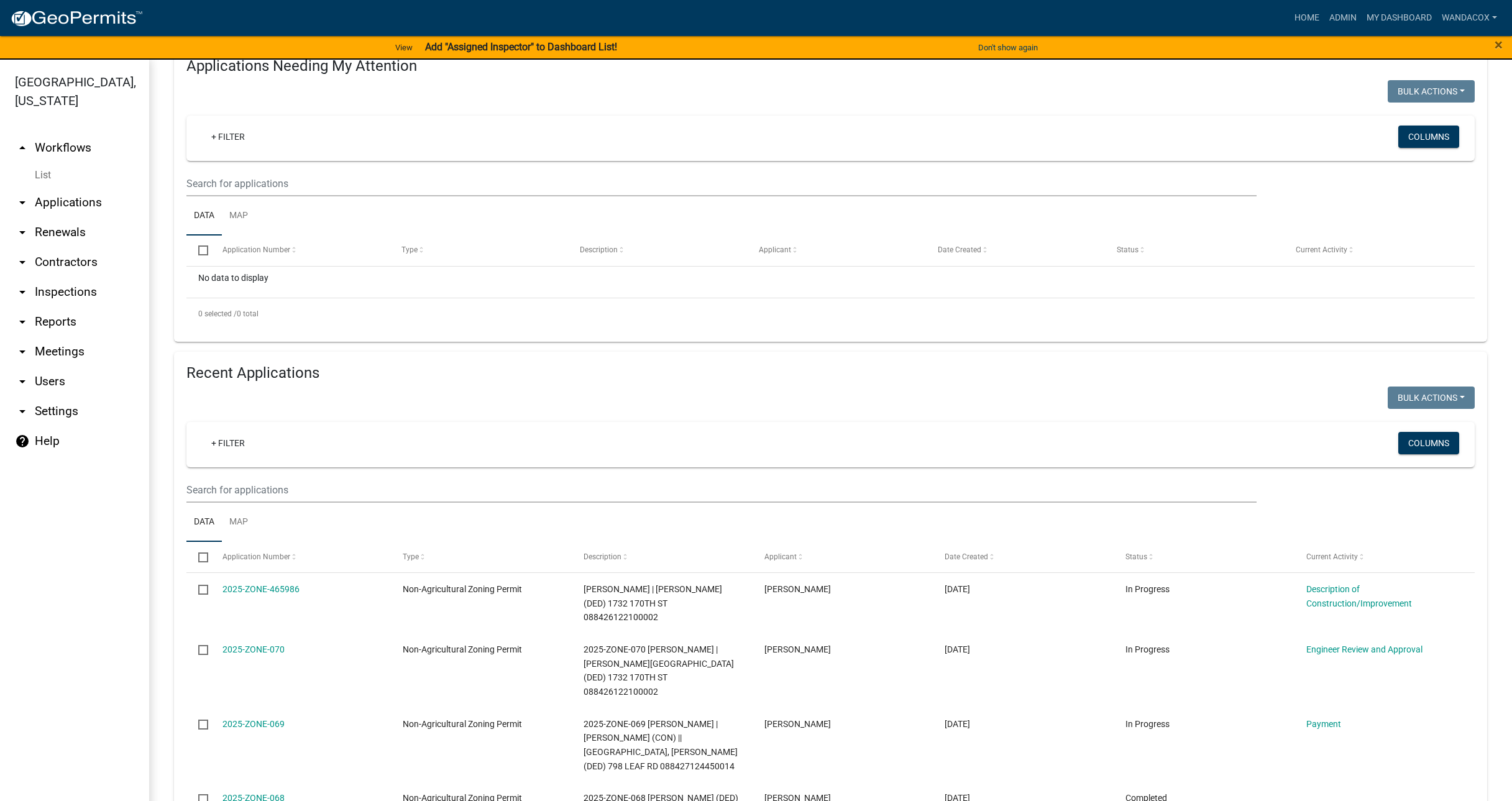
scroll to position [155, 0]
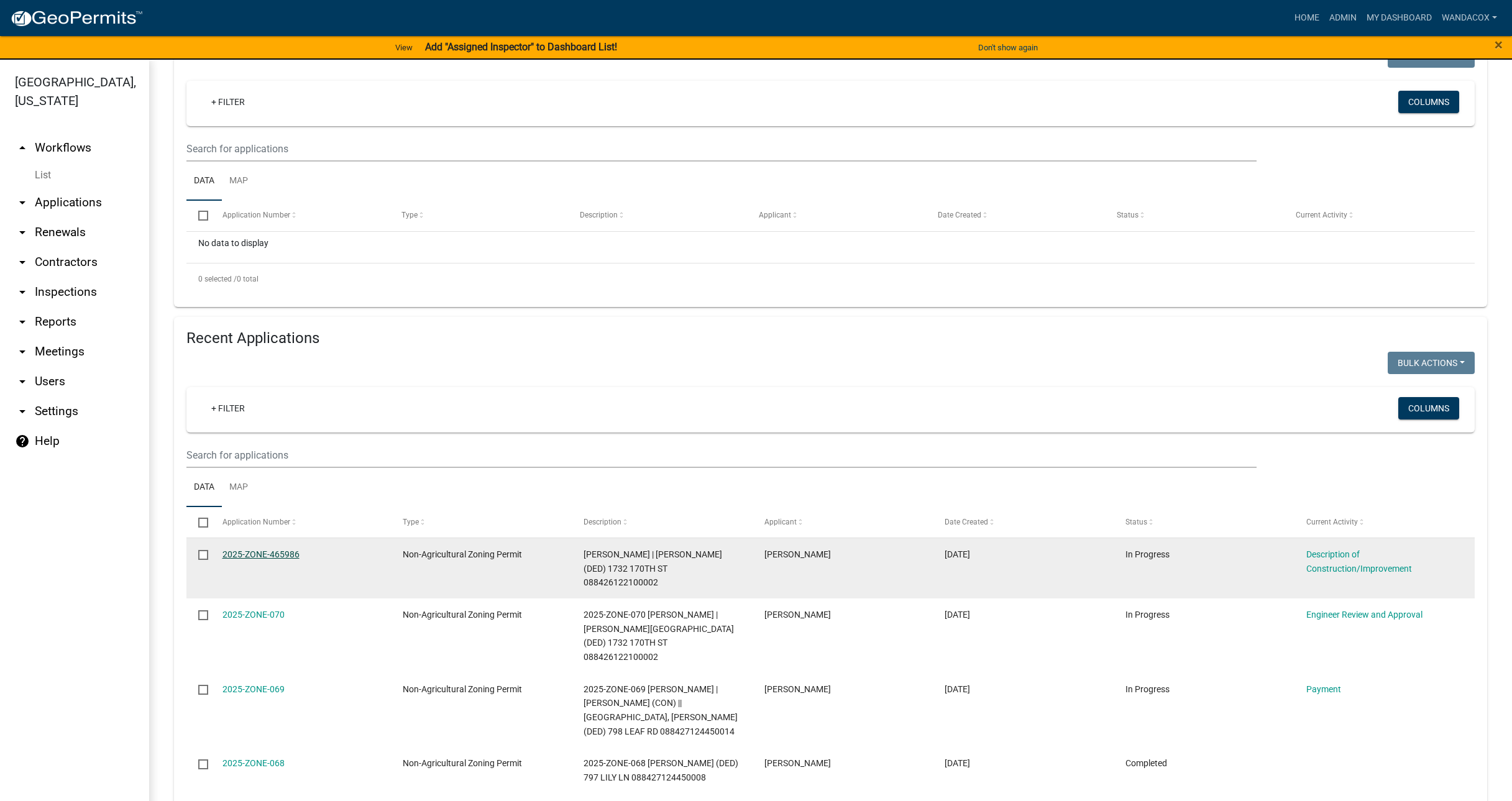
click at [244, 552] on link "2025-ZONE-465986" at bounding box center [261, 554] width 77 height 10
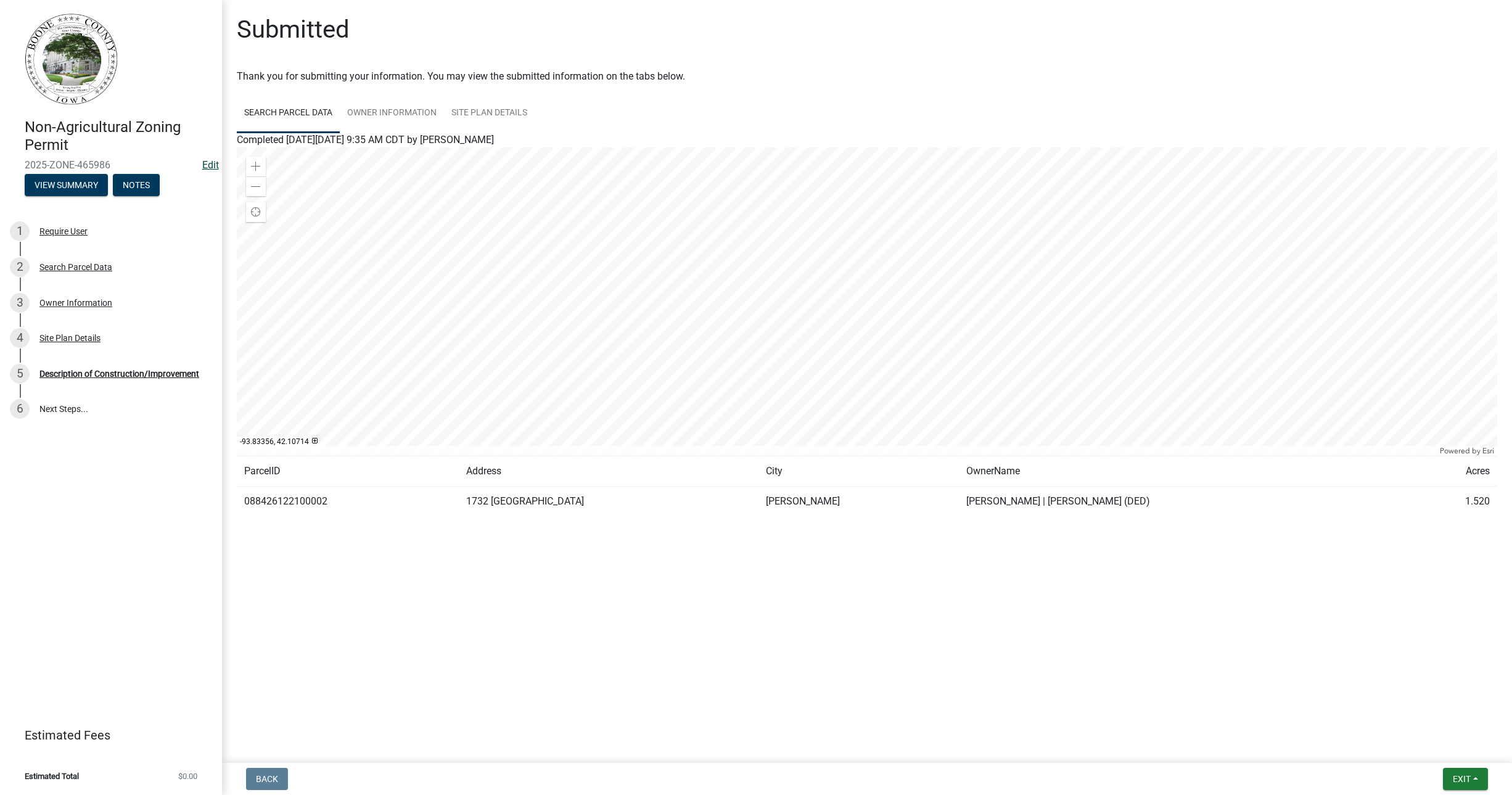
click at [212, 160] on link "Edit" at bounding box center [210, 165] width 17 height 12
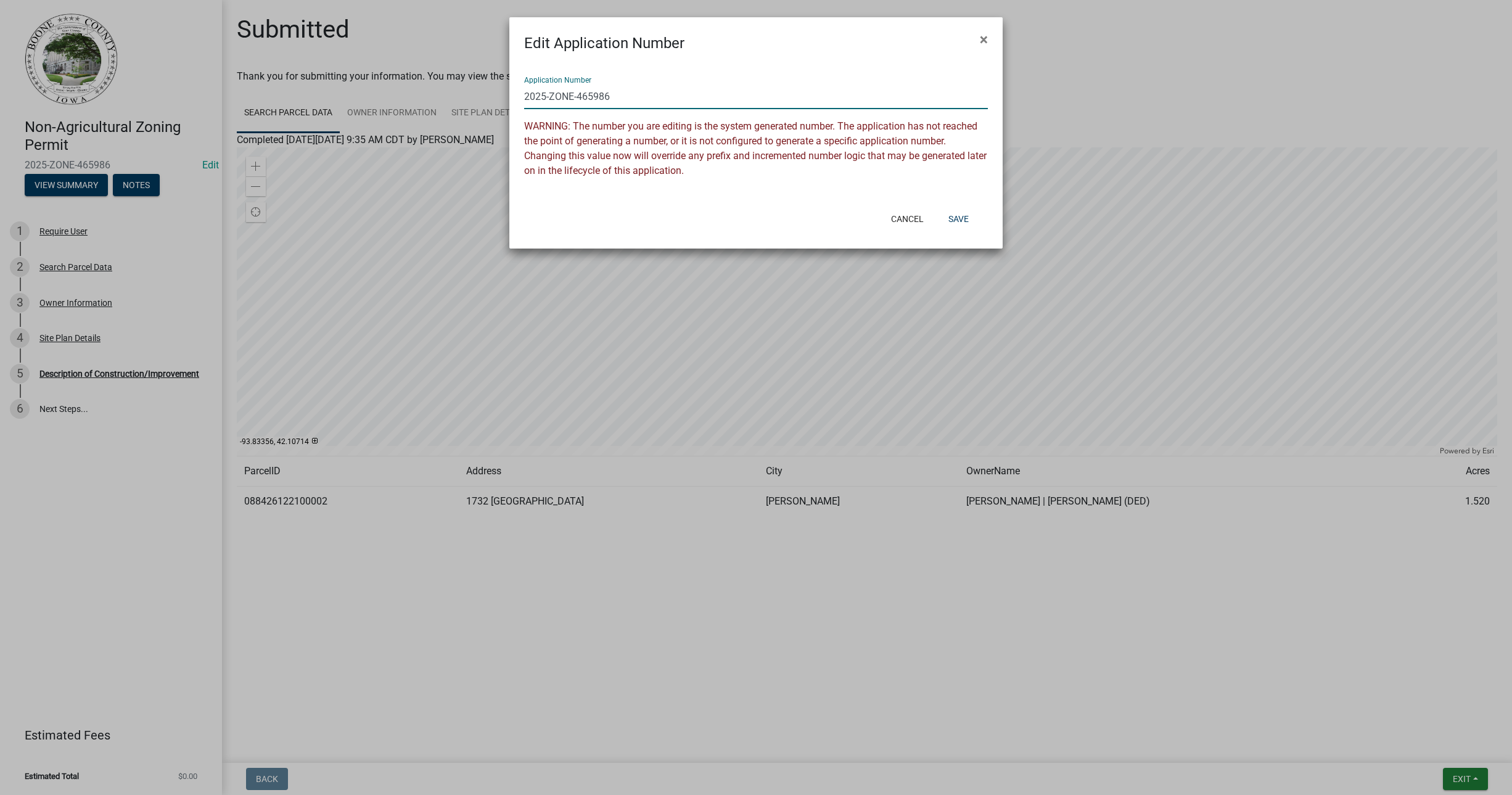
click at [571, 100] on input "2025-ZONE-465986" at bounding box center [756, 96] width 464 height 25
click at [215, 160] on ngb-modal-window "Edit Application Number × Application Number 2025-ZONE-465986 WARNING: The numb…" at bounding box center [756, 398] width 1512 height 795
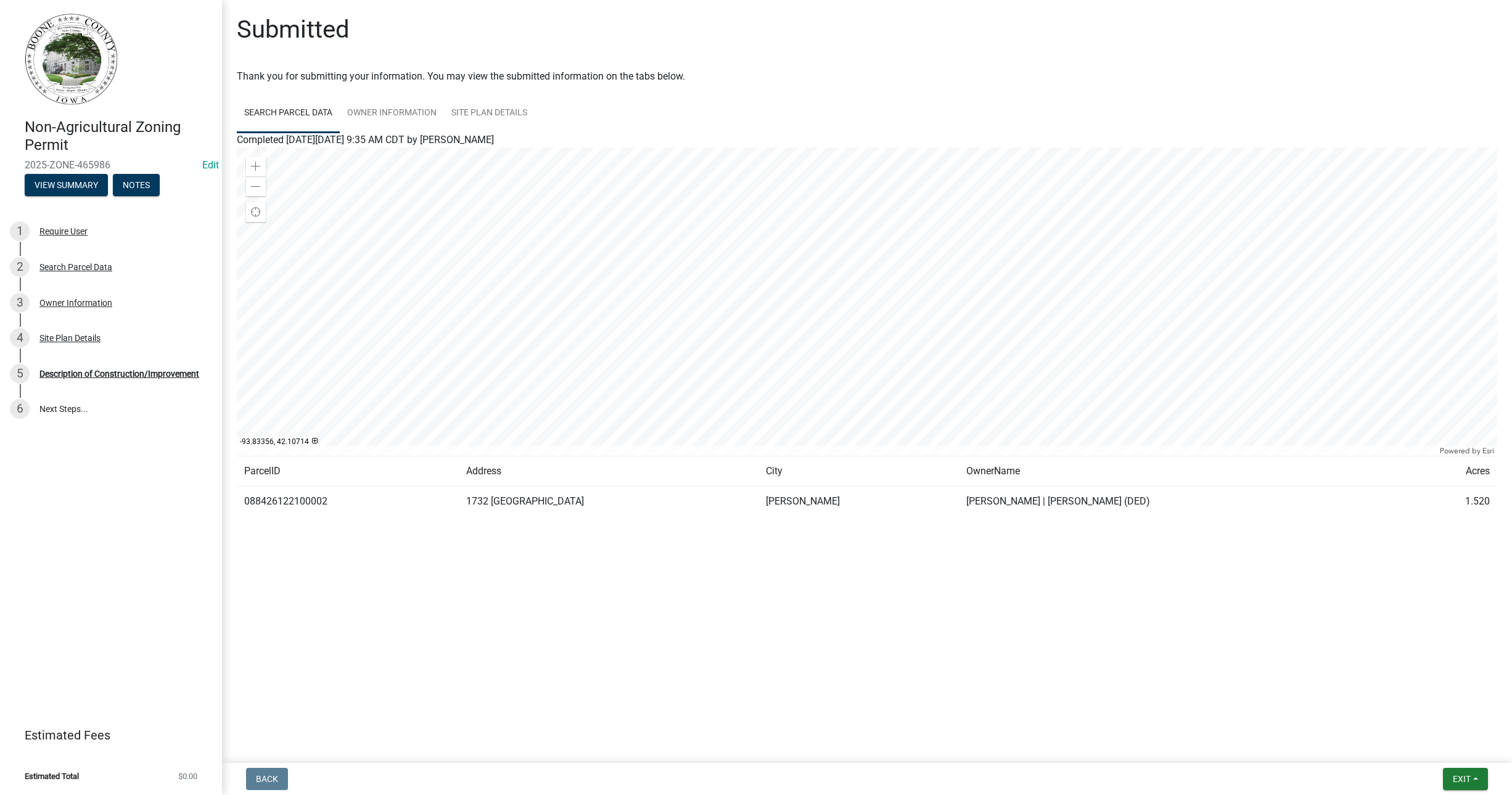
click at [215, 160] on link "Edit" at bounding box center [210, 165] width 17 height 12
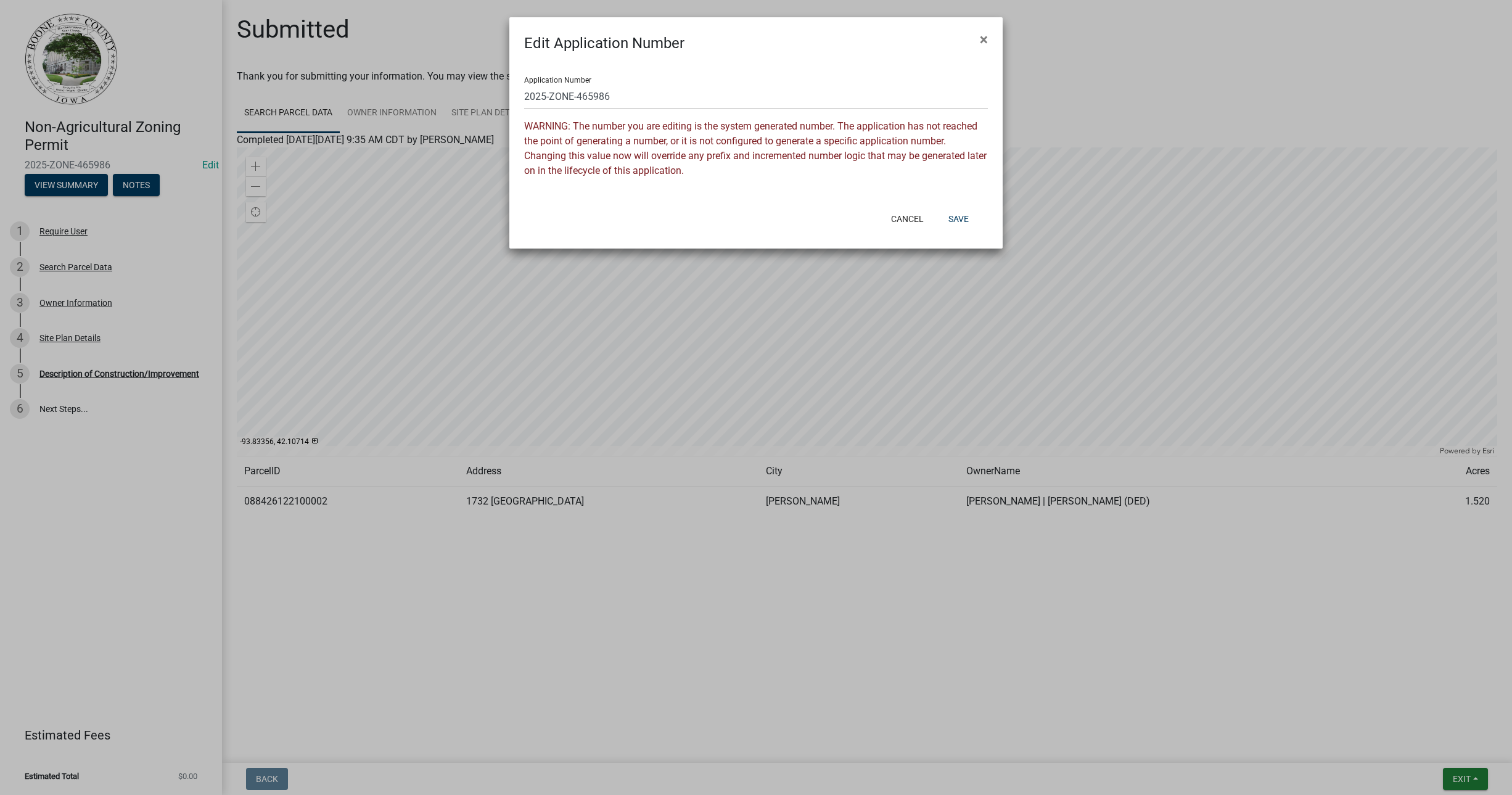
click at [215, 160] on ngb-modal-window "Edit Application Number × Application Number 2025-ZONE-465986 WARNING: The numb…" at bounding box center [756, 398] width 1512 height 795
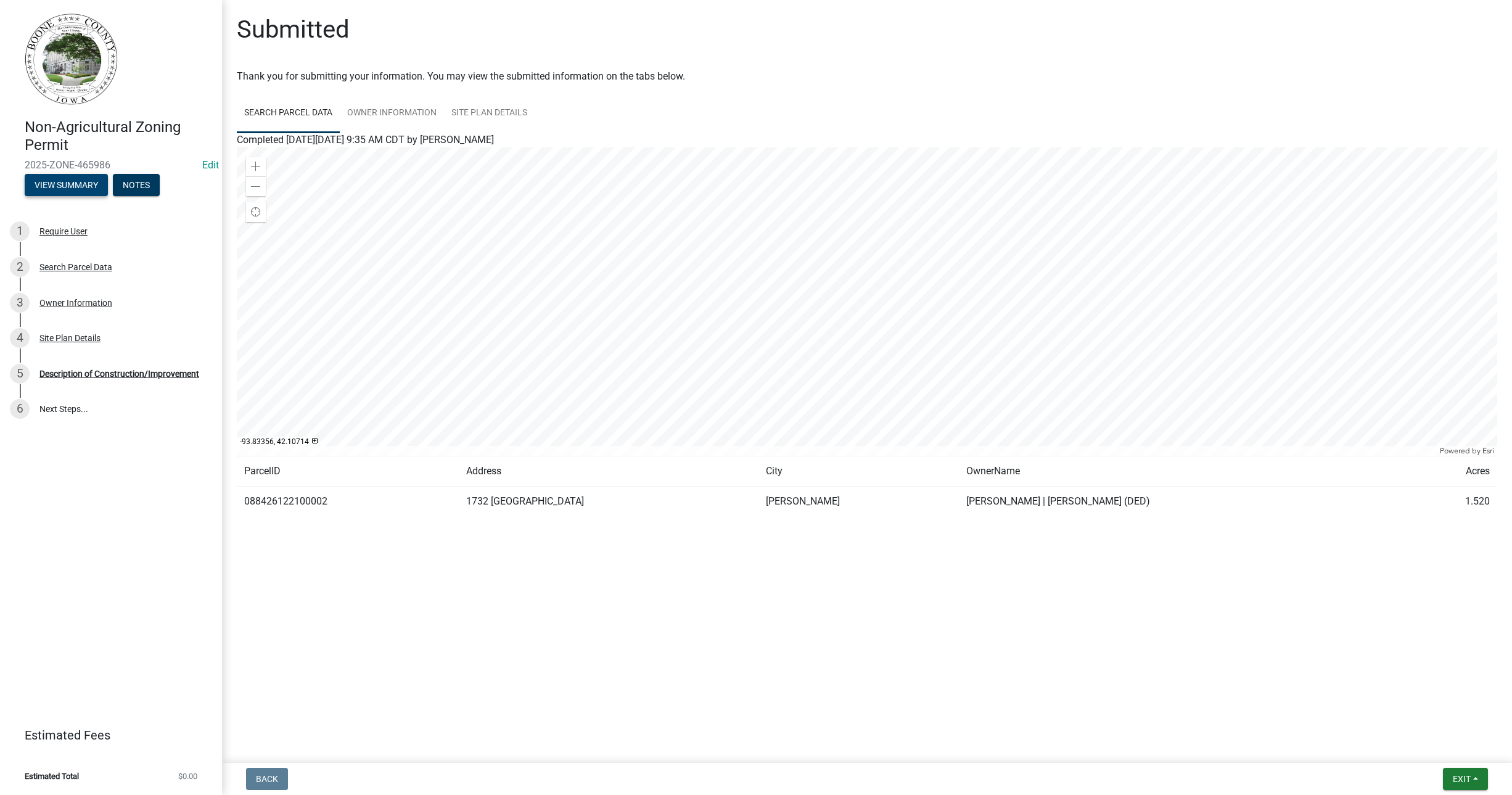
click at [79, 188] on button "View Summary" at bounding box center [66, 185] width 83 height 22
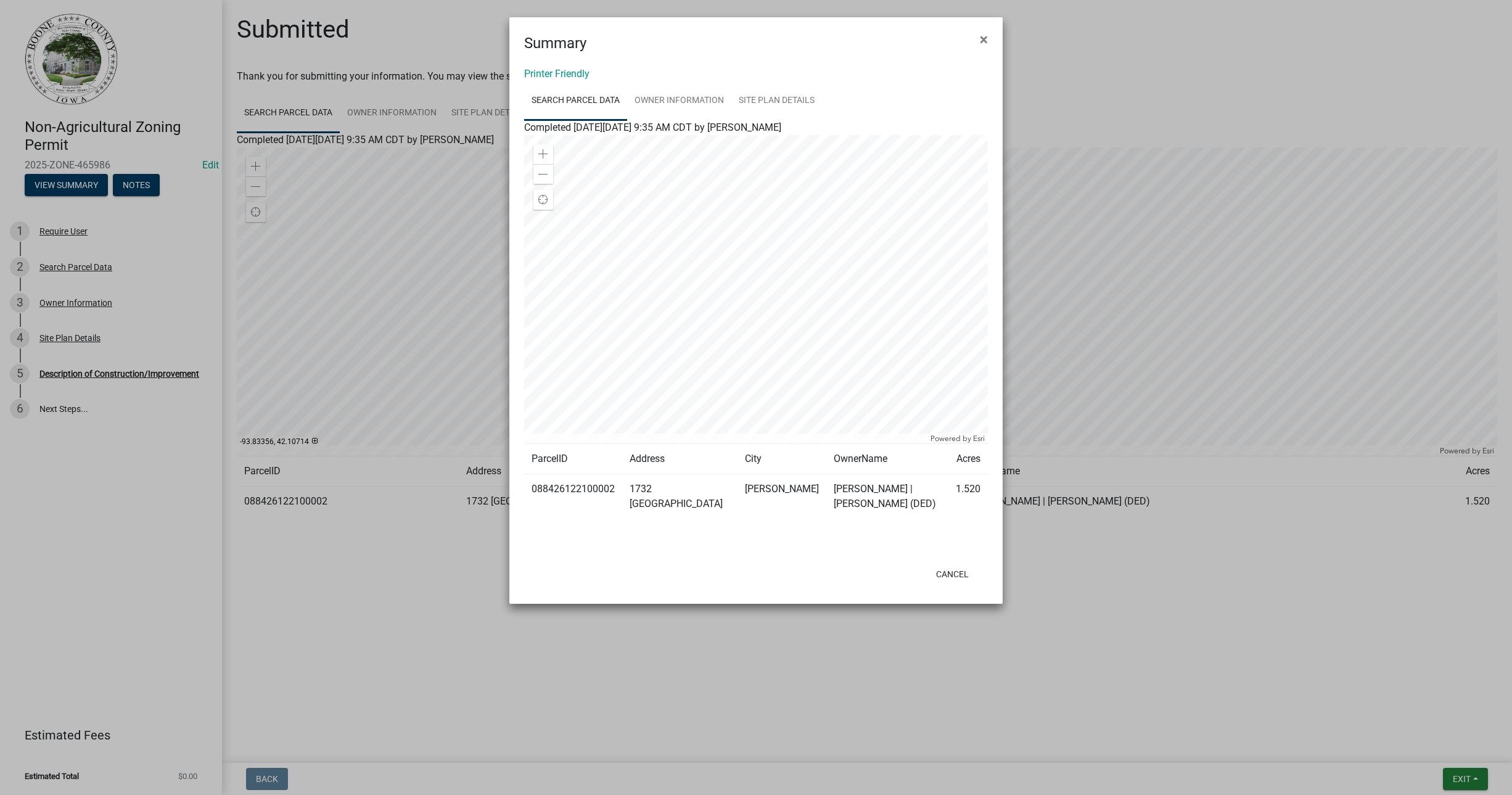
click at [566, 66] on div "Printer Friendly Search Parcel Data Owner Information Site Plan Details Complet…" at bounding box center [756, 306] width 493 height 504
click at [568, 68] on link "Printer Friendly" at bounding box center [557, 73] width 65 height 12
click at [984, 37] on span "×" at bounding box center [983, 40] width 8 height 18
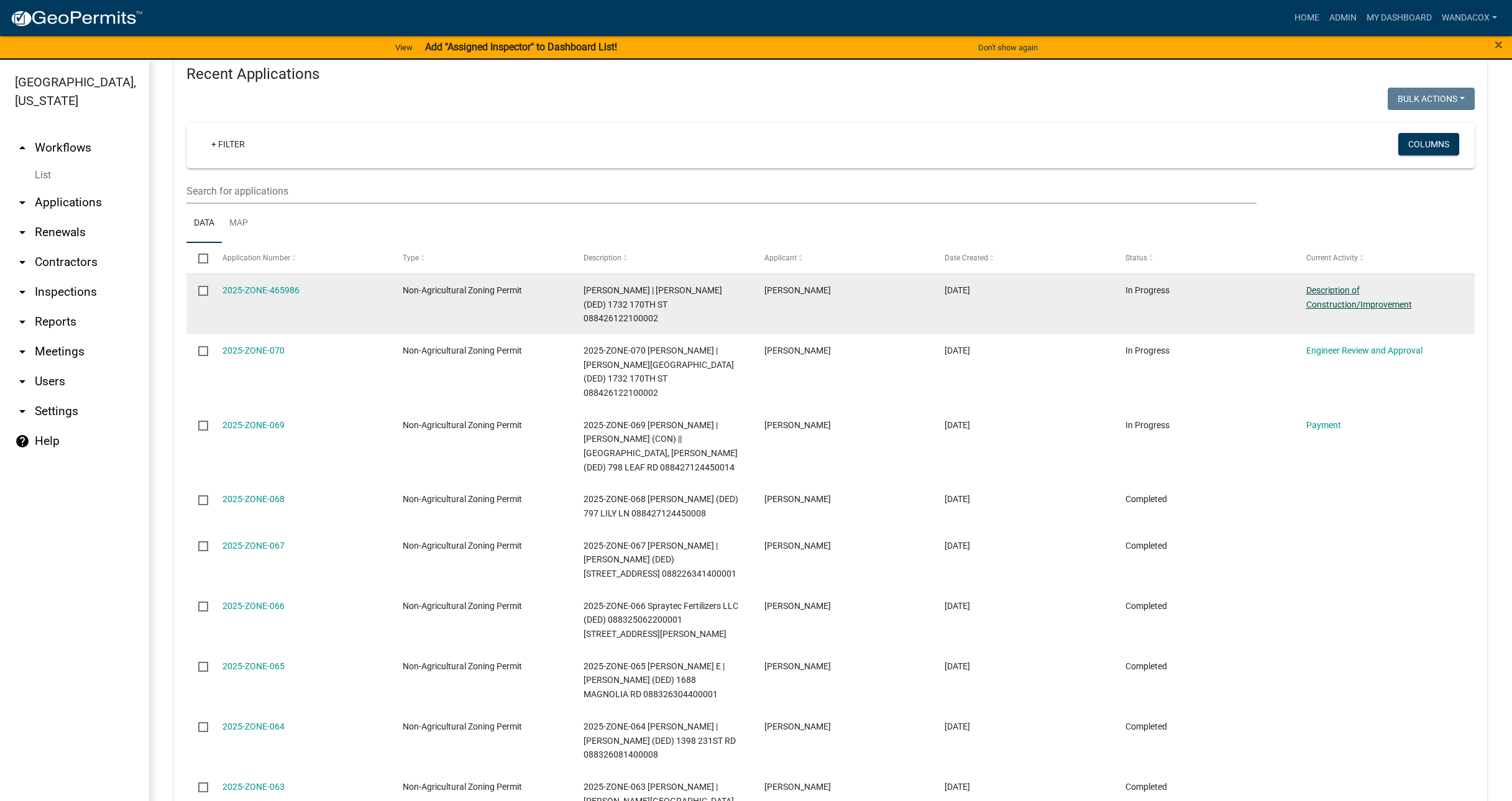
scroll to position [420, 0]
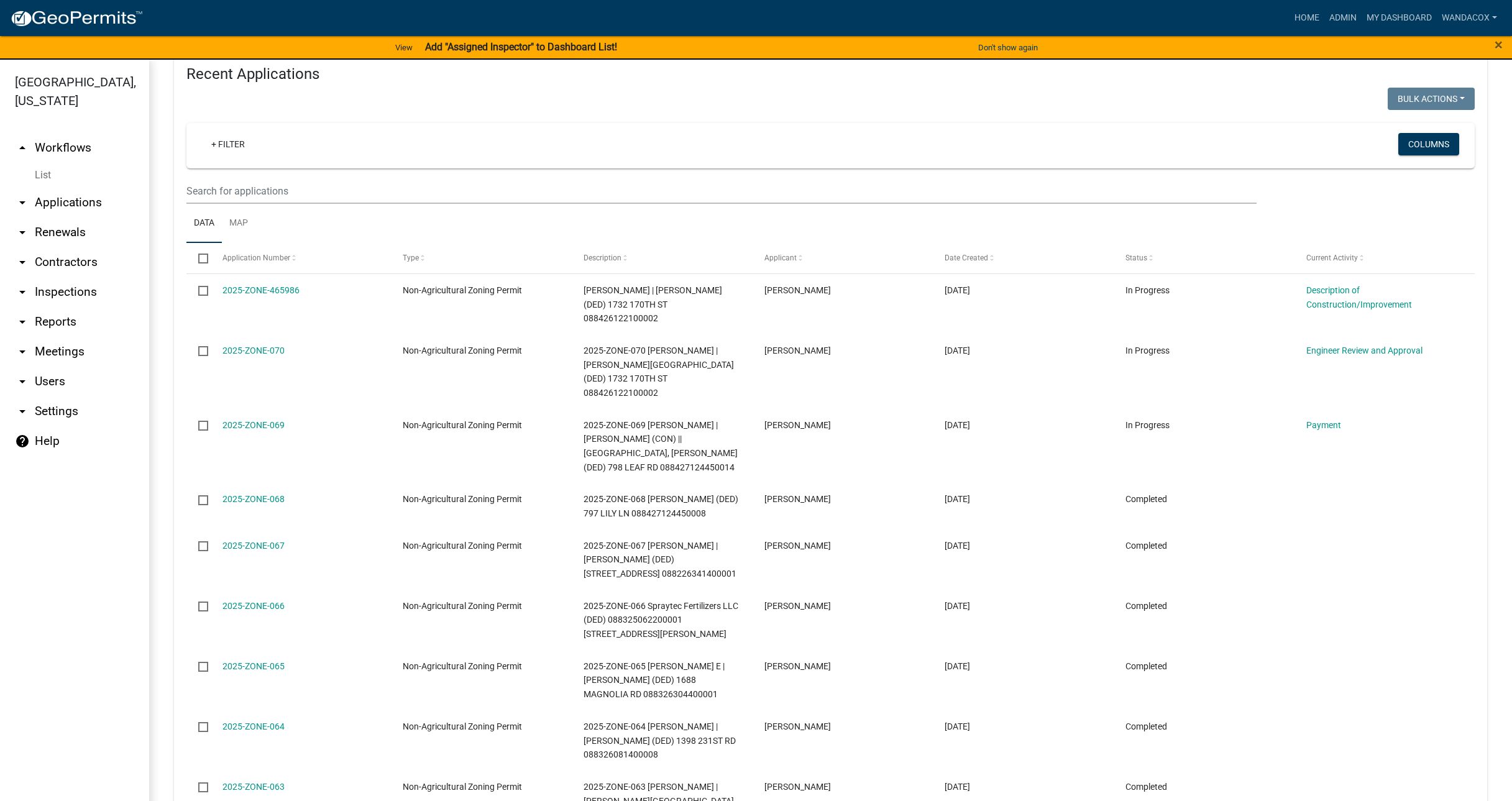
click at [23, 195] on icon "arrow_drop_down" at bounding box center [22, 203] width 15 height 15
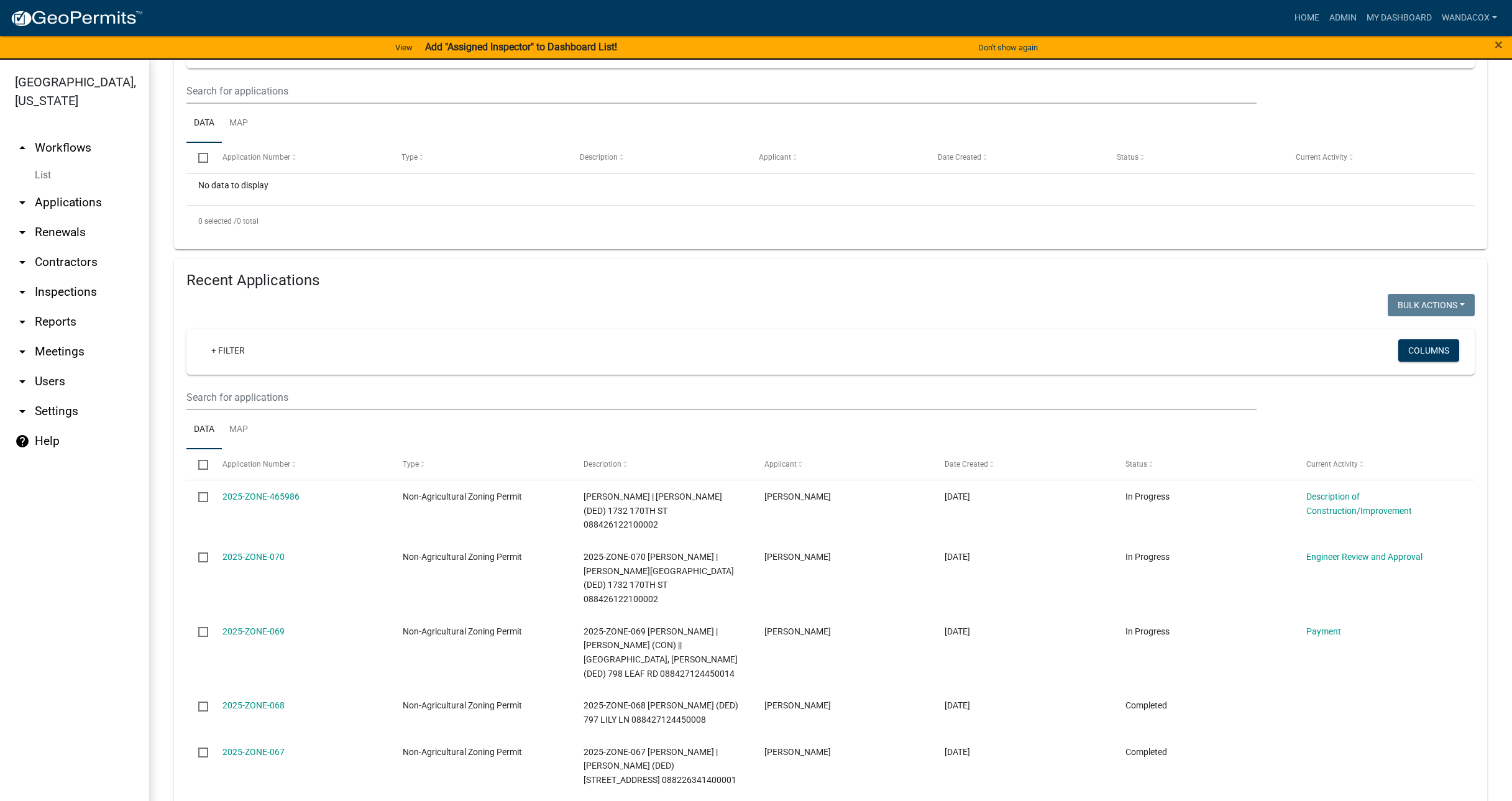
scroll to position [233, 0]
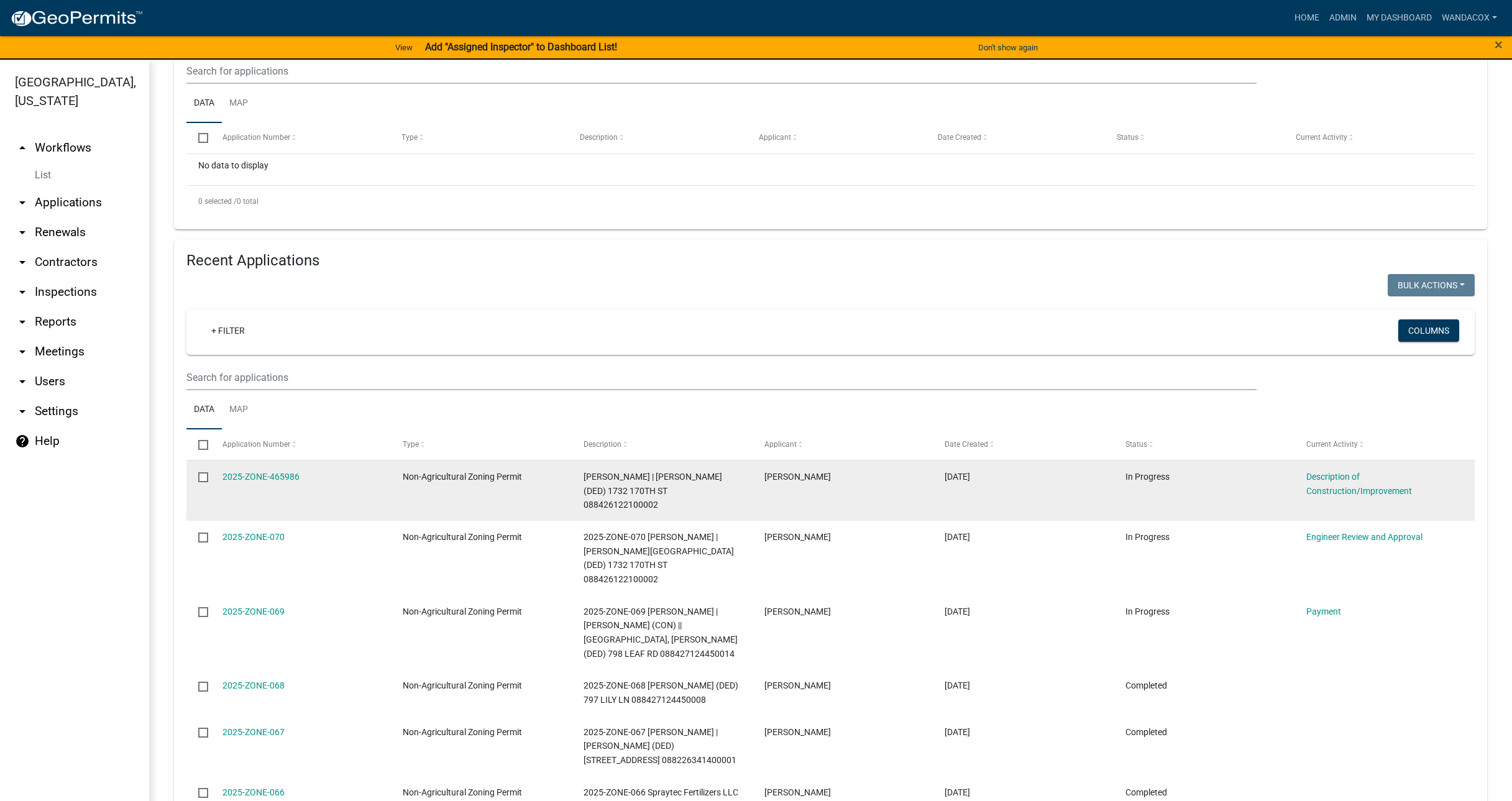
click at [200, 477] on input "checkbox" at bounding box center [202, 476] width 8 height 8
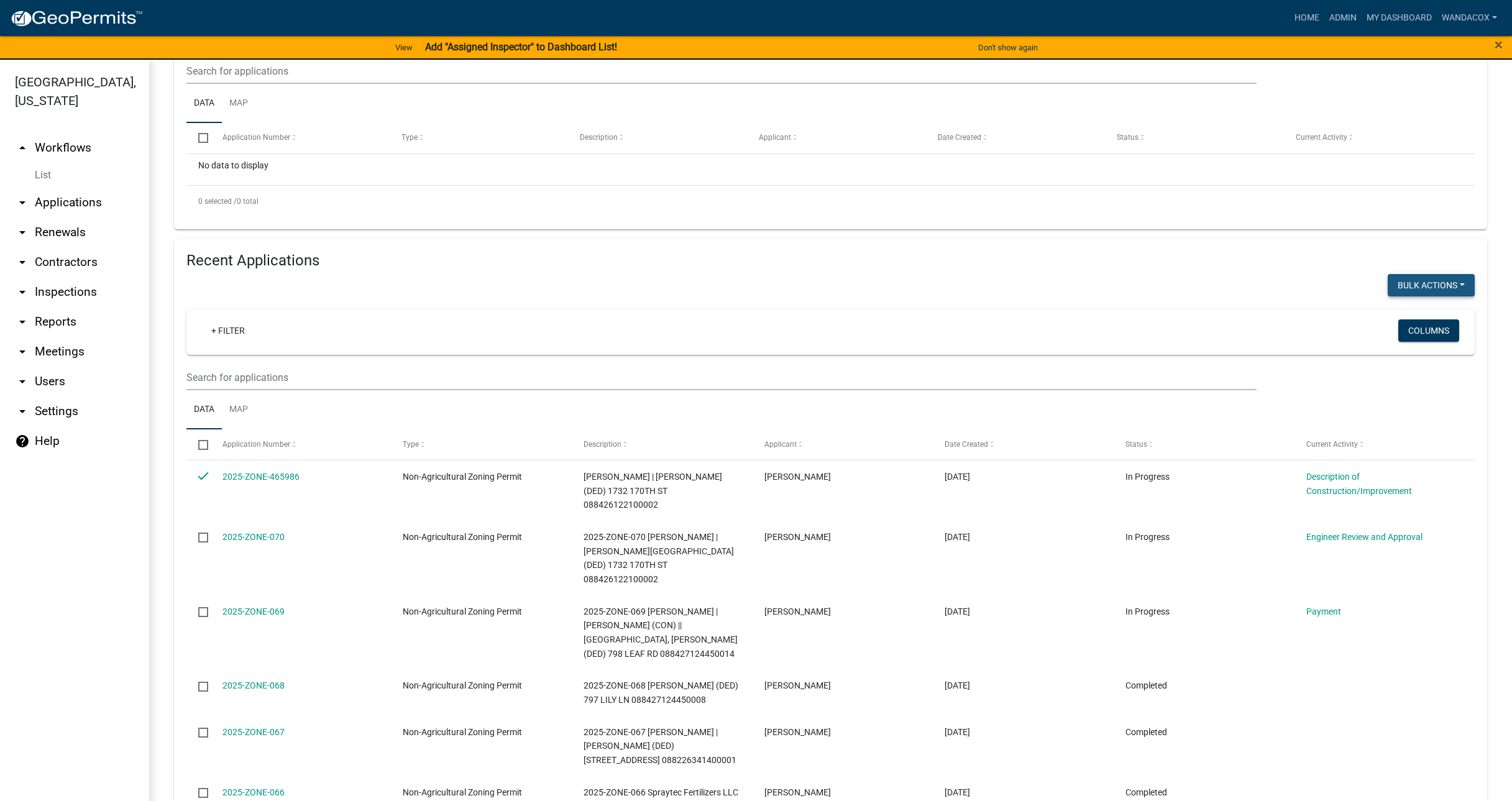
click at [1386, 313] on button "Void" at bounding box center [1425, 318] width 99 height 30
checkbox input "false"
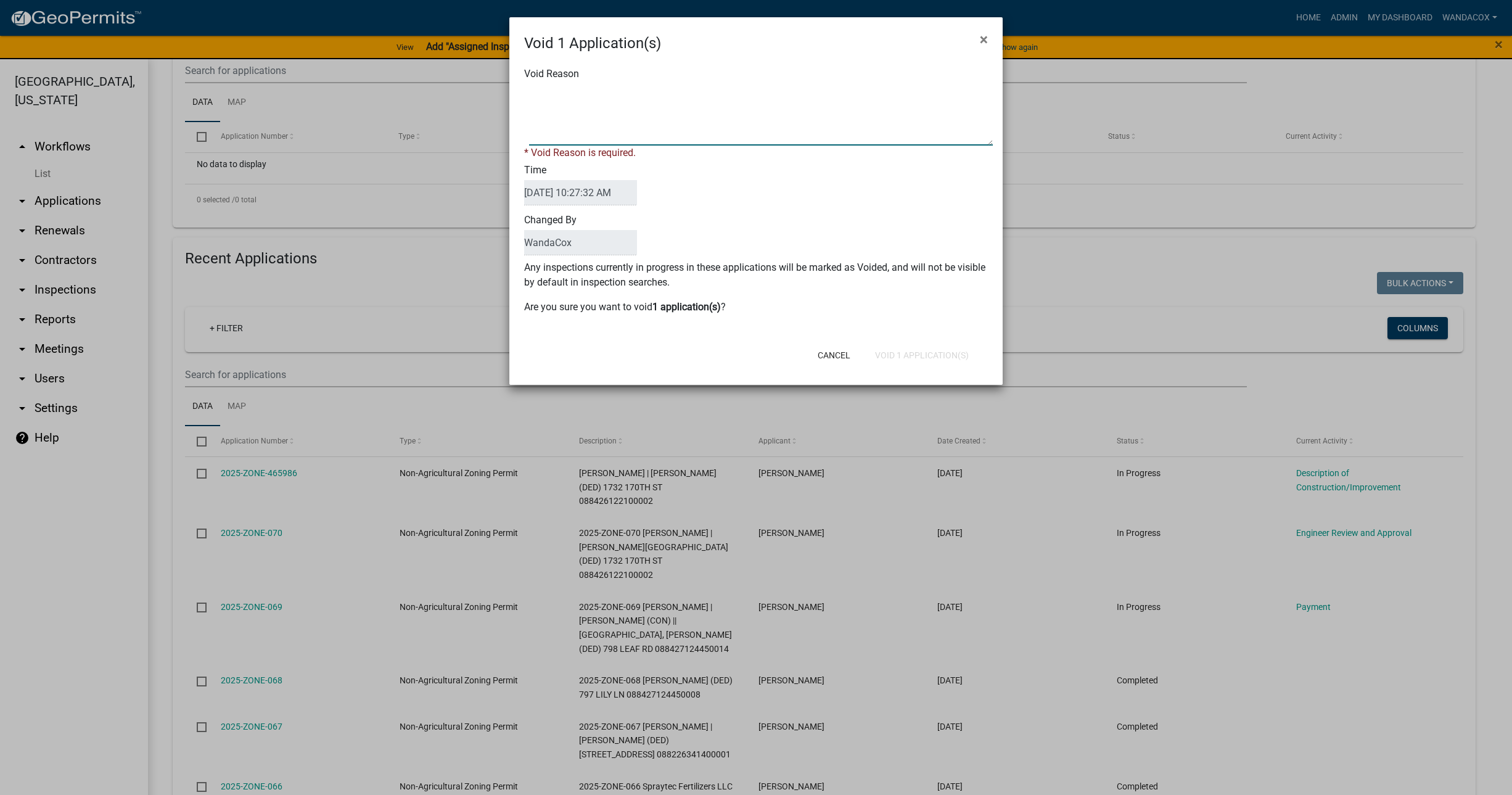
click at [575, 129] on textarea "Void Reason" at bounding box center [762, 115] width 464 height 62
type textarea "duplicate application"
click at [904, 350] on button "Void 1 Application(s)" at bounding box center [922, 356] width 114 height 22
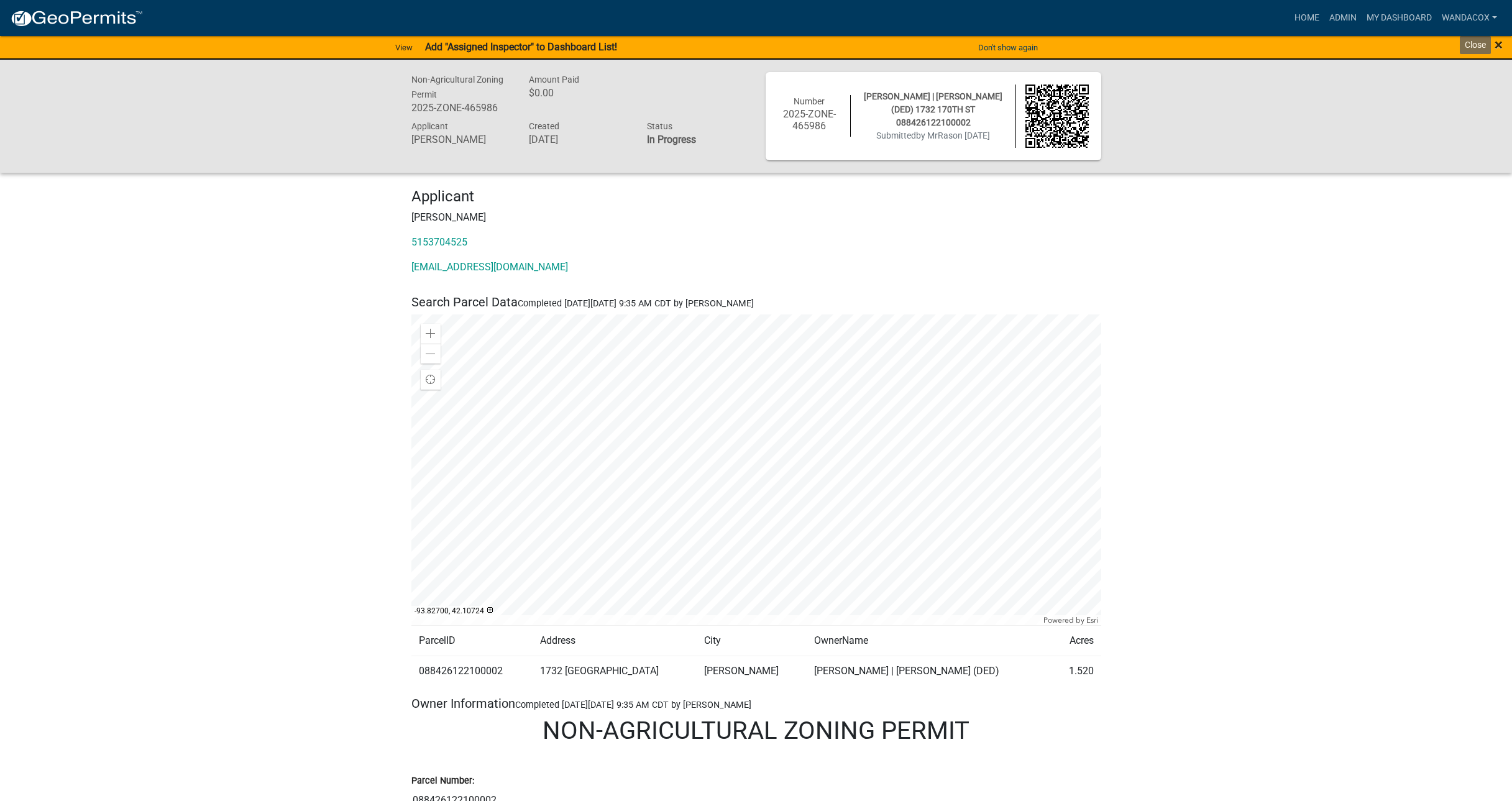
click at [1497, 47] on span "×" at bounding box center [1499, 45] width 8 height 18
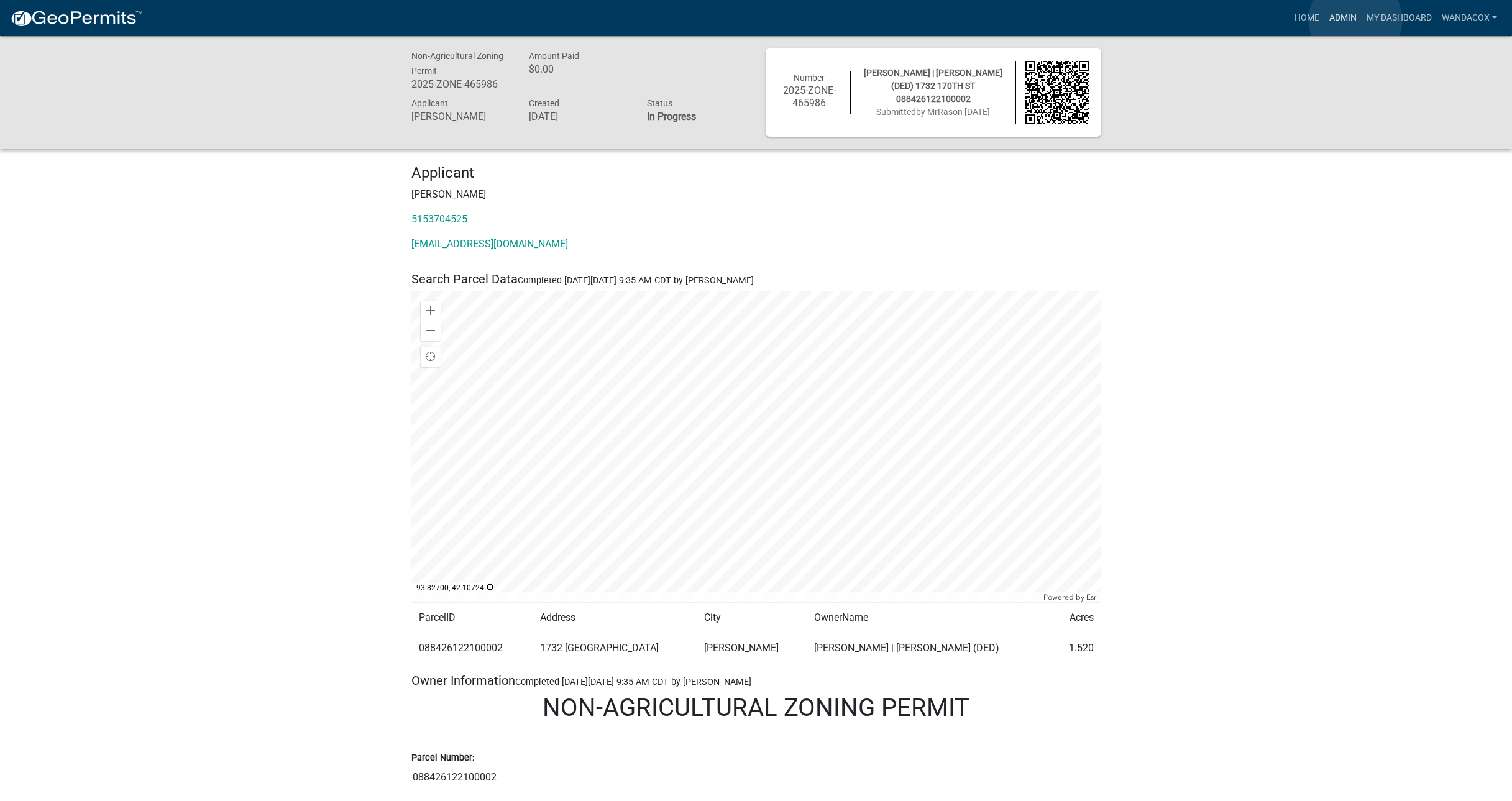
click at [1356, 20] on link "Admin" at bounding box center [1343, 18] width 37 height 24
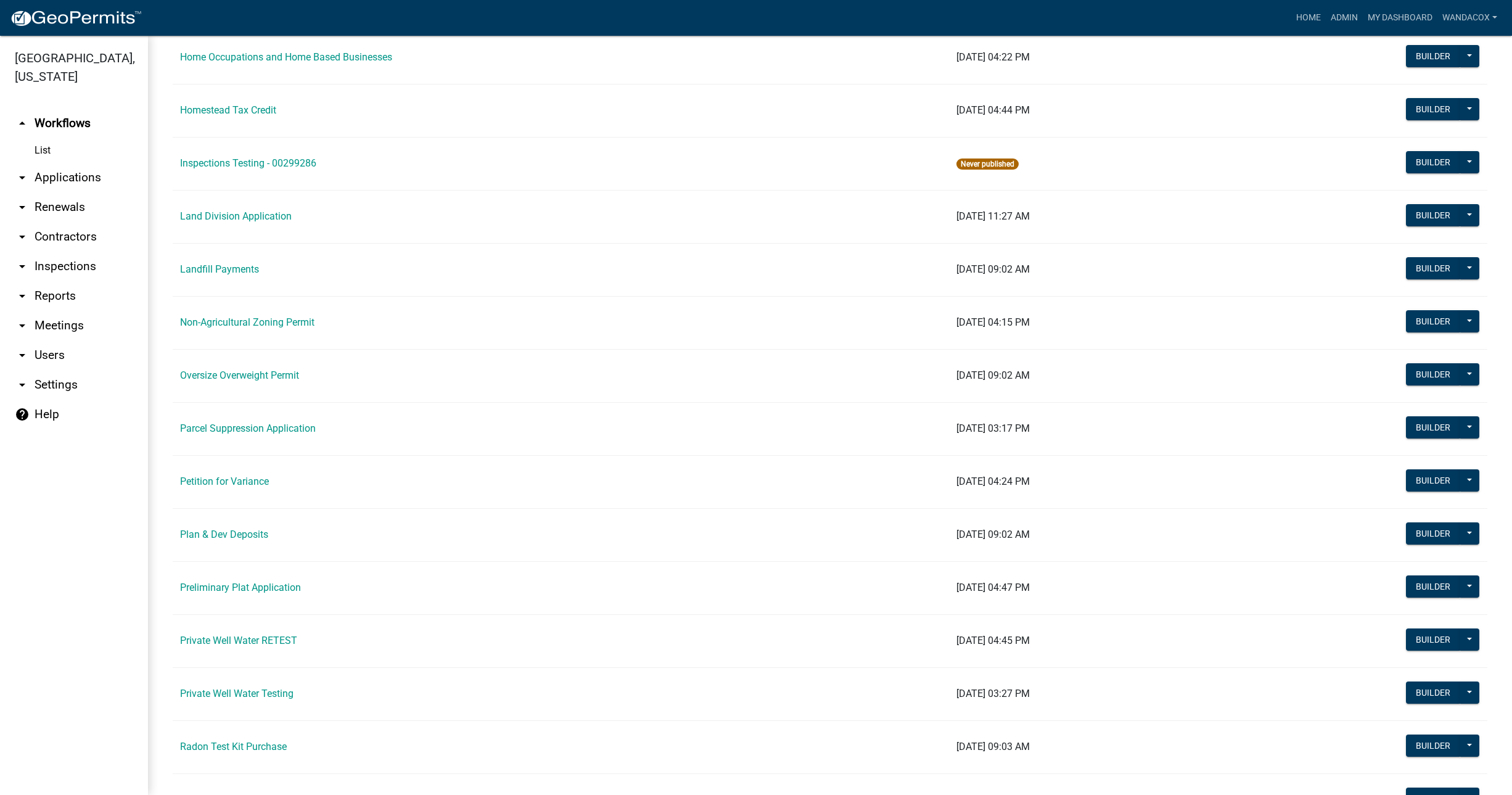
scroll to position [1234, 0]
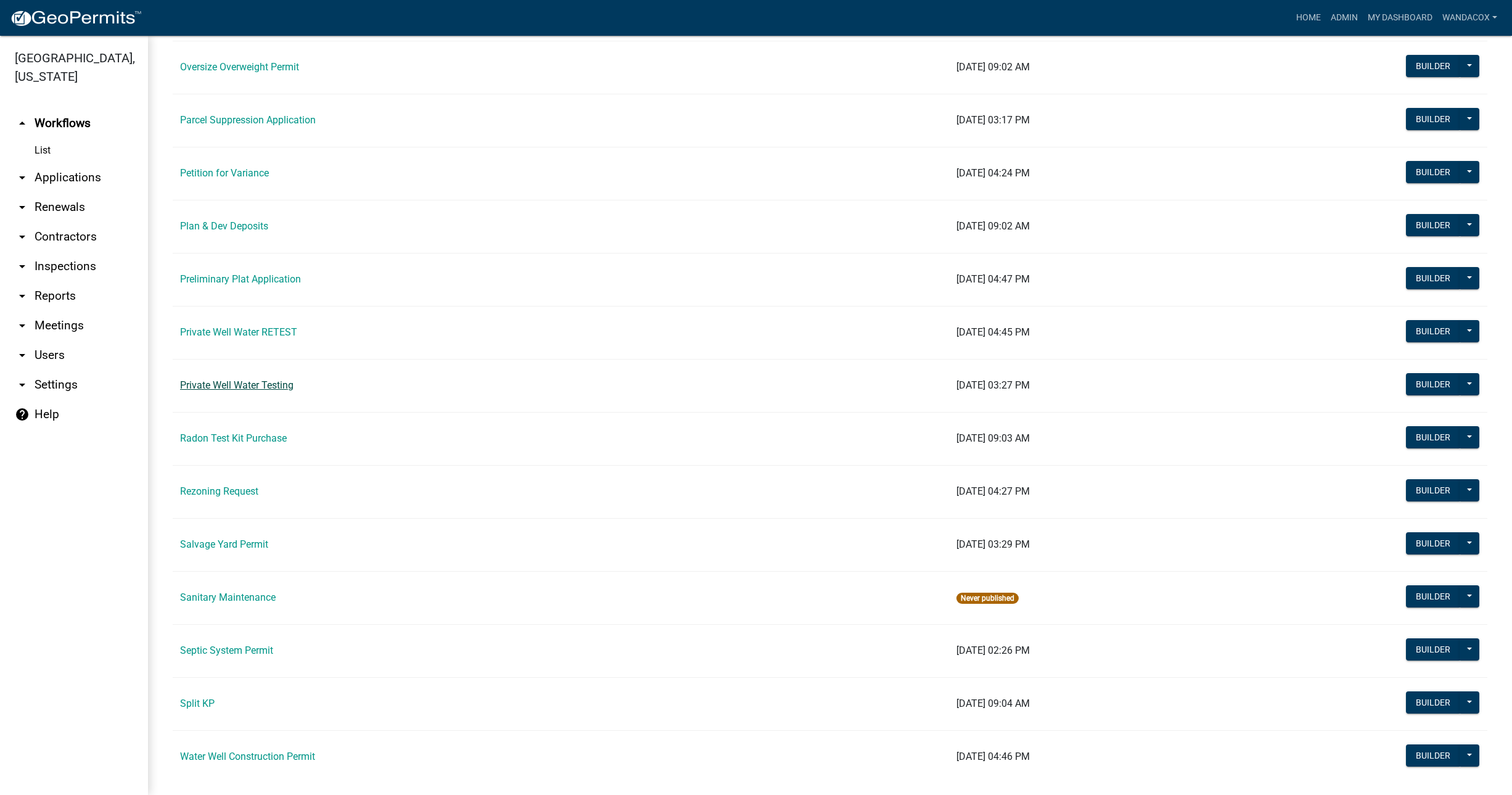
click at [245, 387] on link "Private Well Water Testing" at bounding box center [236, 385] width 114 height 12
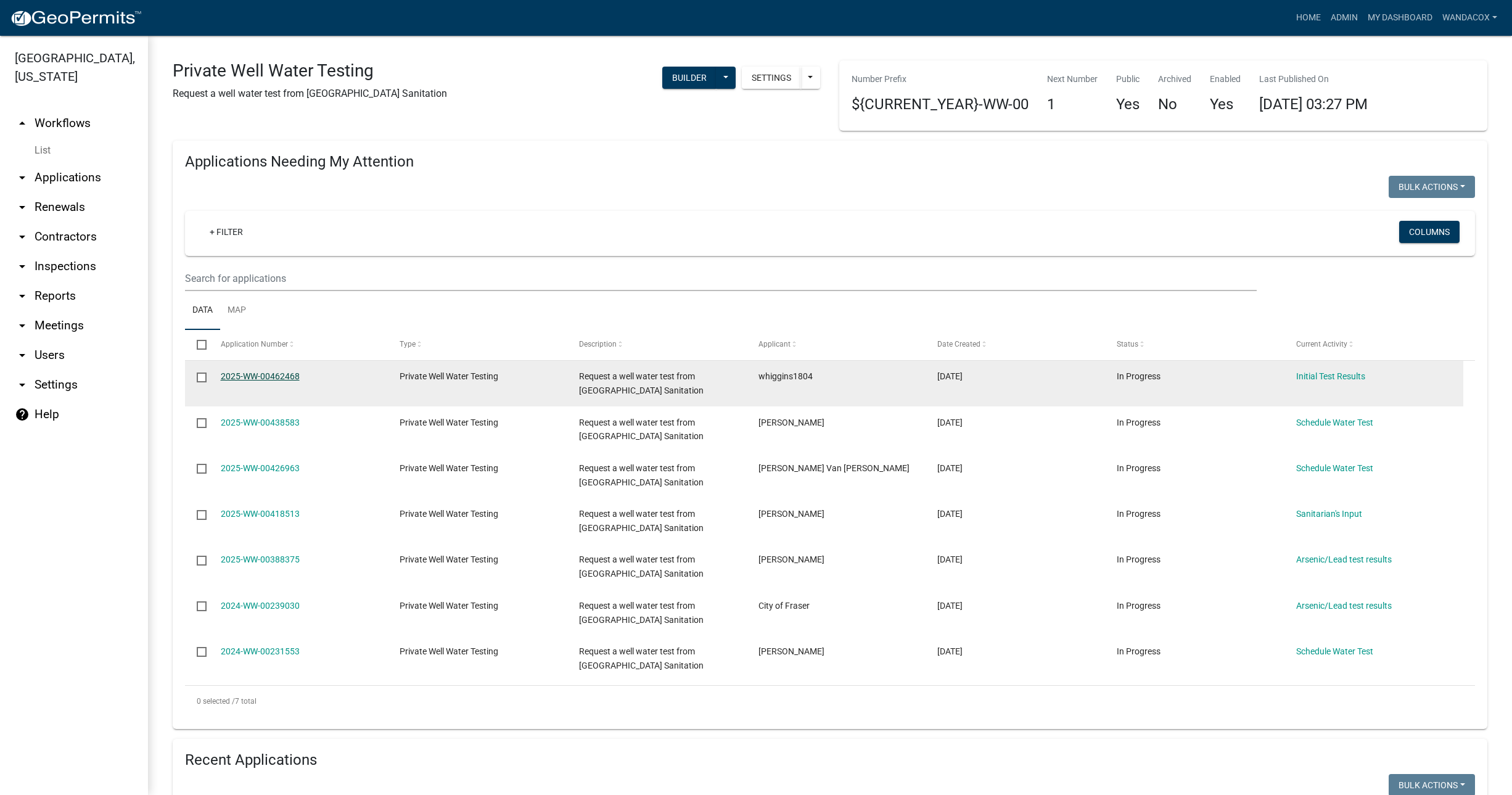
click at [238, 372] on link "2025-WW-00462468" at bounding box center [260, 376] width 79 height 10
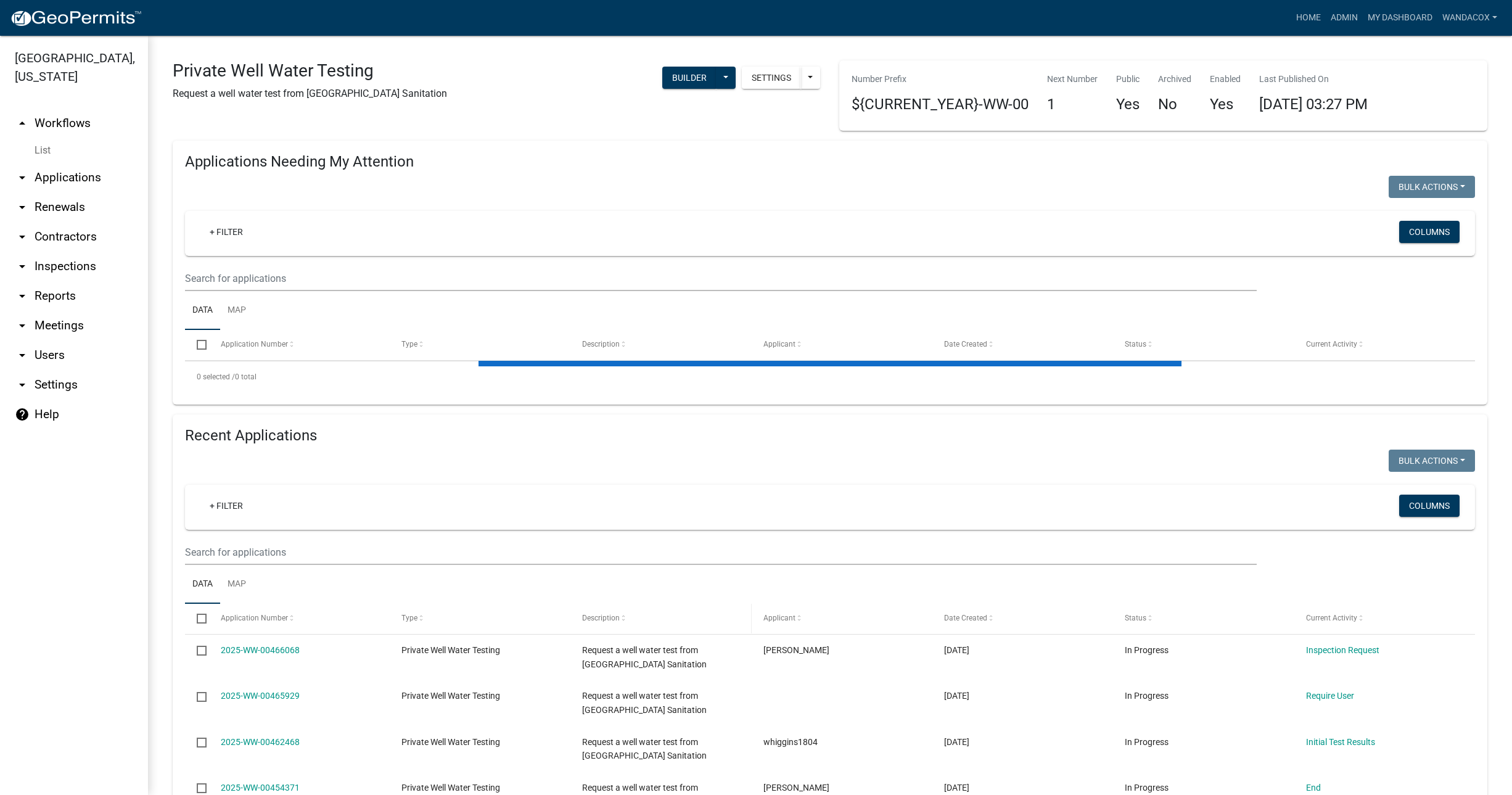
scroll to position [77, 0]
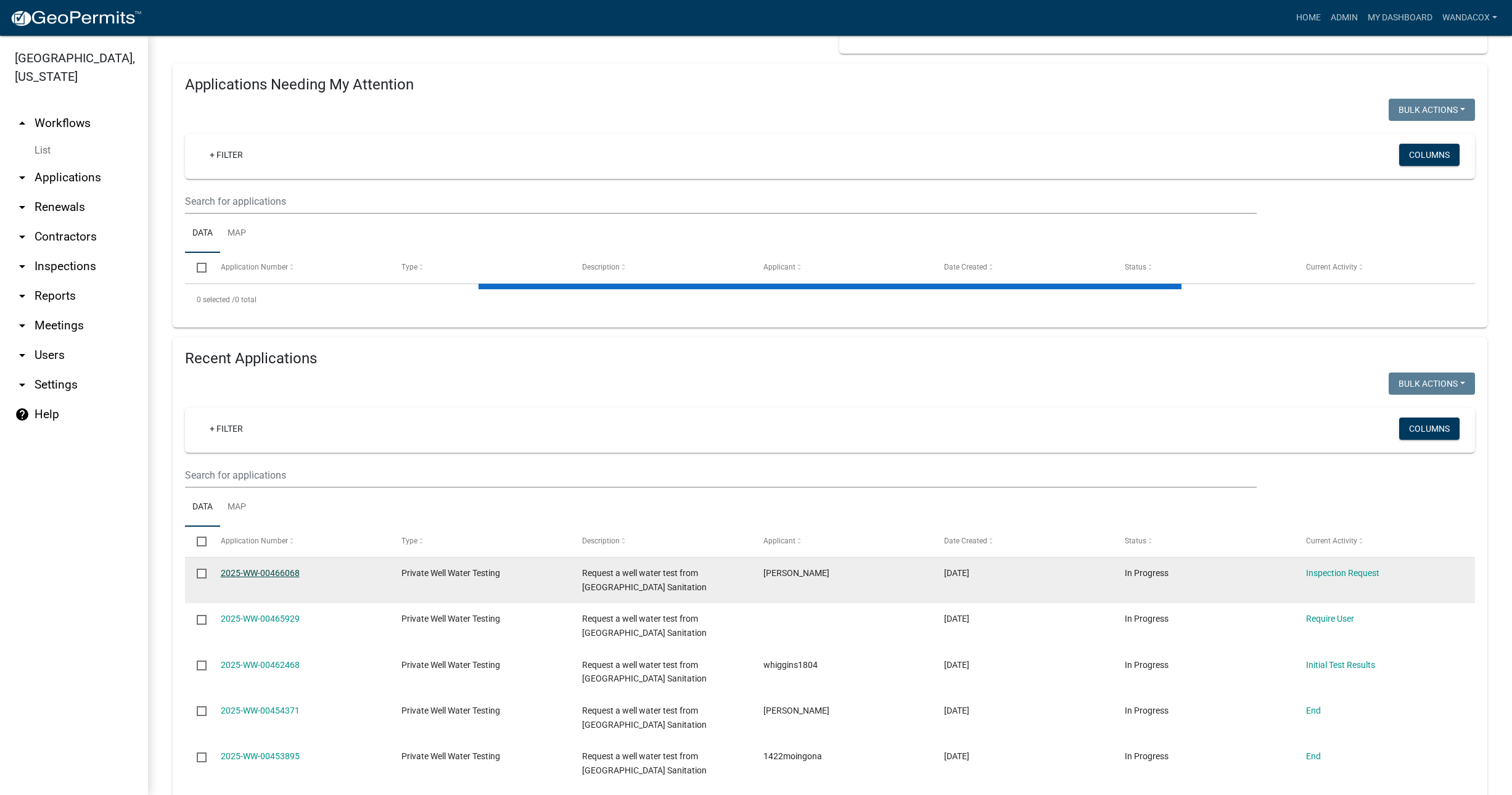
click at [281, 572] on link "2025-WW-00466068" at bounding box center [260, 572] width 79 height 10
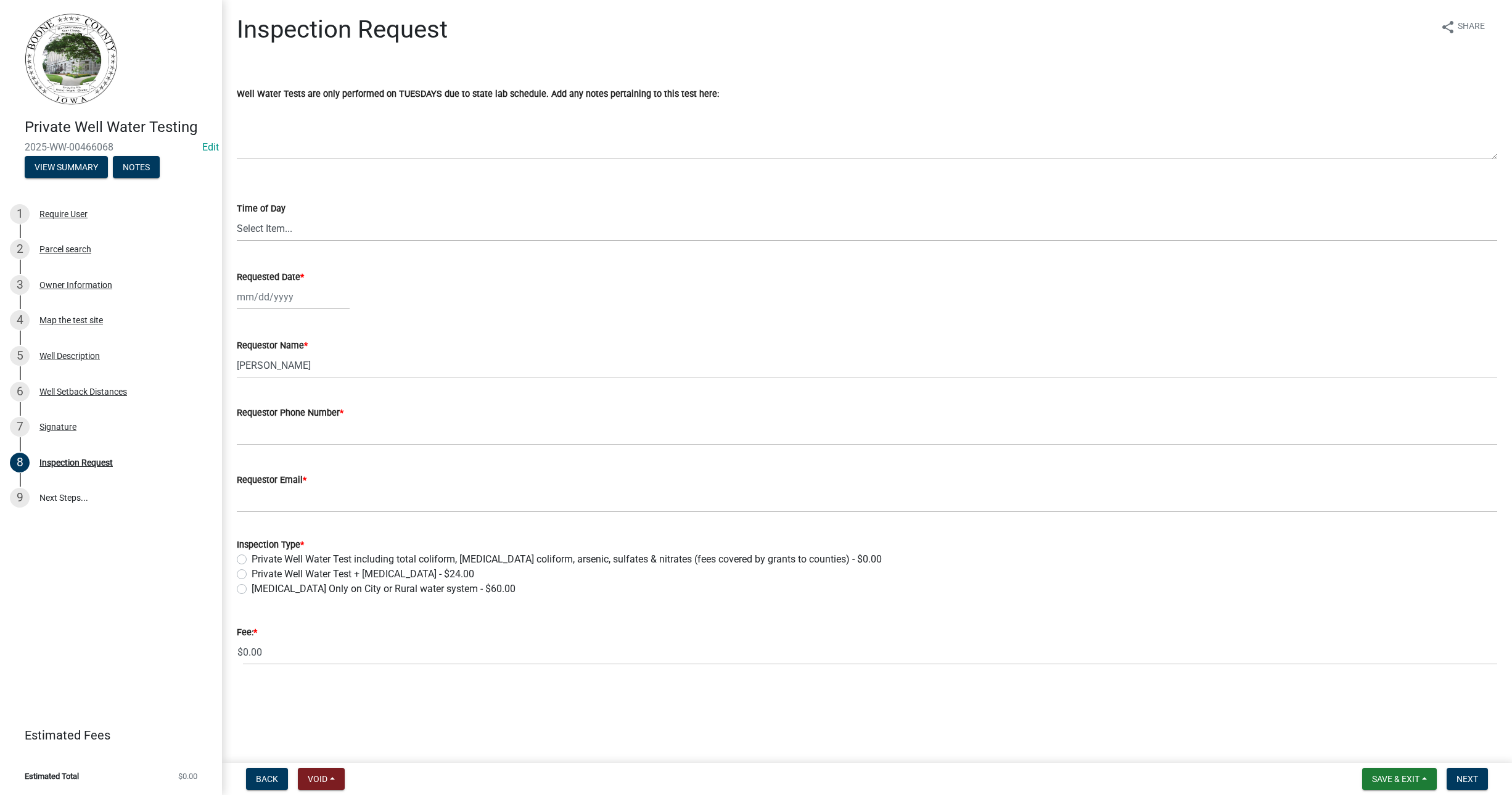
click at [241, 229] on select "Select Item... AM PM" at bounding box center [867, 229] width 1261 height 25
click at [236, 216] on select "Select Item... AM PM" at bounding box center [867, 229] width 1261 height 25
select select "203f66f9-1146-4c03-8286-bc7632bf4236"
select select "8"
select select "2025"
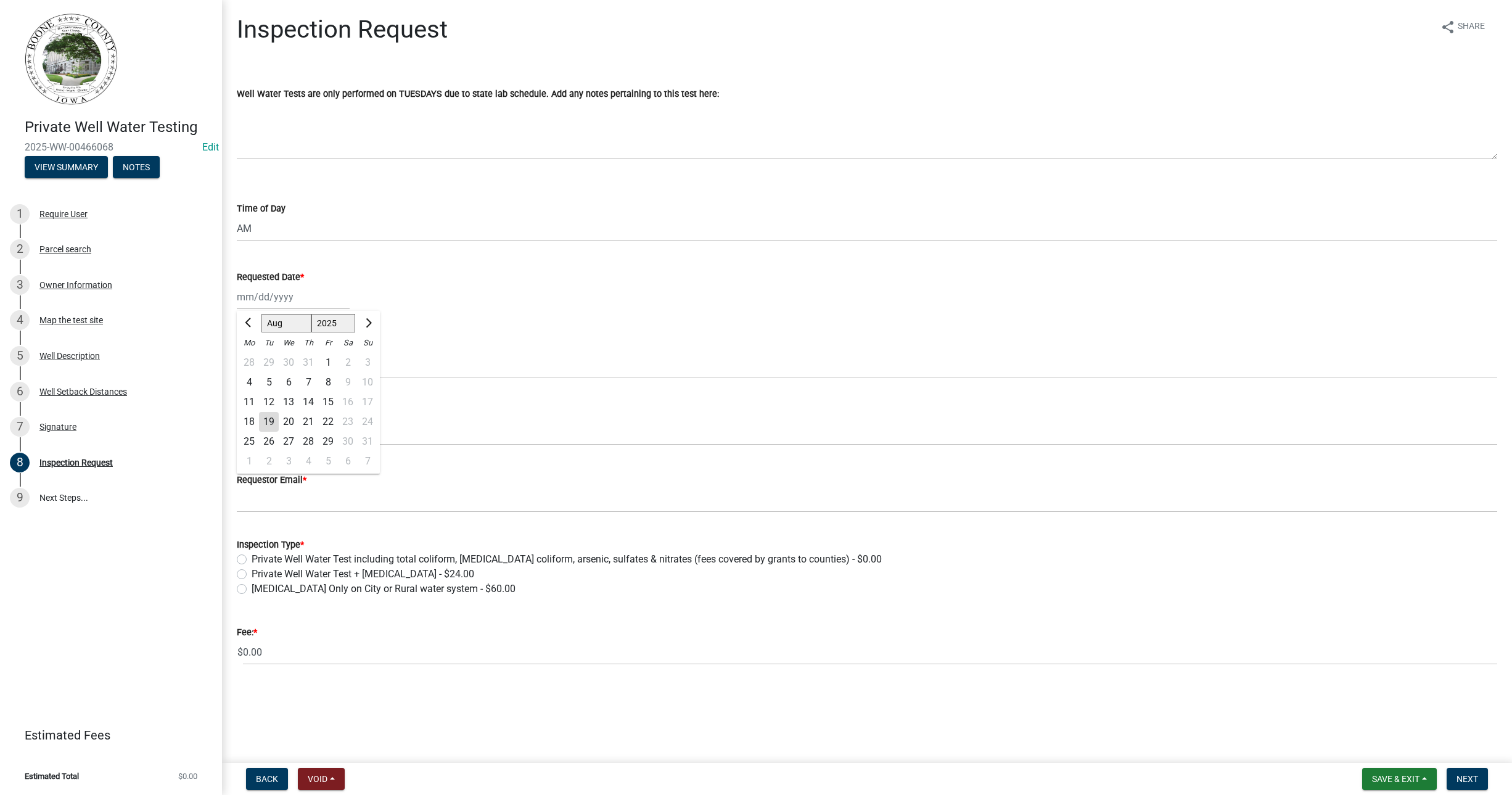
click at [253, 295] on div "Jan Feb Mar Apr May Jun Jul Aug Sep Oct Nov Dec 1525 1526 1527 1528 1529 1530 1…" at bounding box center [293, 297] width 113 height 25
click at [272, 441] on div "26" at bounding box center [269, 442] width 20 height 20
type input "08/26/2025"
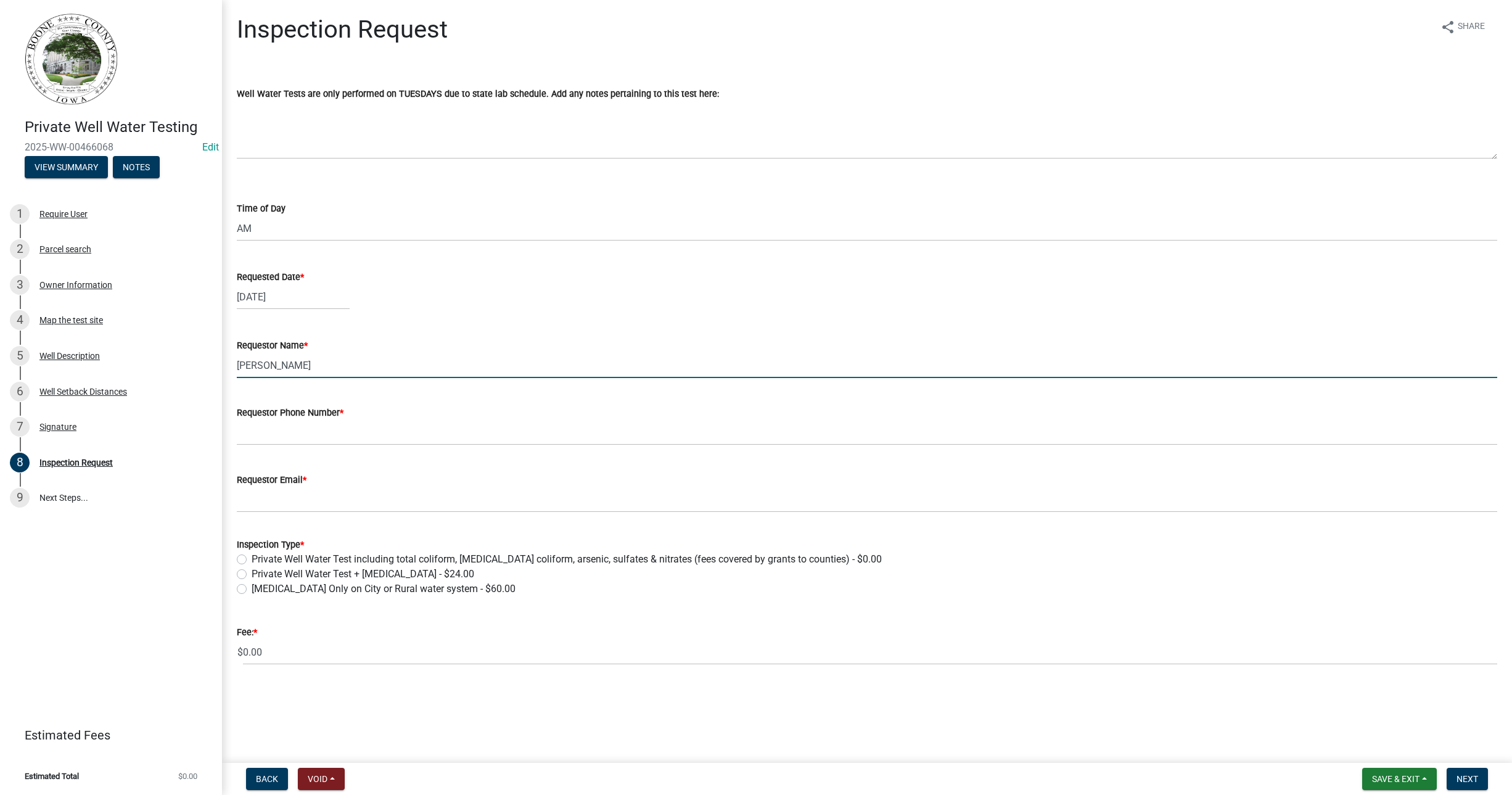
click at [321, 372] on input "[PERSON_NAME]" at bounding box center [867, 365] width 1261 height 25
drag, startPoint x: 333, startPoint y: 366, endPoint x: 167, endPoint y: 353, distance: 166.5
click at [167, 353] on div "Private Well Water Testing 2025-WW-00466068 Edit View Summary Notes 1 Require U…" at bounding box center [756, 398] width 1512 height 795
type input "Jake Kraayenbrink"
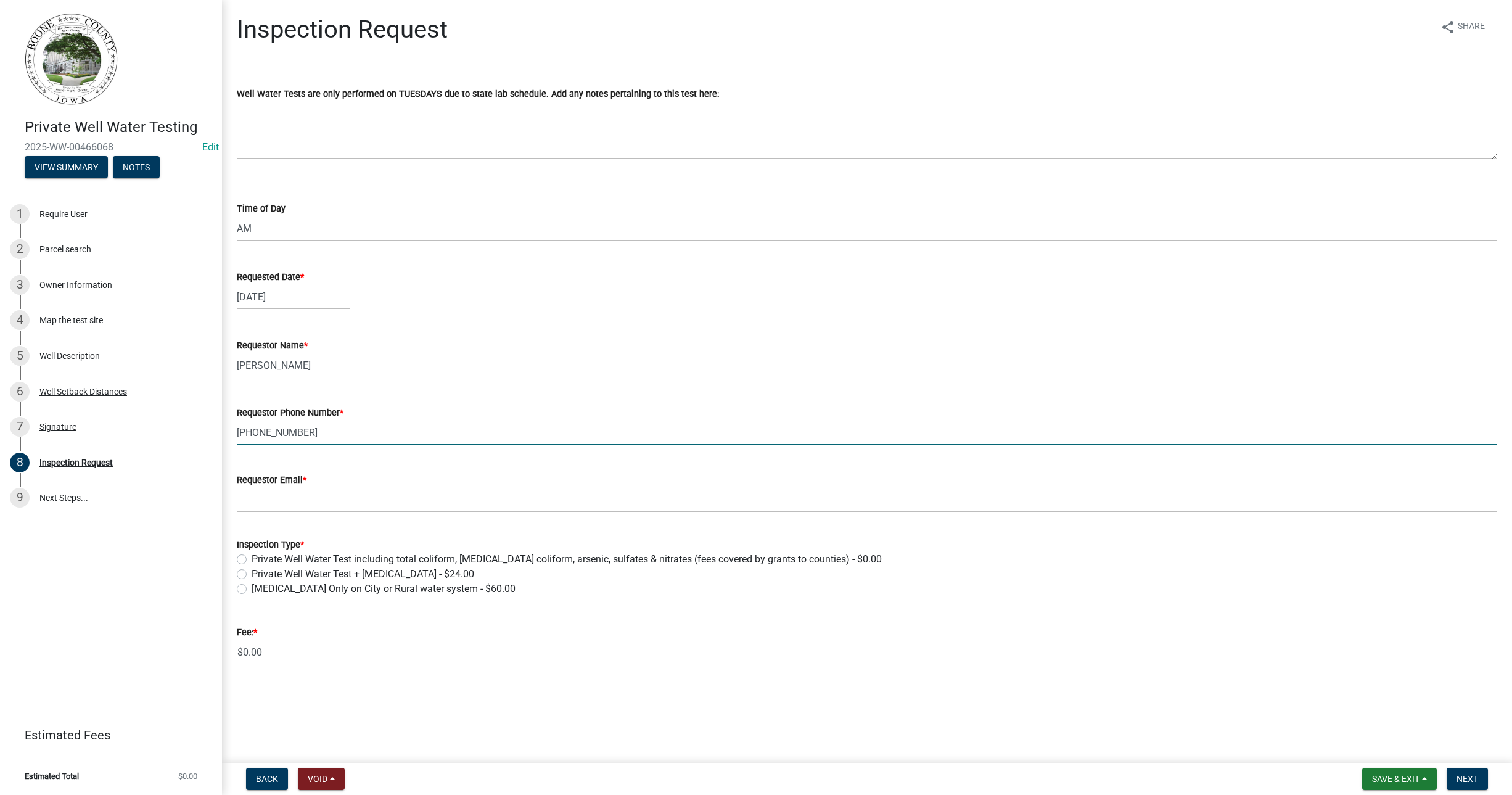
type input "515-626-0102"
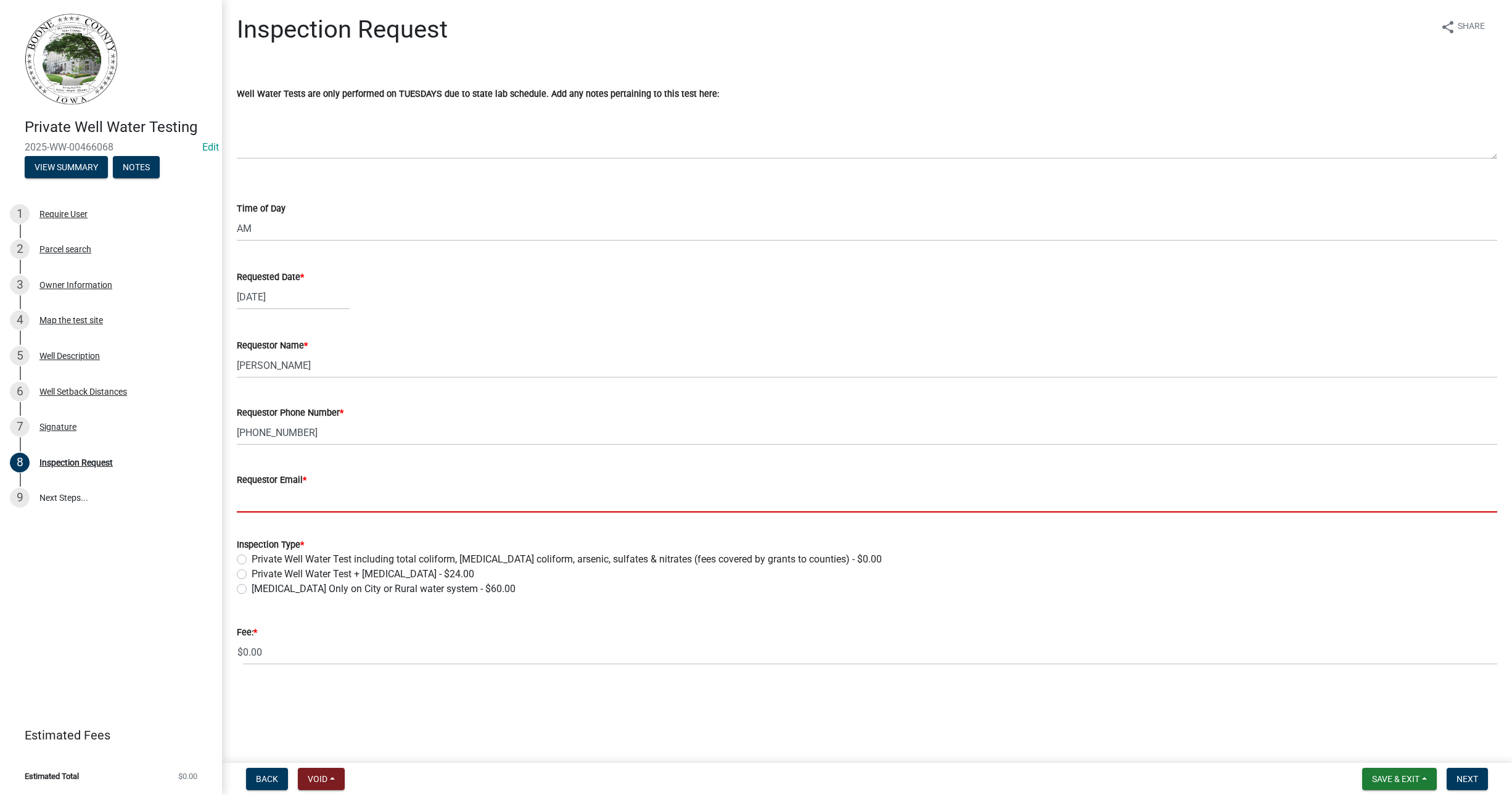
click at [303, 499] on input "Requestor Email *" at bounding box center [867, 500] width 1261 height 25
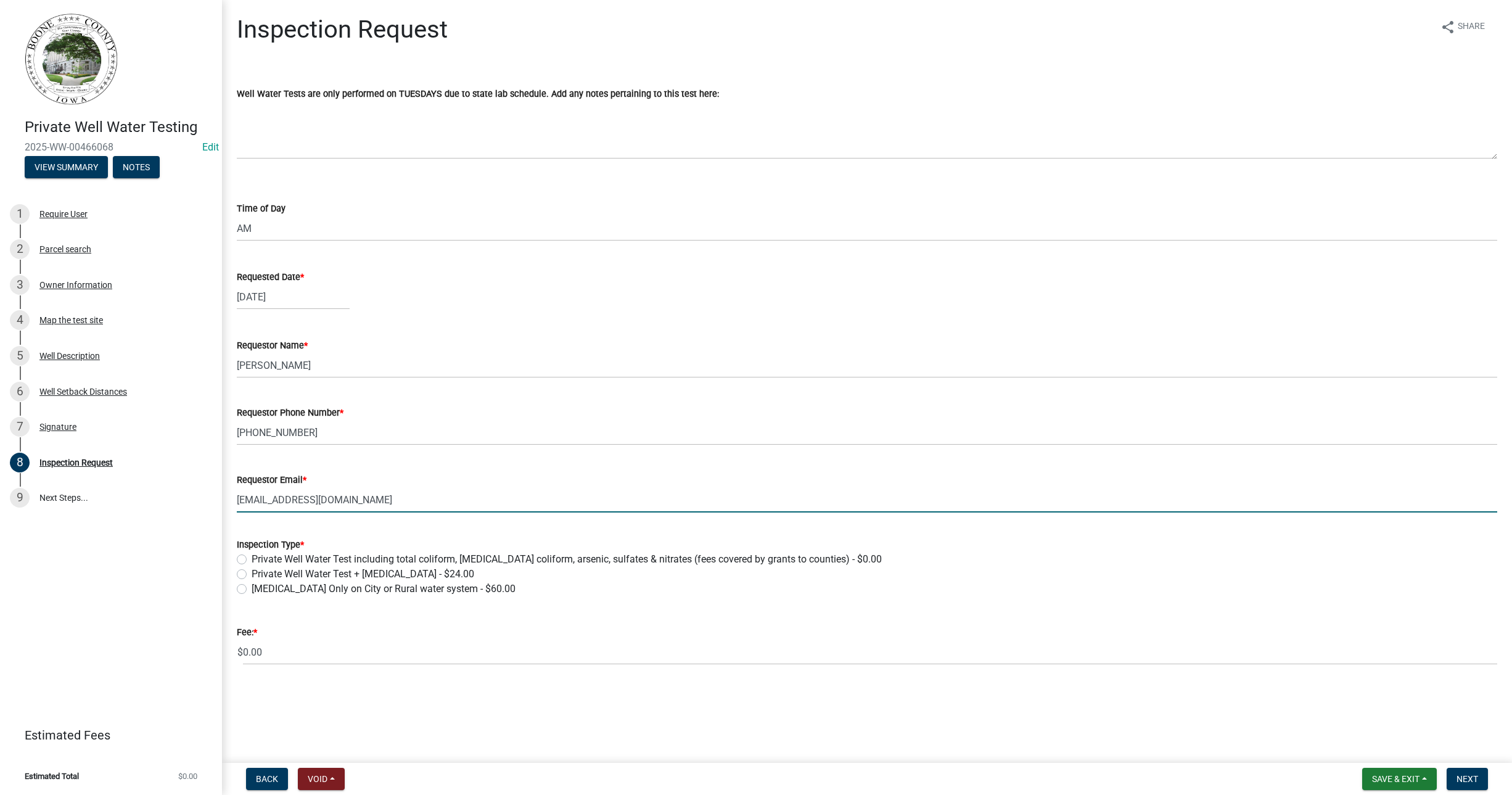
type input "jbcrow12@gmail.com"
click at [252, 560] on label "Private Well Water Test including total coliform, e. coli coliform, arsenic, su…" at bounding box center [567, 560] width 630 height 15
click at [252, 560] on input "Private Well Water Test including total coliform, e. coli coliform, arsenic, su…" at bounding box center [256, 556] width 8 height 8
radio input "true"
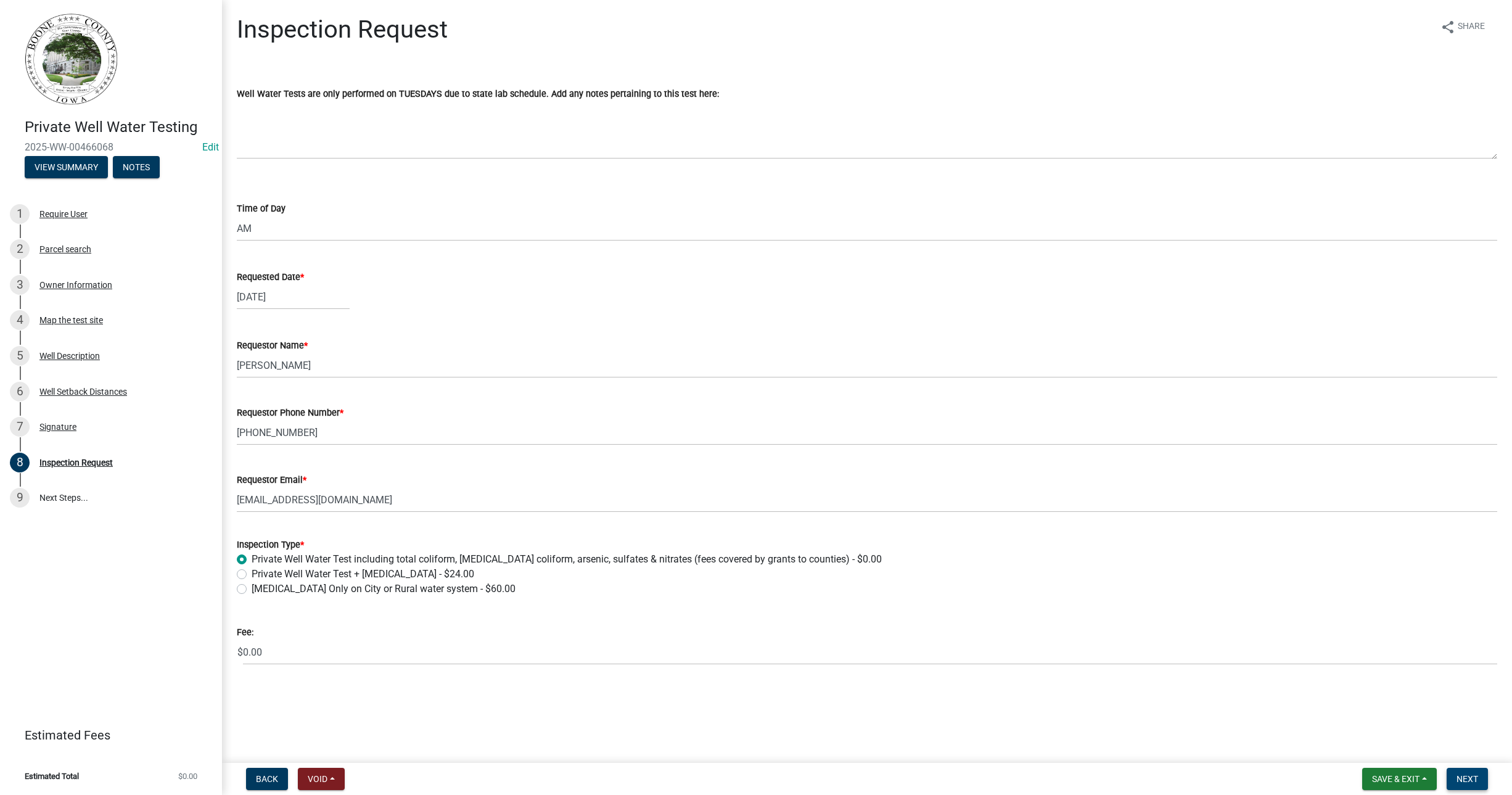
click at [1476, 780] on span "Next" at bounding box center [1467, 779] width 21 height 10
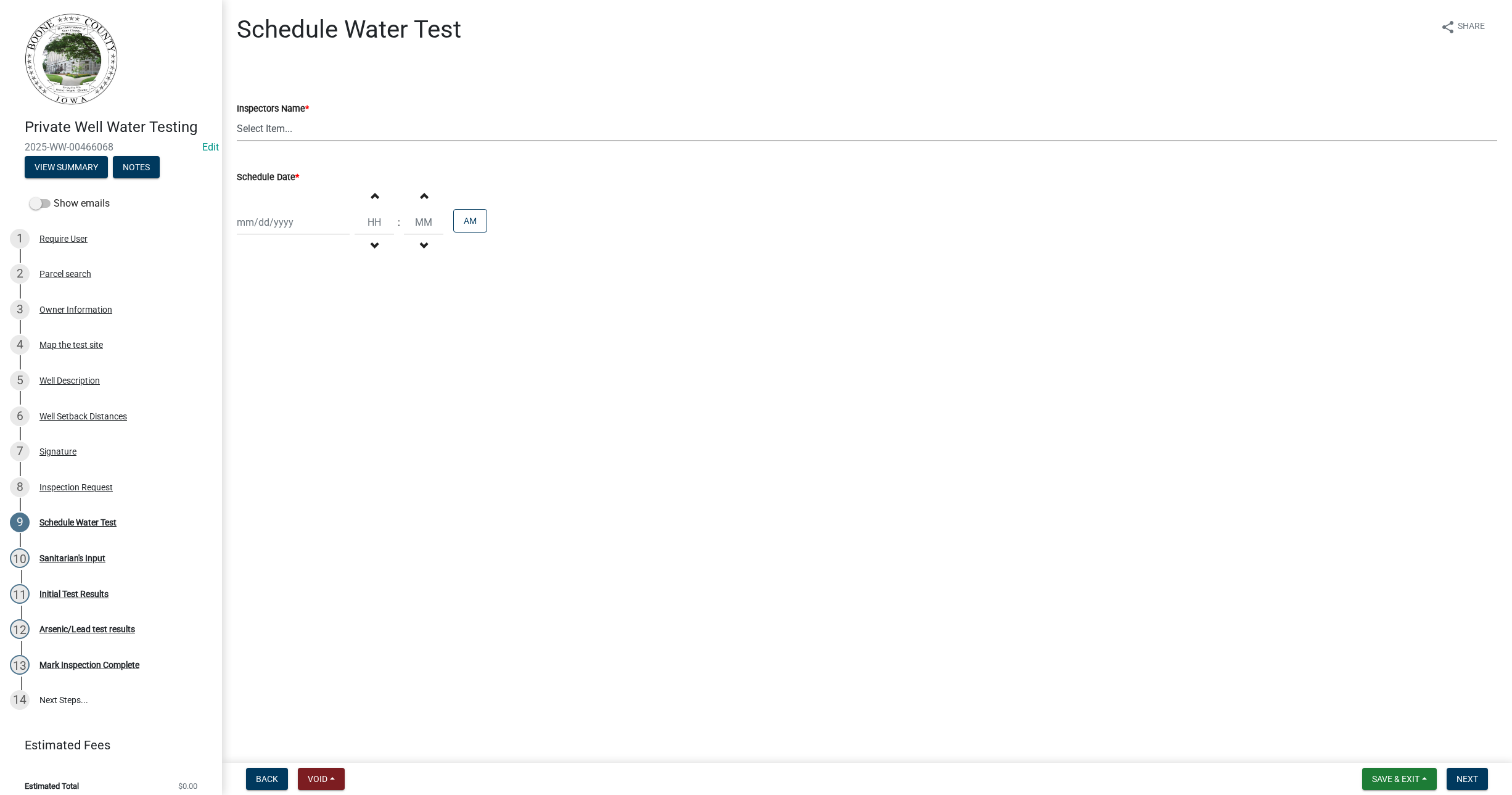
click at [307, 130] on select "Select Item... EdTharp21 (EdTharp21) mspeers (Matthew Speers) WandaCox (Wanda C…" at bounding box center [867, 129] width 1261 height 25
select select "1166babb-7ce8-442f-9c4a-1180ef3e1882"
click at [236, 116] on select "Select Item... EdTharp21 (EdTharp21) mspeers (Matthew Speers) WandaCox (Wanda C…" at bounding box center [867, 129] width 1261 height 25
click at [281, 223] on div at bounding box center [293, 223] width 113 height 25
select select "8"
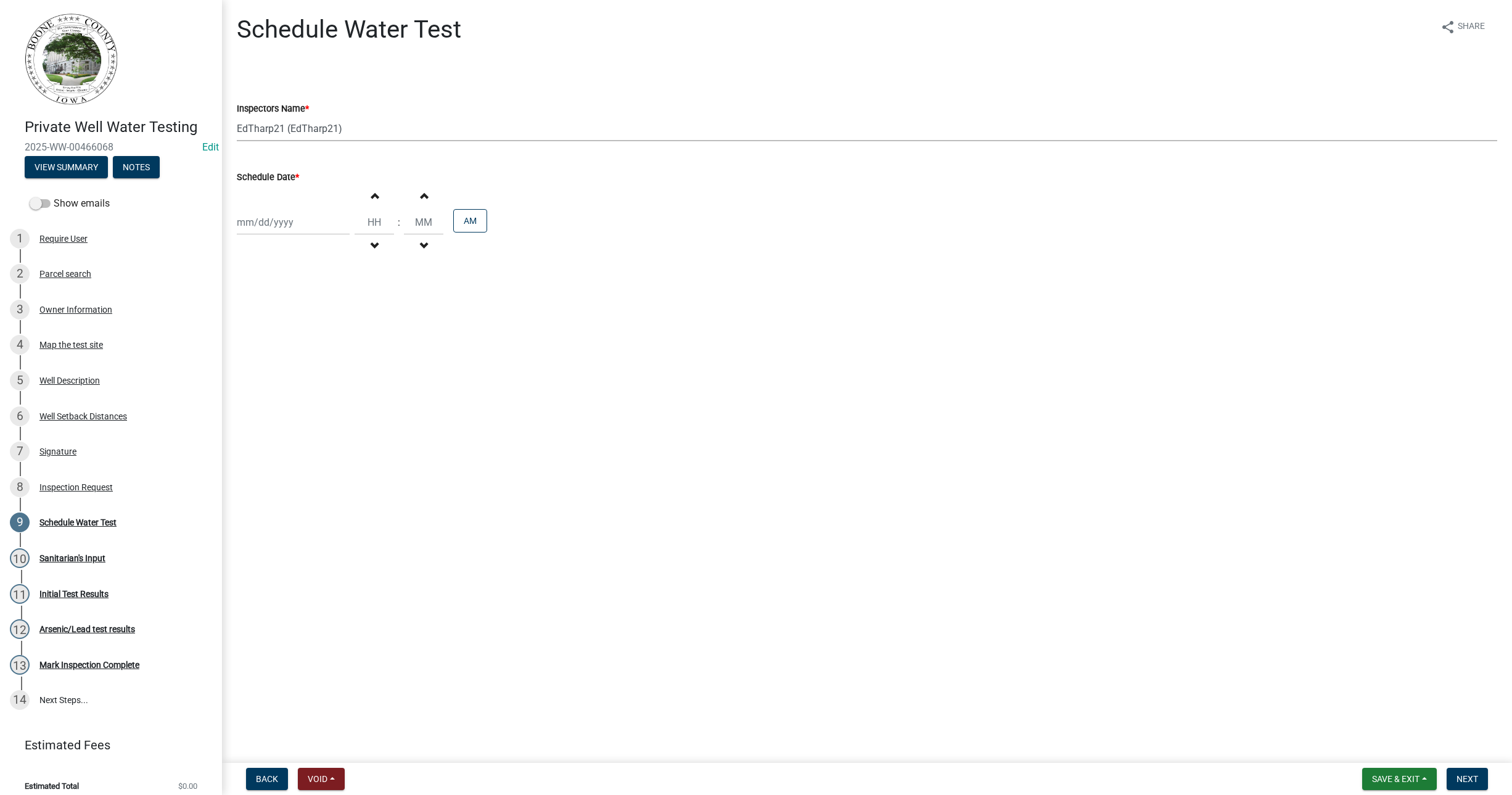
select select "2025"
click at [267, 364] on div "26" at bounding box center [269, 367] width 20 height 20
type input "08/26/2025"
click at [372, 199] on span "button" at bounding box center [375, 195] width 6 height 10
type input "01"
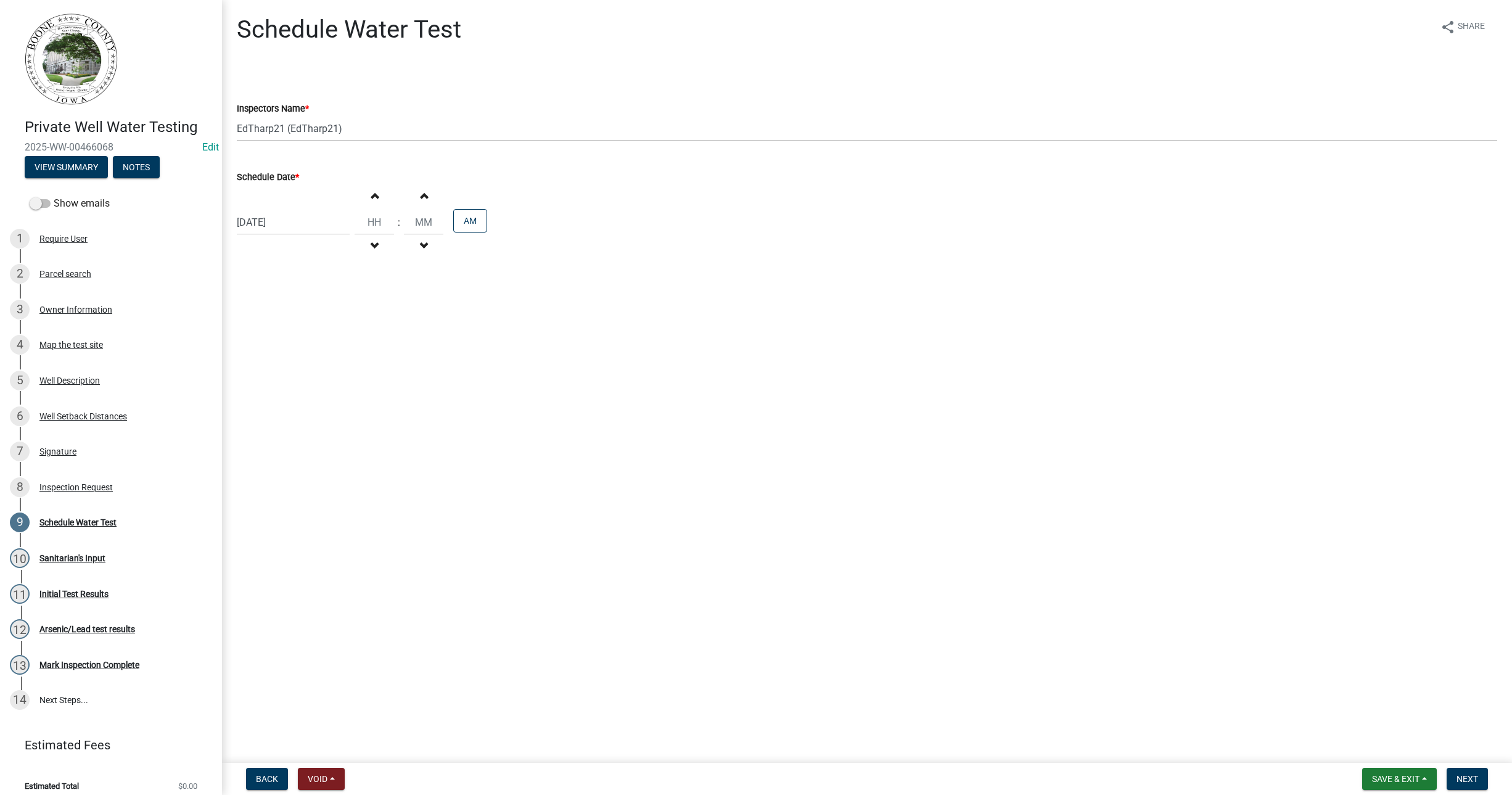
type input "00"
click at [372, 199] on span "button" at bounding box center [375, 195] width 6 height 10
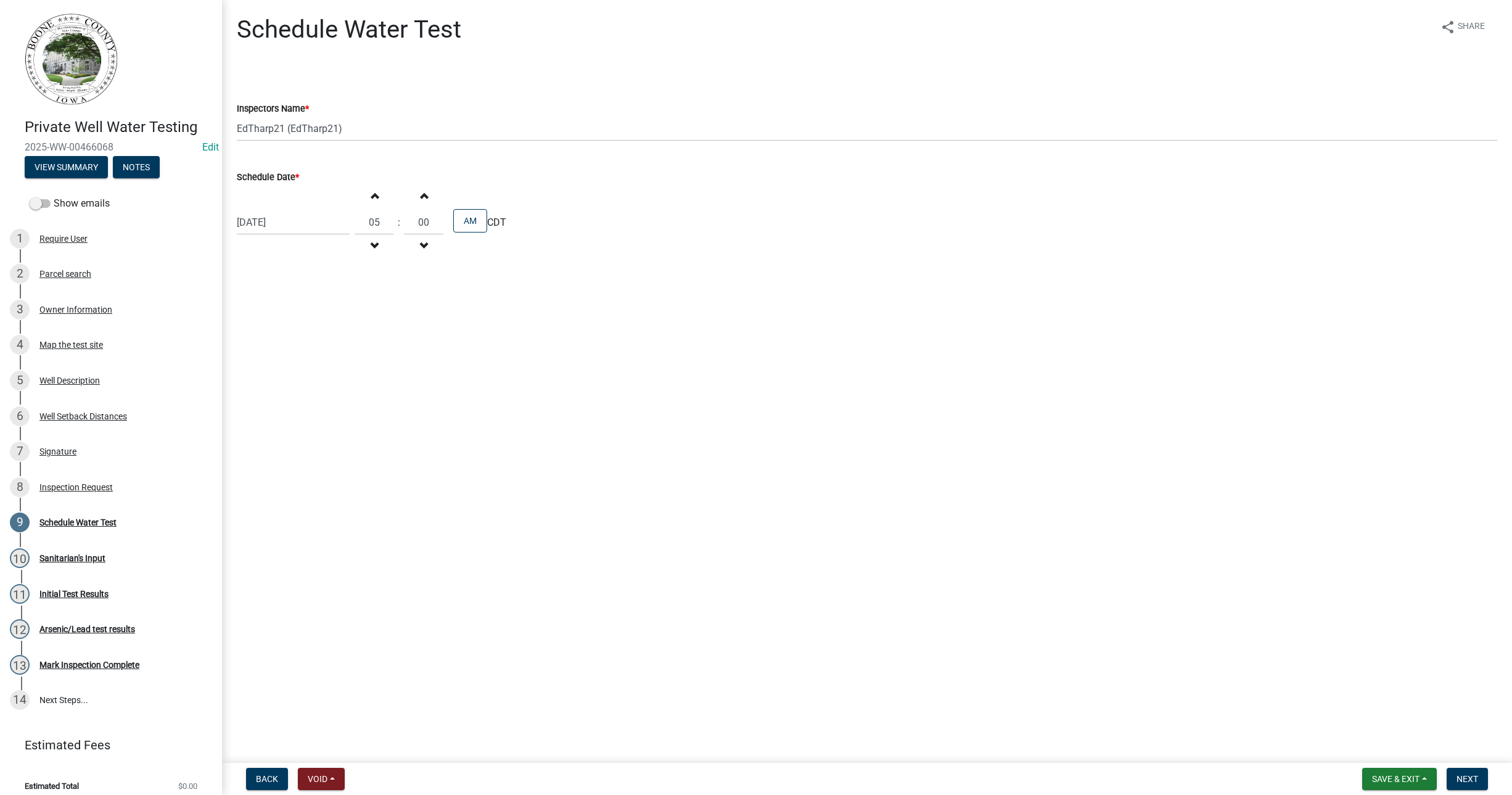
click at [372, 199] on span "button" at bounding box center [375, 195] width 6 height 10
type input "09"
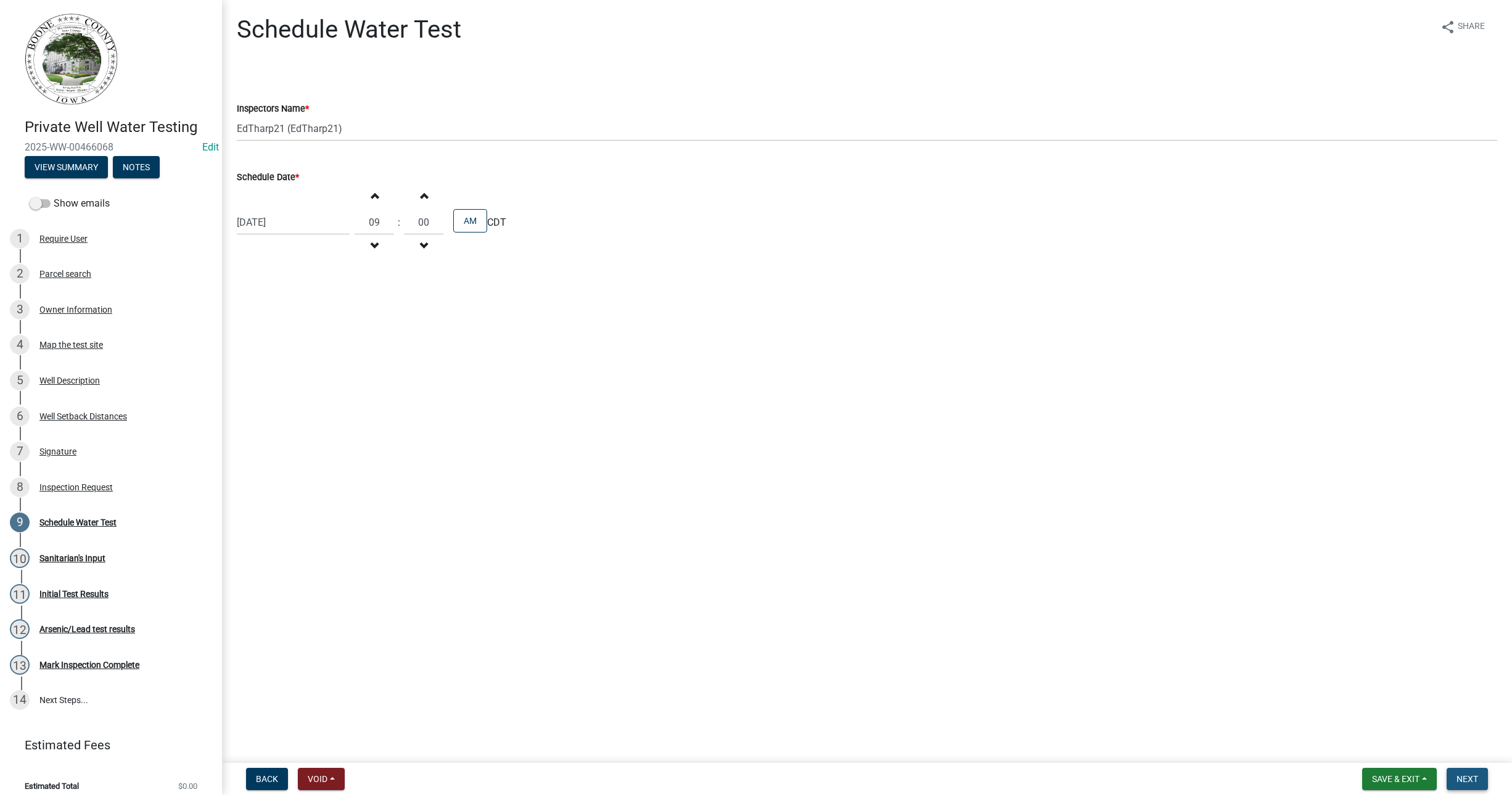
click at [1476, 777] on span "Next" at bounding box center [1467, 779] width 21 height 10
